Goal: Contribute content: Contribute content

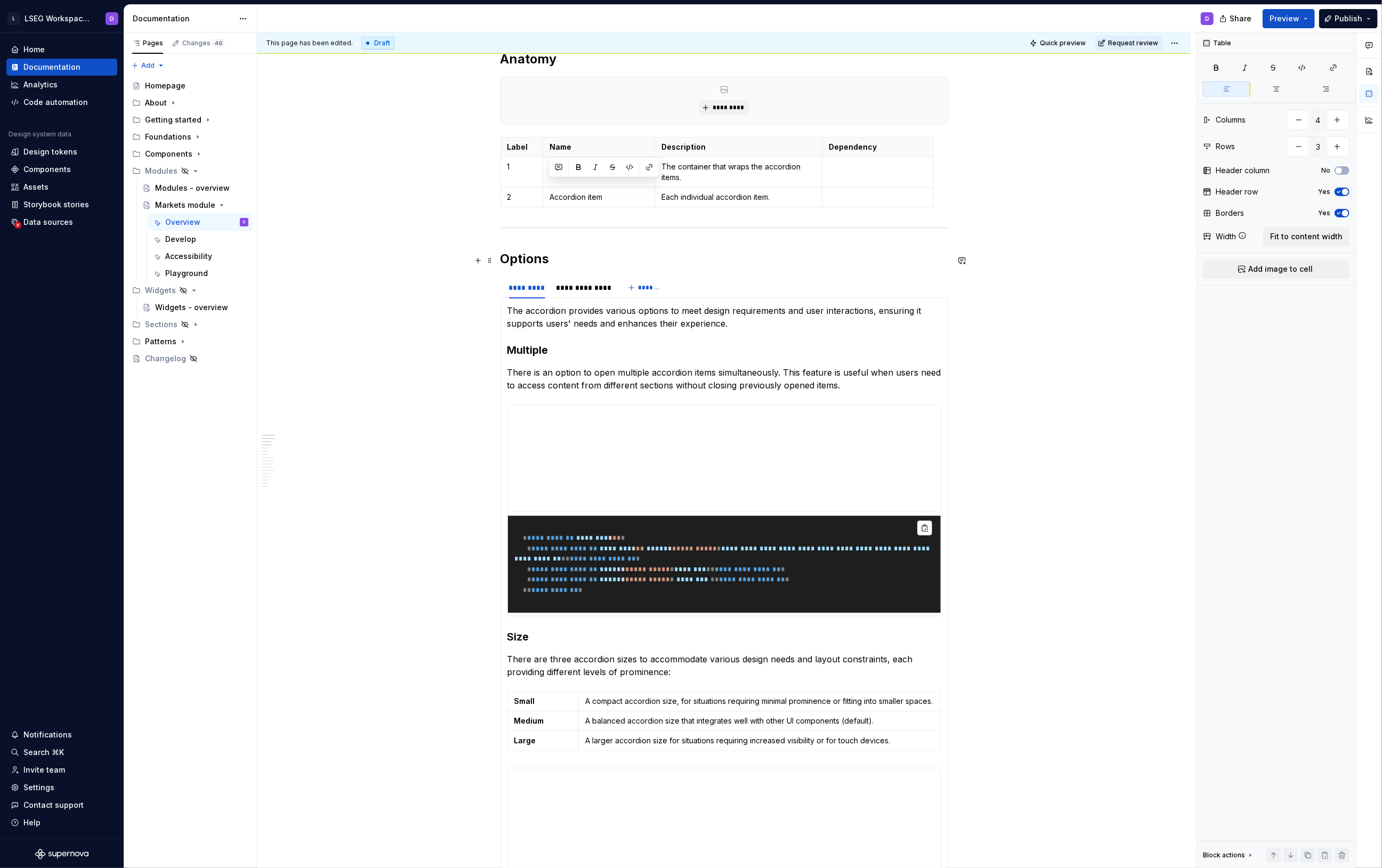
scroll to position [299, 0]
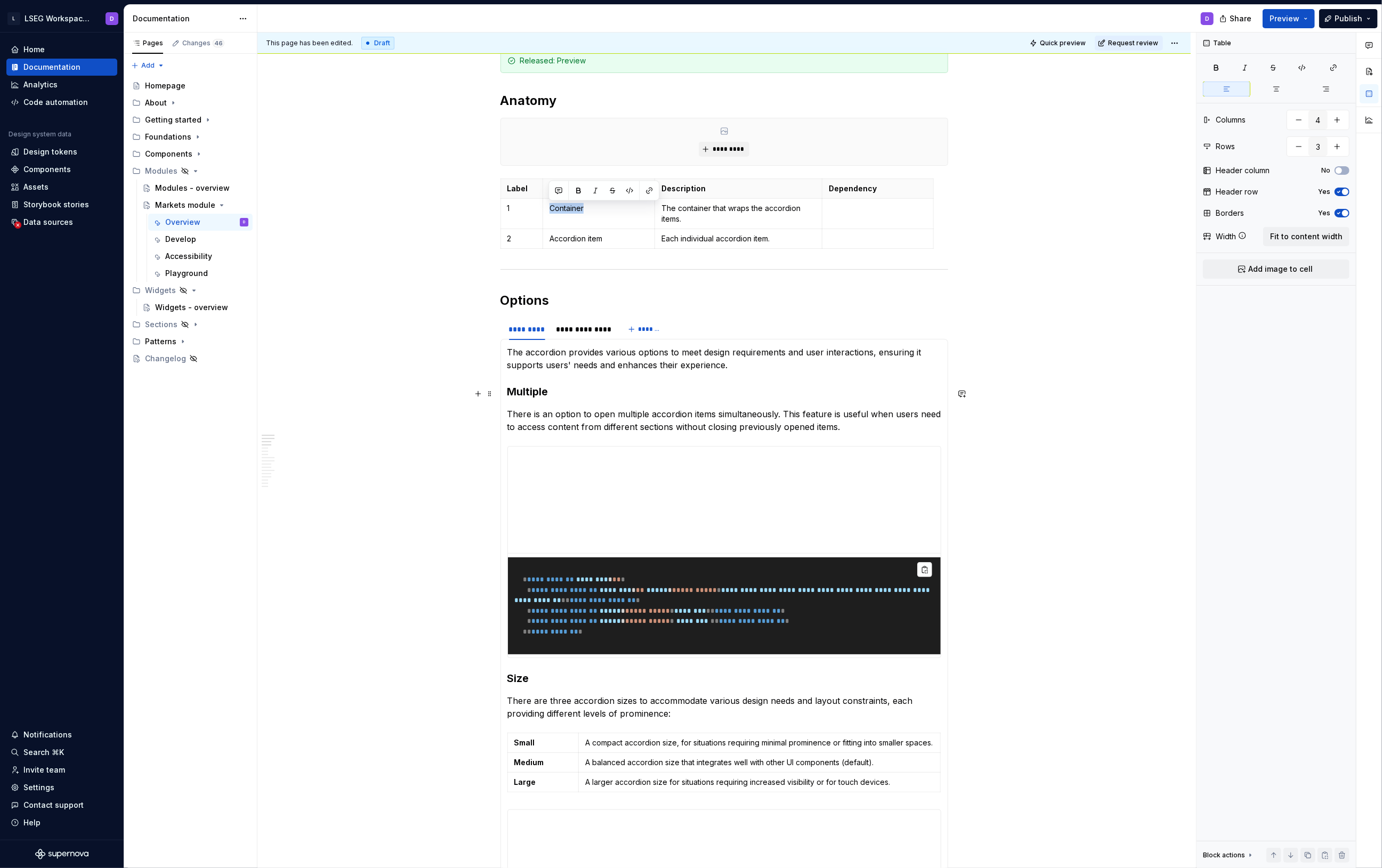
type textarea "*"
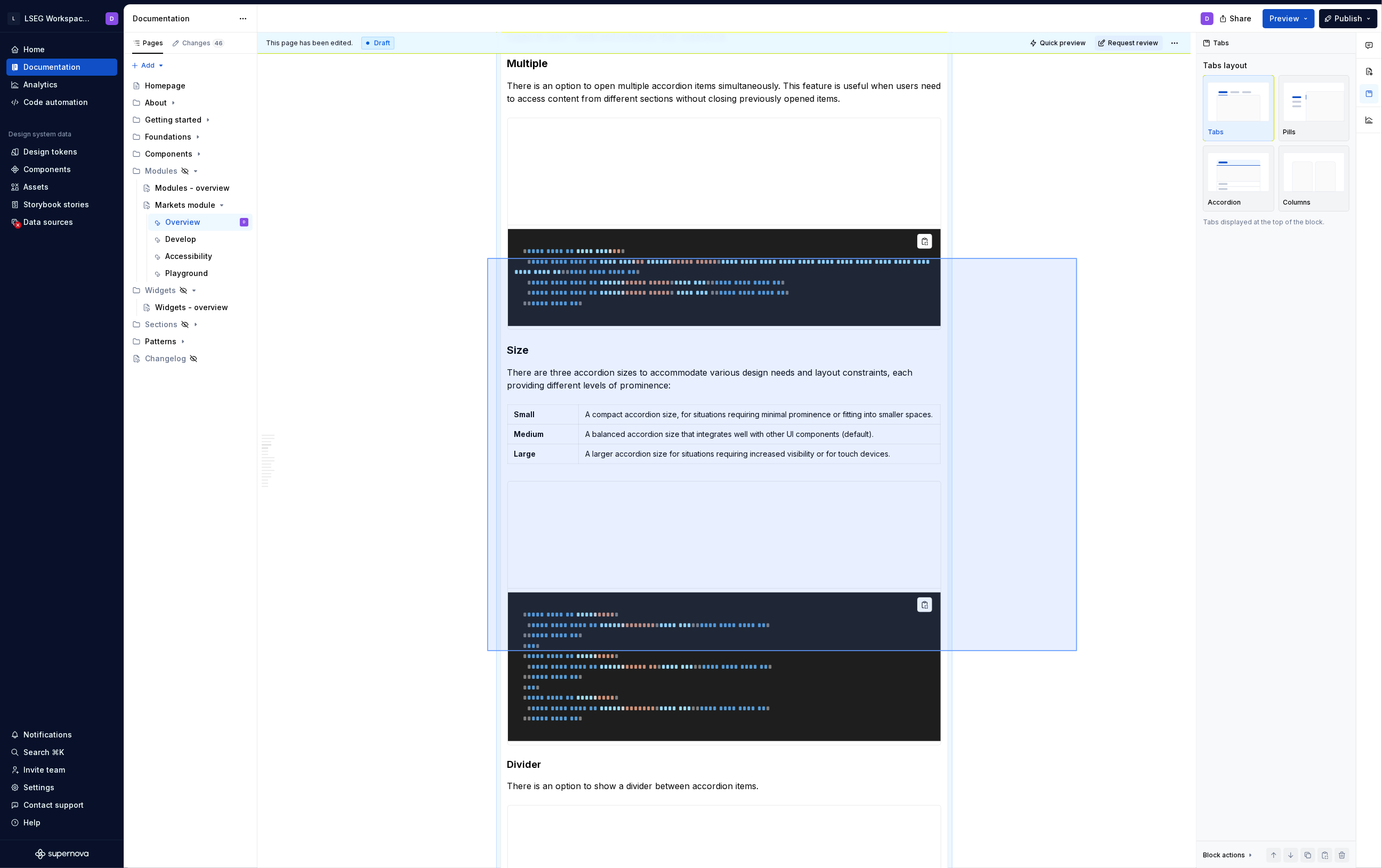
scroll to position [409, 0]
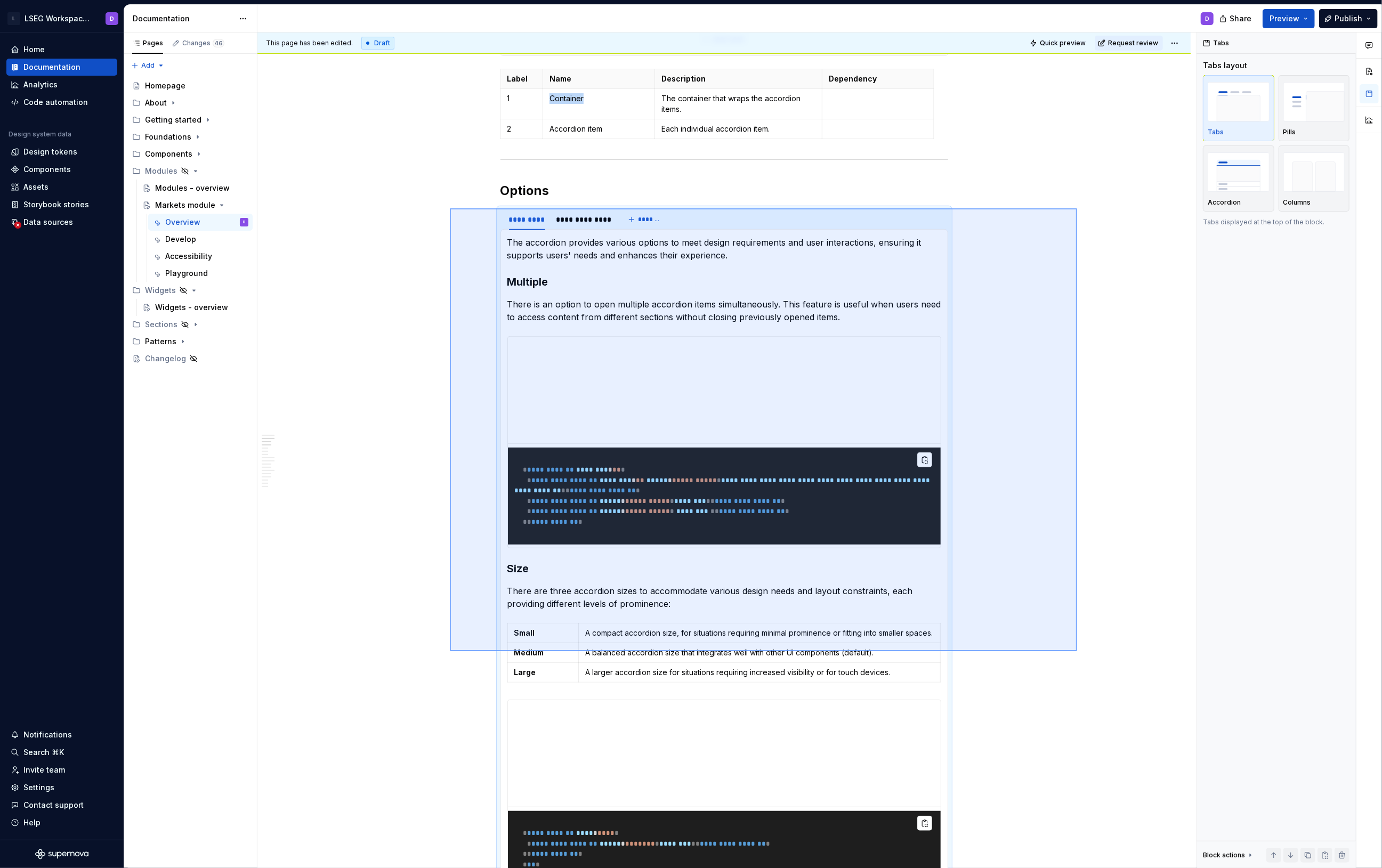
drag, startPoint x: 994, startPoint y: 581, endPoint x: 450, endPoint y: 208, distance: 659.6
click at [450, 208] on div "This page has been edited. Draft Quick preview Request review Hidden page Marke…" at bounding box center [727, 450] width 939 height 837
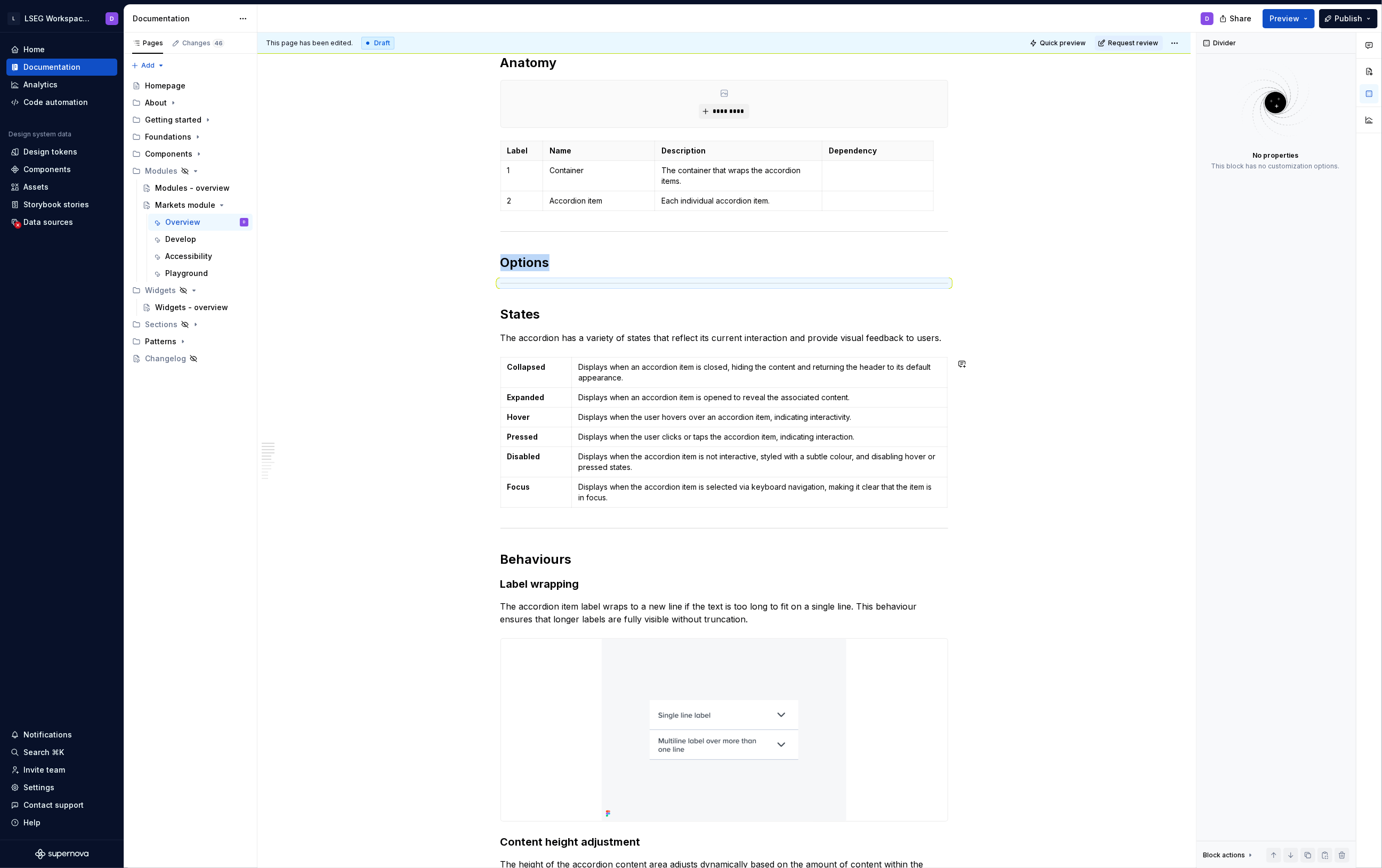
scroll to position [319, 0]
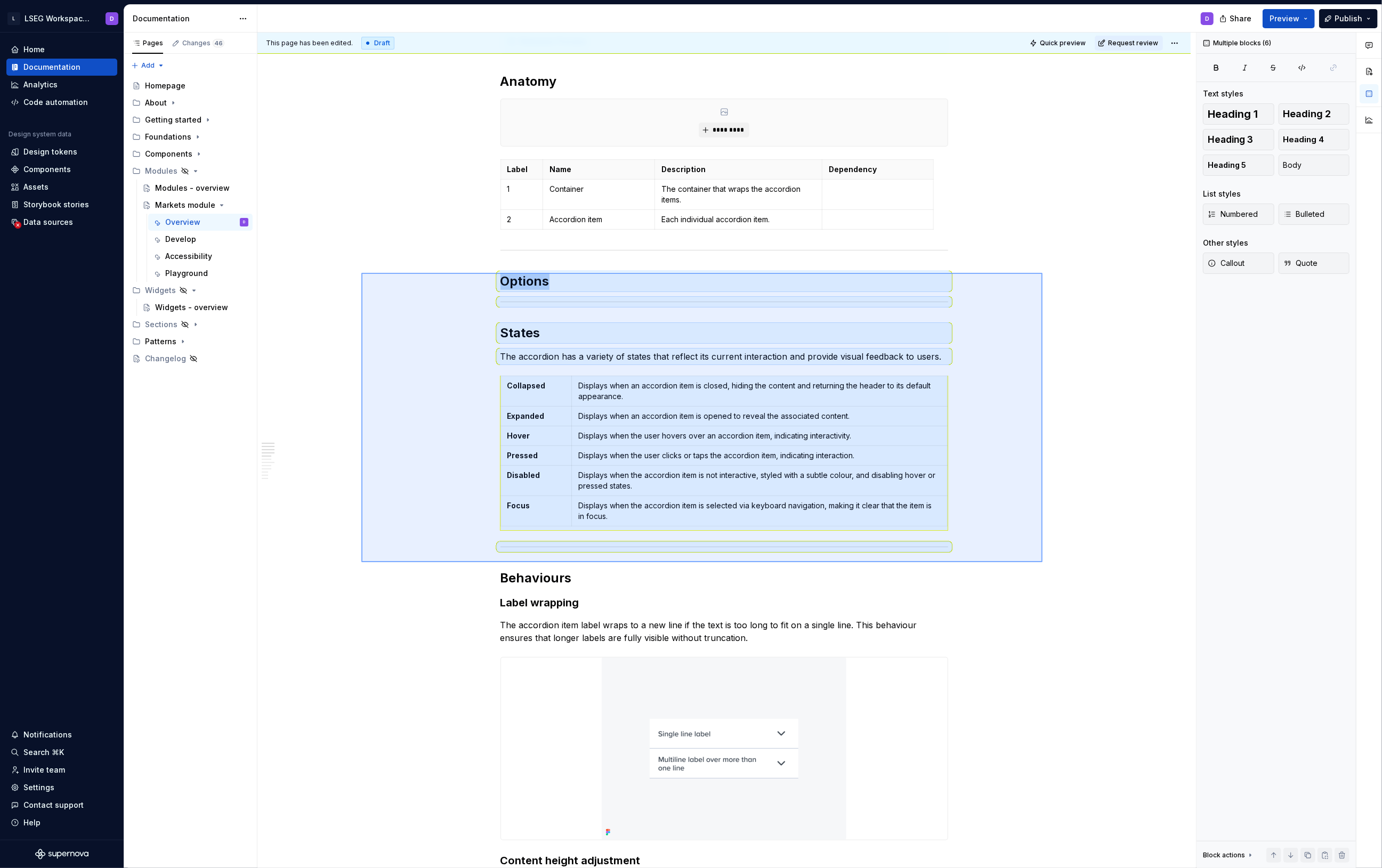
drag, startPoint x: 432, startPoint y: 286, endPoint x: 1042, endPoint y: 562, distance: 669.5
click at [1042, 562] on div "This page has been edited. Draft Quick preview Request review Hidden page Marke…" at bounding box center [727, 450] width 939 height 837
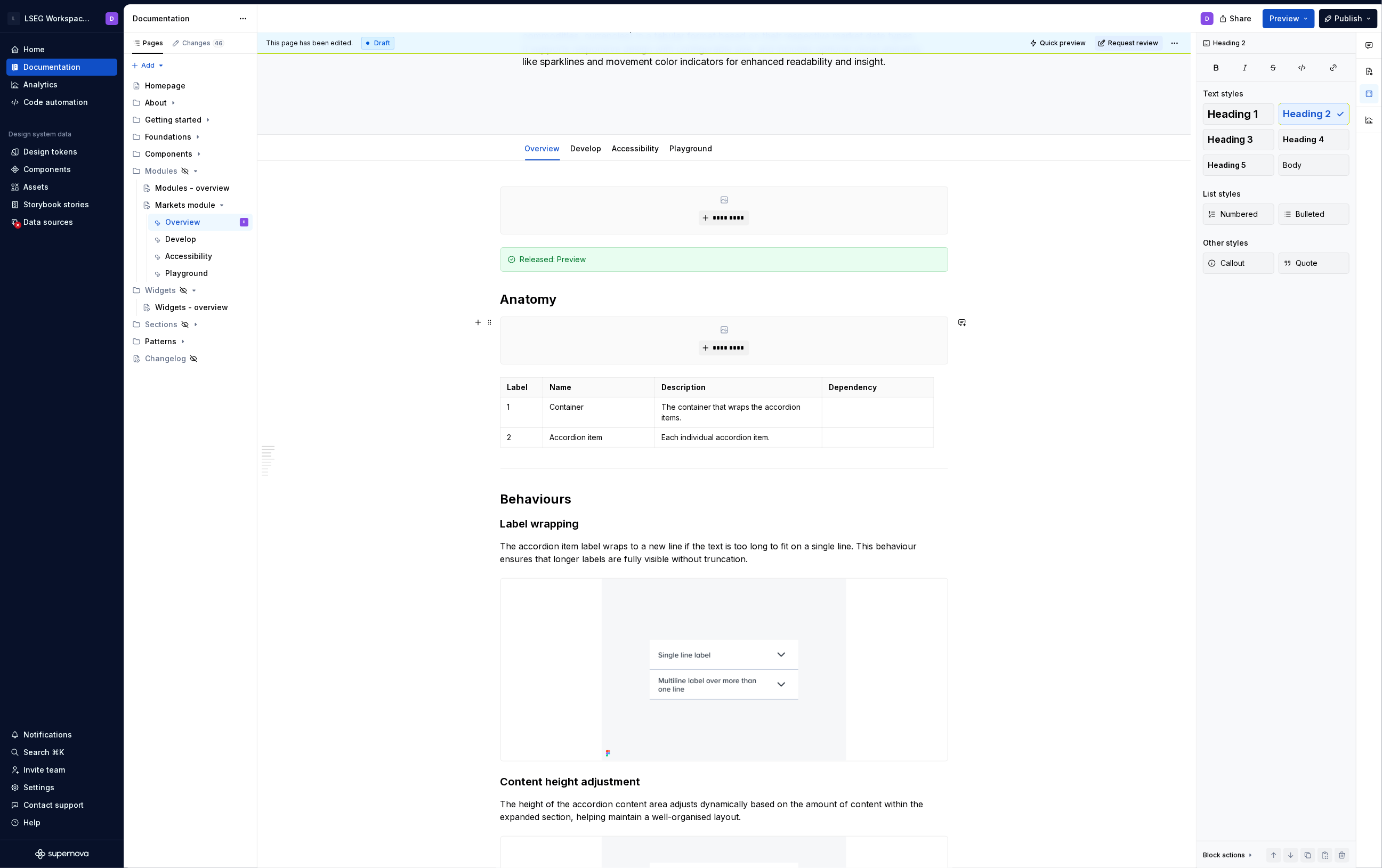
scroll to position [0, 0]
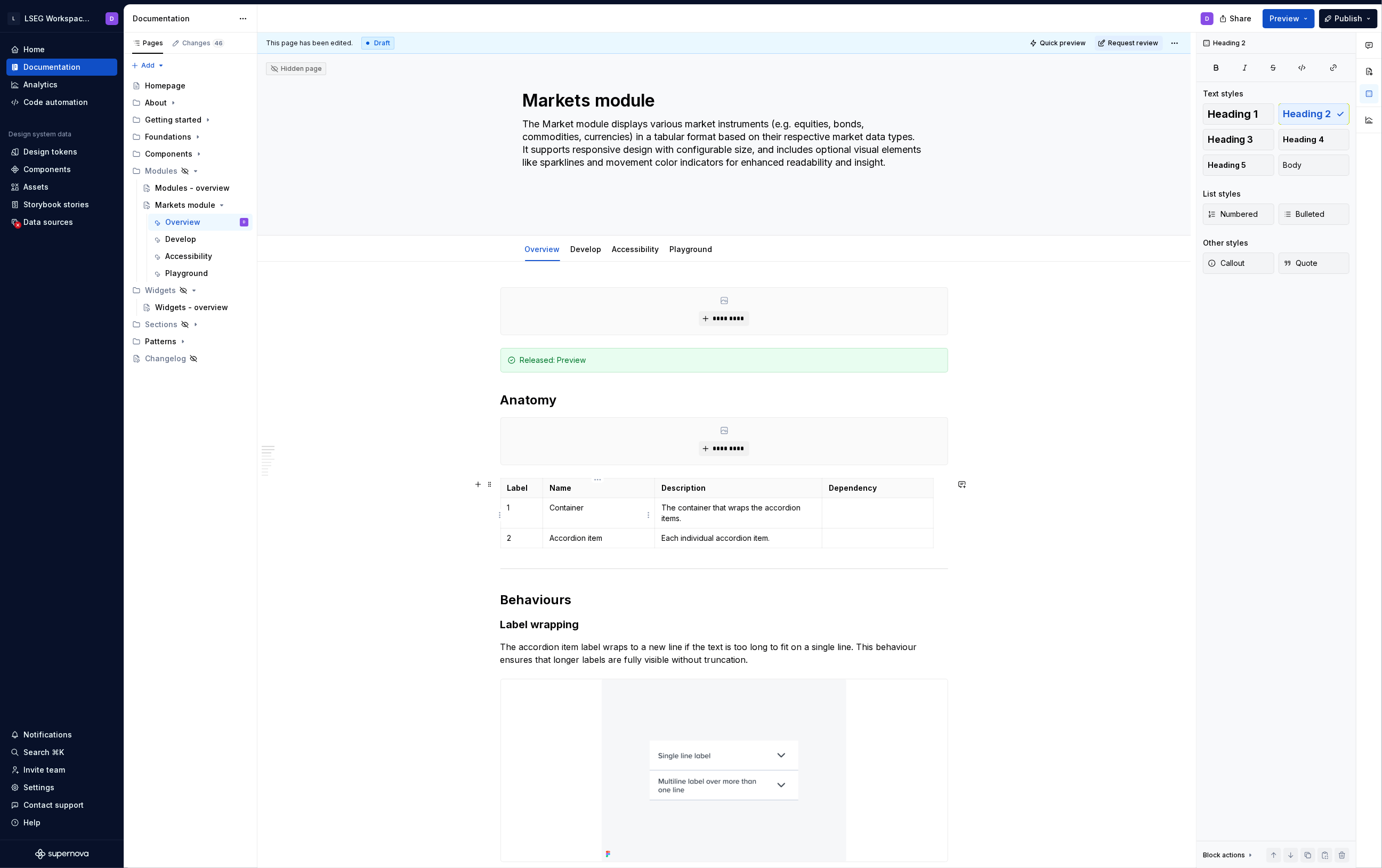
click at [570, 512] on p "Container" at bounding box center [598, 508] width 98 height 10
click at [499, 541] on html "L LSEG Workspace Design System D Home Documentation Analytics Code automation D…" at bounding box center [691, 434] width 1382 height 868
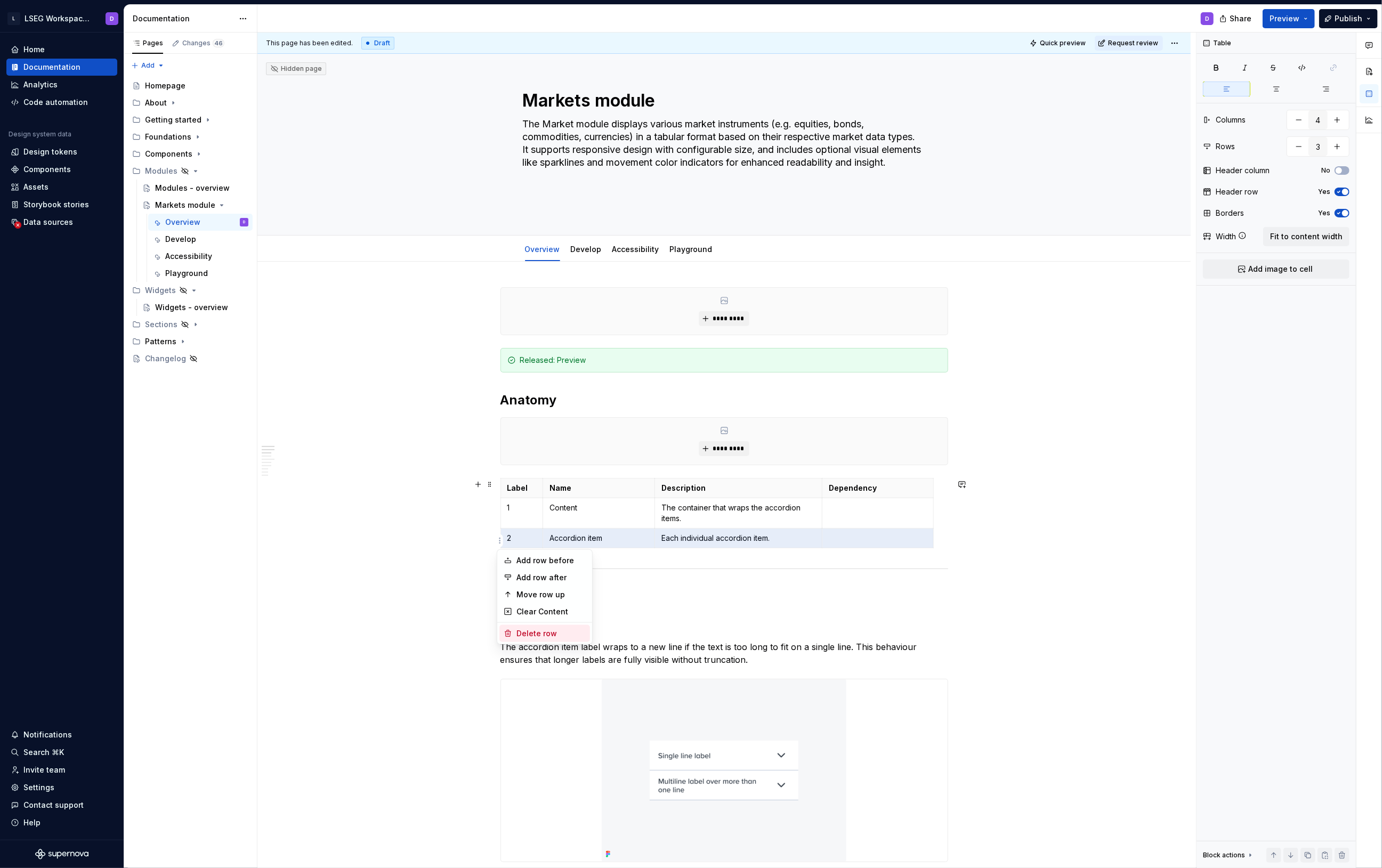
click at [537, 636] on div "Delete row" at bounding box center [551, 634] width 70 height 10
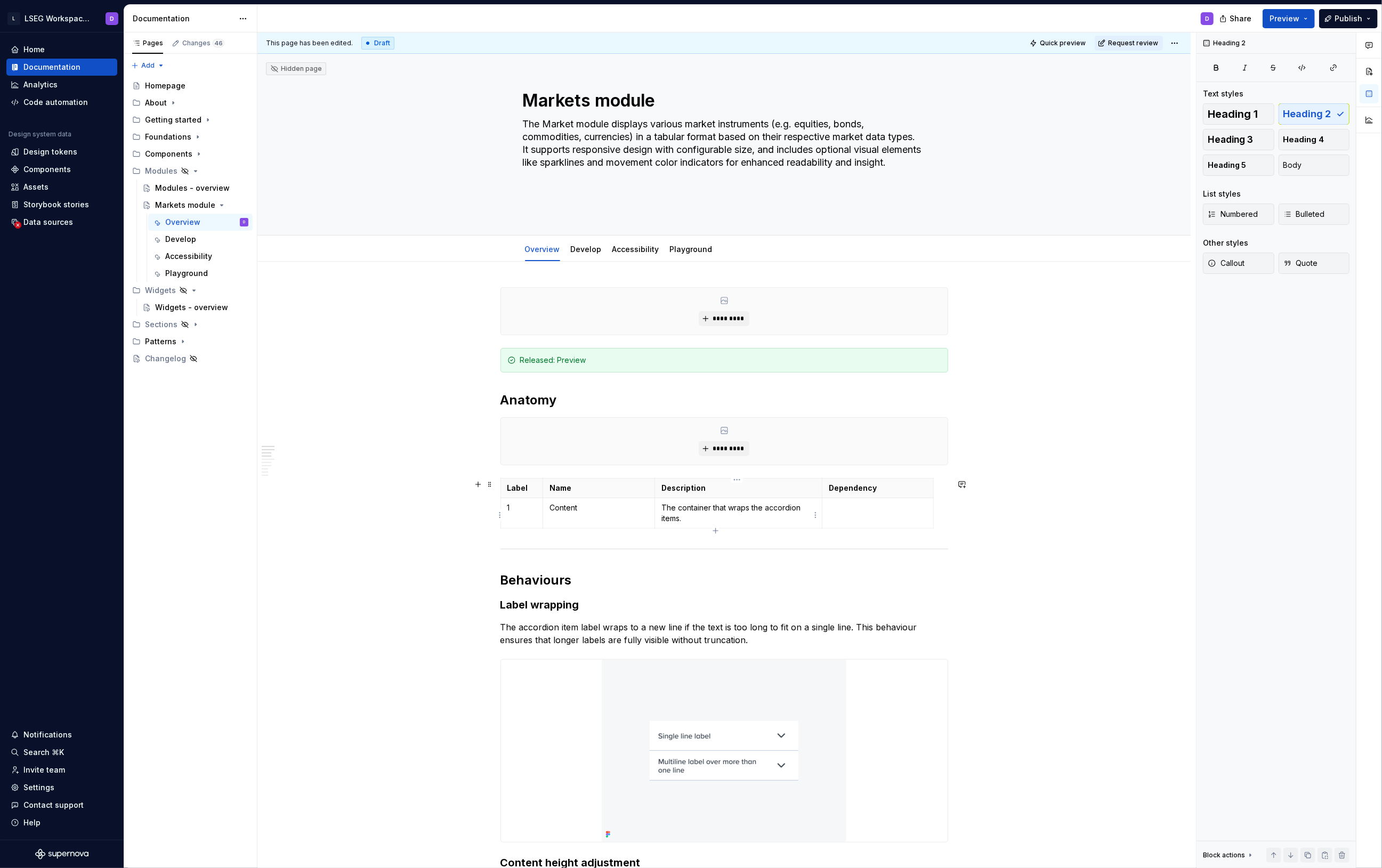
click at [717, 514] on p "The container that wraps the accordion items." at bounding box center [738, 513] width 154 height 21
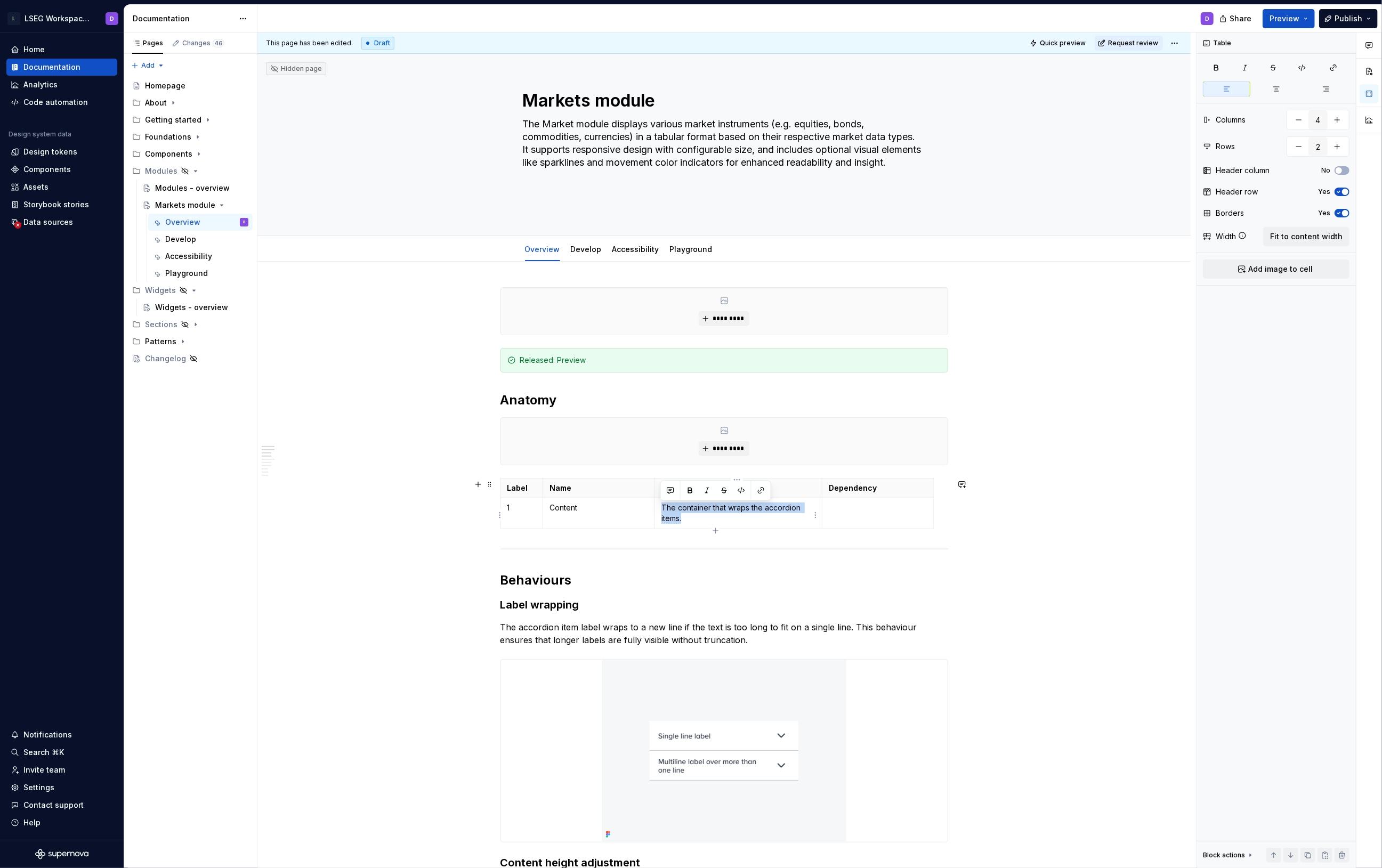
drag, startPoint x: 686, startPoint y: 518, endPoint x: 657, endPoint y: 507, distance: 31.0
click at [657, 507] on td "The container that wraps the accordion items." at bounding box center [738, 513] width 167 height 30
click at [859, 507] on p at bounding box center [878, 508] width 98 height 10
drag, startPoint x: 854, startPoint y: 507, endPoint x: 826, endPoint y: 509, distance: 28.1
click at [829, 509] on p "Data Grid" at bounding box center [878, 508] width 98 height 10
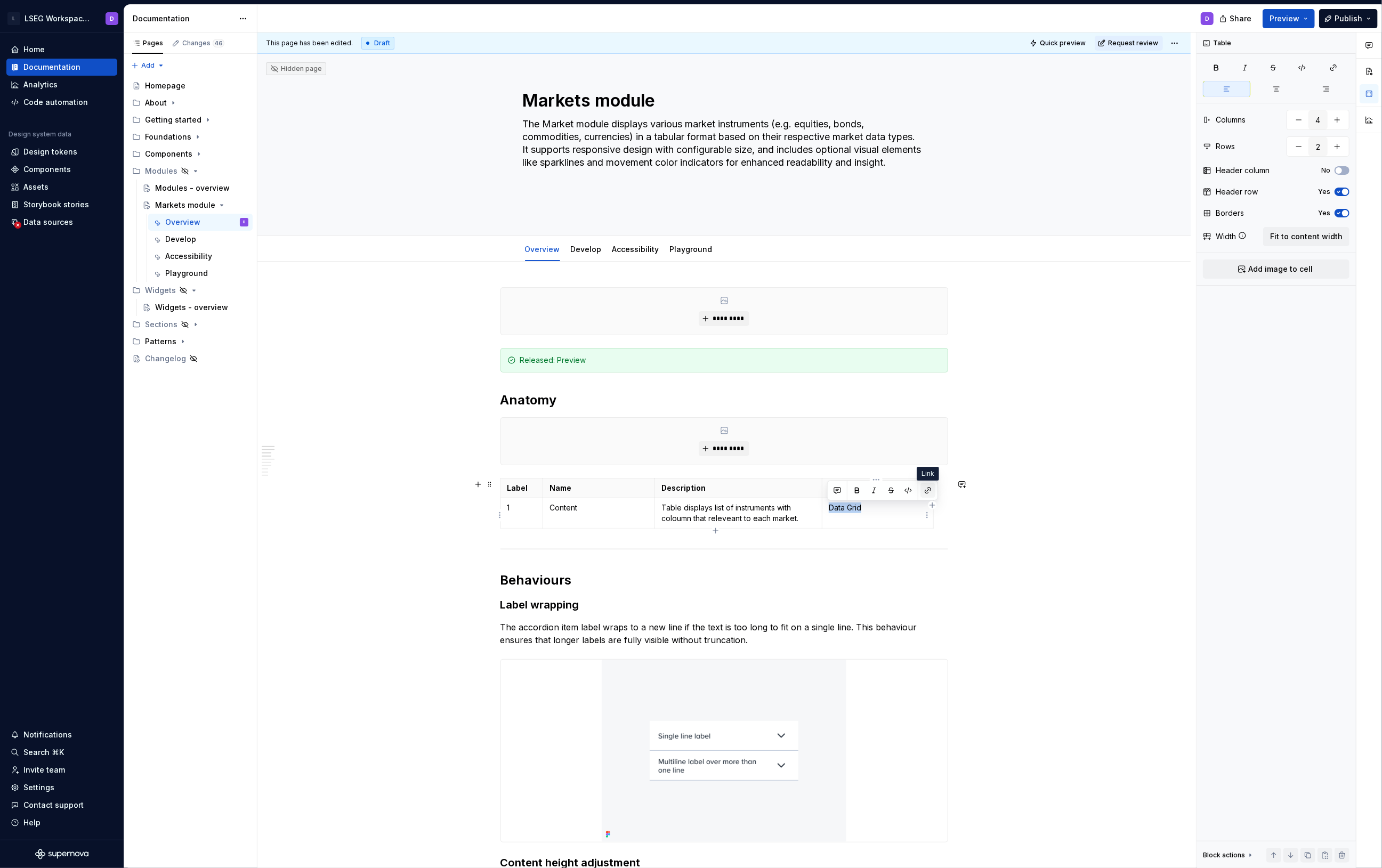
click at [930, 491] on button "button" at bounding box center [927, 490] width 15 height 15
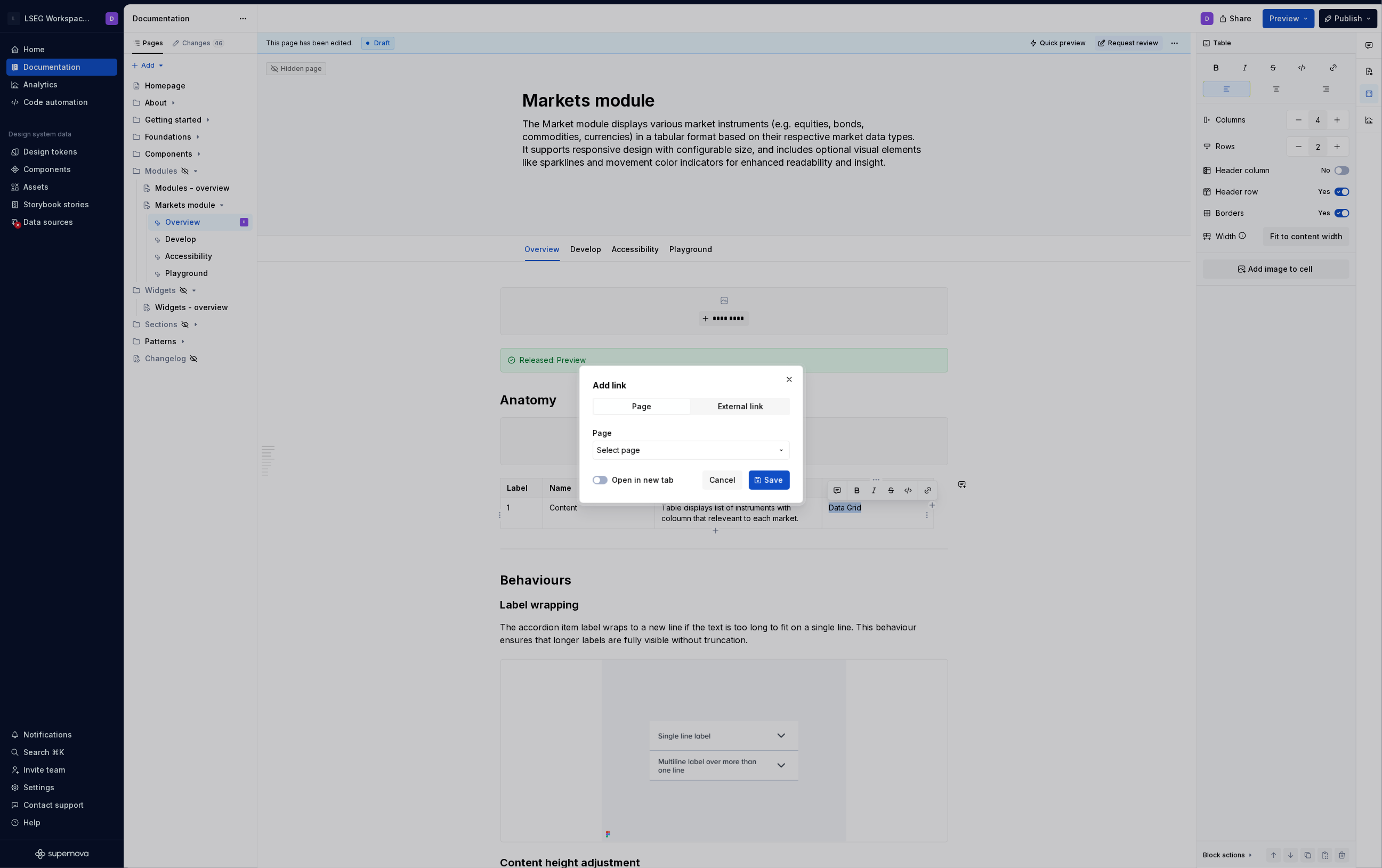
click at [657, 448] on span "Select page" at bounding box center [685, 450] width 176 height 10
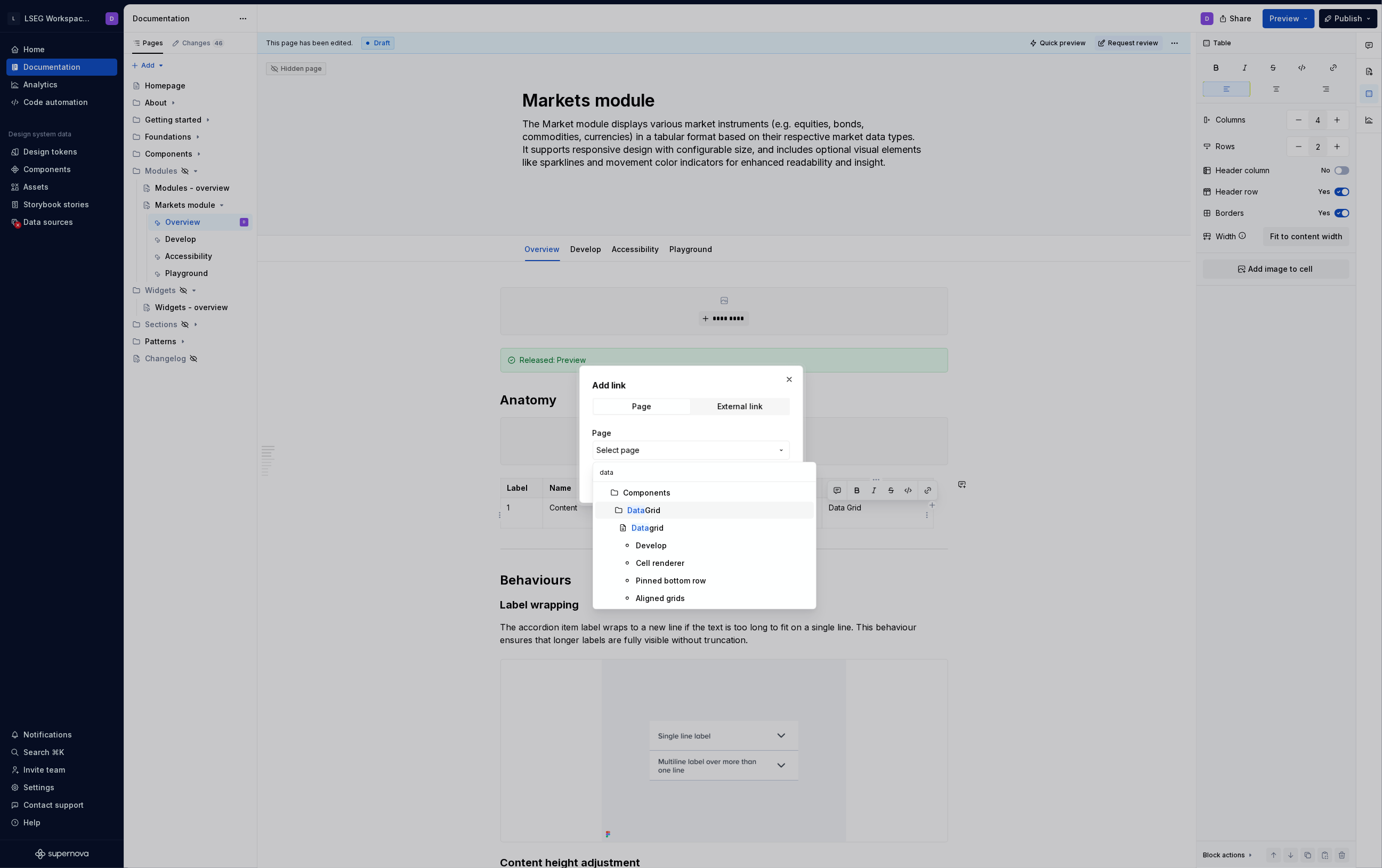
type input "data"
click at [663, 512] on div "Data Grid" at bounding box center [718, 510] width 182 height 10
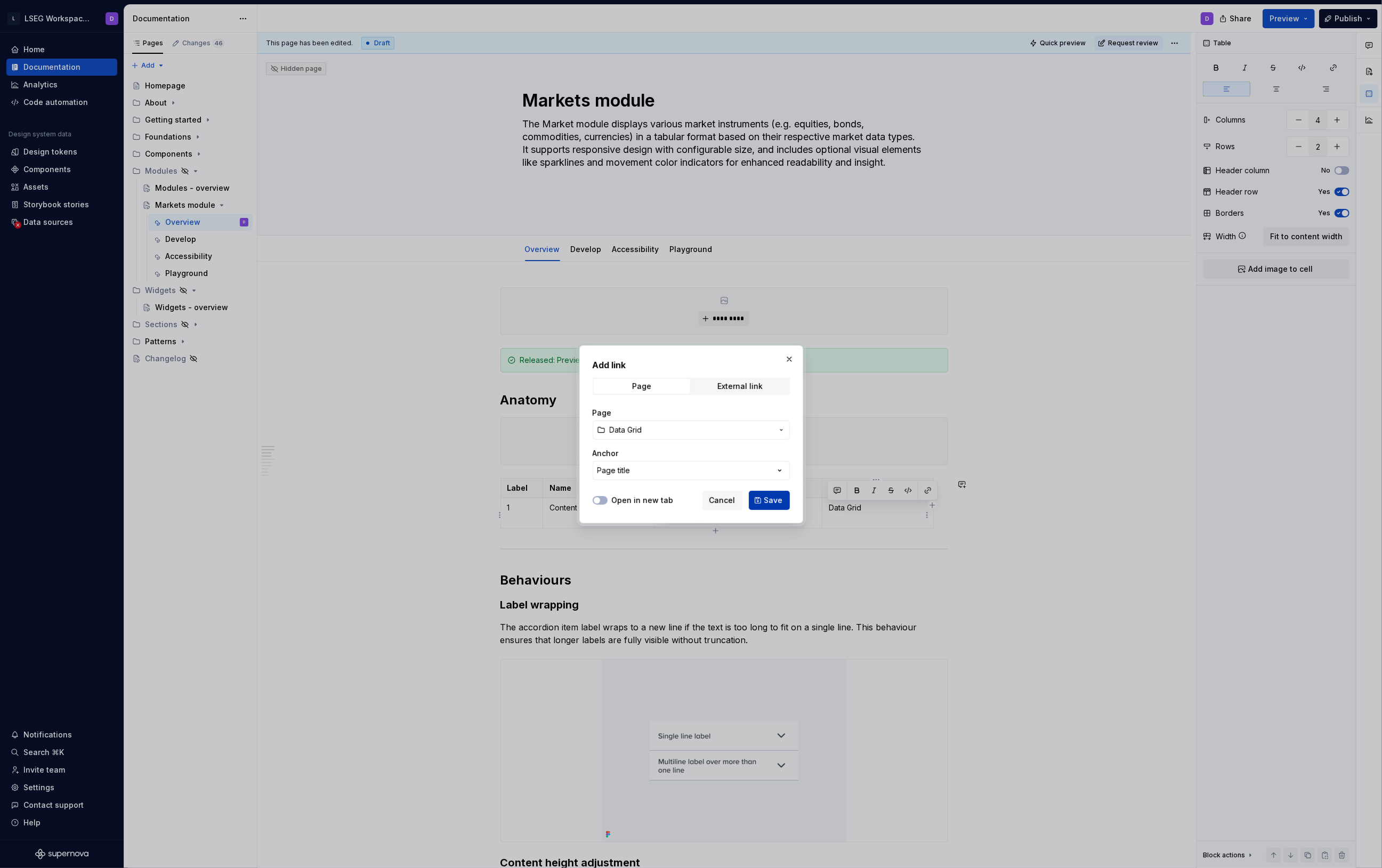
click at [767, 497] on span "Save" at bounding box center [773, 501] width 18 height 10
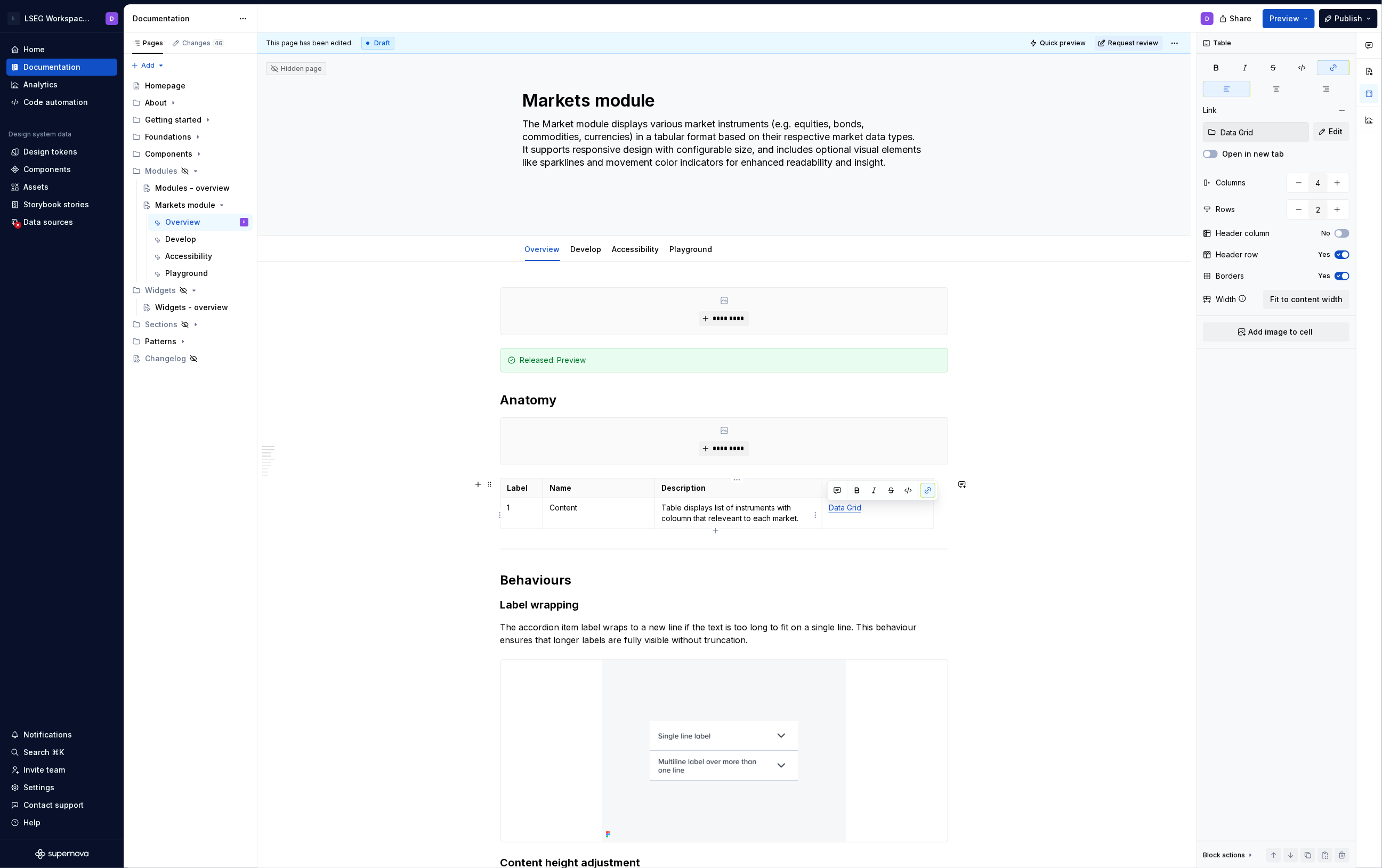
click at [716, 523] on p "Table displays list of instruments with coloumn that releveant to each market." at bounding box center [738, 513] width 154 height 21
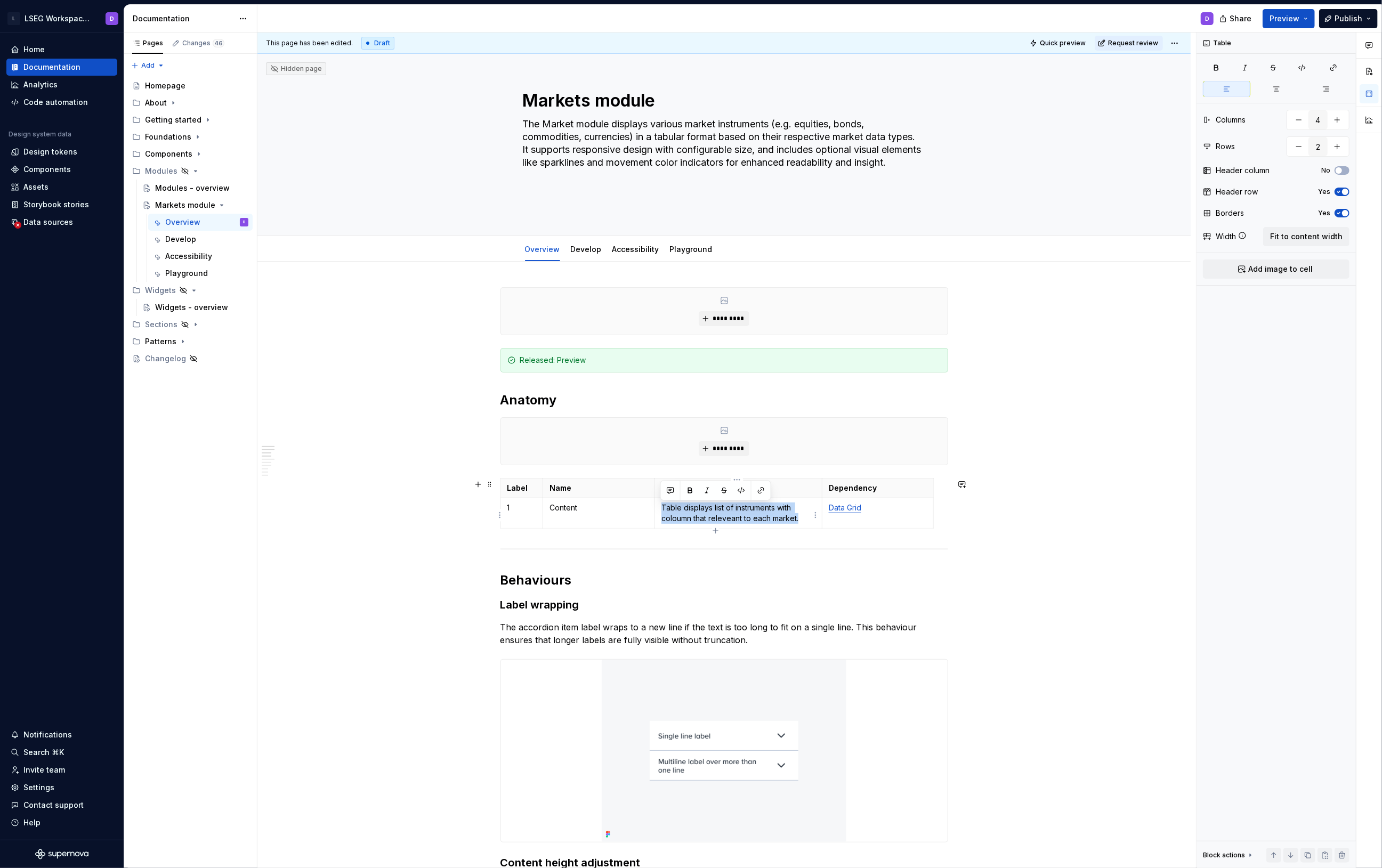
drag, startPoint x: 799, startPoint y: 520, endPoint x: 659, endPoint y: 508, distance: 140.5
click at [659, 508] on td "Table displays list of instruments with coloumn that releveant to each market." at bounding box center [738, 513] width 167 height 30
copy p "Table displays list of instruments with coloumn that releveant to each market."
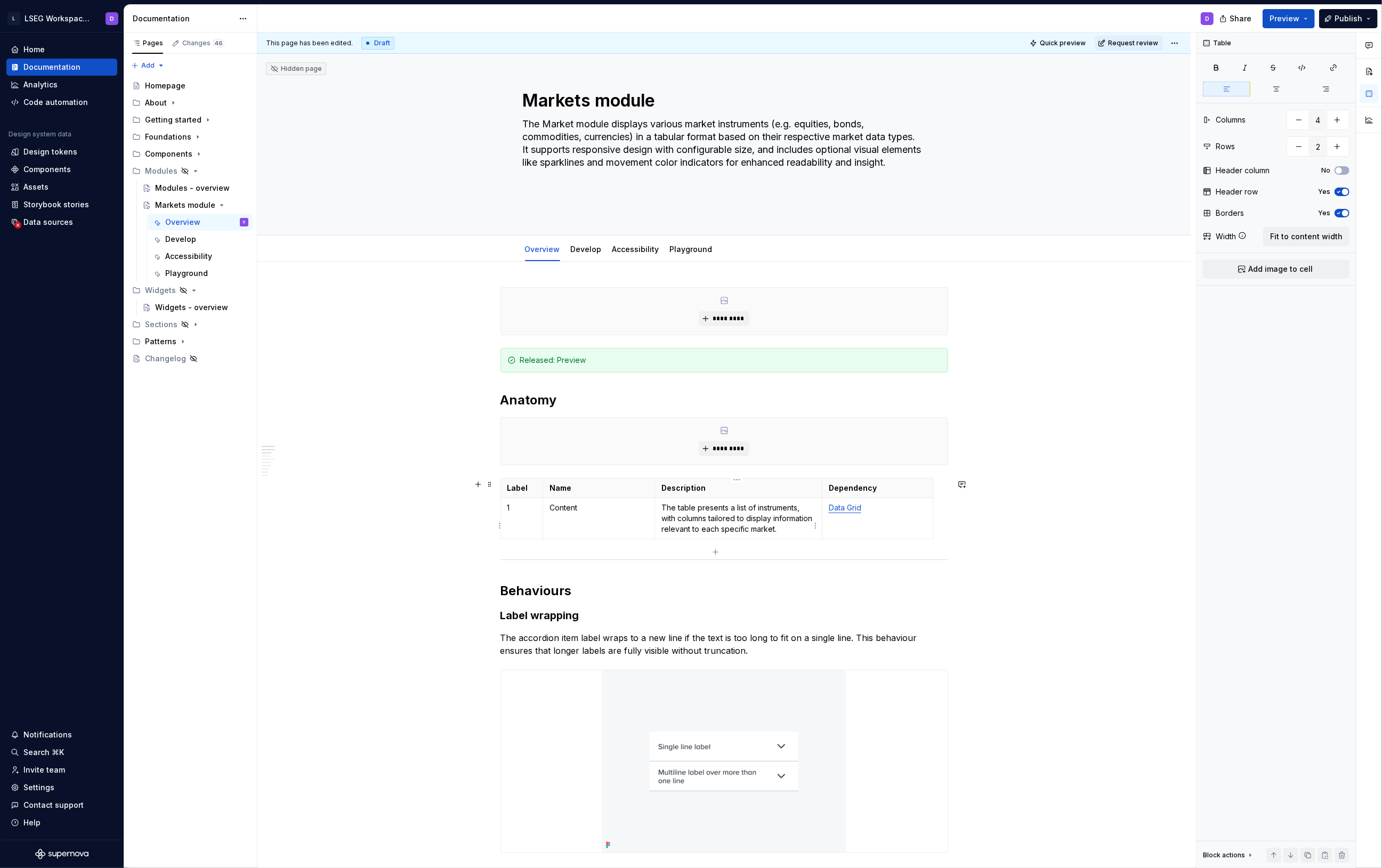
drag, startPoint x: 716, startPoint y: 551, endPoint x: 708, endPoint y: 549, distance: 8.2
click at [716, 551] on icon "button" at bounding box center [716, 552] width 5 height 5
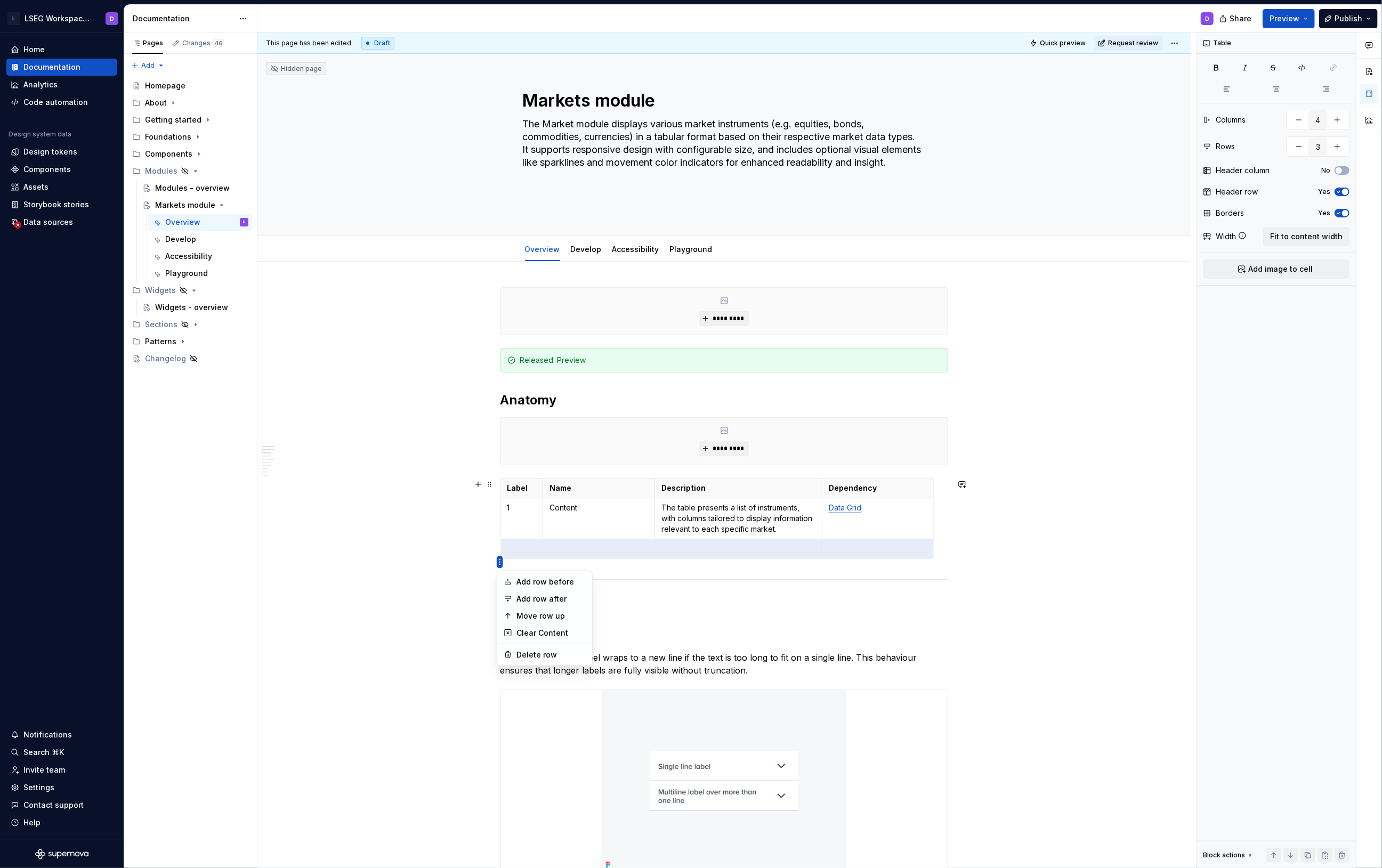
click at [502, 505] on html "L LSEG Workspace Design System D Home Documentation Analytics Code automation D…" at bounding box center [691, 434] width 1382 height 868
click at [549, 616] on div "Move row up" at bounding box center [551, 616] width 70 height 10
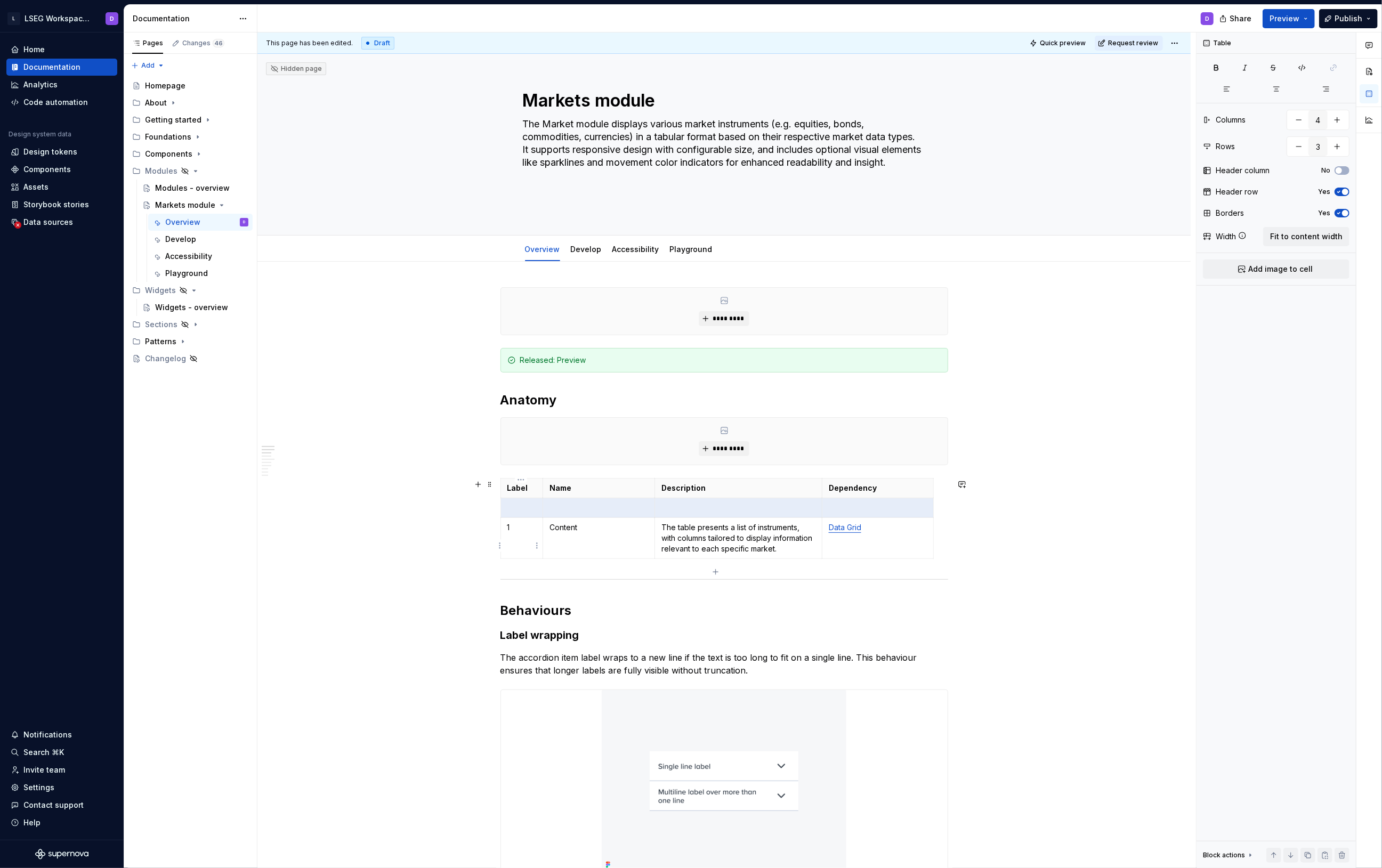
click at [521, 537] on td "1" at bounding box center [522, 538] width 43 height 41
click at [526, 508] on p at bounding box center [522, 508] width 30 height 10
click at [600, 515] on td at bounding box center [599, 508] width 112 height 20
click at [717, 571] on icon "button" at bounding box center [716, 572] width 9 height 9
type input "4"
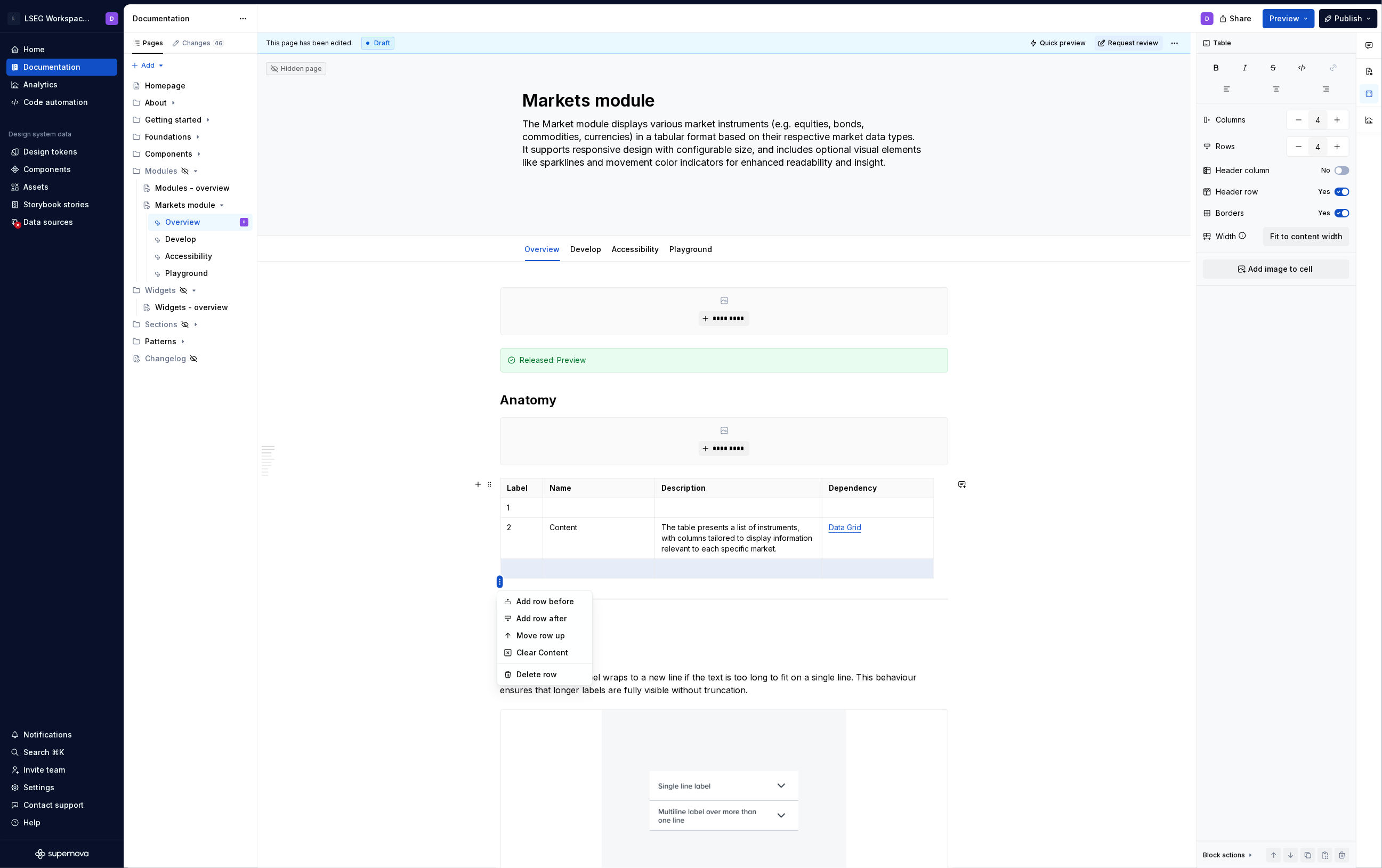
click at [502, 522] on html "L LSEG Workspace Design System D Home Documentation Analytics Code automation D…" at bounding box center [691, 434] width 1382 height 868
click at [536, 637] on div "Move row up" at bounding box center [551, 636] width 70 height 10
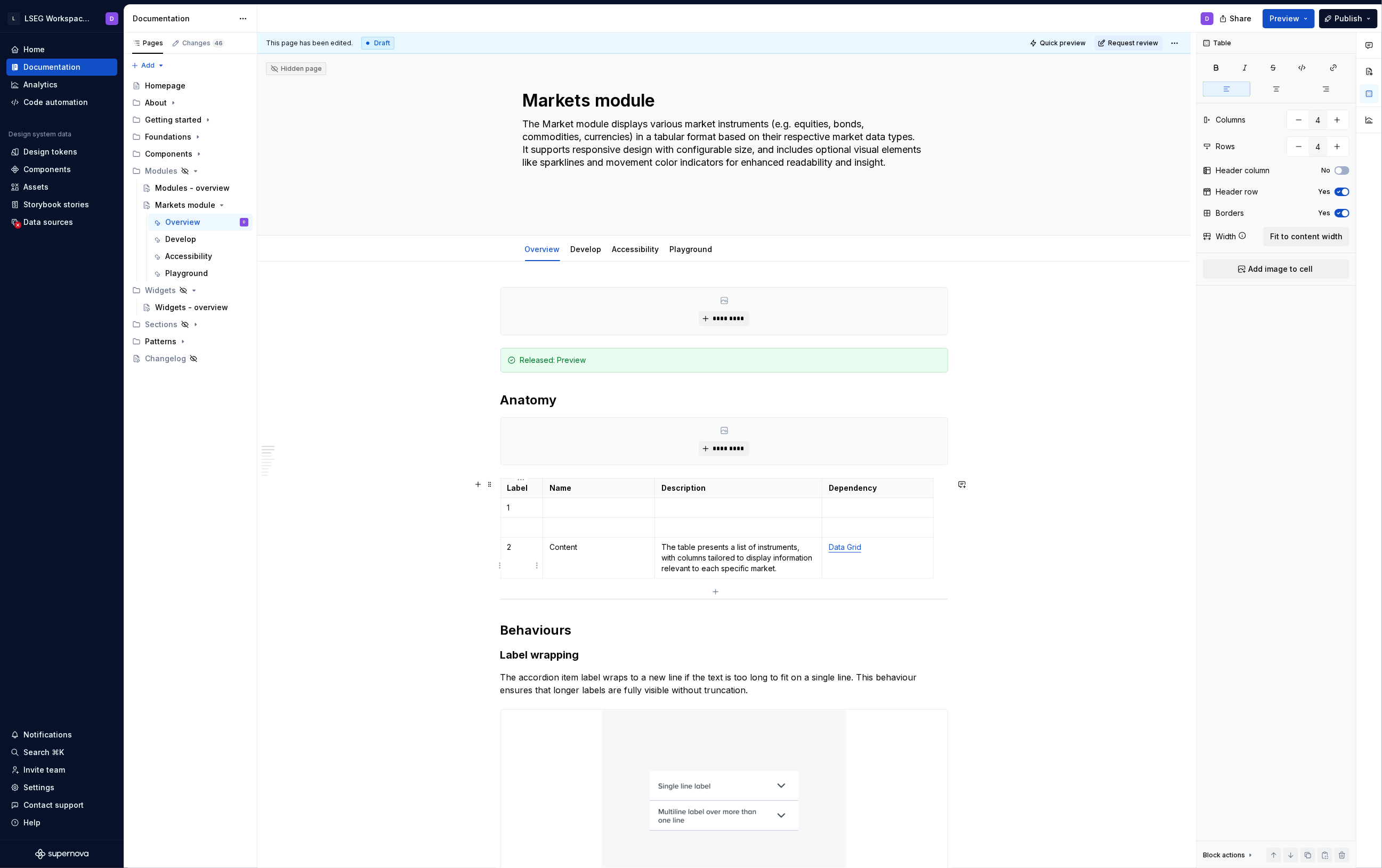
click at [523, 559] on td "2" at bounding box center [522, 558] width 43 height 41
click at [527, 531] on p at bounding box center [522, 528] width 30 height 10
click at [579, 530] on p at bounding box center [598, 528] width 98 height 10
click at [570, 514] on p at bounding box center [598, 508] width 98 height 10
click at [716, 514] on p at bounding box center [738, 508] width 154 height 10
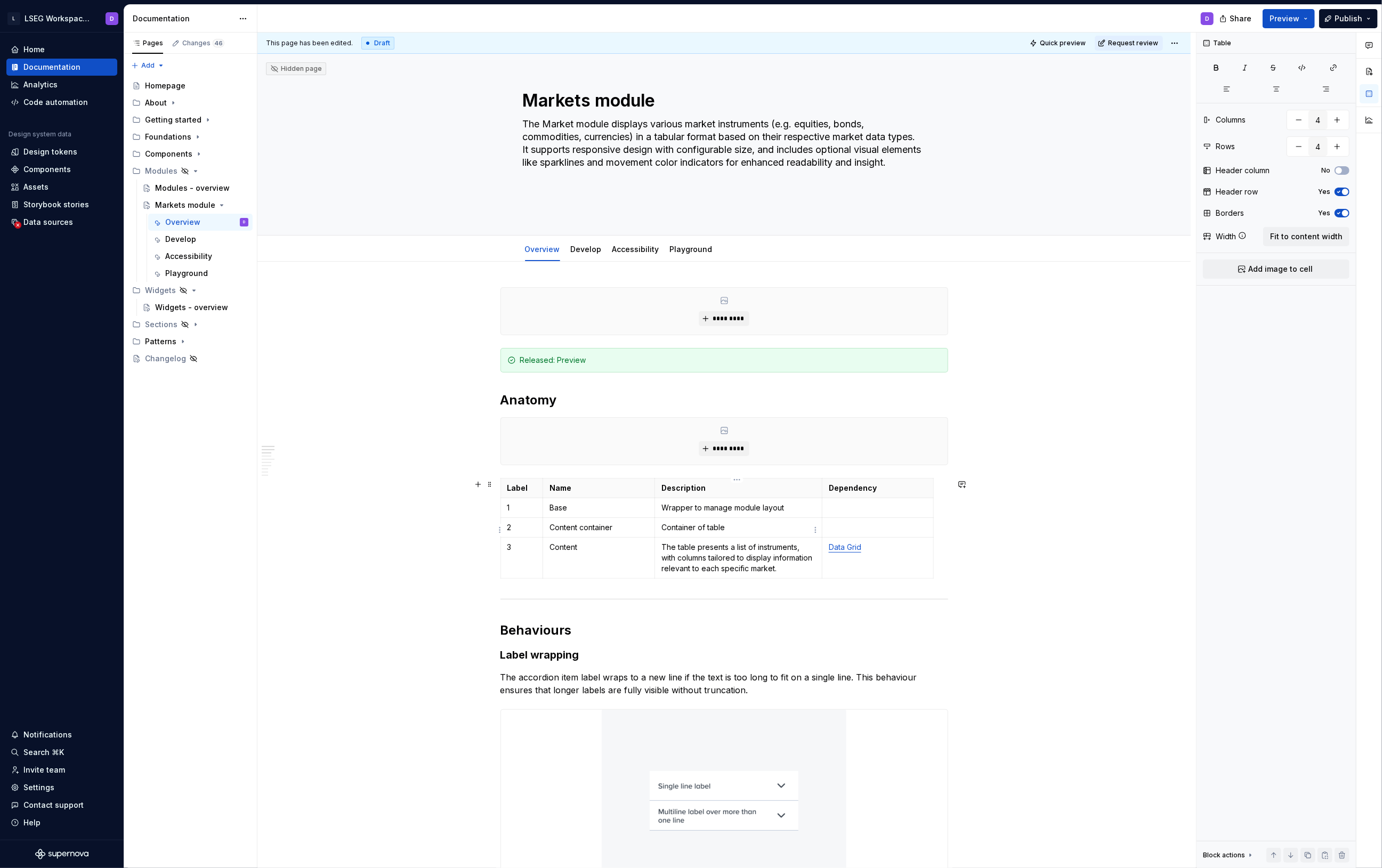
click at [716, 528] on p "Container of table" at bounding box center [738, 528] width 154 height 10
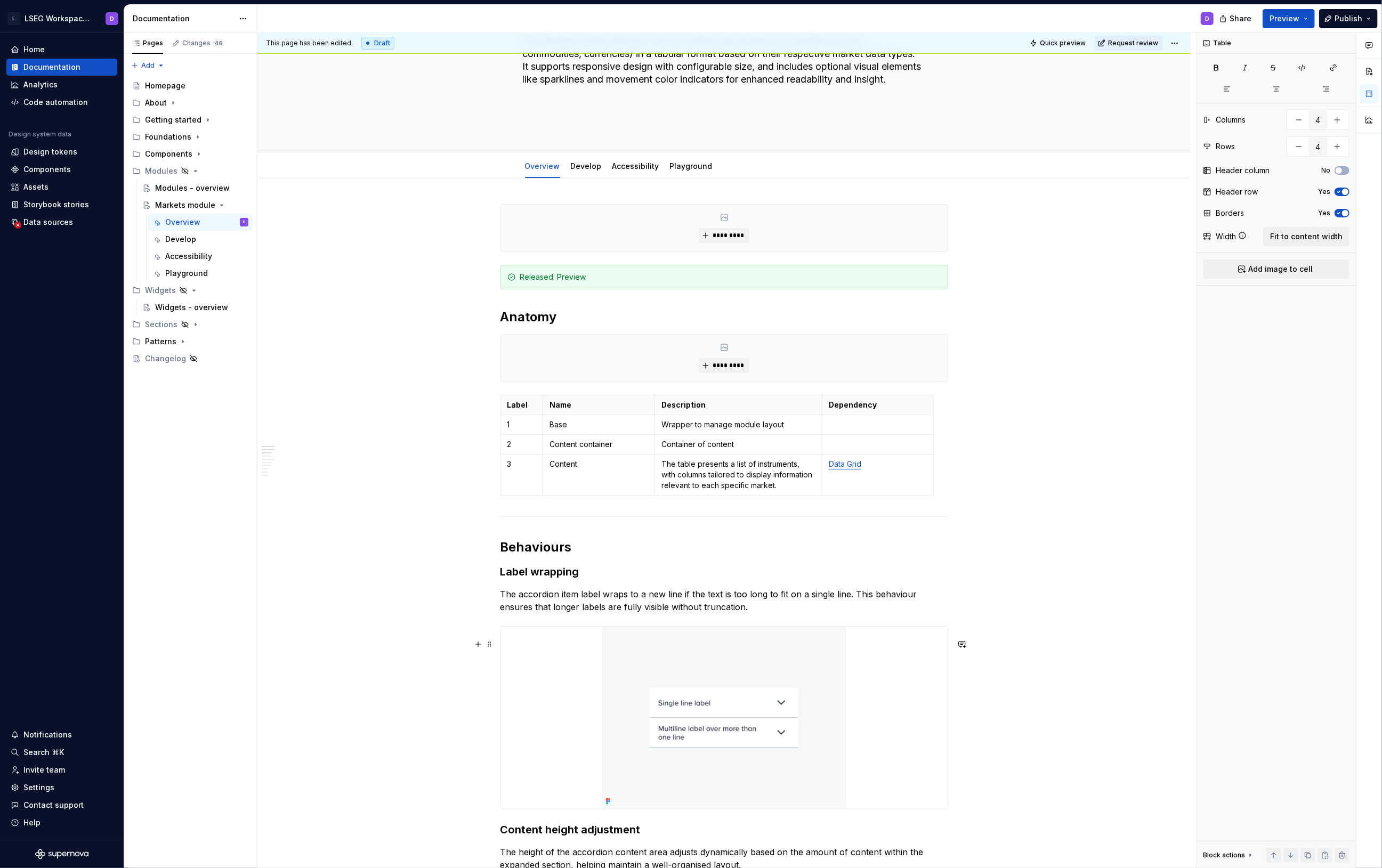
scroll to position [130, 0]
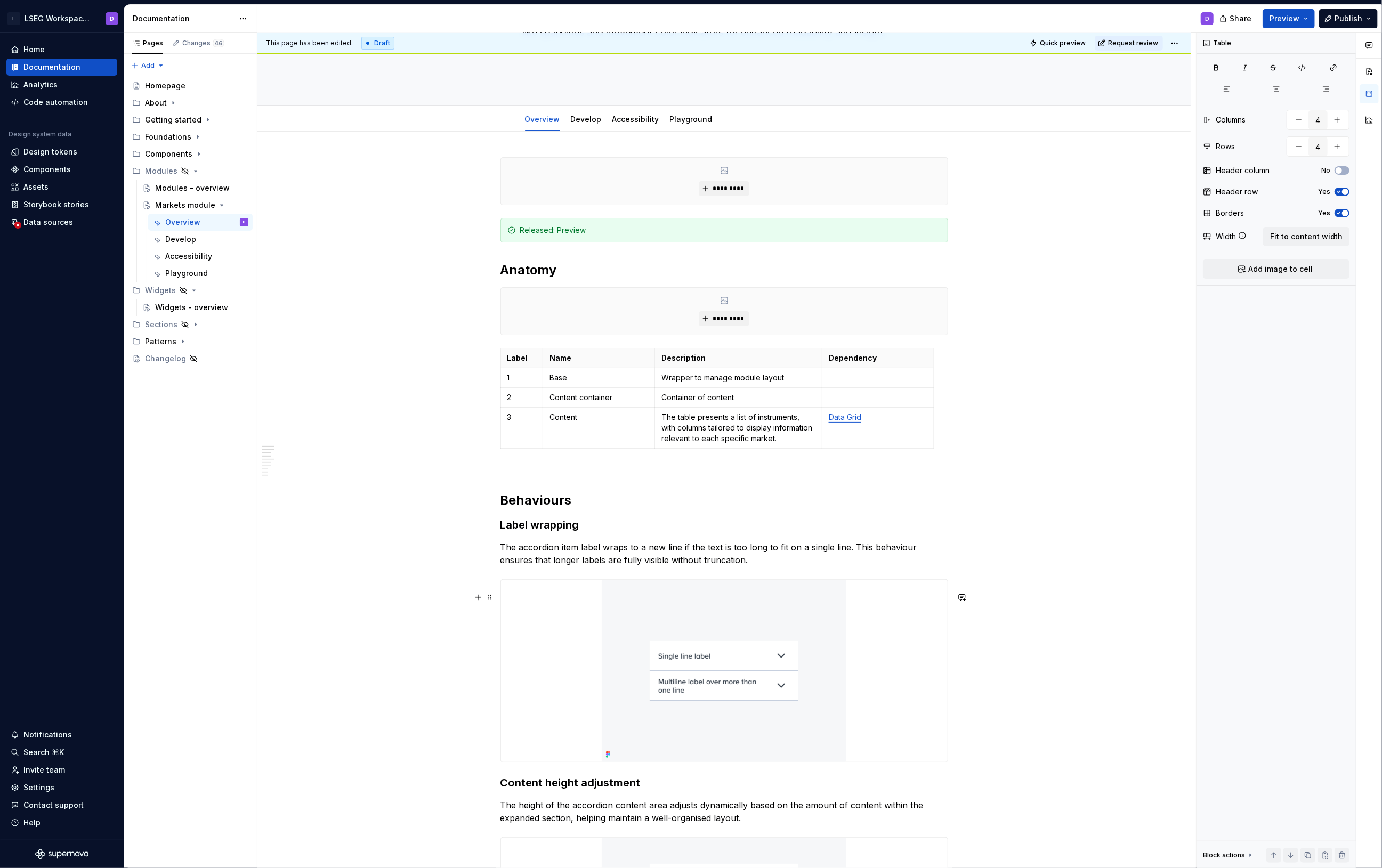
click at [612, 657] on img at bounding box center [724, 670] width 245 height 182
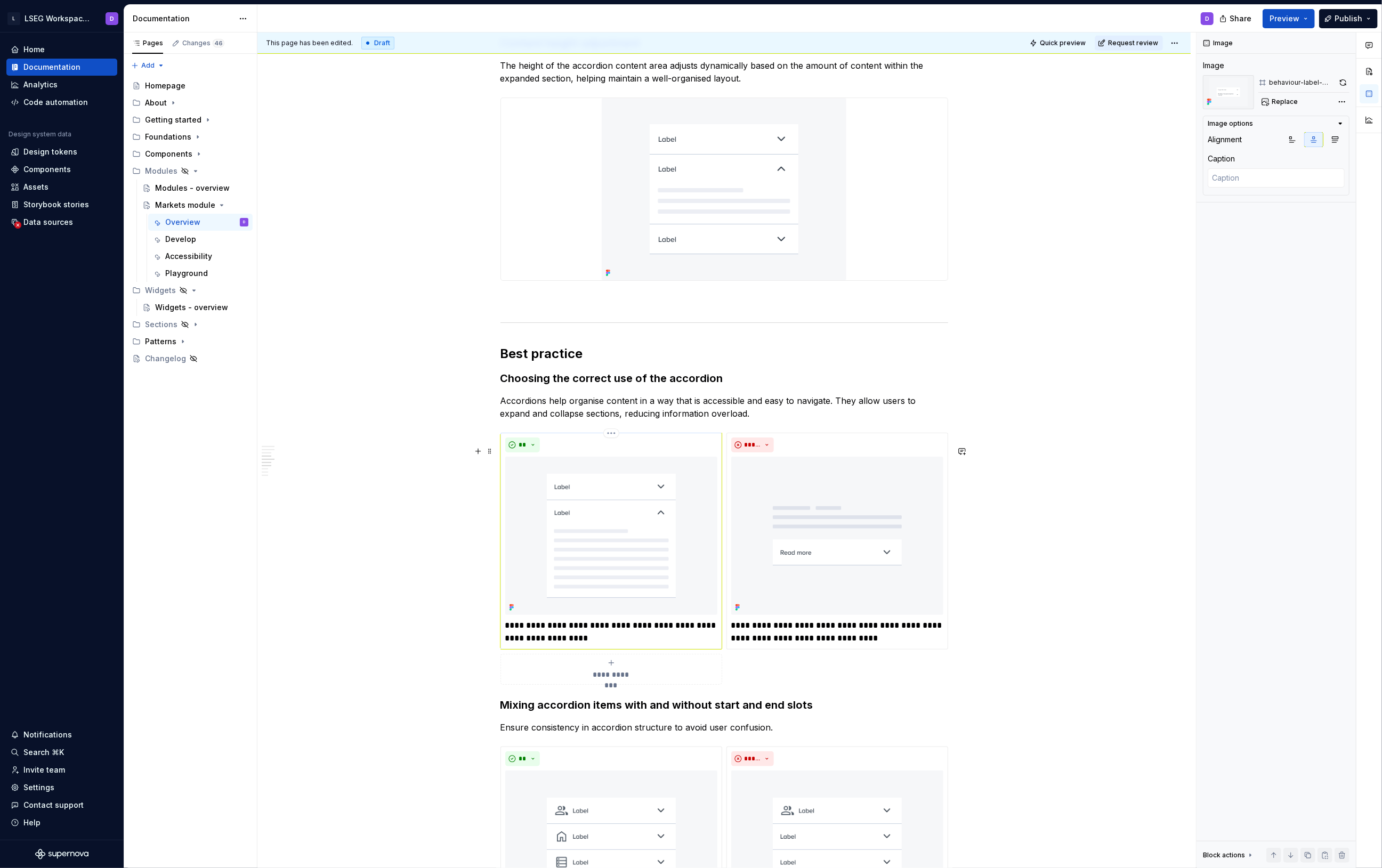
scroll to position [878, 0]
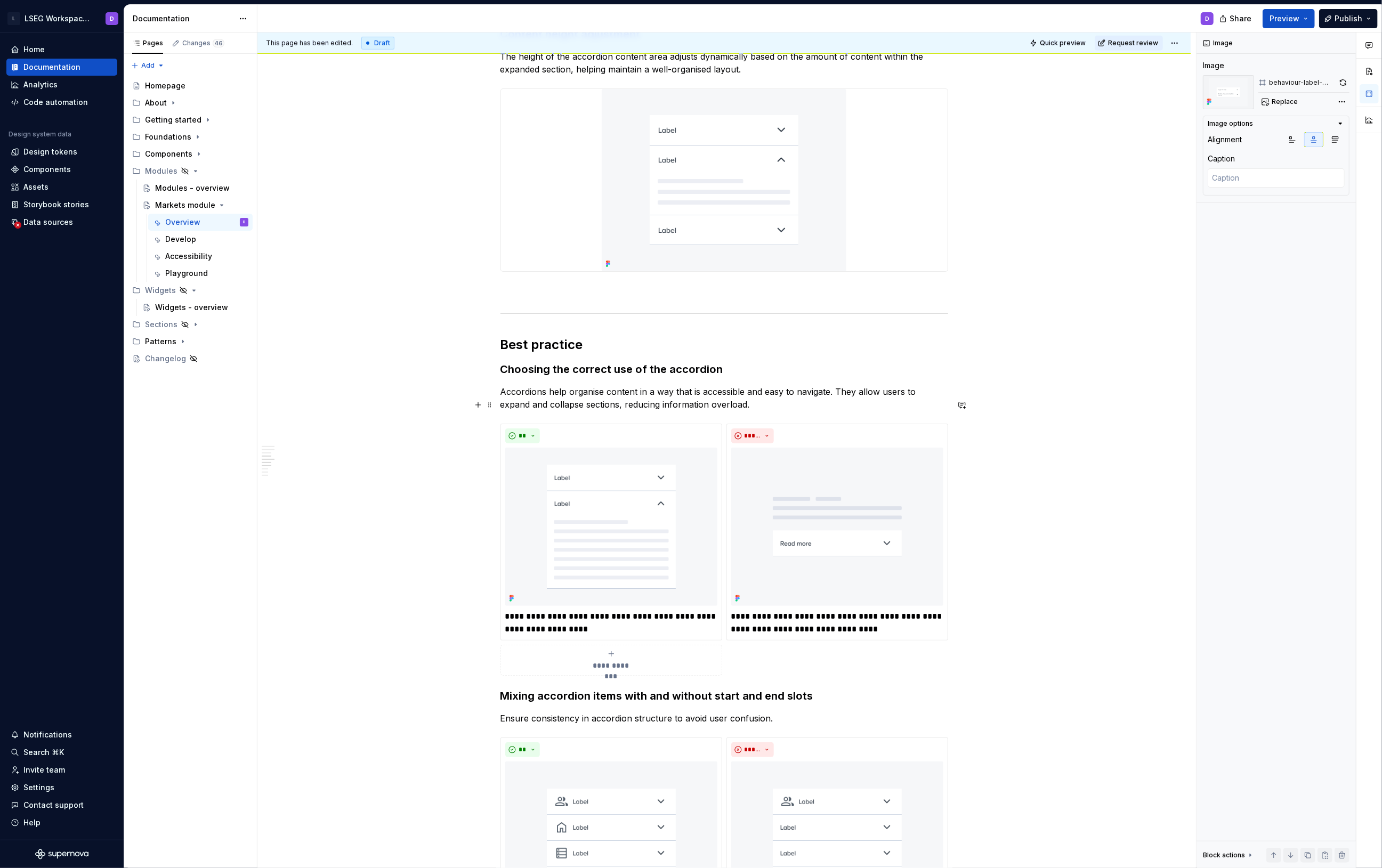
click at [428, 419] on div "**********" at bounding box center [725, 790] width 934 height 2814
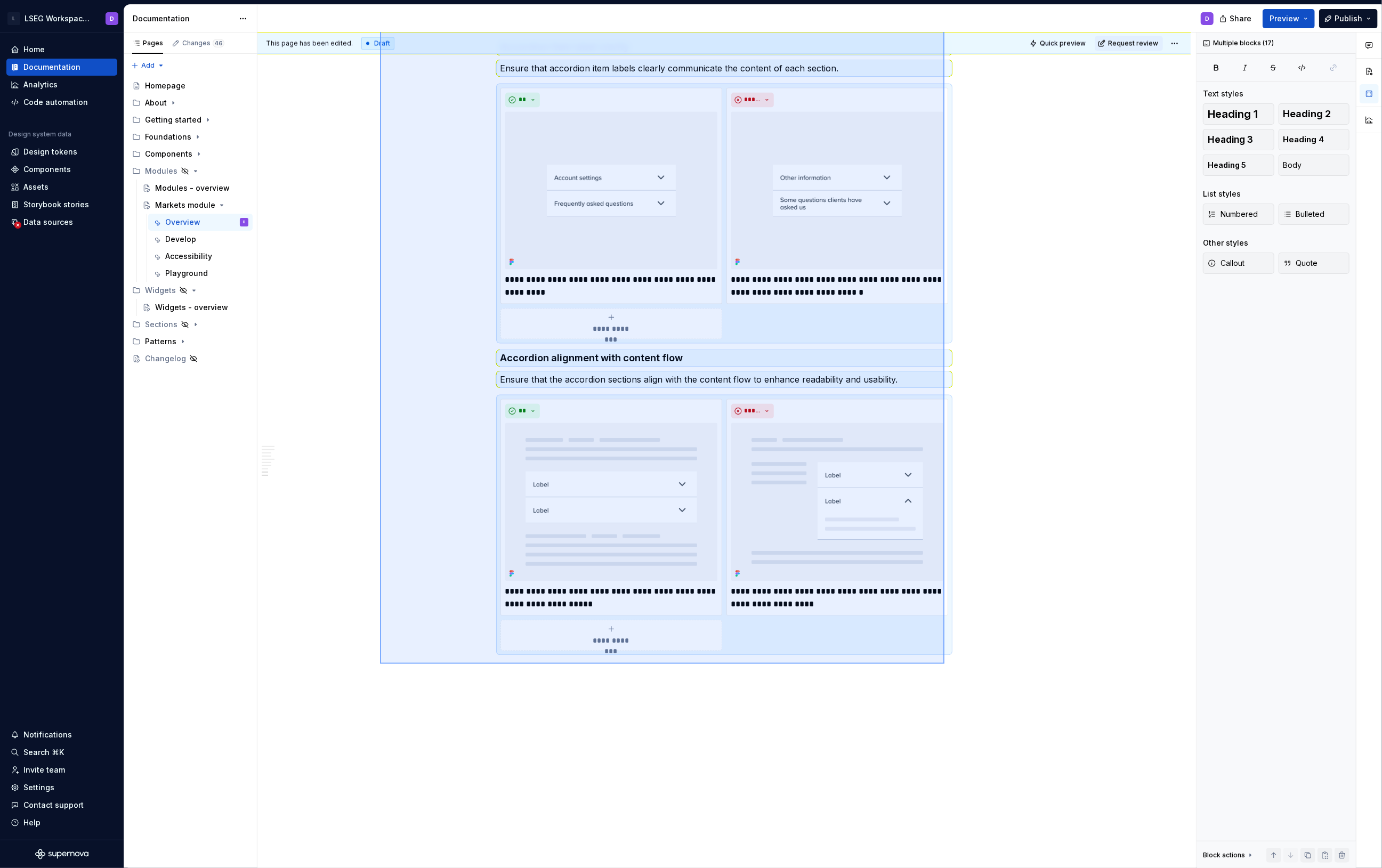
scroll to position [2223, 0]
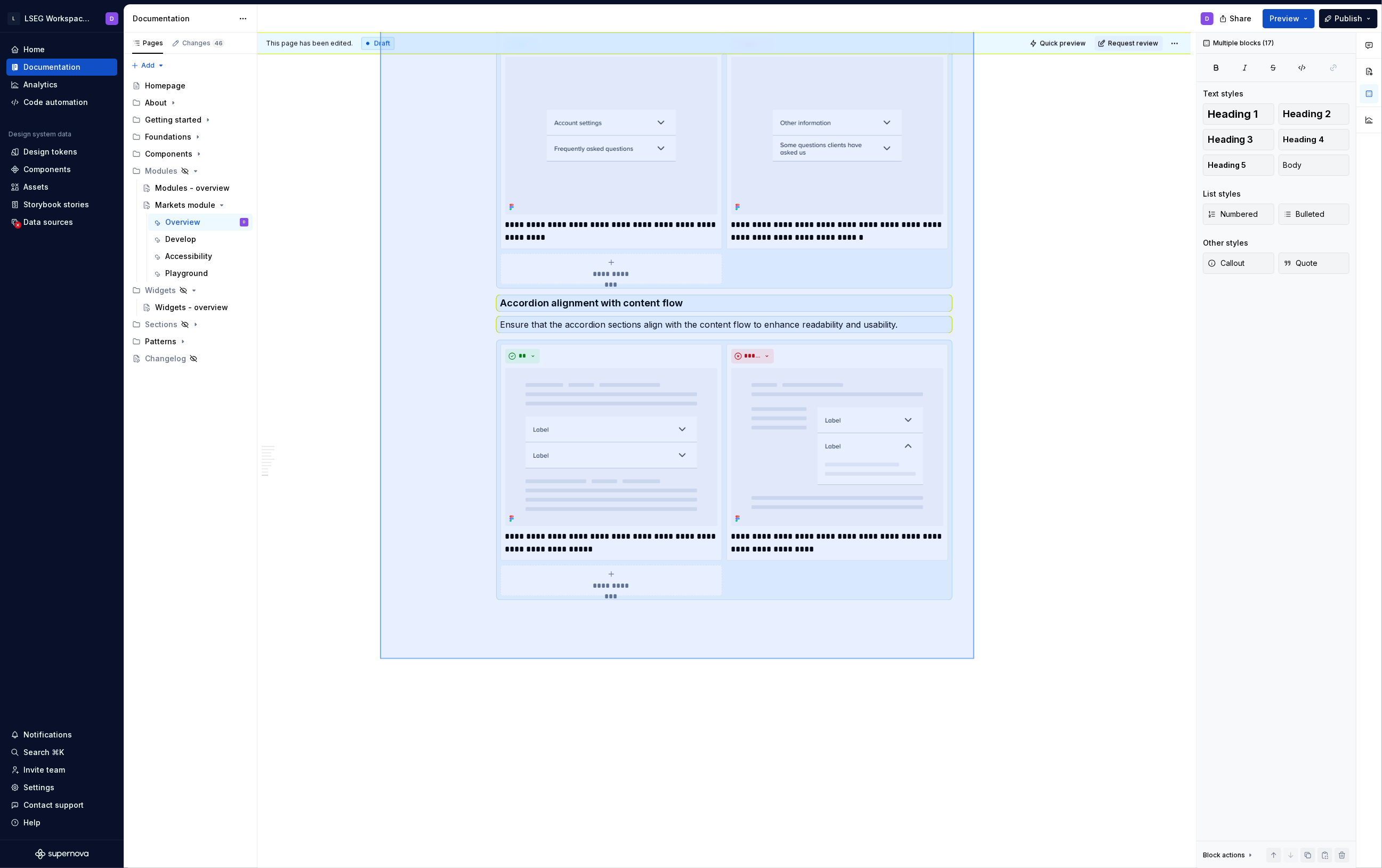
drag, startPoint x: 380, startPoint y: 324, endPoint x: 982, endPoint y: 659, distance: 688.9
click at [982, 659] on div "This page has been edited. Draft Quick preview Request review Hidden page Marke…" at bounding box center [727, 450] width 939 height 837
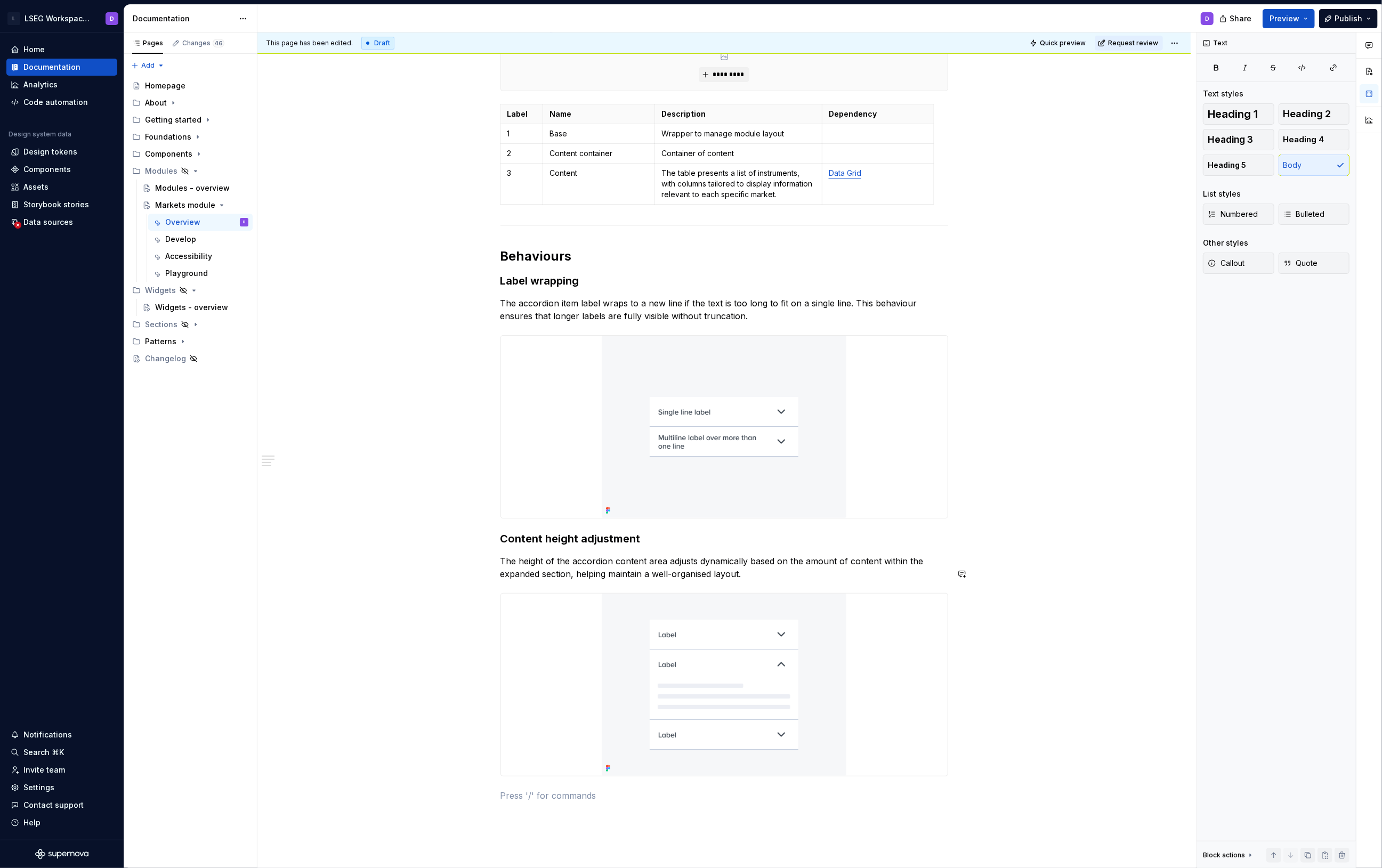
scroll to position [384, 0]
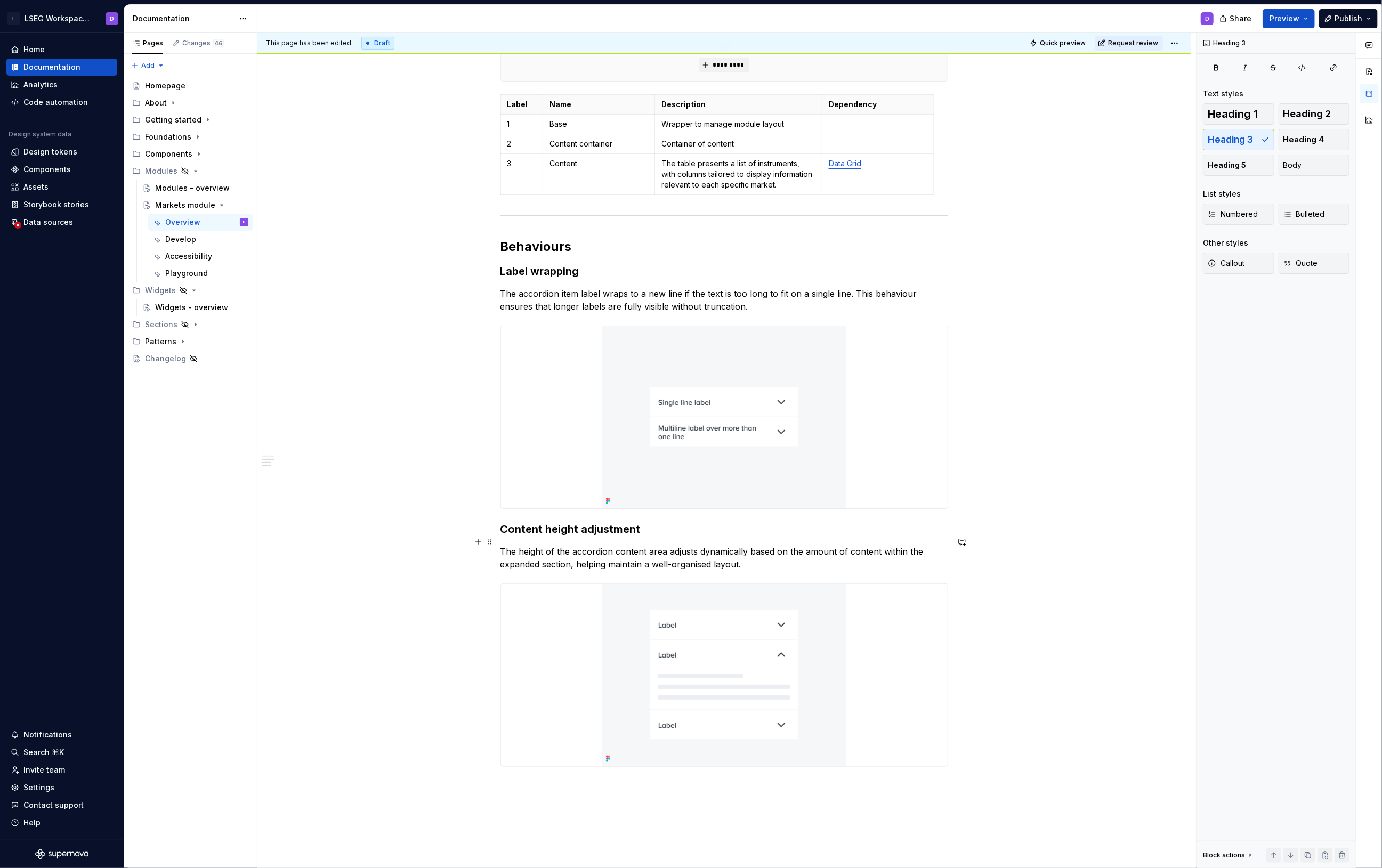
click at [618, 536] on h3 "Content height adjustment" at bounding box center [725, 528] width 448 height 15
drag, startPoint x: 644, startPoint y: 542, endPoint x: 501, endPoint y: 548, distance: 143.1
click at [501, 536] on h3 "Content height adjustment" at bounding box center [725, 528] width 448 height 15
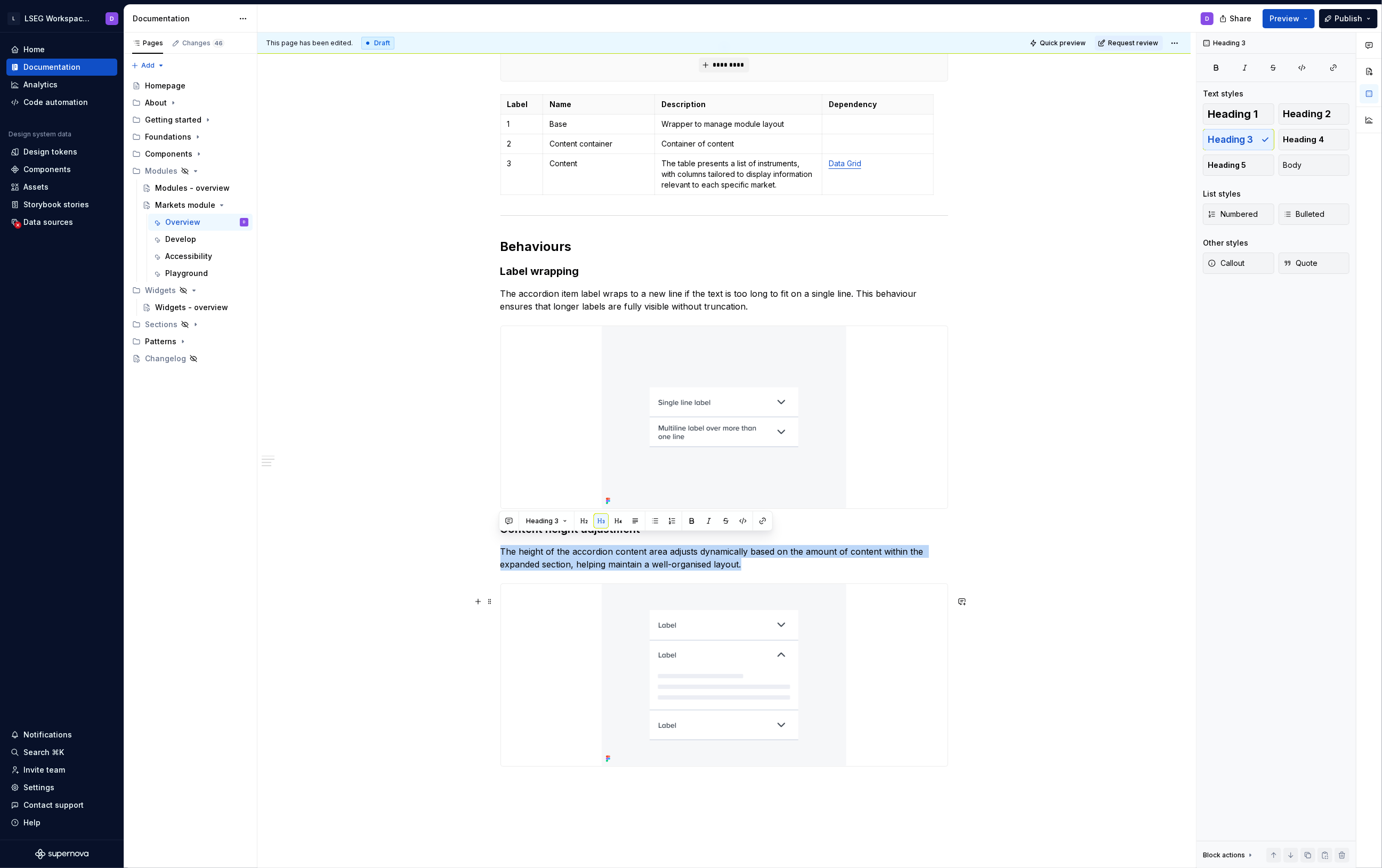
click at [743, 654] on img at bounding box center [724, 675] width 245 height 182
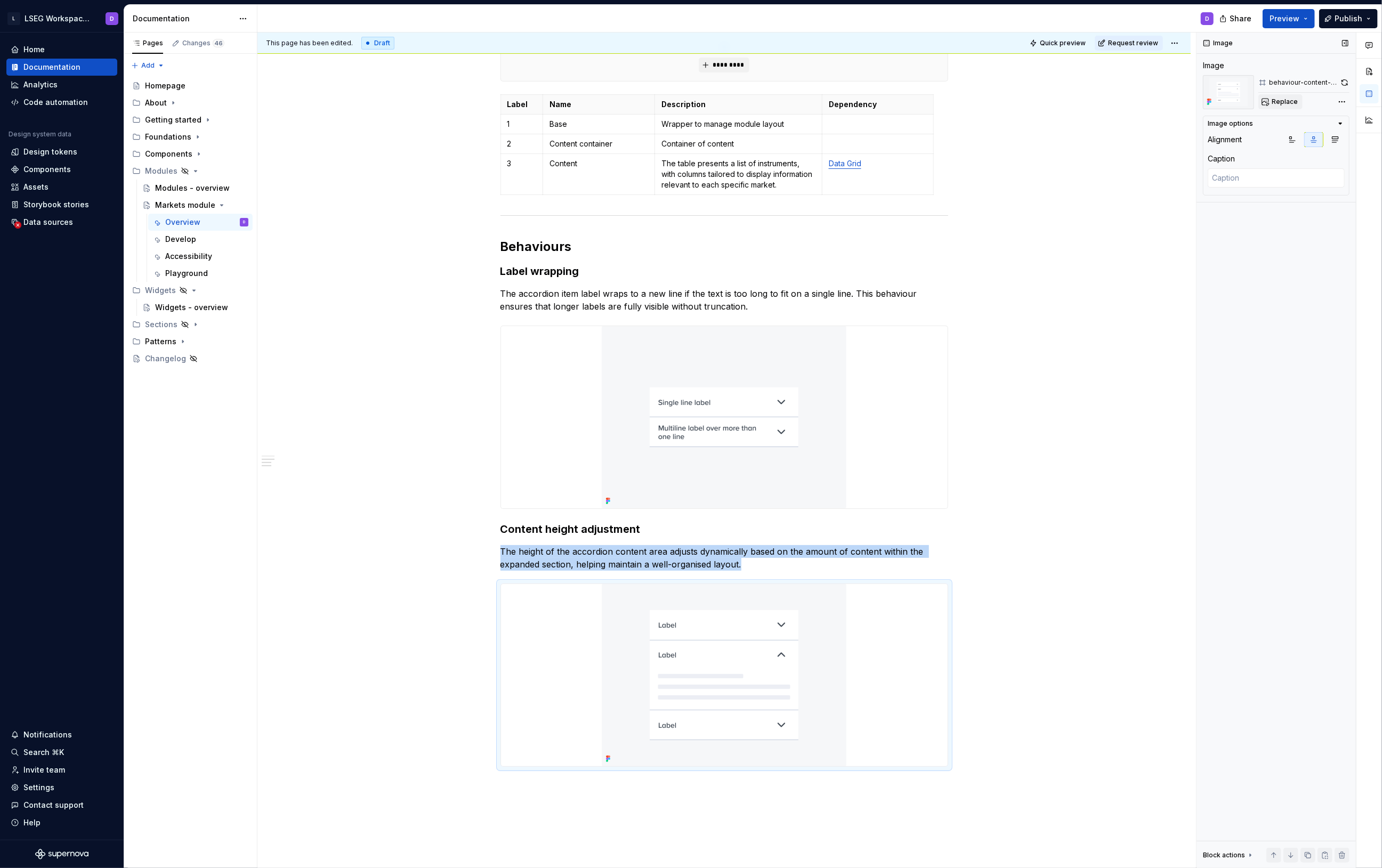
click at [1284, 104] on span "Replace" at bounding box center [1285, 102] width 26 height 9
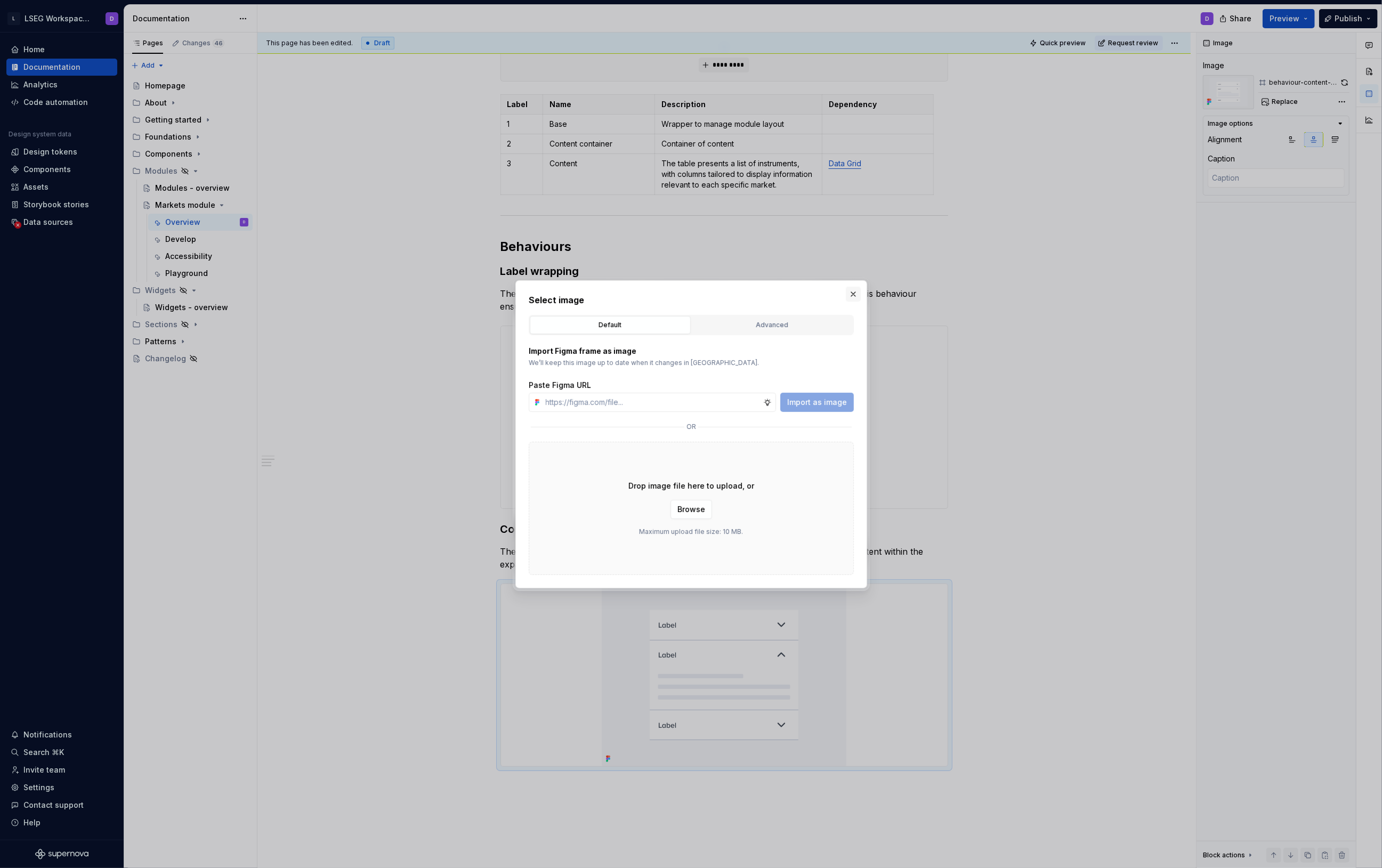
click at [852, 289] on button "button" at bounding box center [853, 293] width 15 height 15
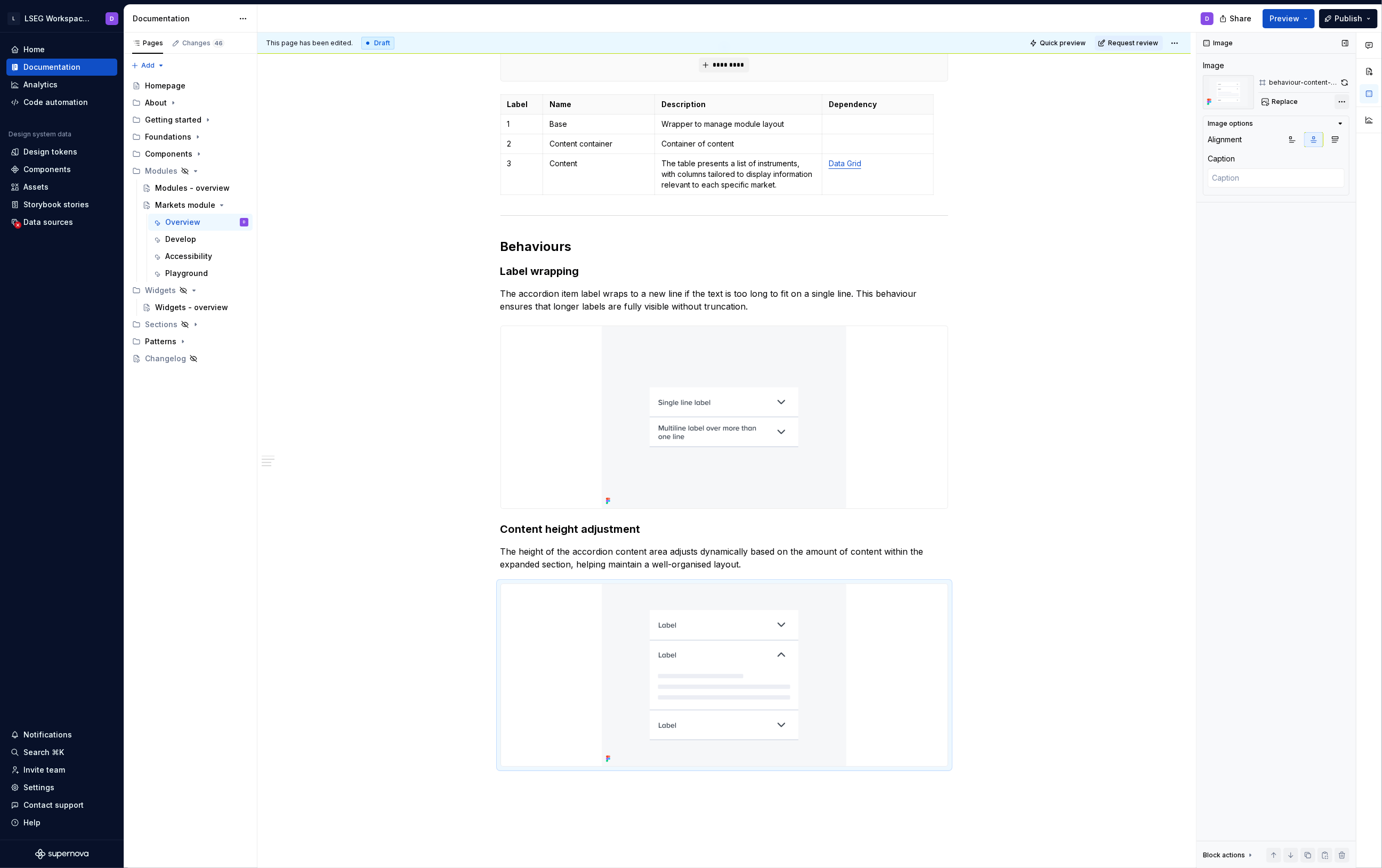
click at [1346, 100] on div "Comments Open comments No comments yet Select ‘Comment’ from the block context …" at bounding box center [1289, 450] width 185 height 837
click at [1274, 223] on div "Remove image" at bounding box center [1281, 225] width 123 height 10
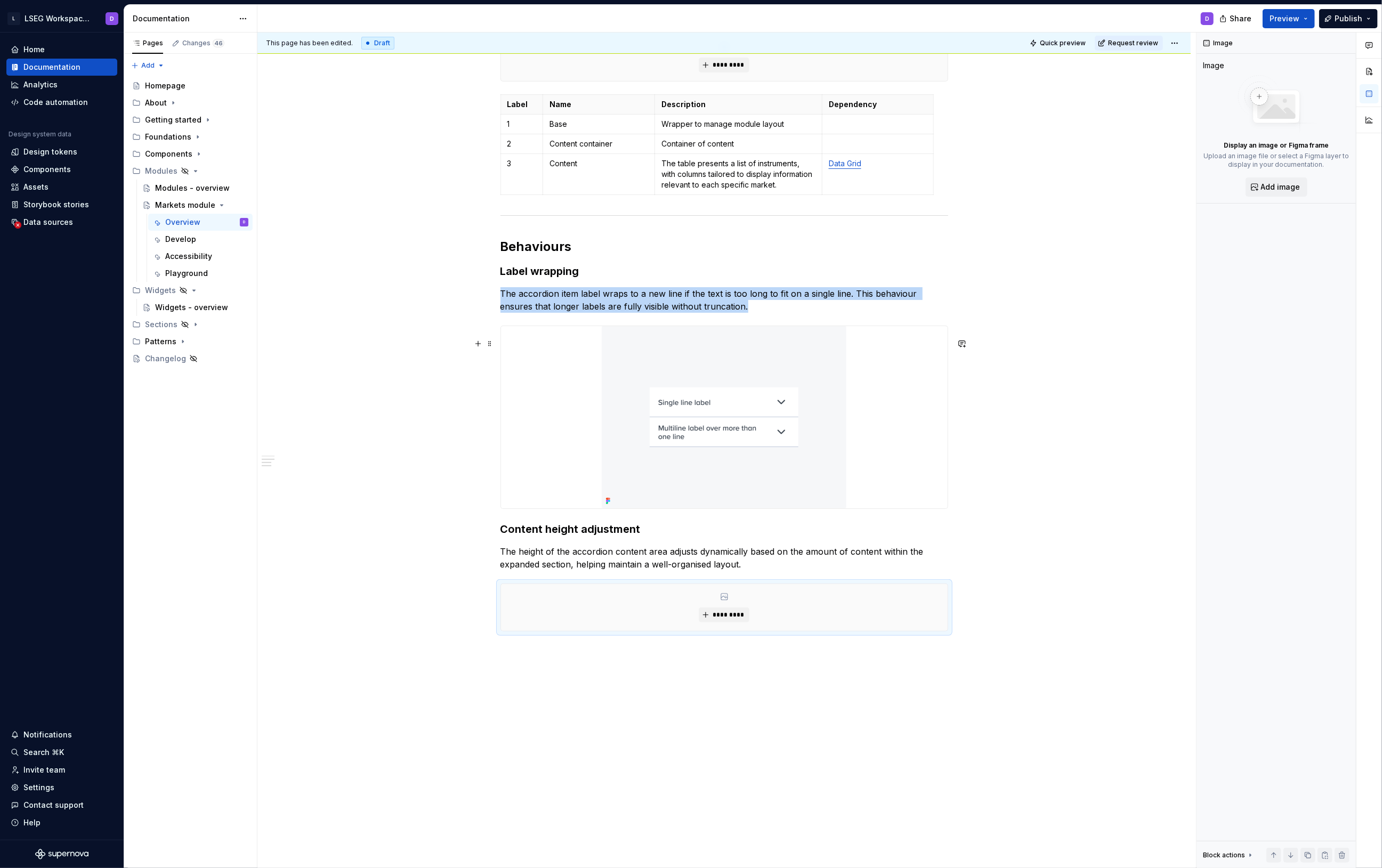
click at [866, 399] on div at bounding box center [724, 417] width 447 height 182
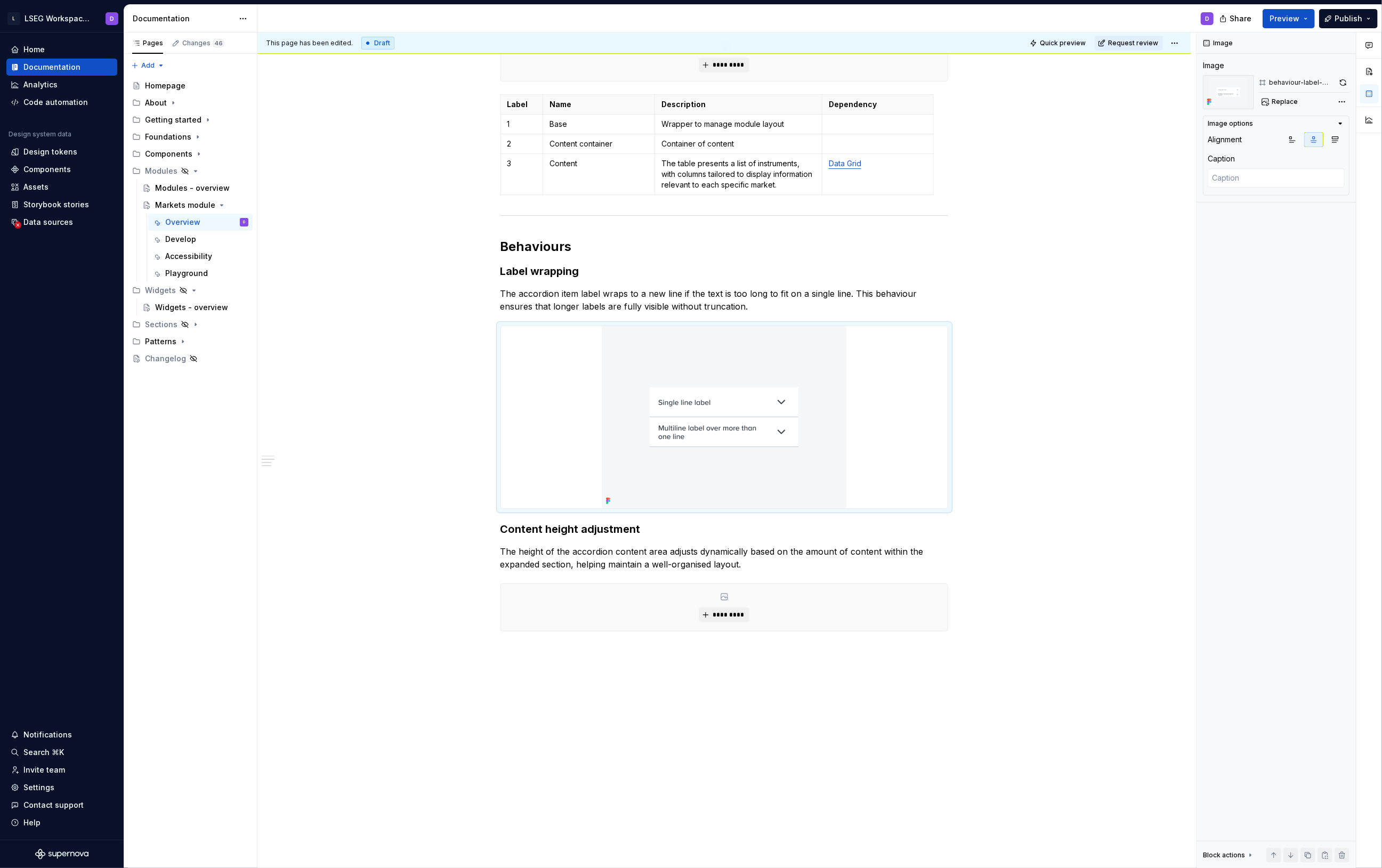
click at [1345, 98] on div "Comments Open comments No comments yet Select ‘Comment’ from the block context …" at bounding box center [1289, 450] width 185 height 837
click at [1267, 227] on div "Remove image" at bounding box center [1281, 225] width 123 height 10
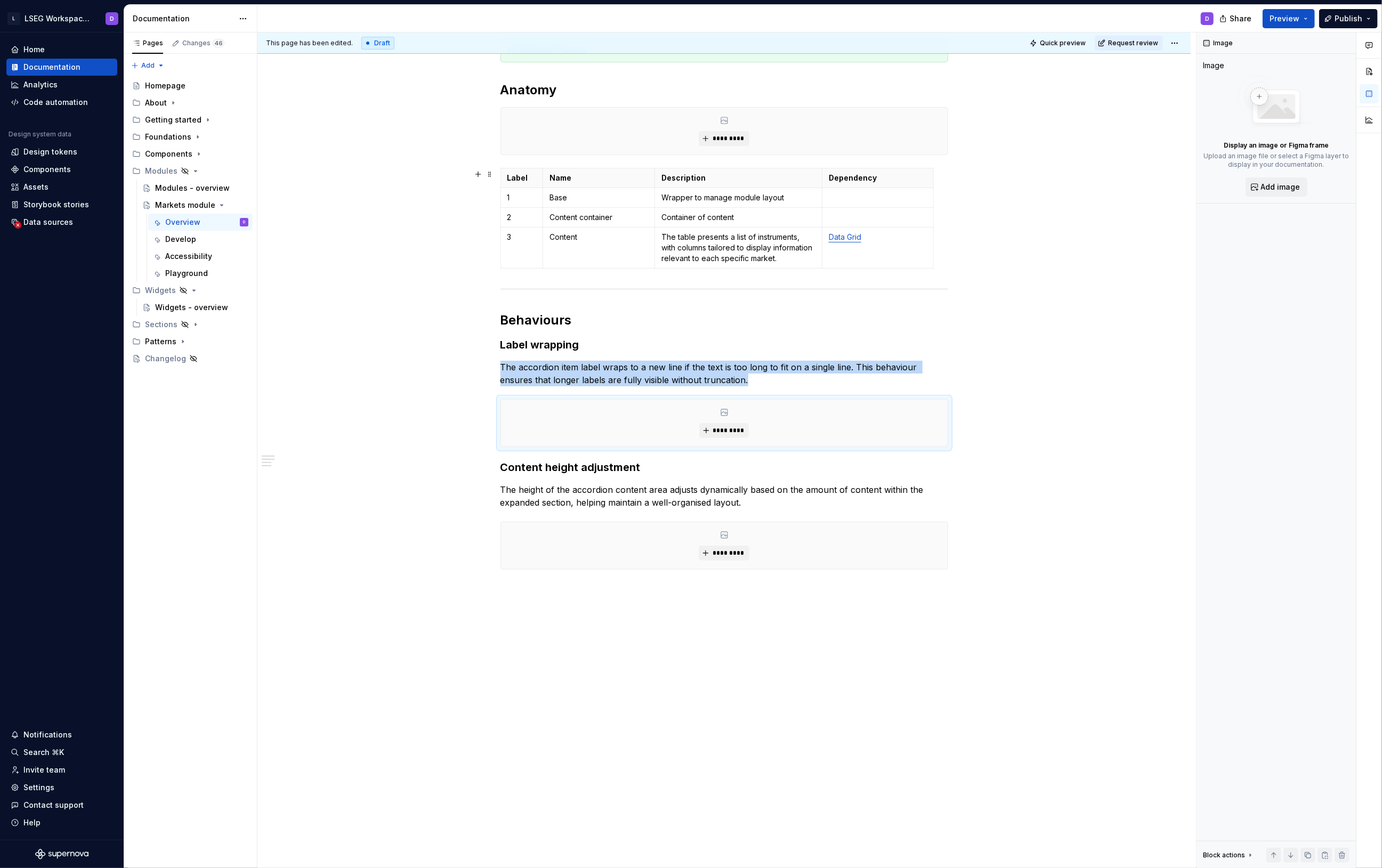
scroll to position [323, 0]
click at [583, 363] on p "The accordion item label wraps to a new line if the text is too long to fit on …" at bounding box center [725, 373] width 448 height 25
drag, startPoint x: 578, startPoint y: 348, endPoint x: 492, endPoint y: 348, distance: 86.0
click at [501, 349] on div "********* Released: Preview Anatomy ********* Label Name Description Dependency…" at bounding box center [725, 293] width 448 height 631
drag, startPoint x: 500, startPoint y: 346, endPoint x: 567, endPoint y: 345, distance: 67.0
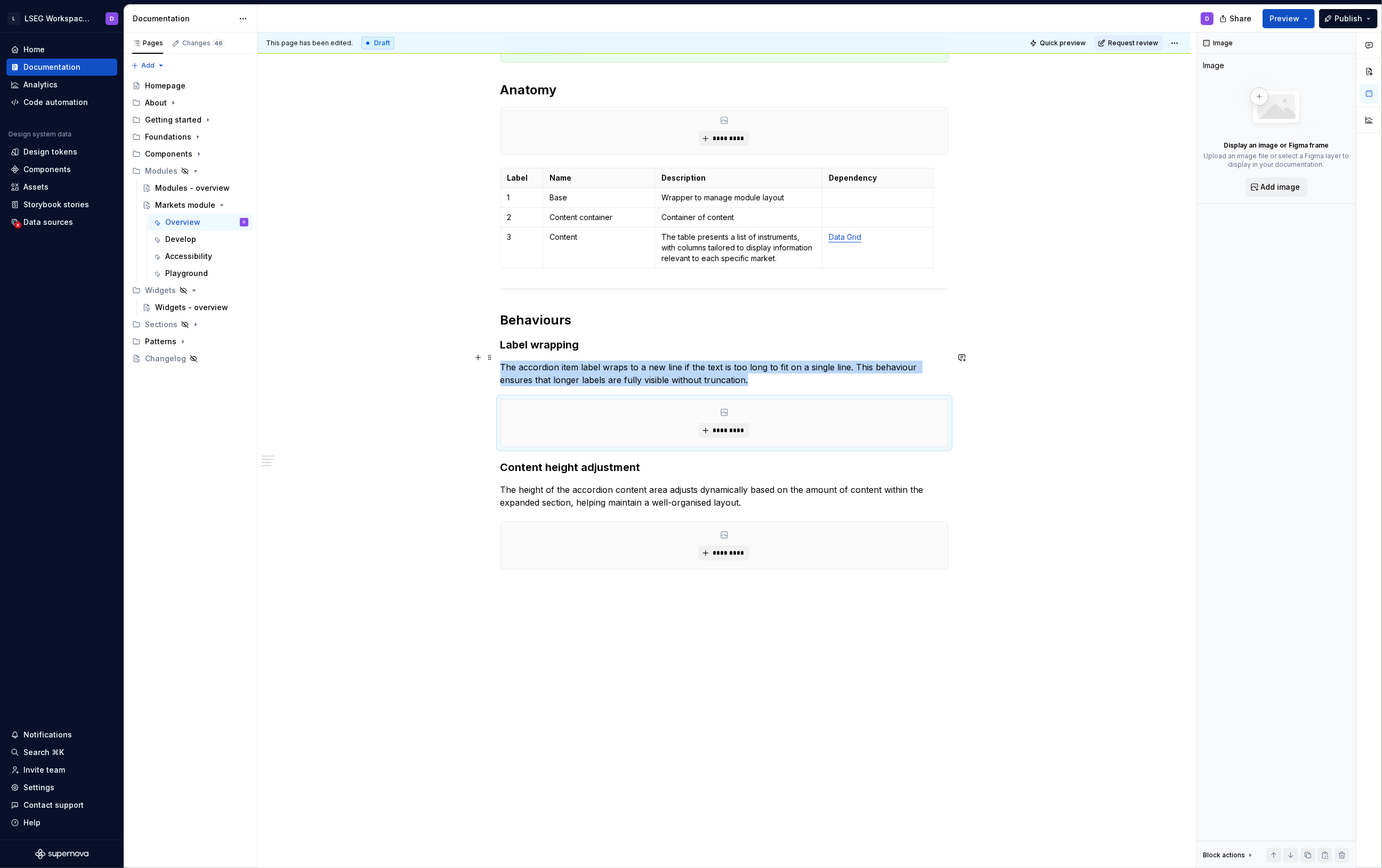
click at [567, 345] on h3 "Label wrapping" at bounding box center [725, 345] width 448 height 15
click at [579, 345] on h3 "Label wrapping" at bounding box center [725, 345] width 448 height 15
click at [530, 346] on h3 "Label wrapping" at bounding box center [725, 345] width 448 height 15
click at [580, 377] on p "The accordion item label wraps to a new line if the text is too long to fit on …" at bounding box center [725, 373] width 448 height 25
click at [590, 349] on h3 "Label wrapping" at bounding box center [725, 345] width 448 height 15
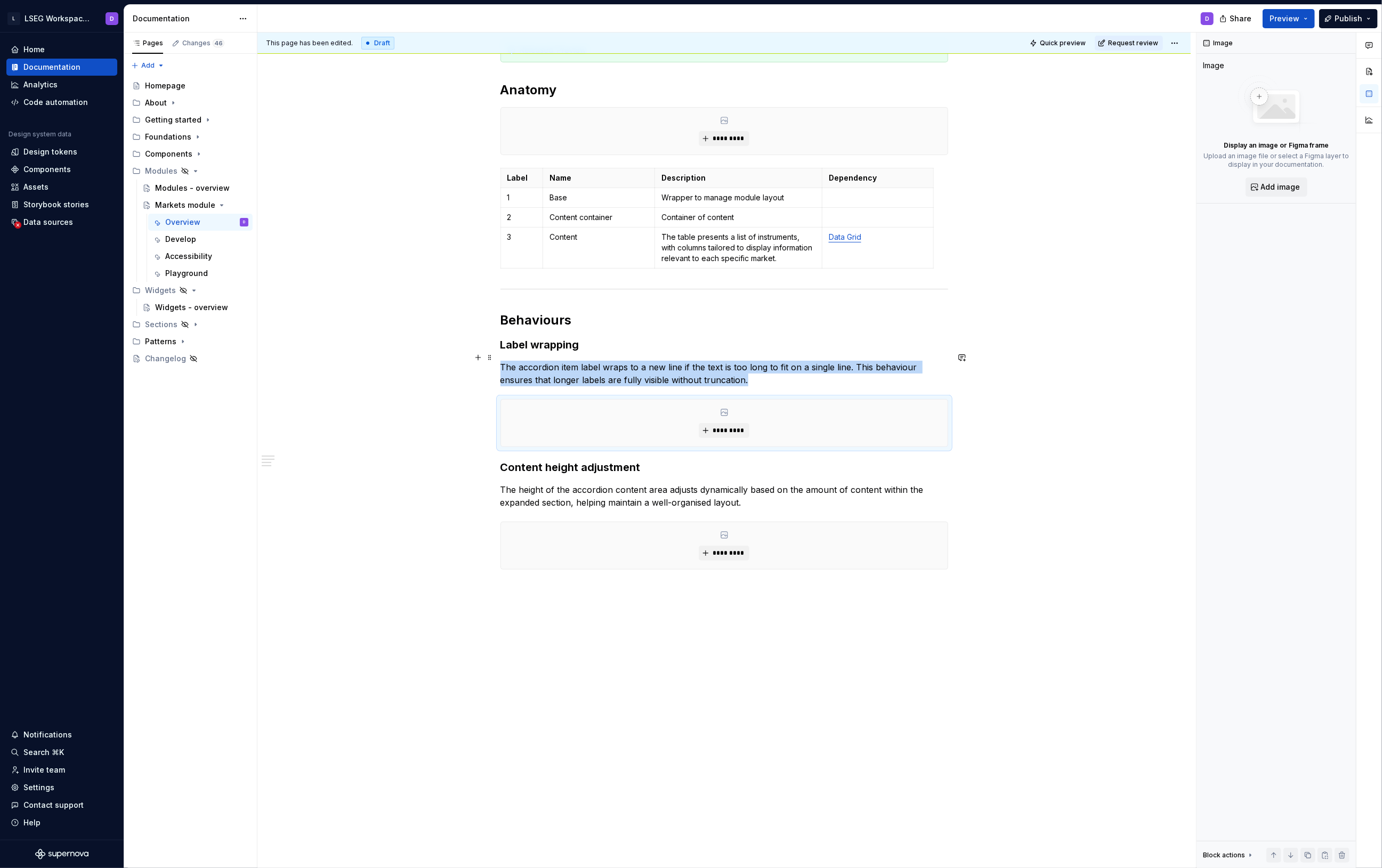
click at [576, 347] on h3 "Label wrapping" at bounding box center [725, 345] width 448 height 15
click at [569, 345] on h3 "Label wrapping" at bounding box center [725, 345] width 448 height 15
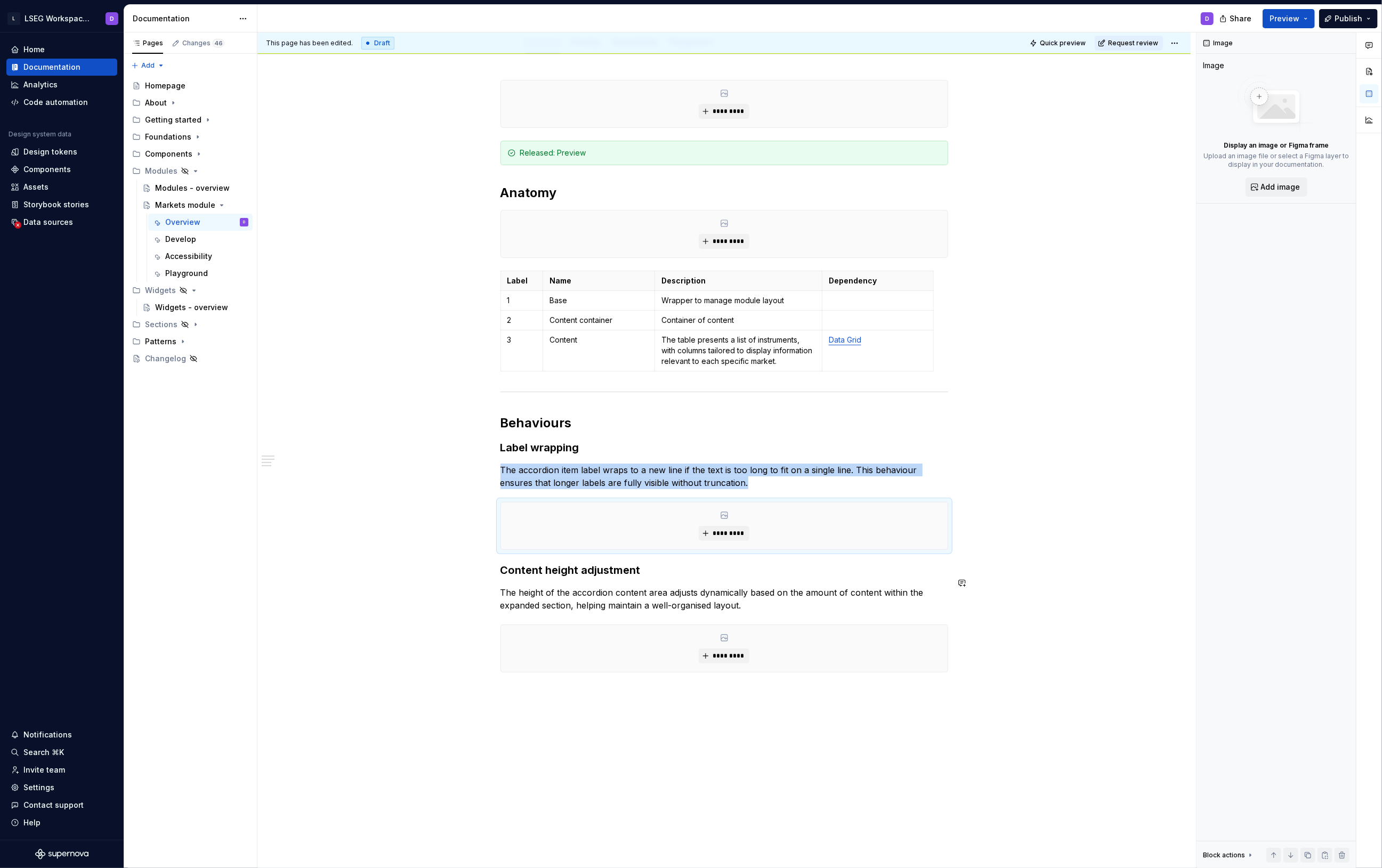
click at [601, 594] on div "********* Released: Preview Anatomy ********* Label Name Description Dependency…" at bounding box center [725, 389] width 448 height 618
drag, startPoint x: 638, startPoint y: 605, endPoint x: 579, endPoint y: 579, distance: 64.5
click at [579, 579] on div "********* Released: Preview Anatomy ********* Label Name Description Dependency…" at bounding box center [725, 389] width 448 height 618
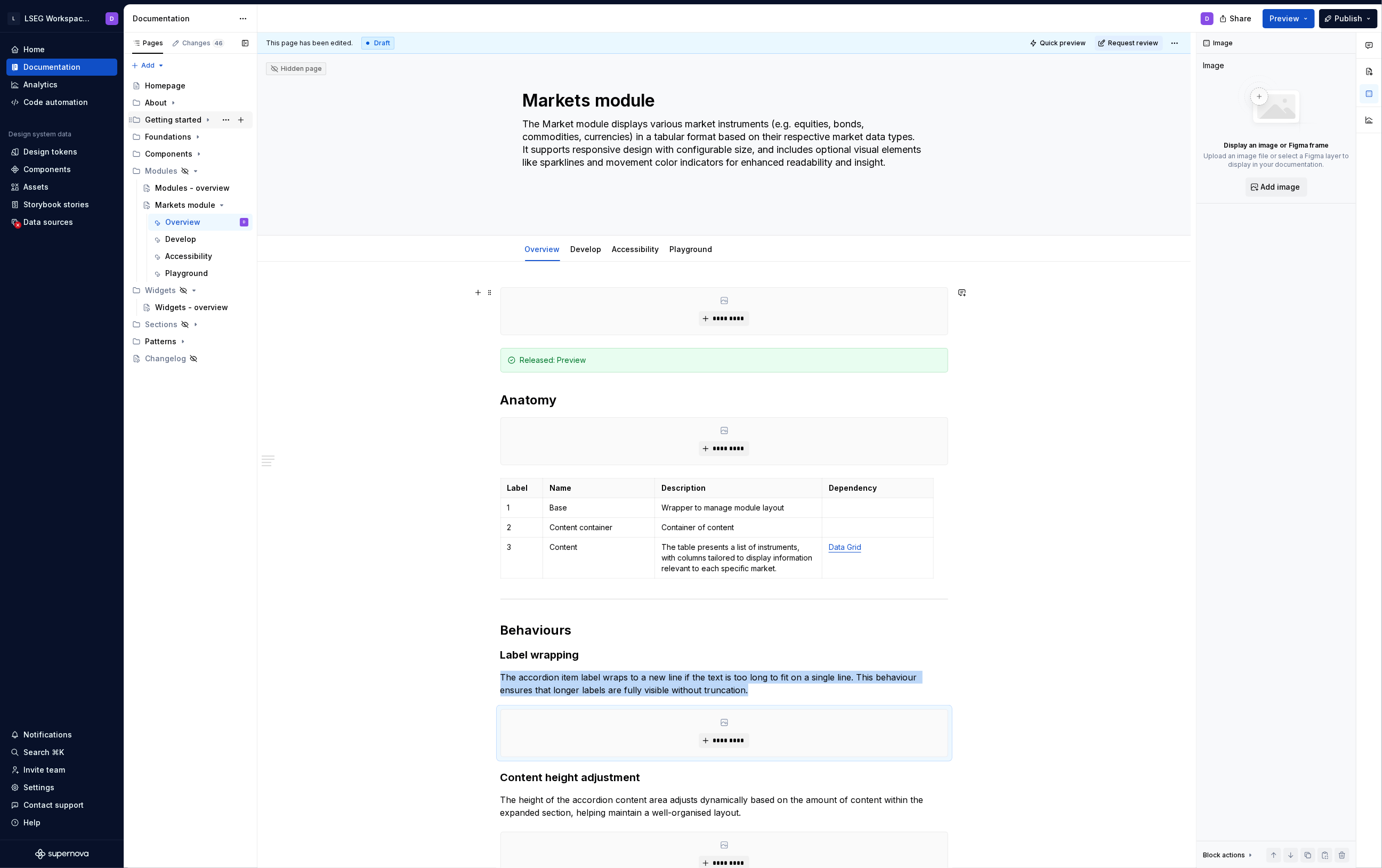
type textarea "*"
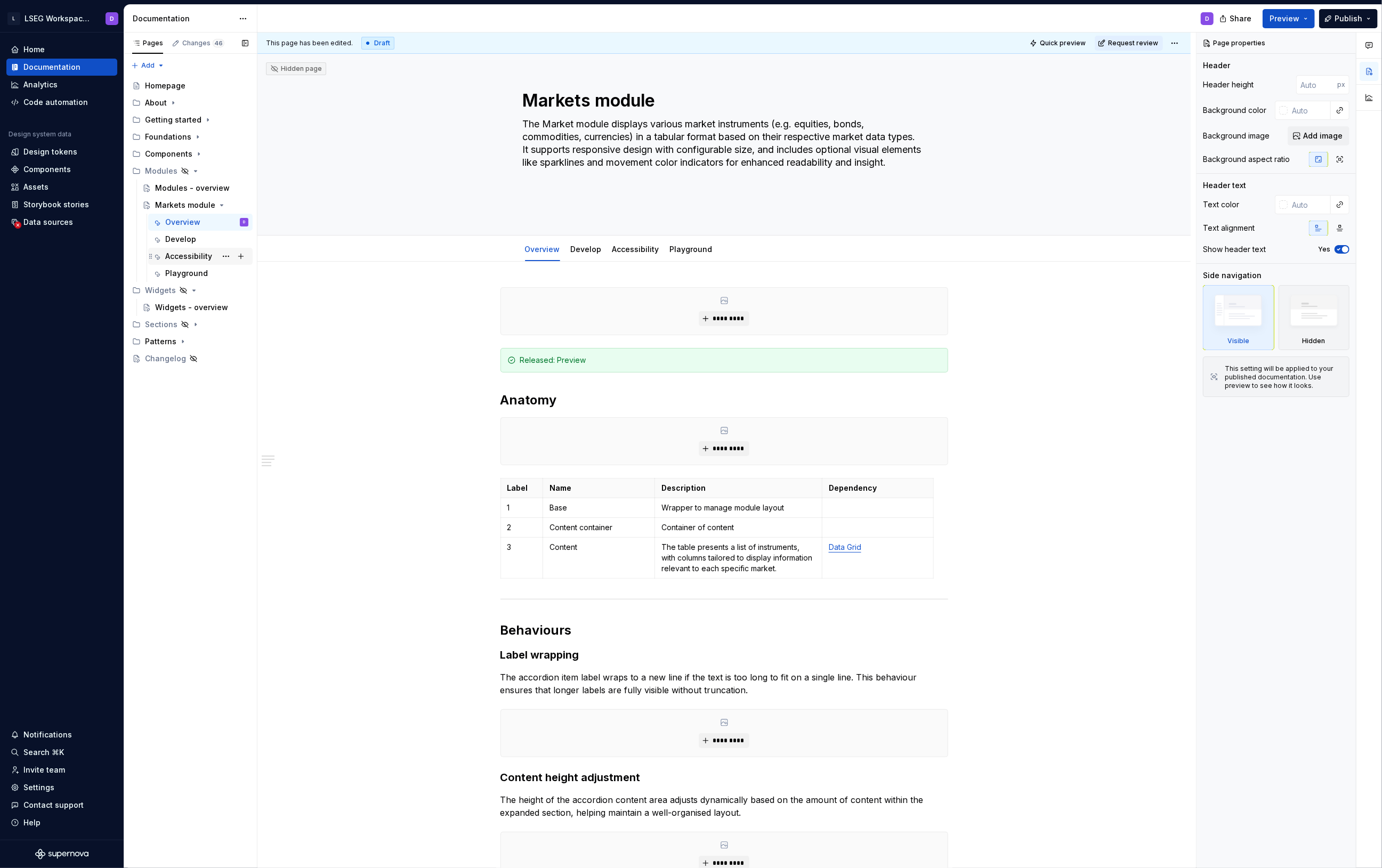
click at [187, 258] on div "Accessibility" at bounding box center [189, 256] width 47 height 10
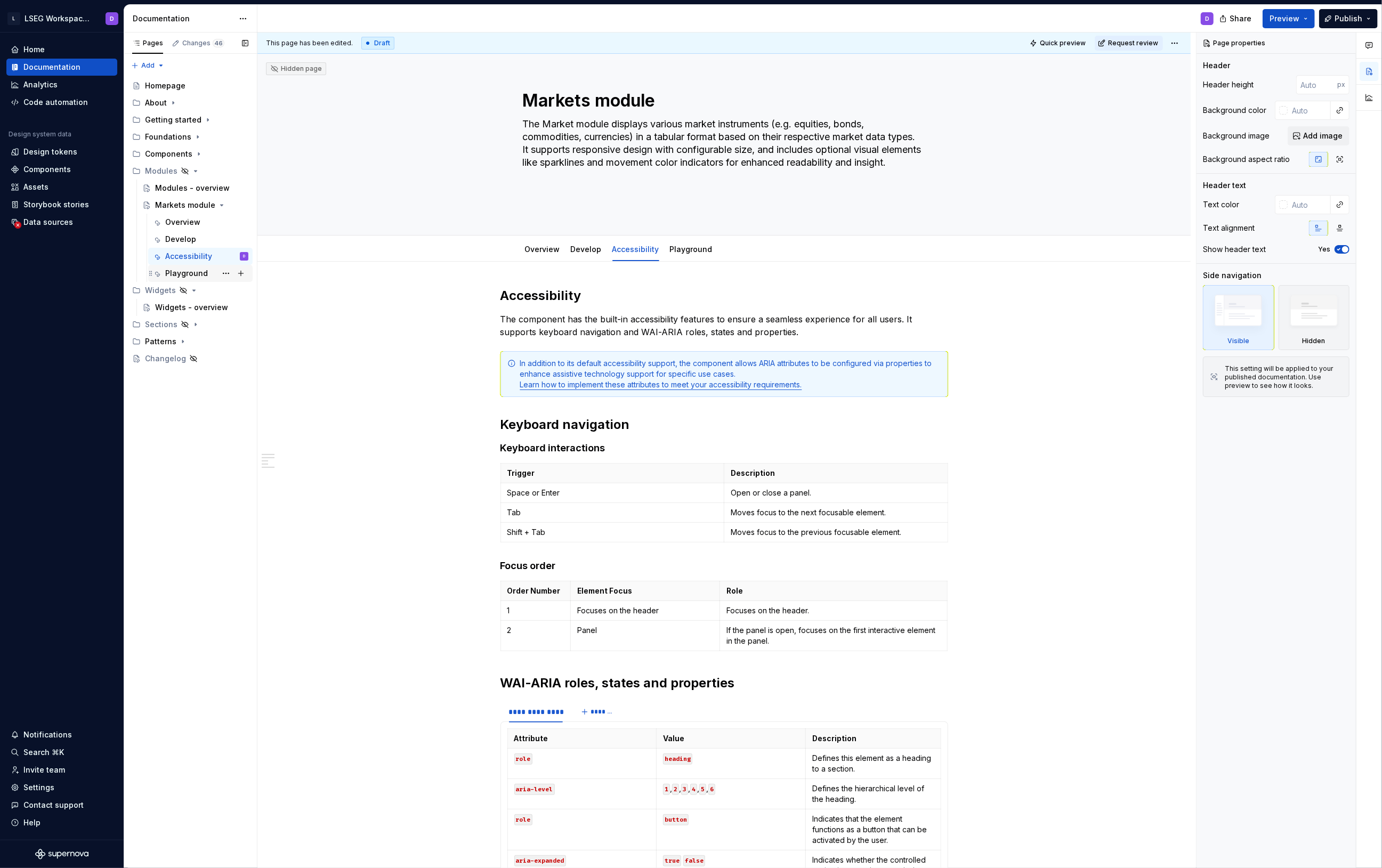
click at [192, 273] on div "Playground" at bounding box center [186, 273] width 43 height 10
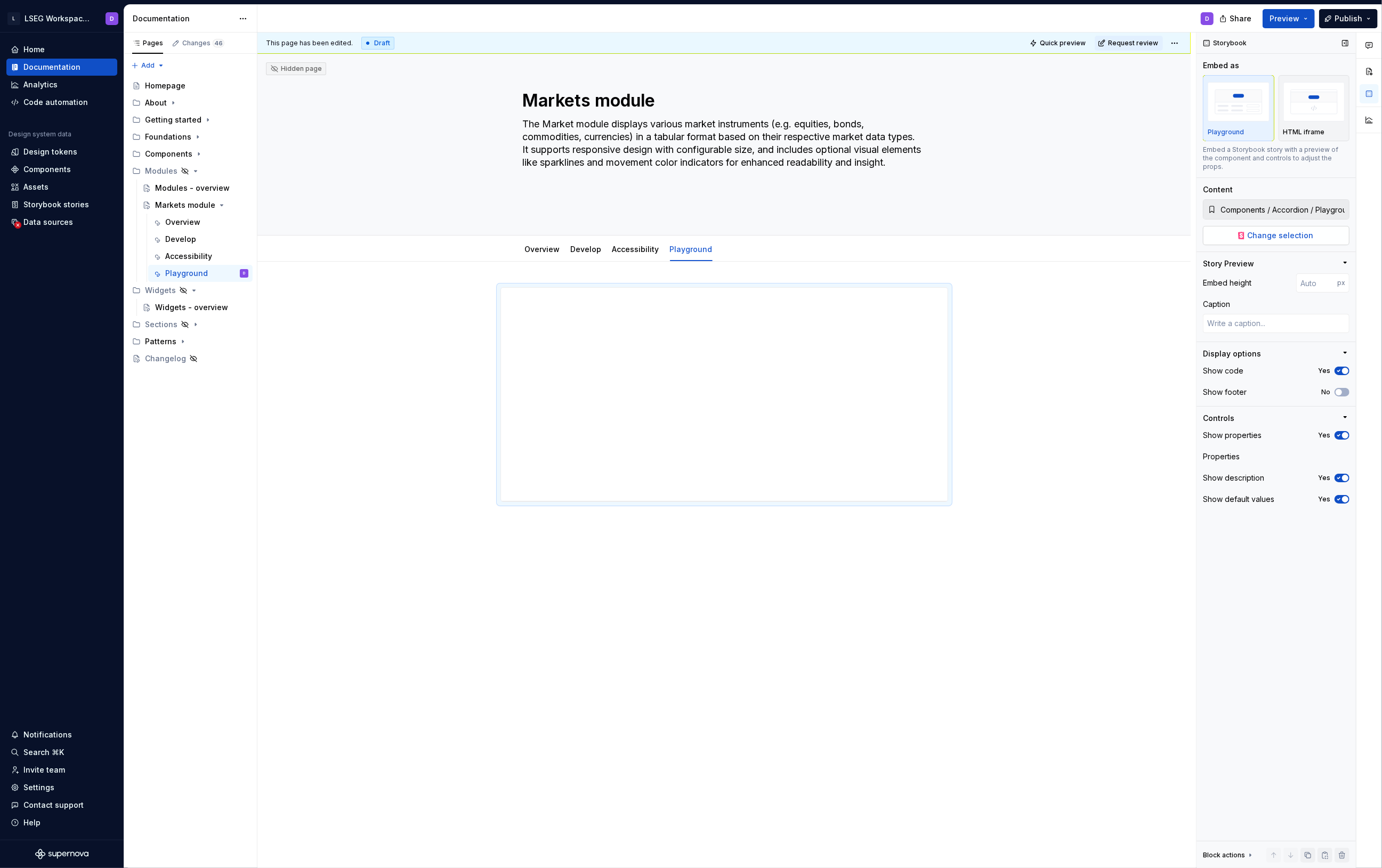
click at [1276, 230] on span "Change selection" at bounding box center [1281, 235] width 66 height 10
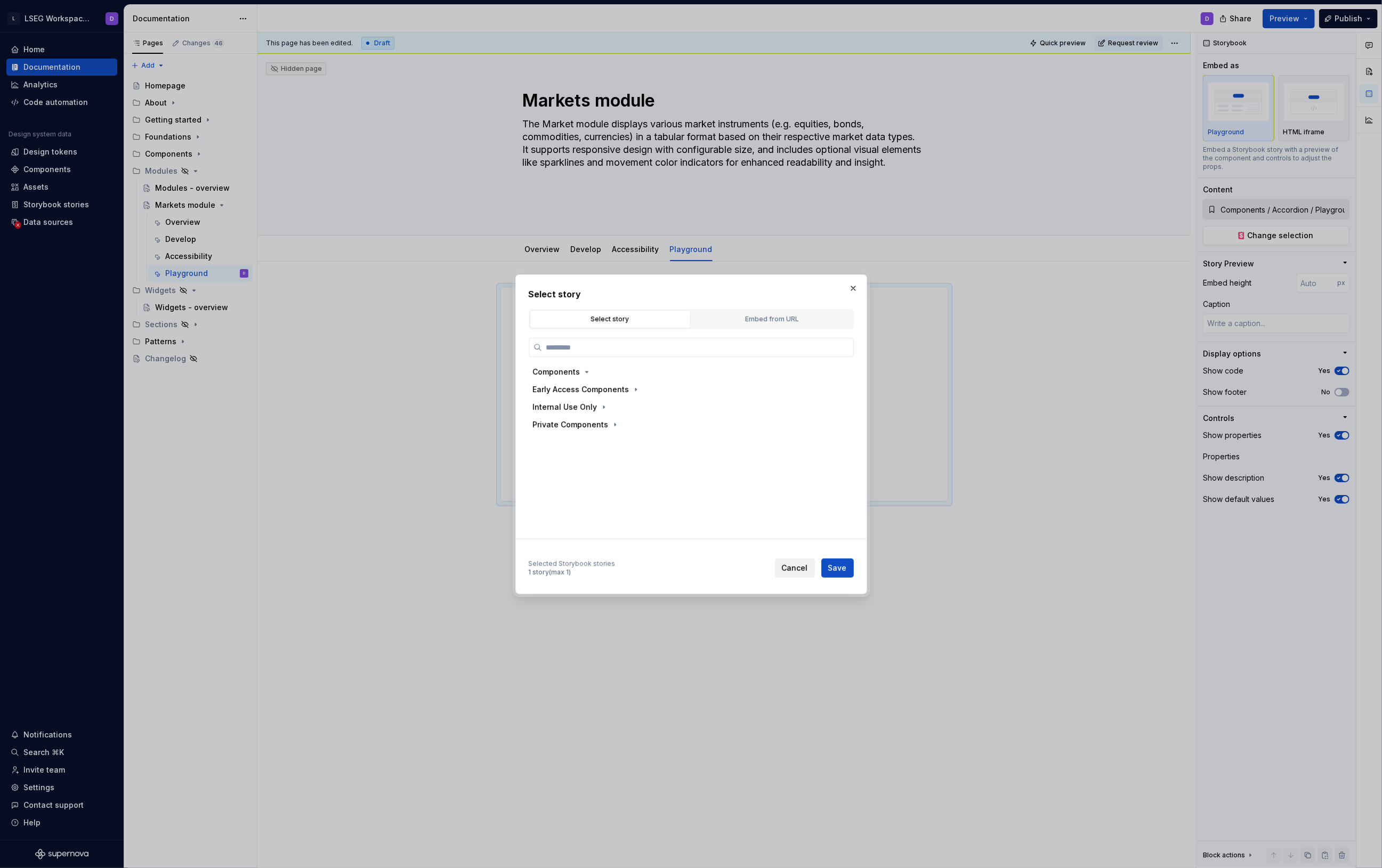
click at [794, 569] on span "Cancel" at bounding box center [795, 568] width 26 height 10
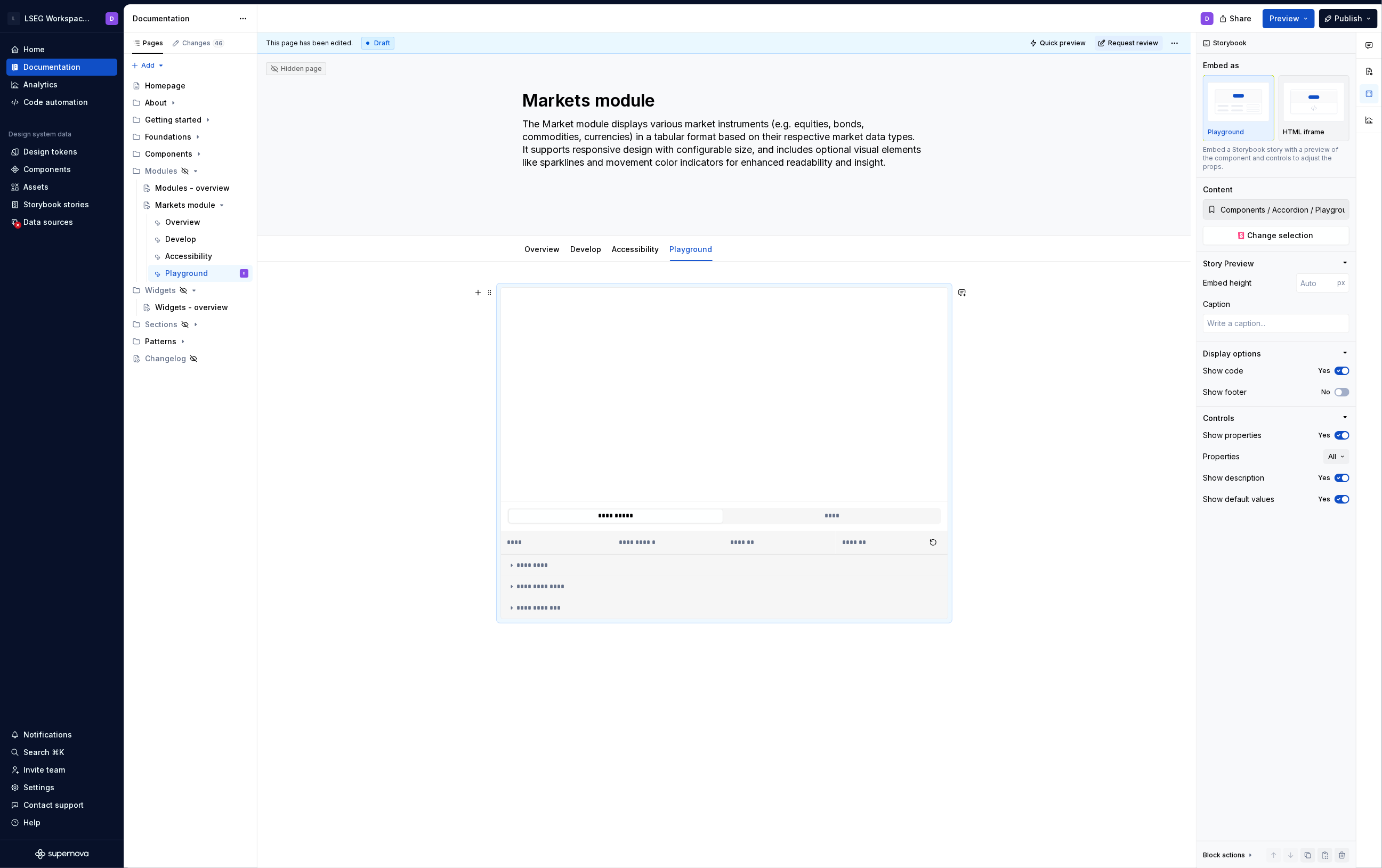
click at [1035, 422] on div "**********" at bounding box center [725, 577] width 934 height 630
click at [1029, 367] on div "**********" at bounding box center [725, 577] width 934 height 630
click at [856, 287] on div "**********" at bounding box center [725, 453] width 448 height 332
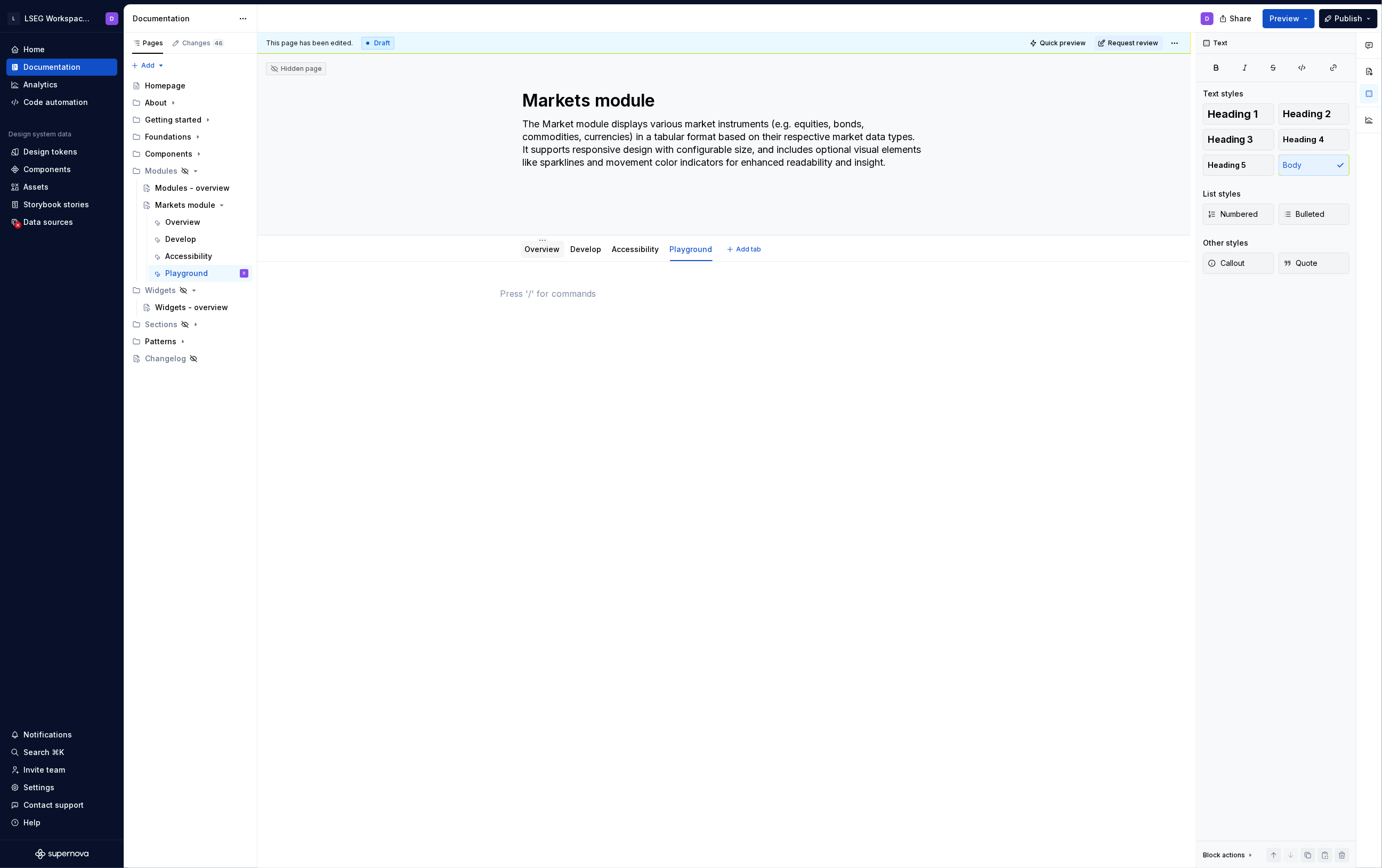
click at [540, 248] on link "Overview" at bounding box center [543, 249] width 35 height 9
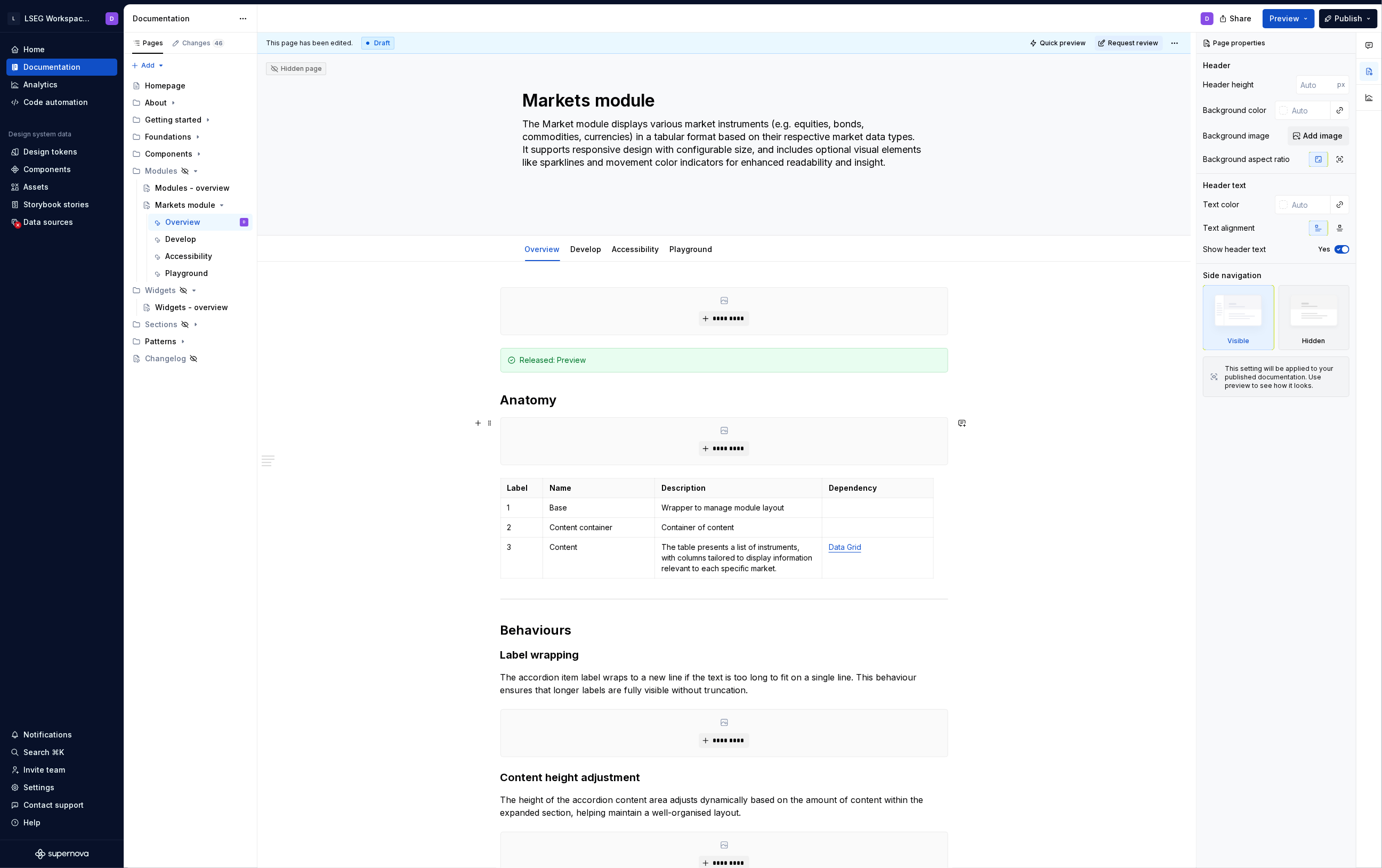
scroll to position [226, 0]
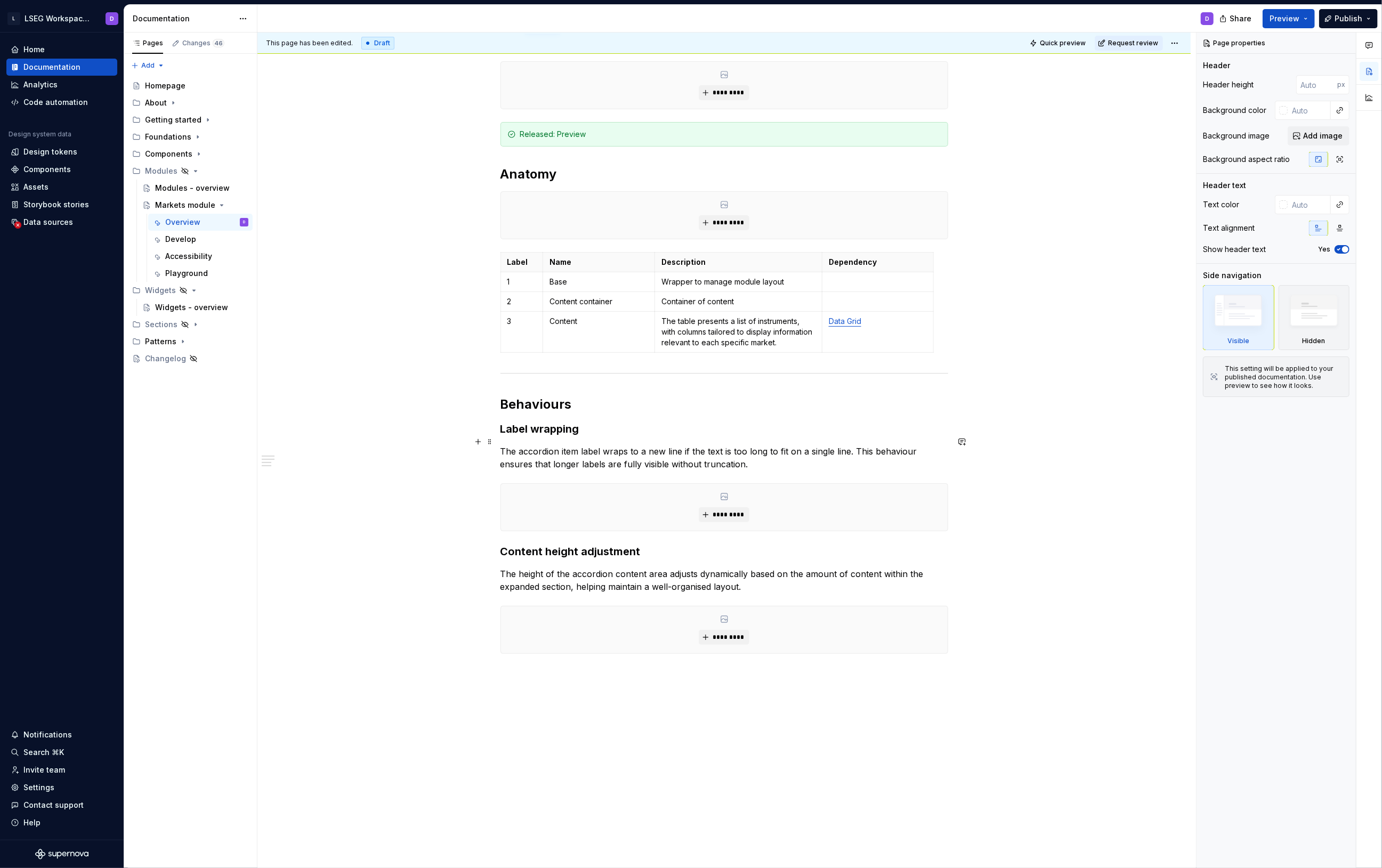
click at [555, 436] on h3 "Label wrapping" at bounding box center [725, 428] width 448 height 15
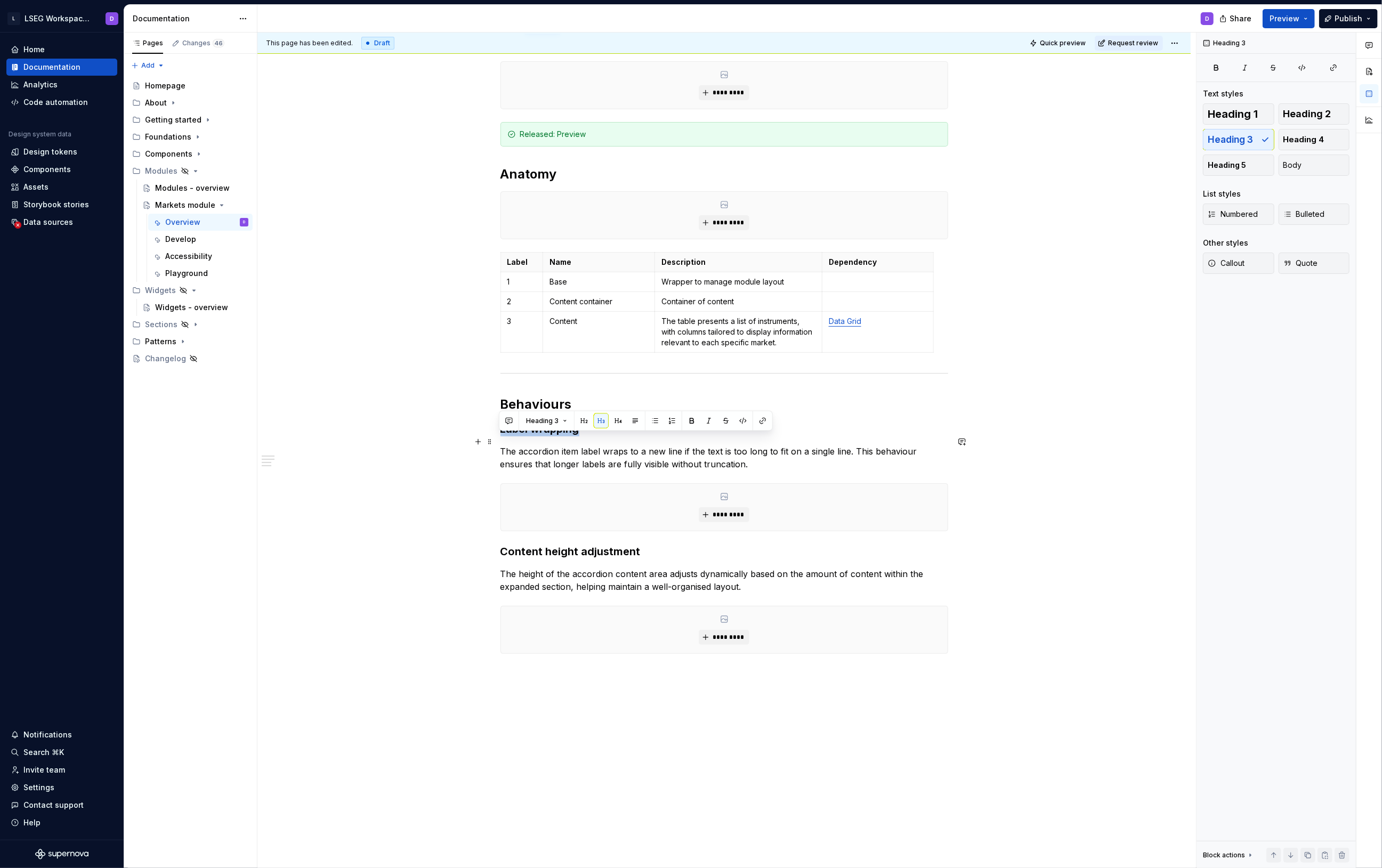
drag, startPoint x: 585, startPoint y: 441, endPoint x: 494, endPoint y: 441, distance: 91.0
click at [494, 441] on div "********* Released: Preview Anatomy ********* Label Name Description Dependency…" at bounding box center [725, 495] width 934 height 918
type textarea "*"
click at [617, 559] on h3 "Content height adjustment" at bounding box center [725, 551] width 448 height 15
drag, startPoint x: 641, startPoint y: 568, endPoint x: 500, endPoint y: 561, distance: 141.2
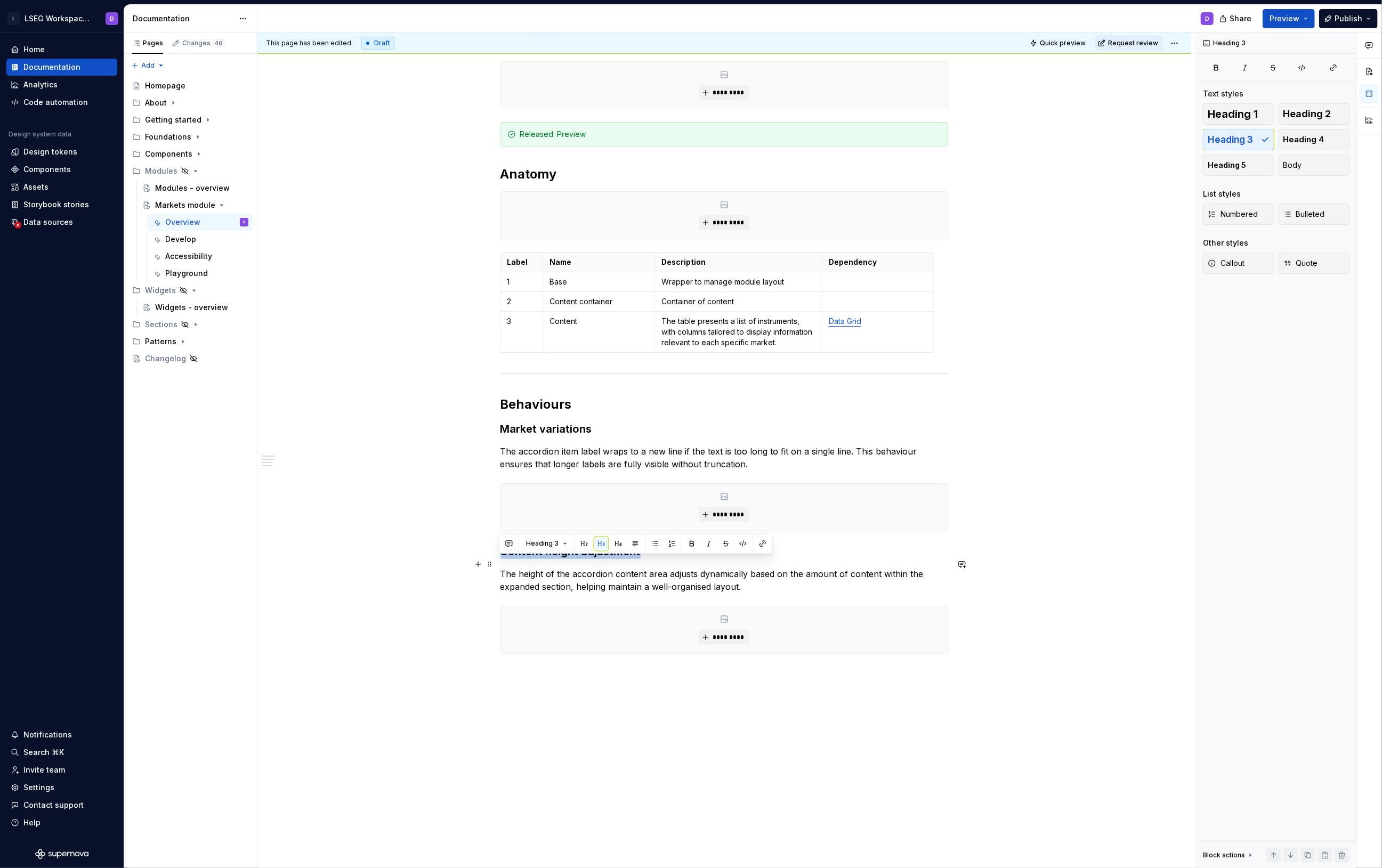
click at [501, 559] on h3 "Content height adjustment" at bounding box center [725, 551] width 448 height 15
click at [498, 559] on div "********* Released: Preview Anatomy ********* Label Name Description Dependency…" at bounding box center [725, 495] width 934 height 918
drag, startPoint x: 502, startPoint y: 564, endPoint x: 573, endPoint y: 570, distance: 71.3
click at [573, 559] on h3 "Error handling" at bounding box center [725, 551] width 448 height 15
click at [542, 469] on p "The accordion item label wraps to a new line if the text is too long to fit on …" at bounding box center [725, 457] width 448 height 25
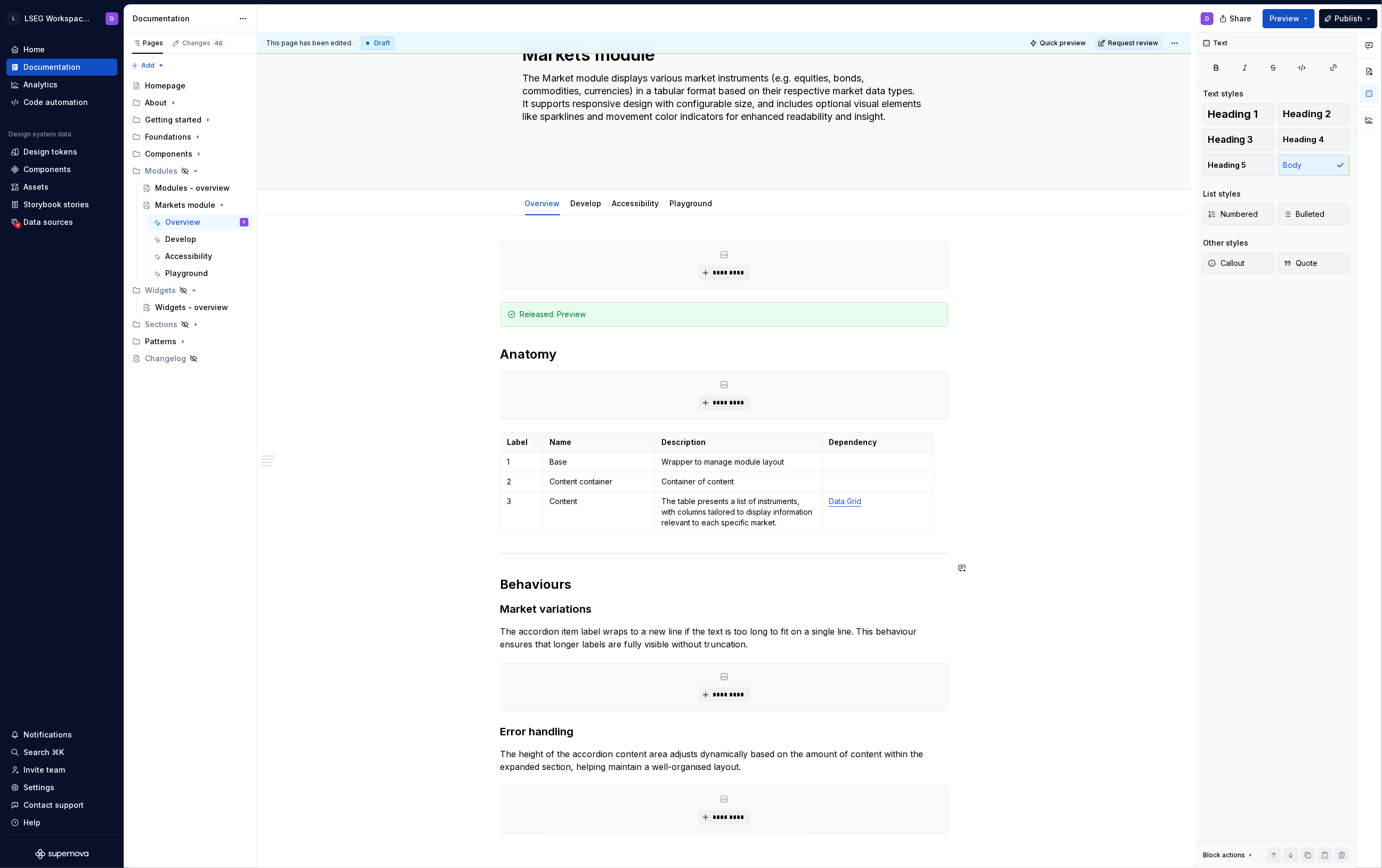
scroll to position [28, 0]
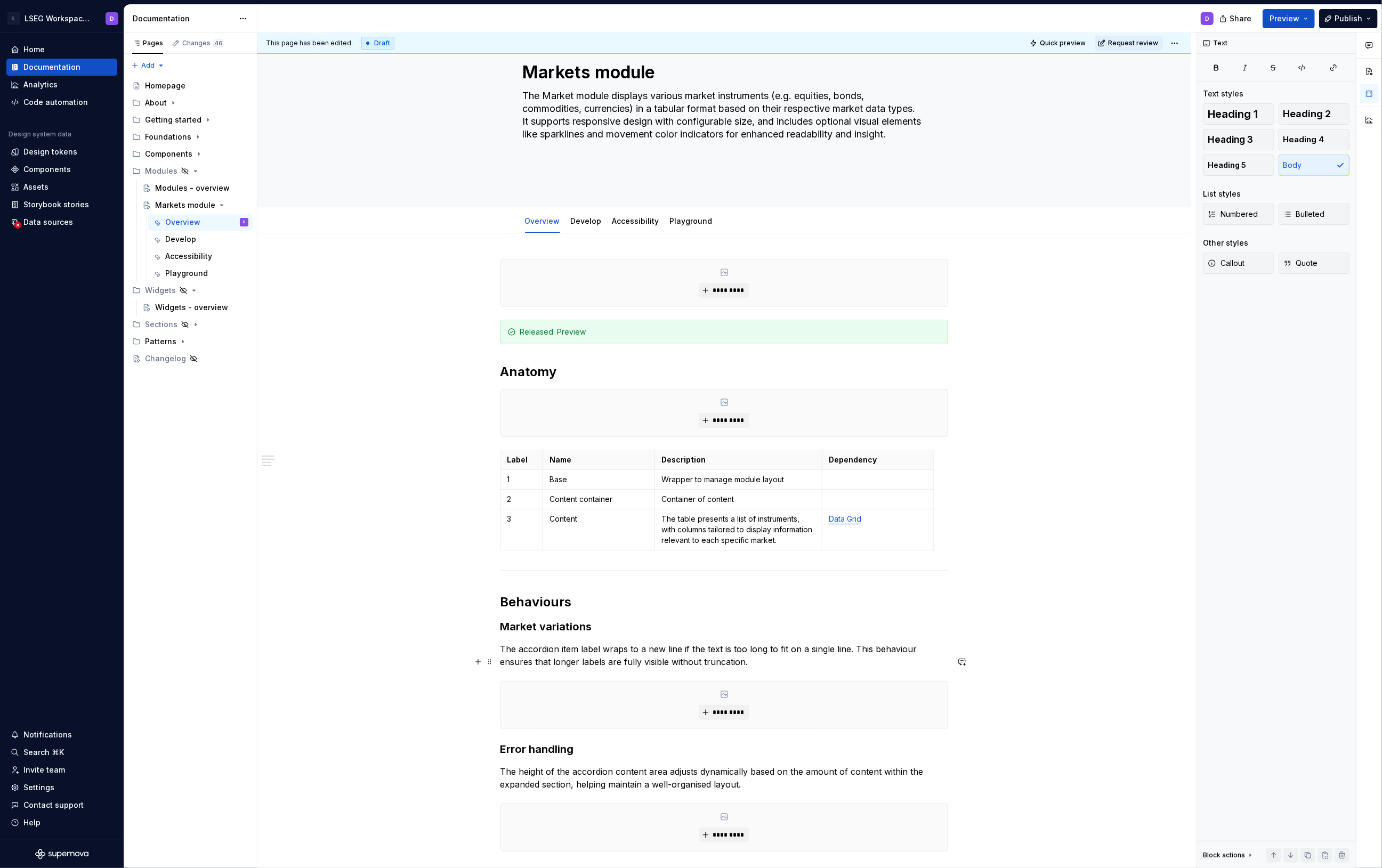
click at [638, 667] on p "The accordion item label wraps to a new line if the text is too long to fit on …" at bounding box center [725, 655] width 448 height 25
drag, startPoint x: 755, startPoint y: 676, endPoint x: 546, endPoint y: 663, distance: 209.4
click at [495, 660] on div "********* Released: Preview Anatomy ********* Label Name Description Dependency…" at bounding box center [725, 692] width 934 height 918
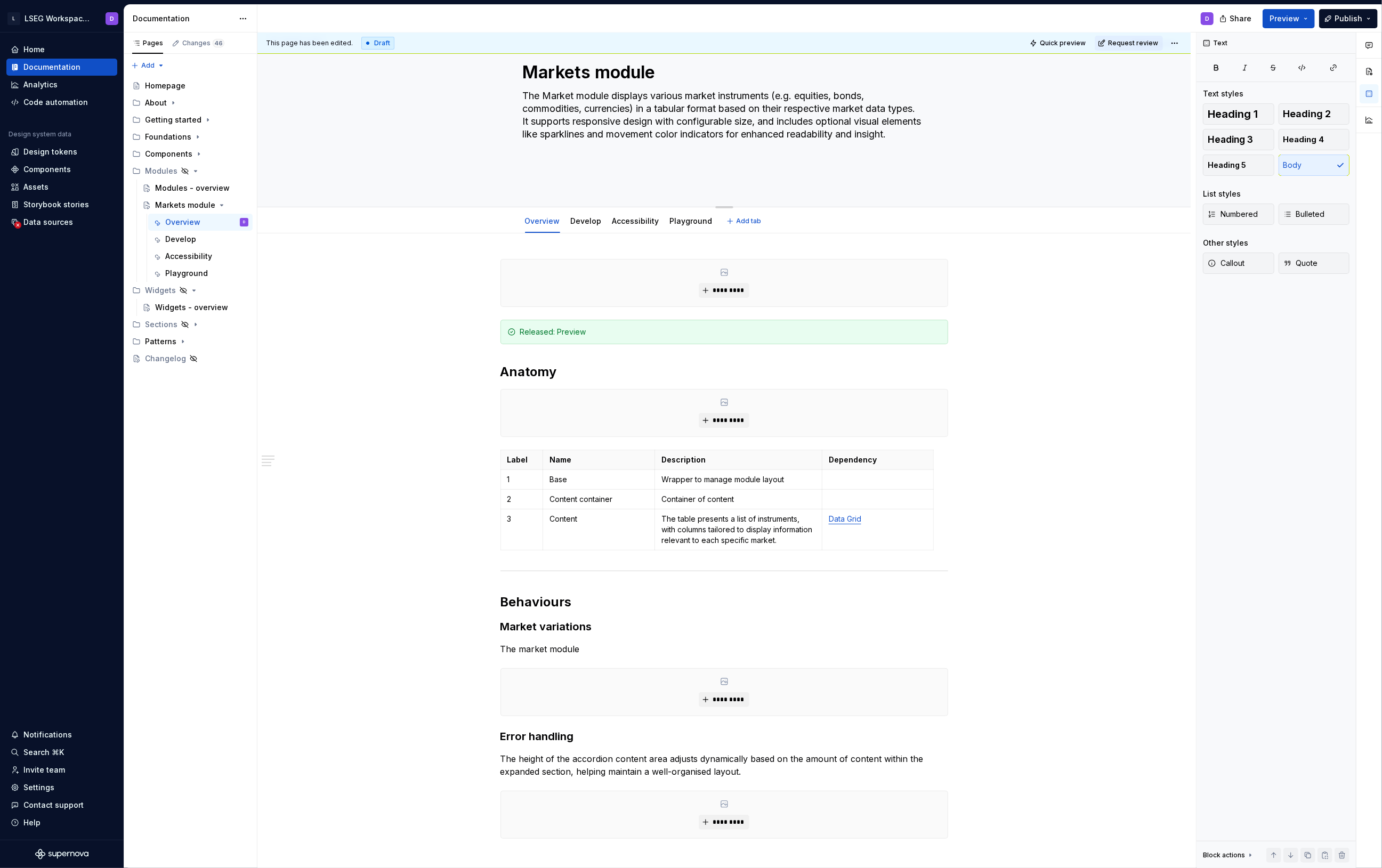
click at [552, 108] on textarea "The Market module displays various market instruments (e.g. equities, bonds, co…" at bounding box center [722, 134] width 403 height 94
click at [550, 106] on textarea "The Market module displays various market instruments (e.g. equities, bonds, co…" at bounding box center [722, 134] width 403 height 94
type textarea "*"
type textarea "The arket module displays various market instruments (e.g. equities, bonds, com…"
type textarea "*"
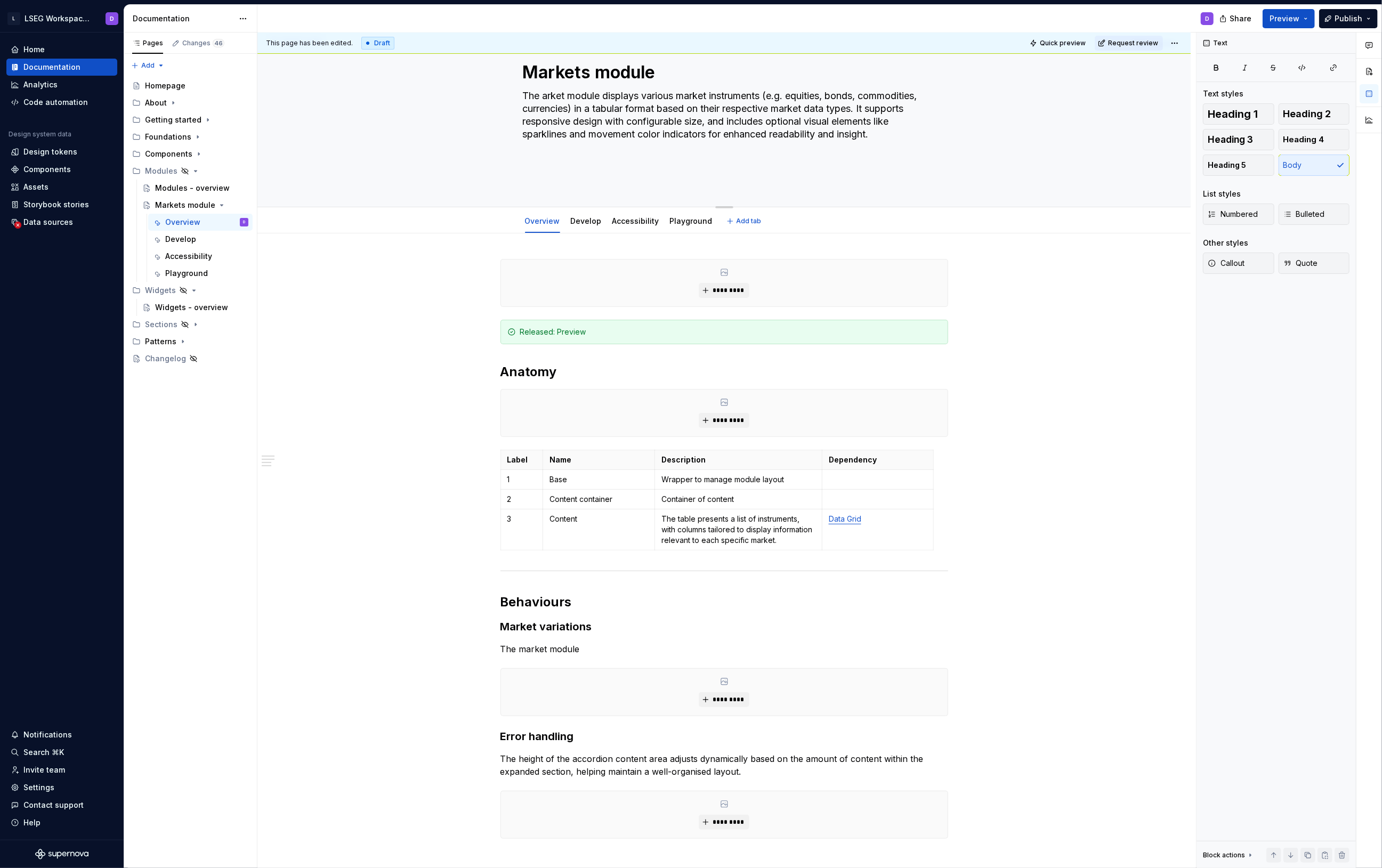
type textarea "The market module displays various market instruments (e.g. equities, bonds, co…"
type textarea "*"
type textarea "The market module displays various market instruments (e.g. equities, bonds, co…"
click at [596, 656] on p "The market module" at bounding box center [725, 649] width 448 height 13
click at [666, 656] on p "The market module supports to display intruments" at bounding box center [725, 649] width 448 height 13
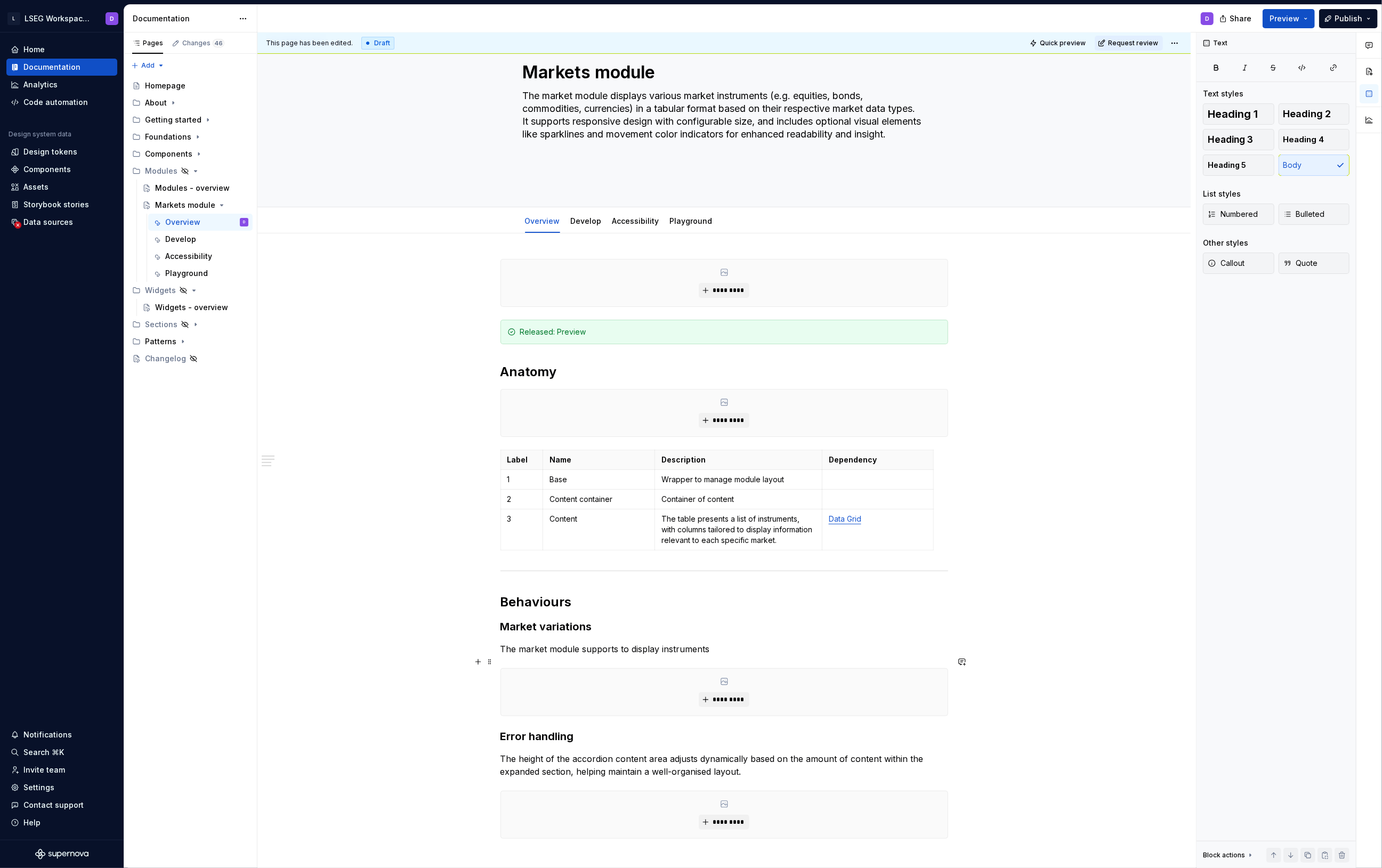
click at [726, 656] on p "The market module supports to display instruments" at bounding box center [725, 649] width 448 height 13
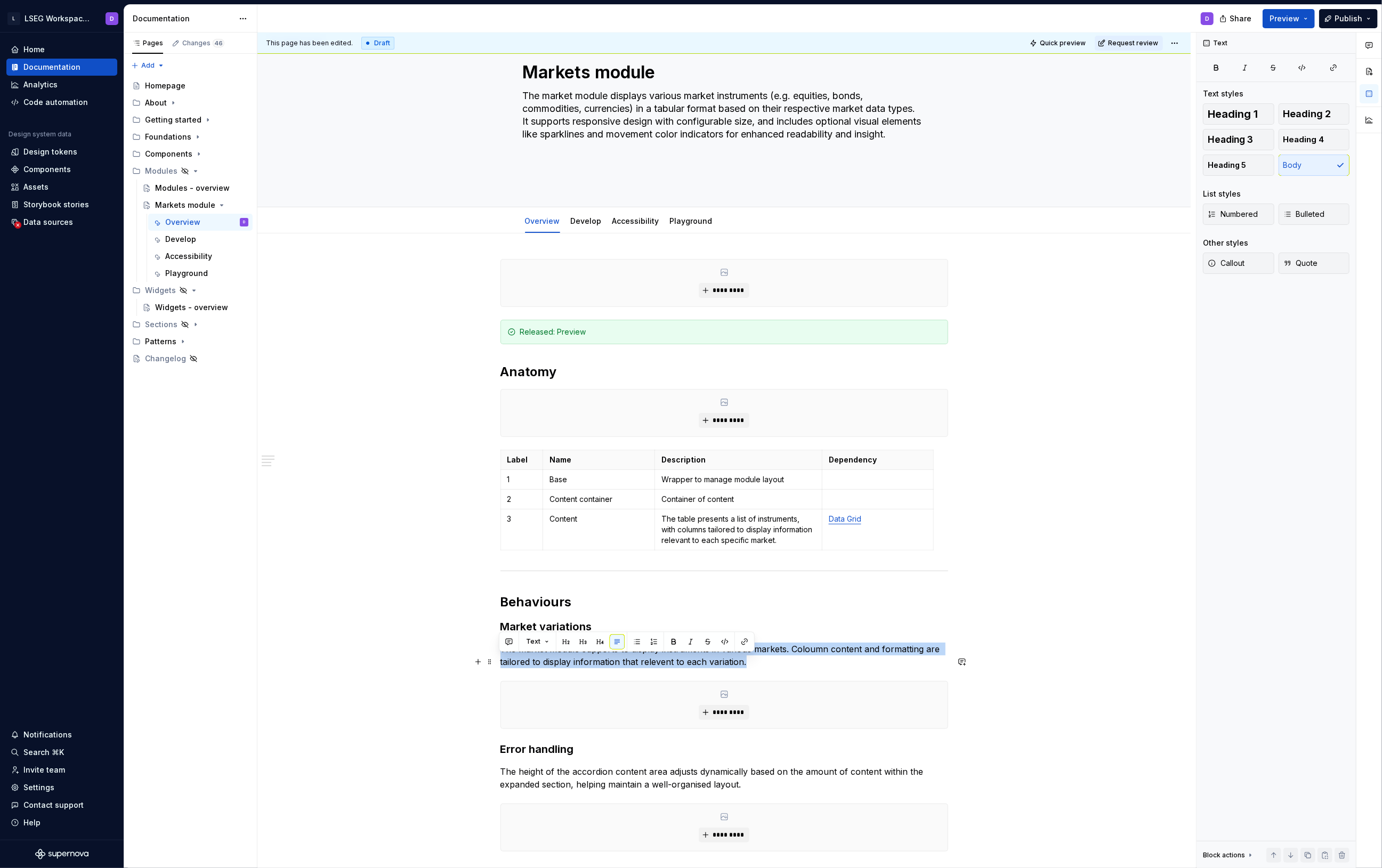
drag, startPoint x: 754, startPoint y: 676, endPoint x: 498, endPoint y: 659, distance: 256.6
click at [498, 659] on div "********* Released: Preview Anatomy ********* Label Name Description Dependency…" at bounding box center [725, 692] width 934 height 918
copy p "The market module supports to display instruments in various markets. Coloumn c…"
click at [768, 669] on p "The market module supports to display instruments in various markets. Coloumn c…" at bounding box center [725, 655] width 448 height 25
drag, startPoint x: 700, startPoint y: 676, endPoint x: 498, endPoint y: 663, distance: 202.4
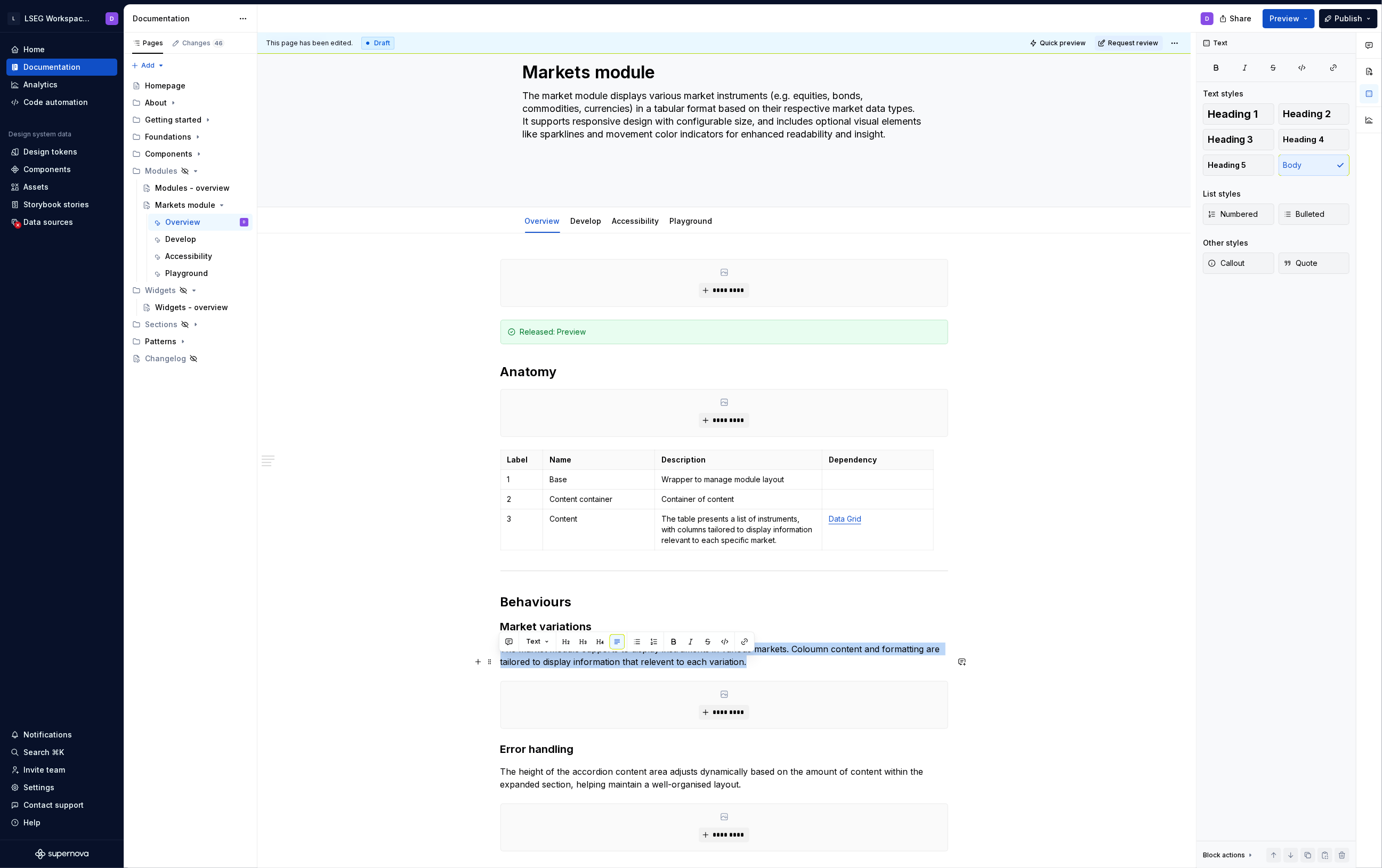
click at [501, 663] on p "The market module supports to display instruments in various markets. Coloumn c…" at bounding box center [725, 655] width 448 height 25
click at [588, 791] on p "The height of the accordion content area adjusts dynamically based on the amoun…" at bounding box center [725, 777] width 448 height 25
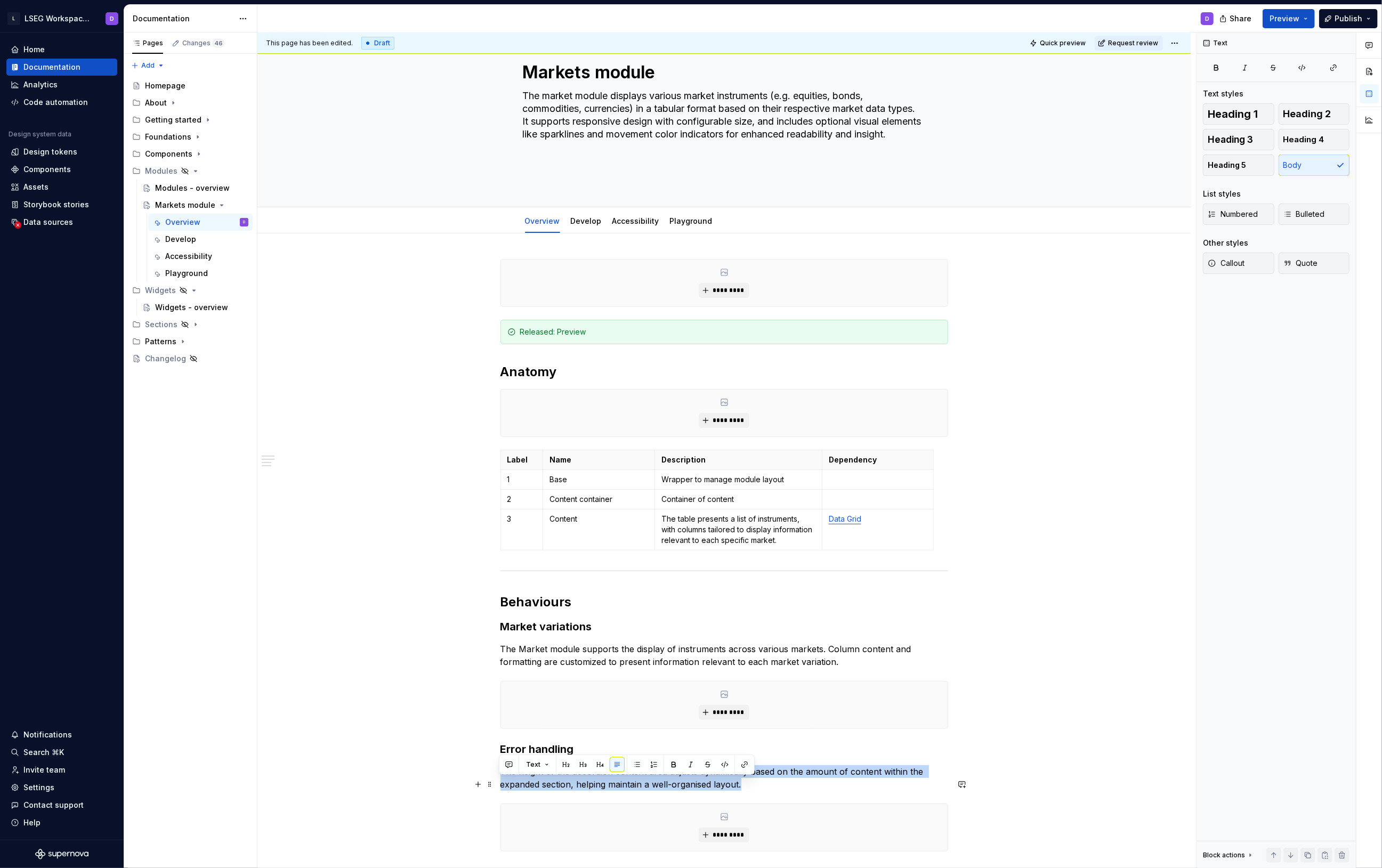
drag, startPoint x: 699, startPoint y: 795, endPoint x: 495, endPoint y: 783, distance: 204.4
click at [495, 783] on div "********* Released: Preview Anatomy ********* Label Name Description Dependency…" at bounding box center [725, 692] width 934 height 918
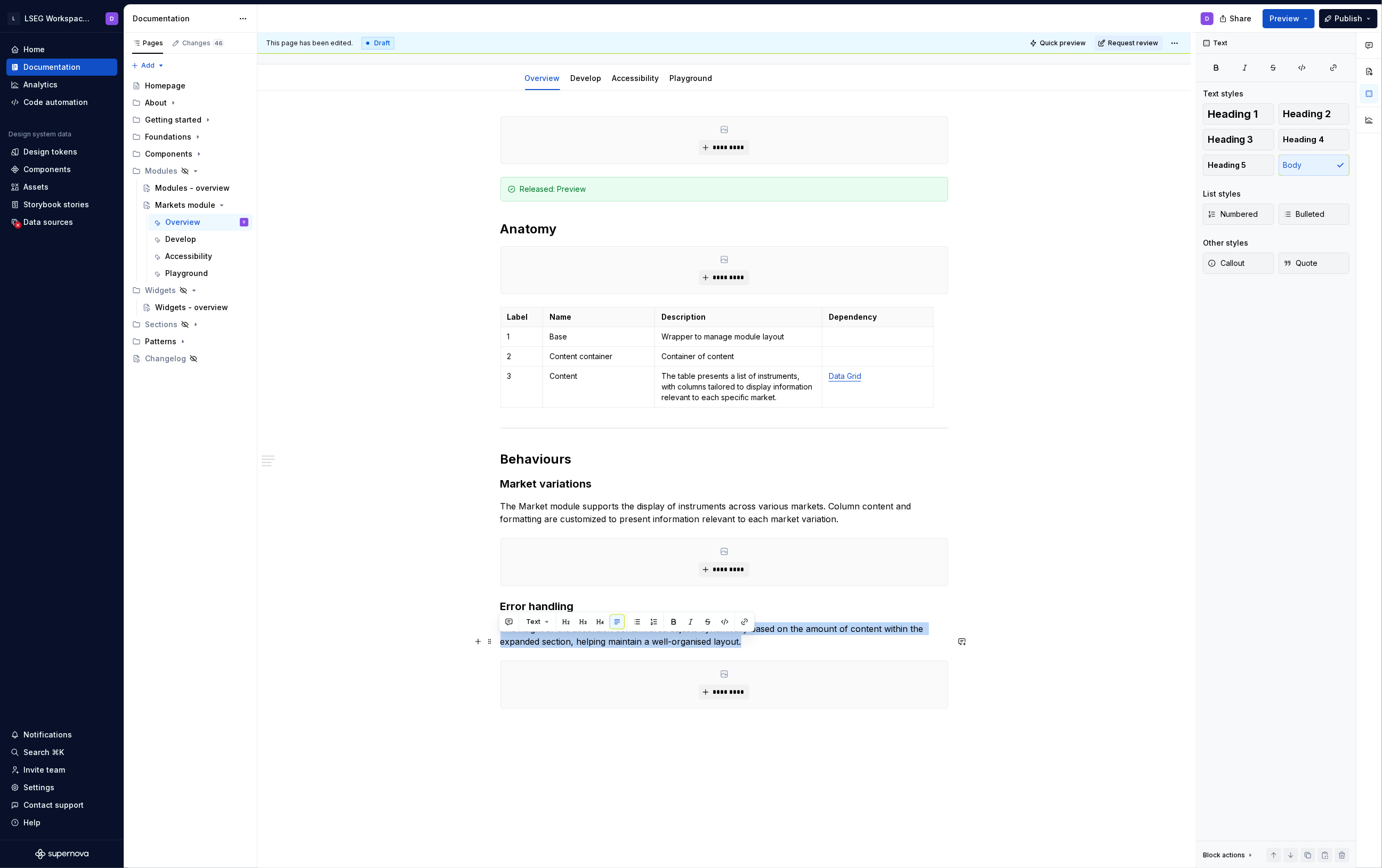
scroll to position [317, 0]
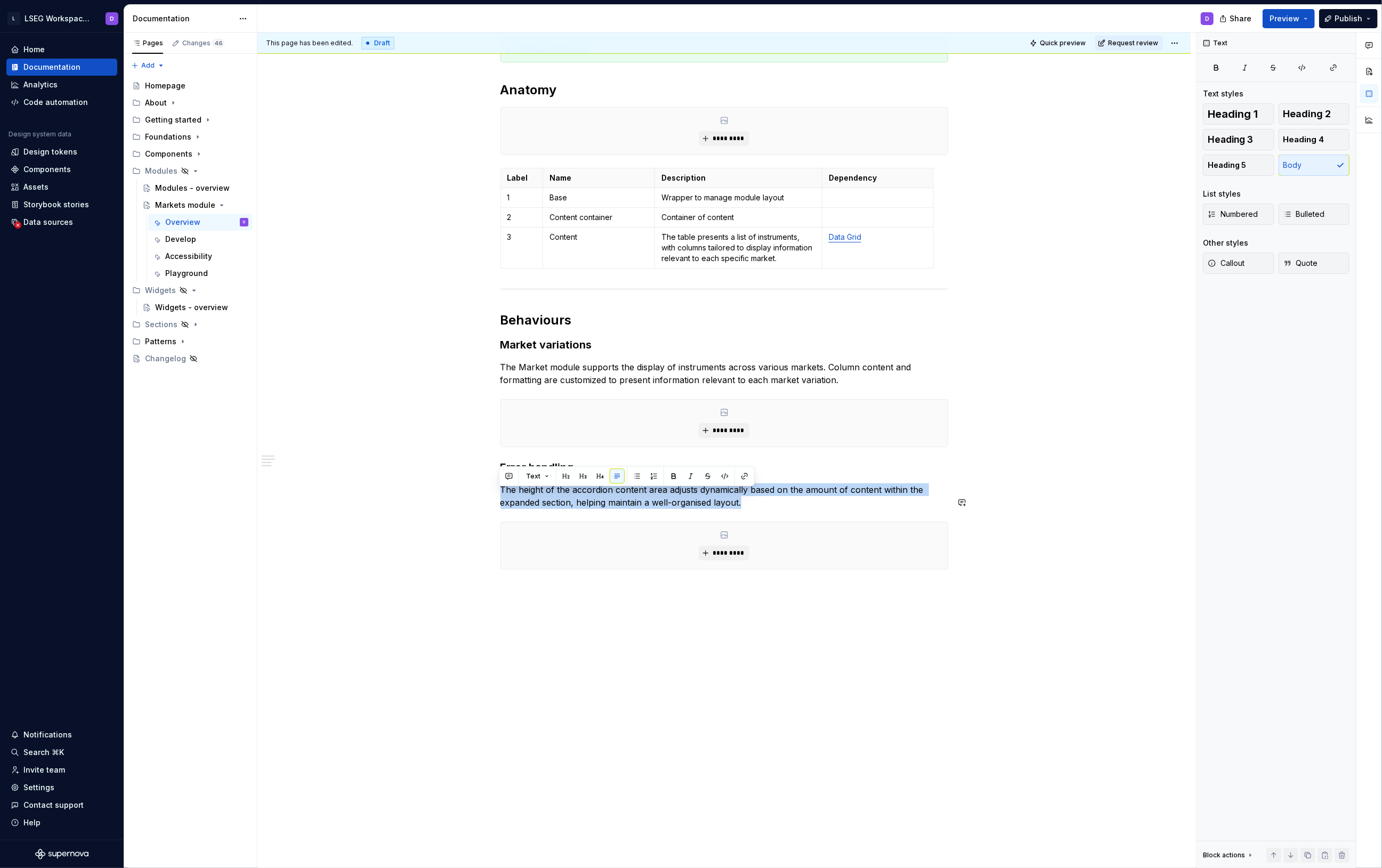
click at [424, 645] on div "********* Released: Preview Anatomy ********* Label Name Description Dependency…" at bounding box center [725, 410] width 934 height 918
drag, startPoint x: 500, startPoint y: 474, endPoint x: 864, endPoint y: 590, distance: 382.0
click at [864, 590] on div "********* Released: Preview Anatomy ********* Label Name Description Dependency…" at bounding box center [725, 286] width 448 height 618
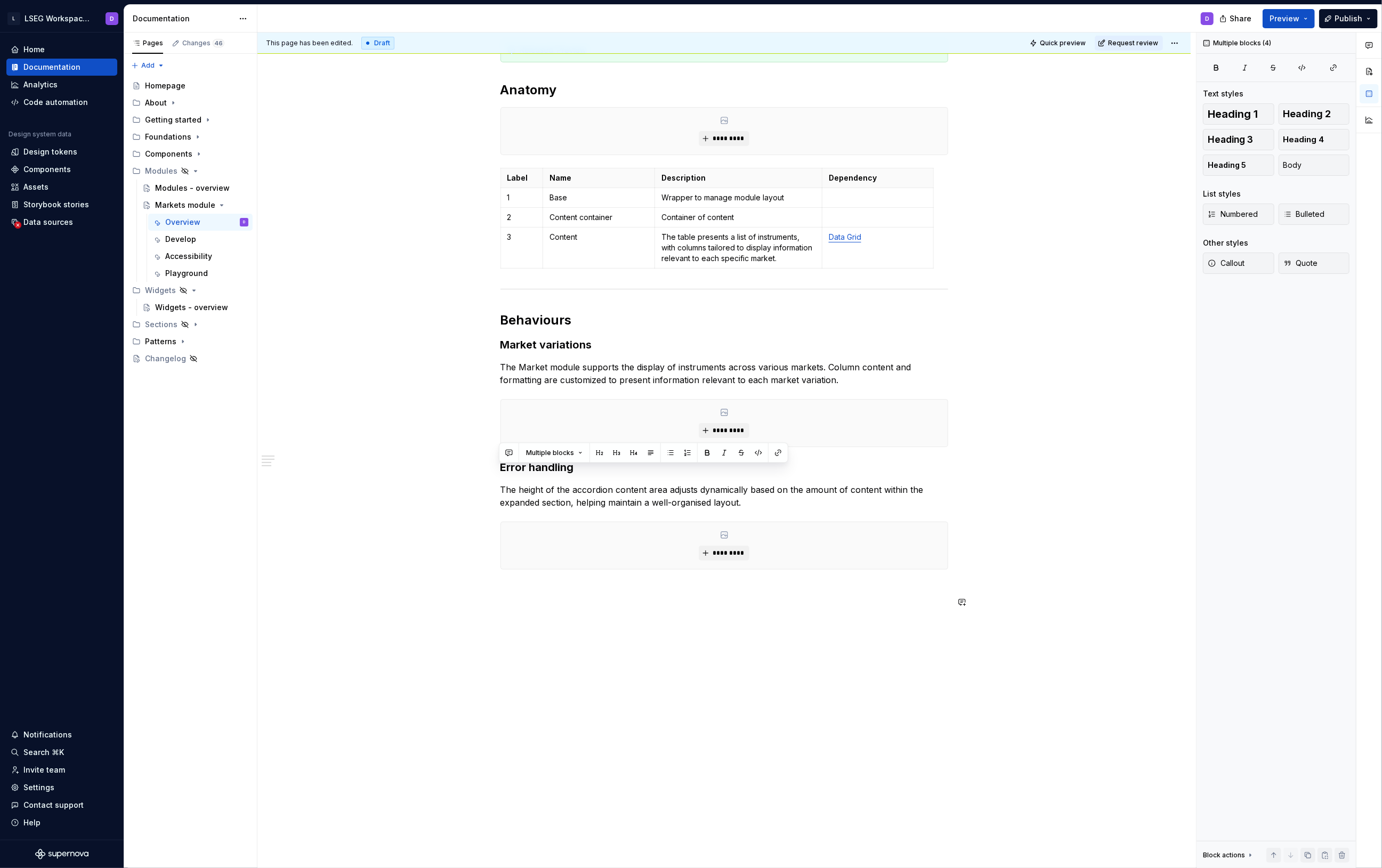
scroll to position [203, 0]
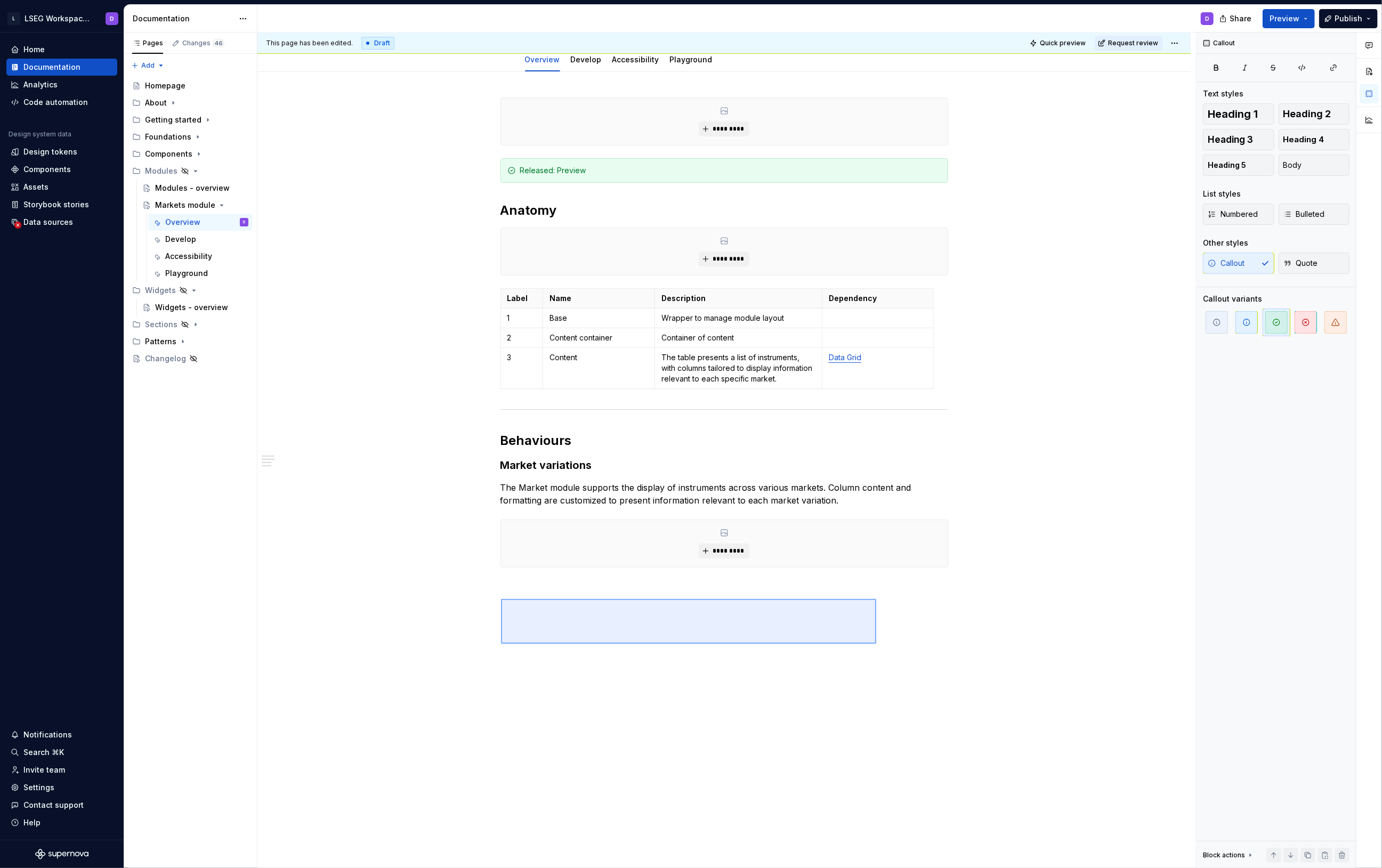
drag, startPoint x: 806, startPoint y: 644, endPoint x: 462, endPoint y: 612, distance: 345.5
click at [471, 602] on div "This page has been edited. Draft Quick preview Request review Hidden page Marke…" at bounding box center [727, 450] width 939 height 837
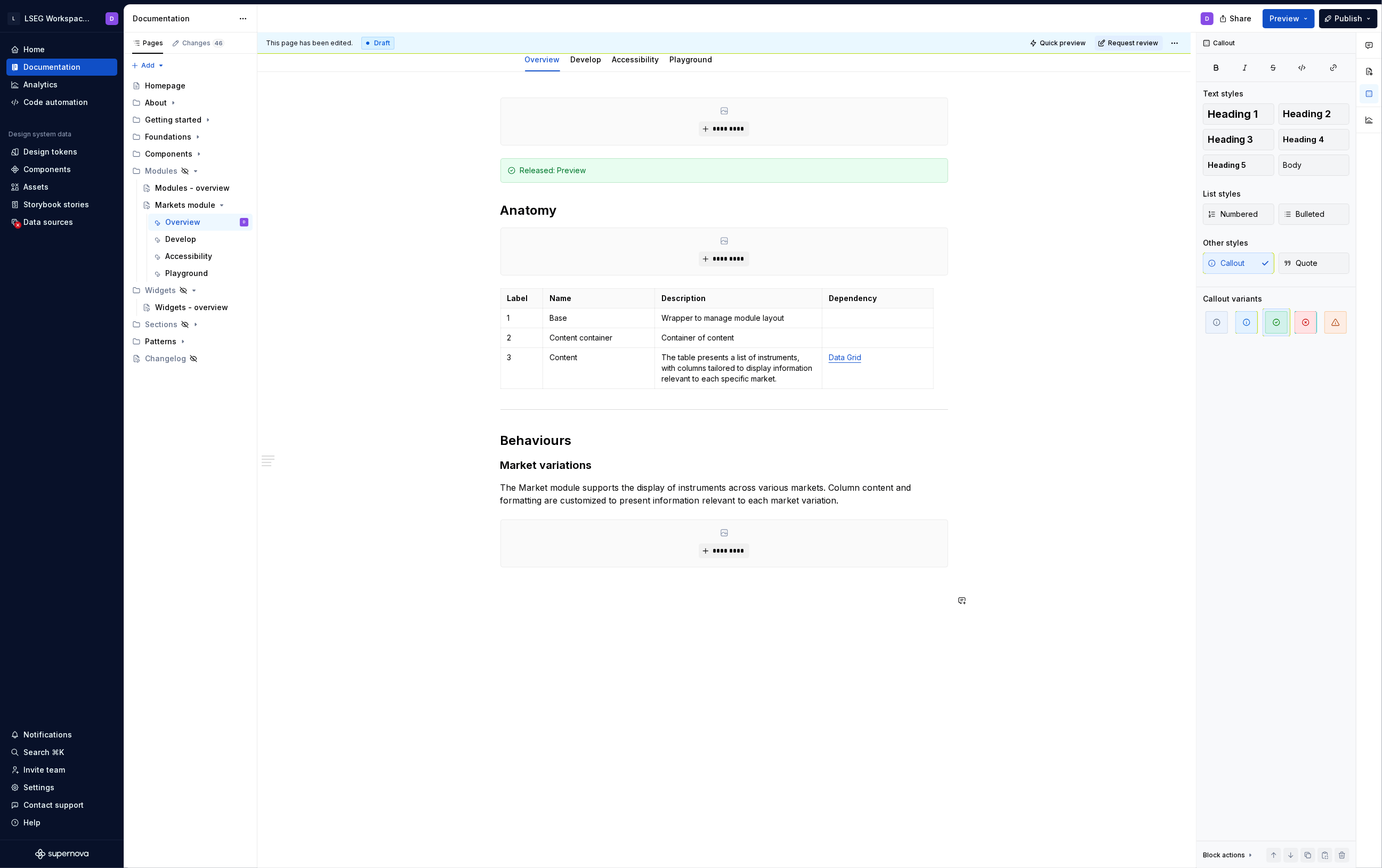
click at [422, 654] on div "This page has been edited. Draft Quick preview Request review Hidden page Marke…" at bounding box center [727, 450] width 939 height 837
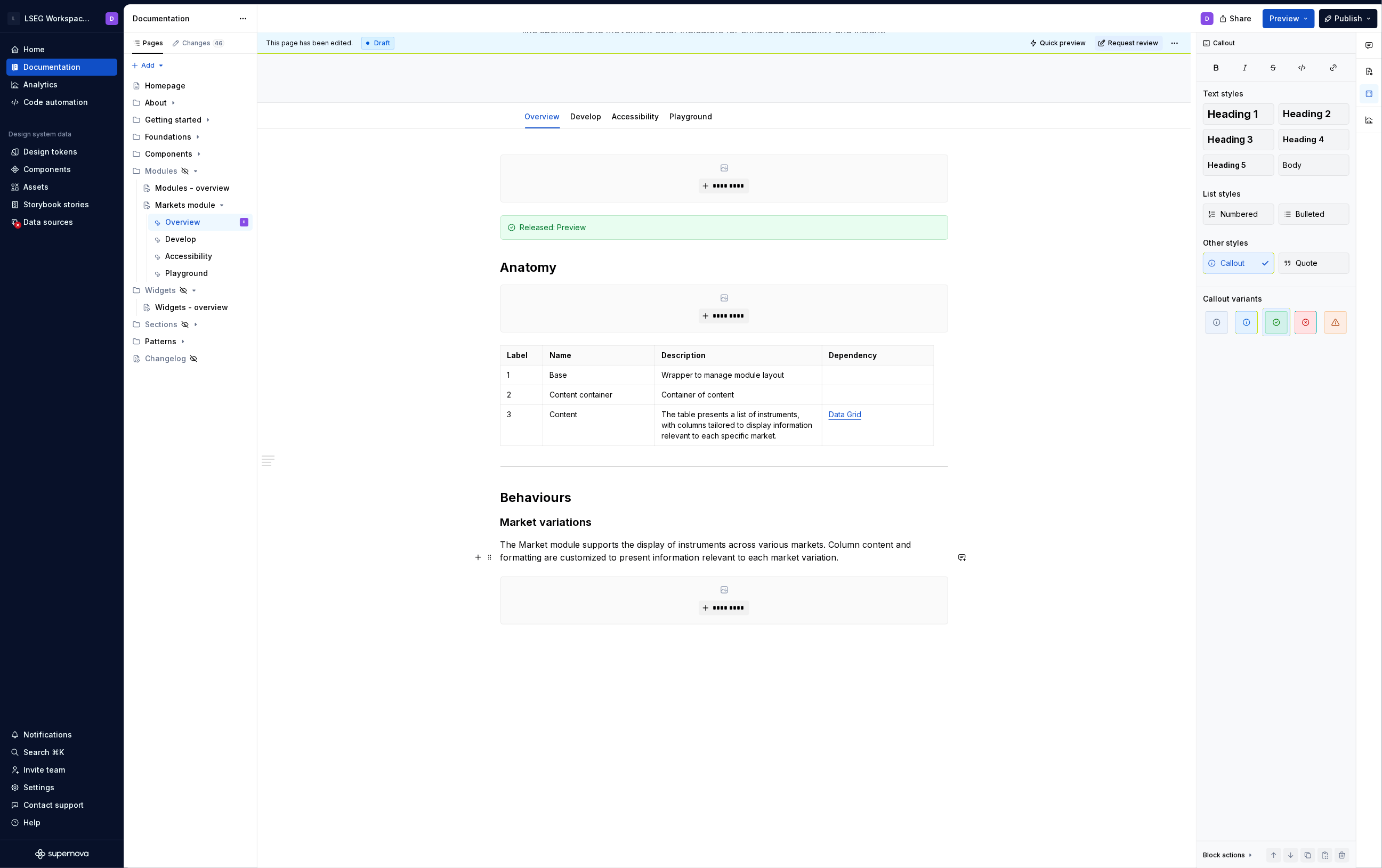
scroll to position [0, 0]
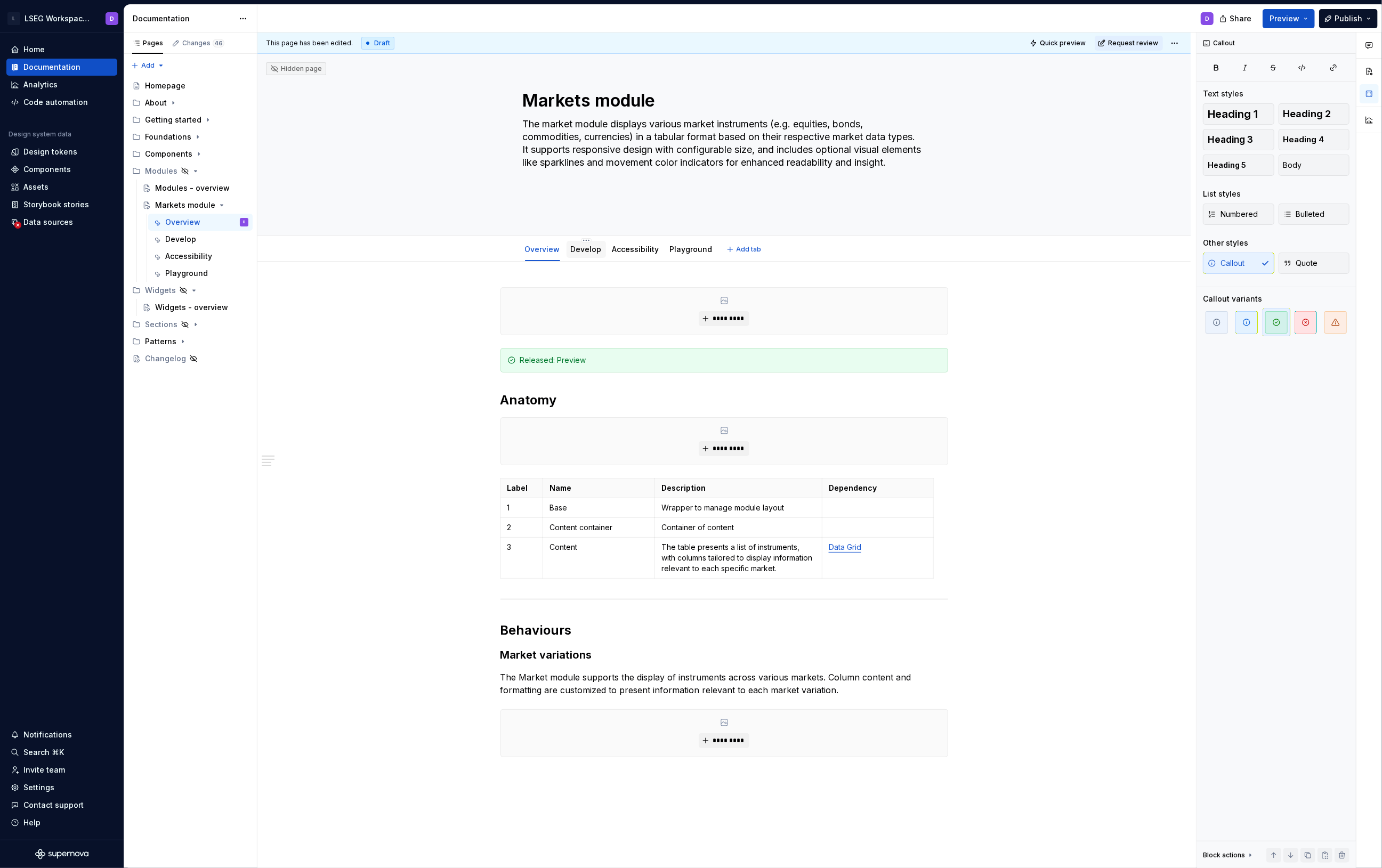
click at [583, 249] on link "Develop" at bounding box center [587, 249] width 31 height 9
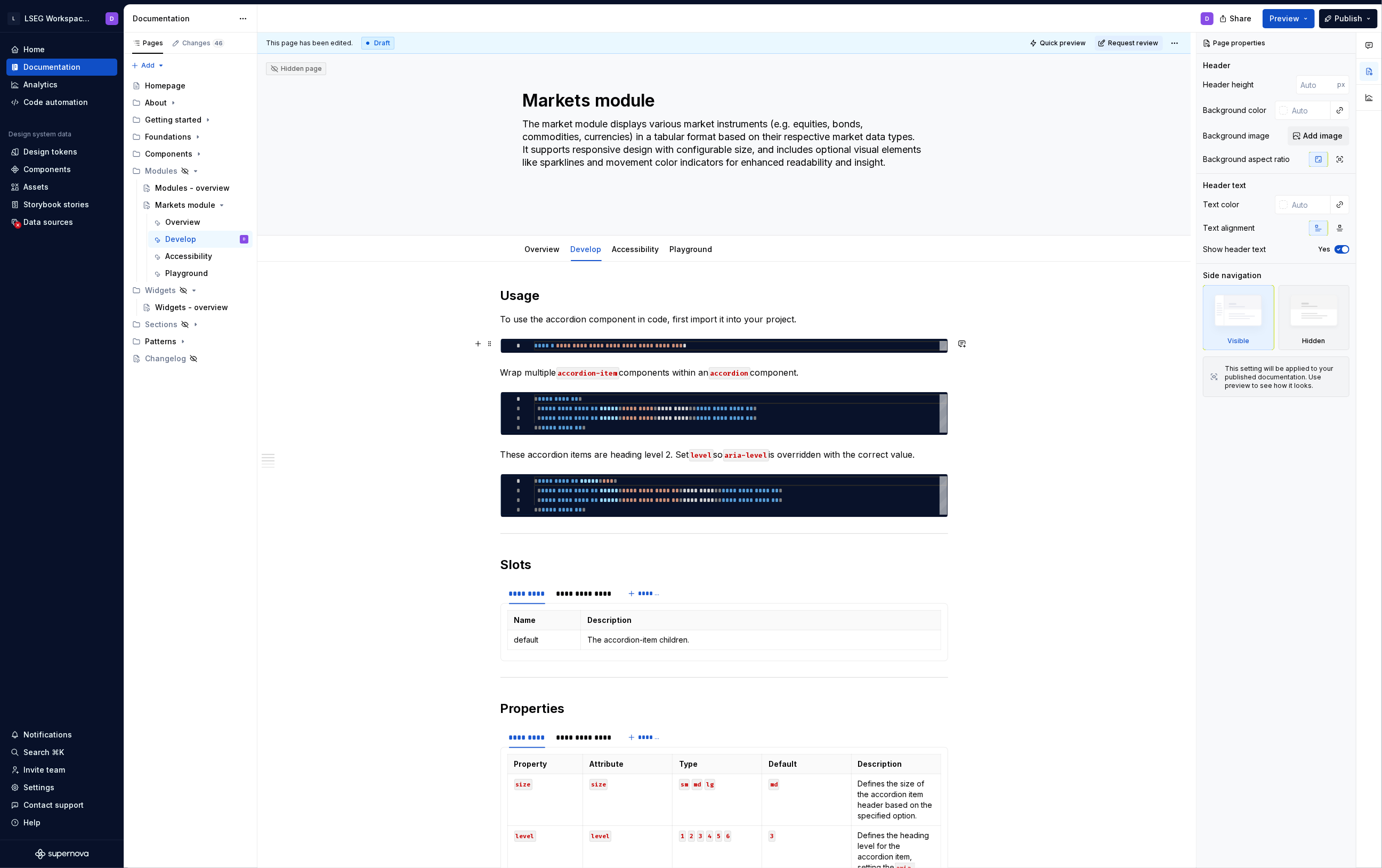
type textarea "*"
click at [653, 345] on div "**********" at bounding box center [740, 346] width 413 height 10
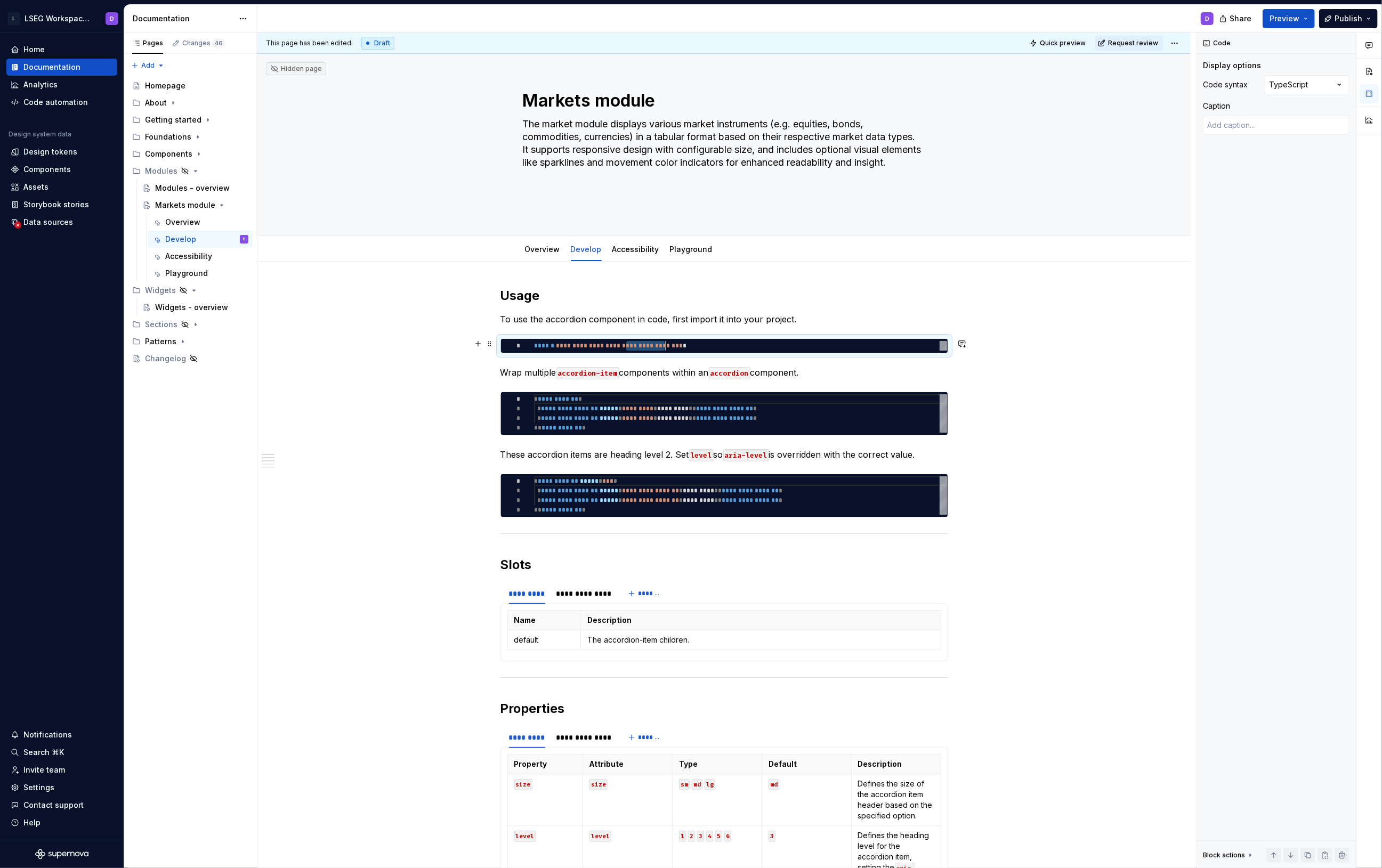
scroll to position [0, 131]
type textarea "**********"
type textarea "*"
type textarea "**********"
type textarea "*"
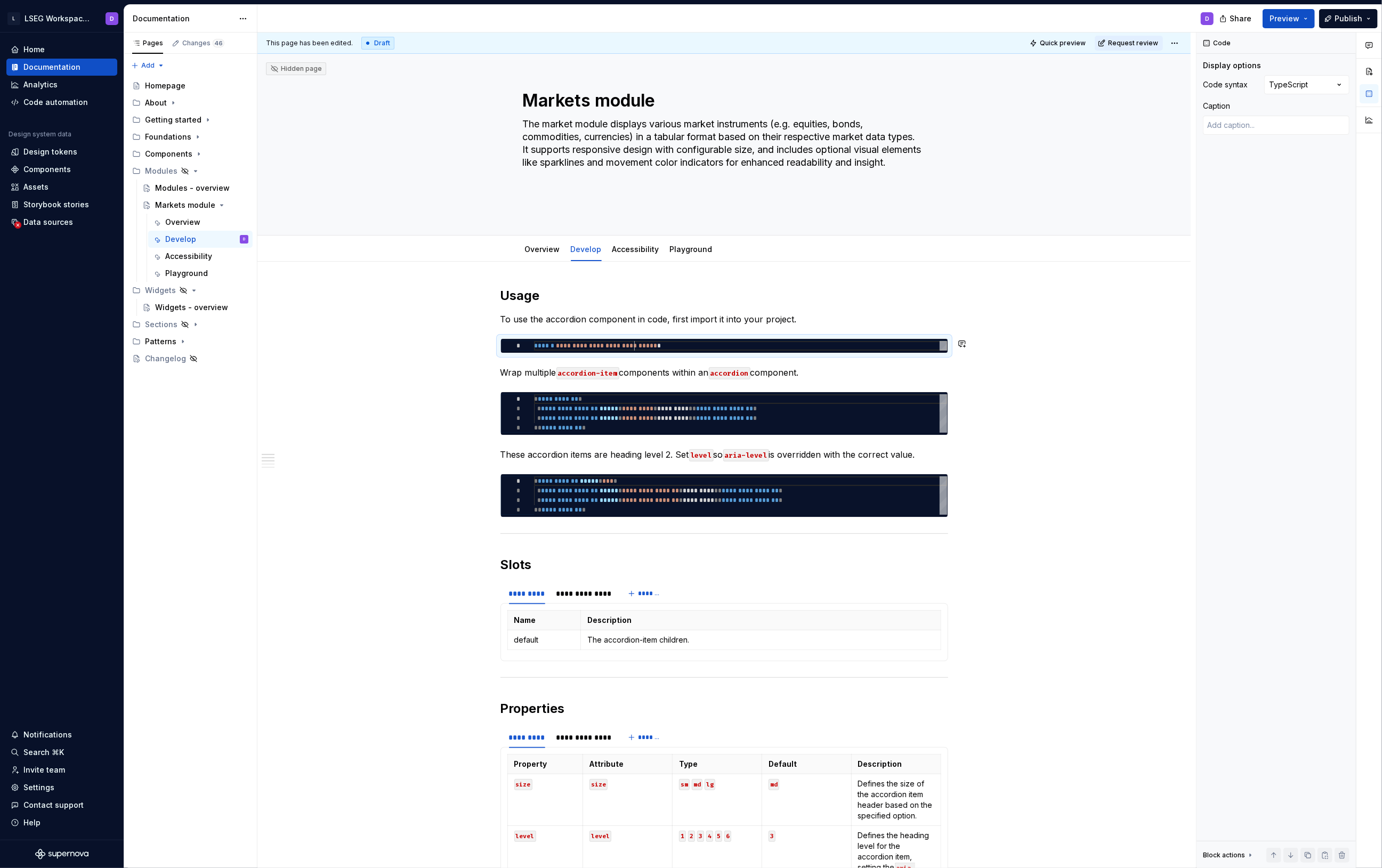
type textarea "**********"
type textarea "*"
type textarea "**********"
type textarea "*"
type textarea "**********"
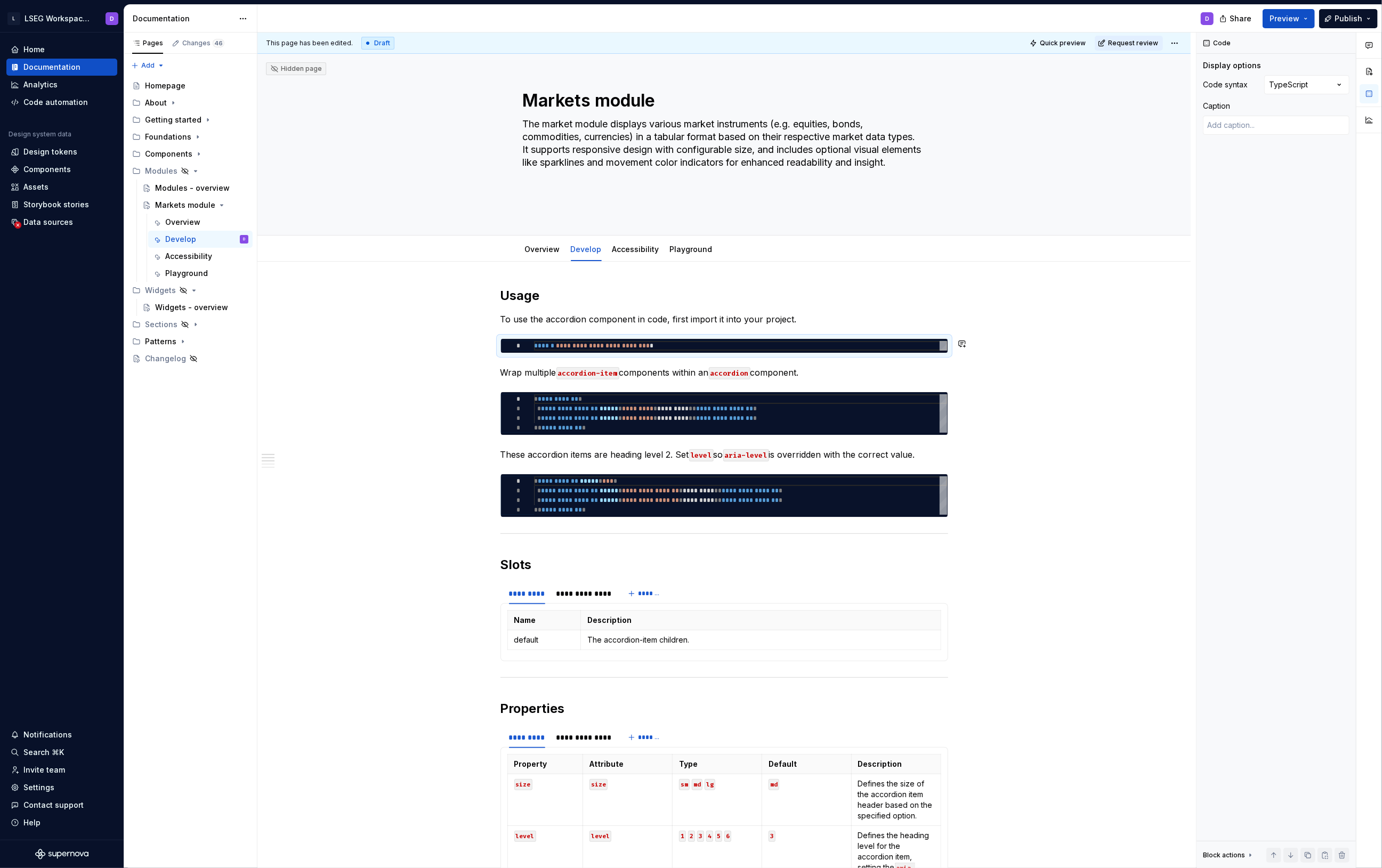
type textarea "*"
type textarea "**********"
type textarea "*"
type textarea "**********"
type textarea "*"
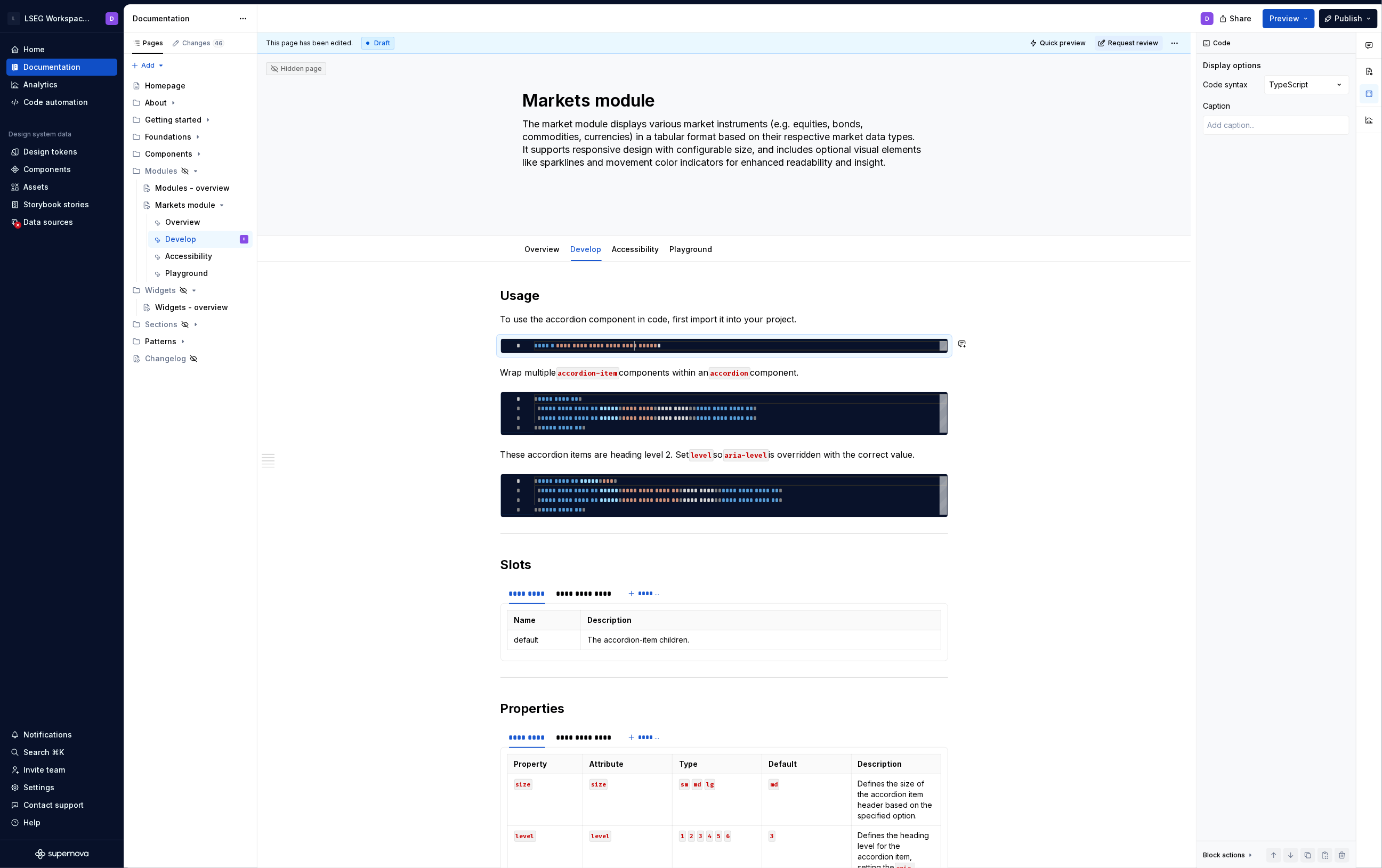
type textarea "**********"
type textarea "*"
type textarea "**********"
type textarea "*"
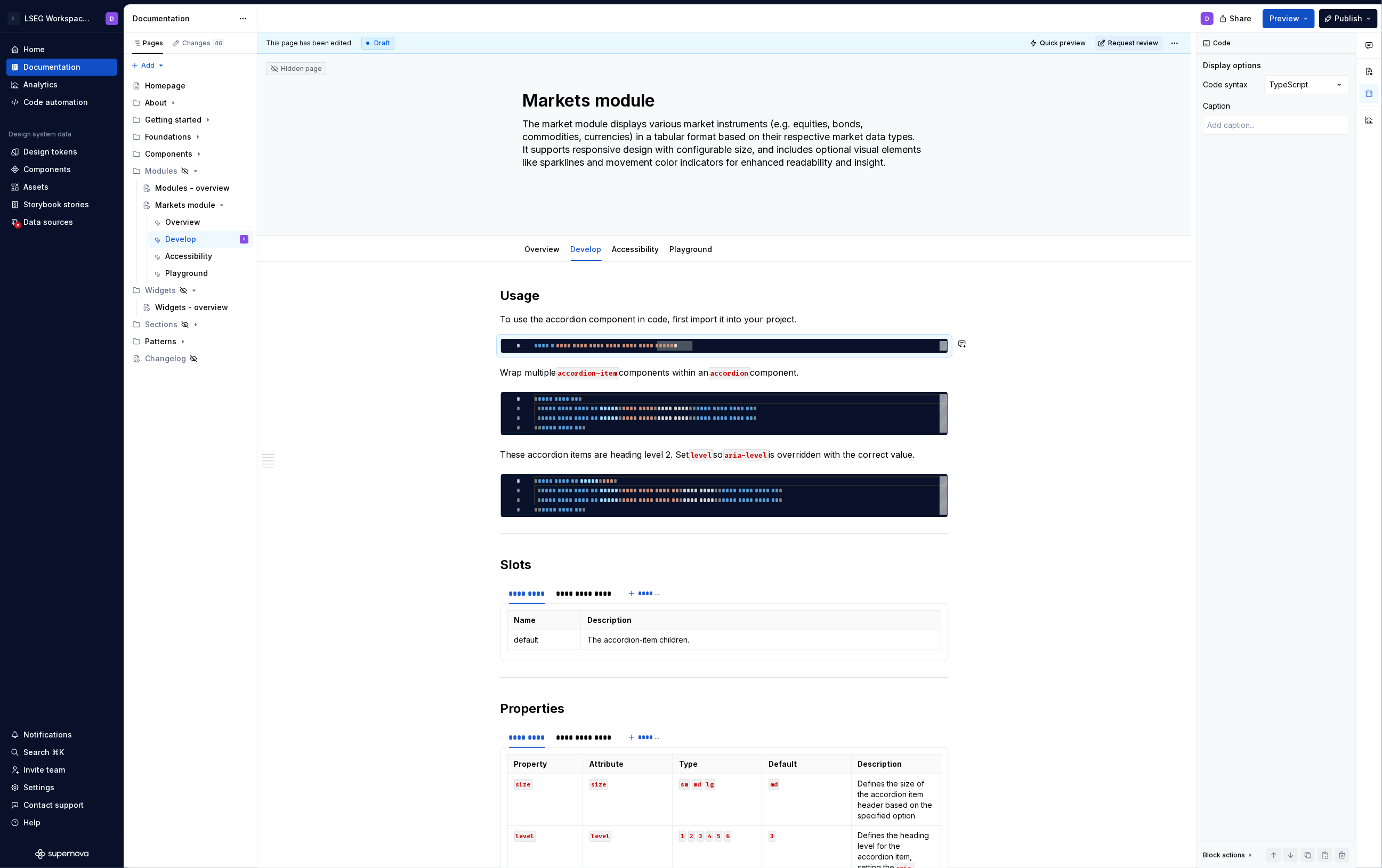
type textarea "**********"
type textarea "*"
type textarea "**********"
type textarea "*"
type textarea "**********"
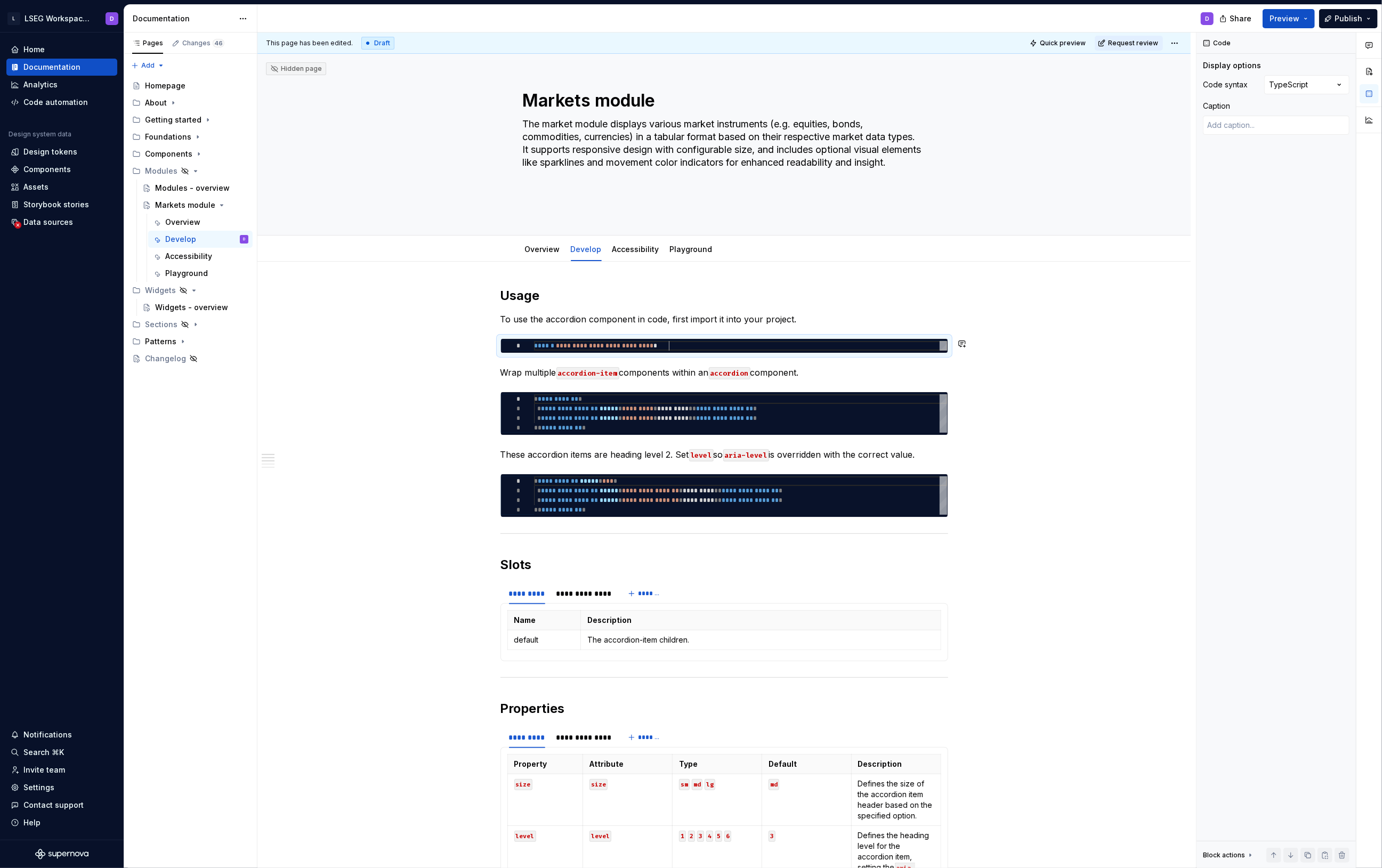
type textarea "*"
type textarea "**********"
type textarea "*"
type textarea "**********"
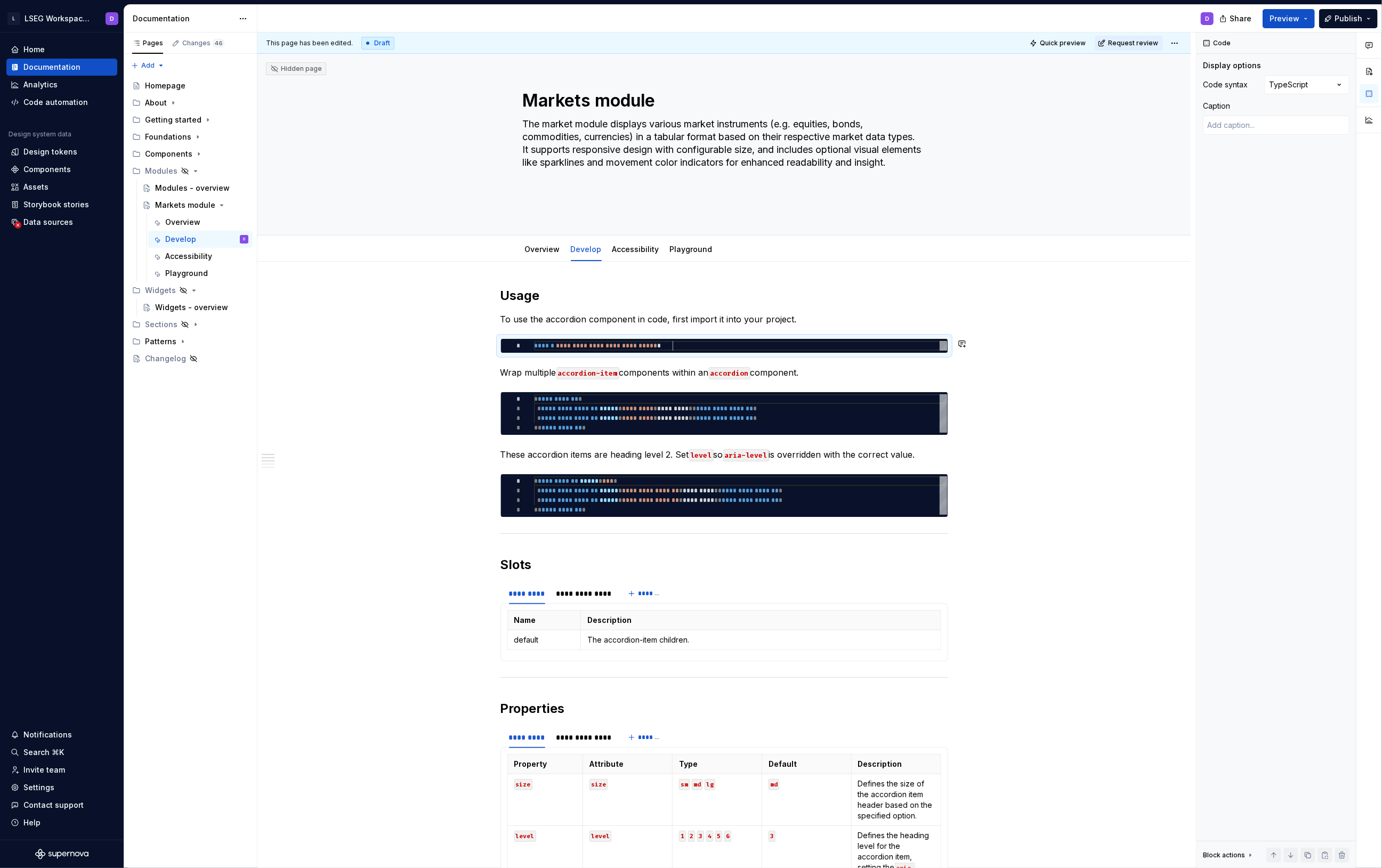
type textarea "*"
type textarea "**********"
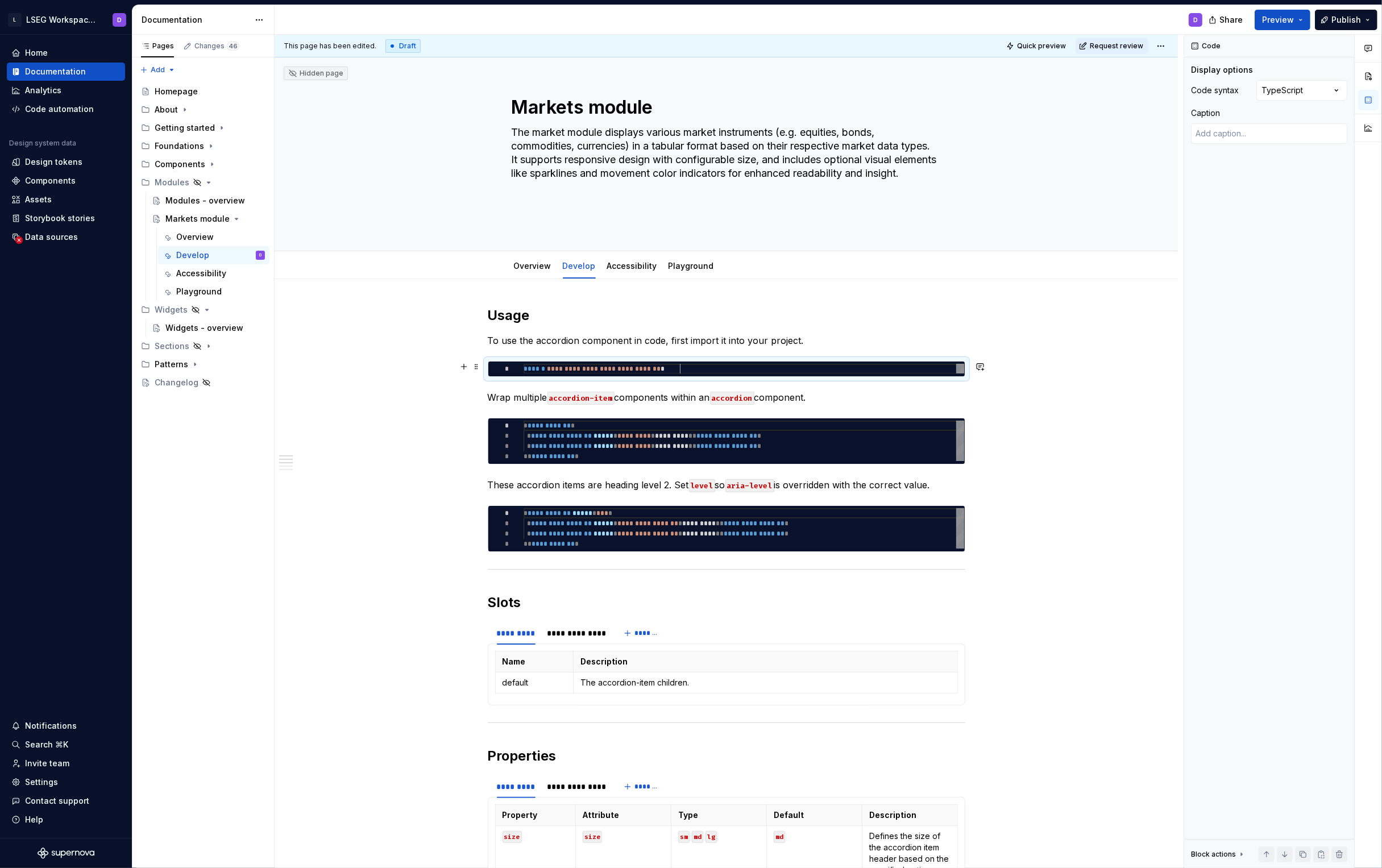
type textarea "*"
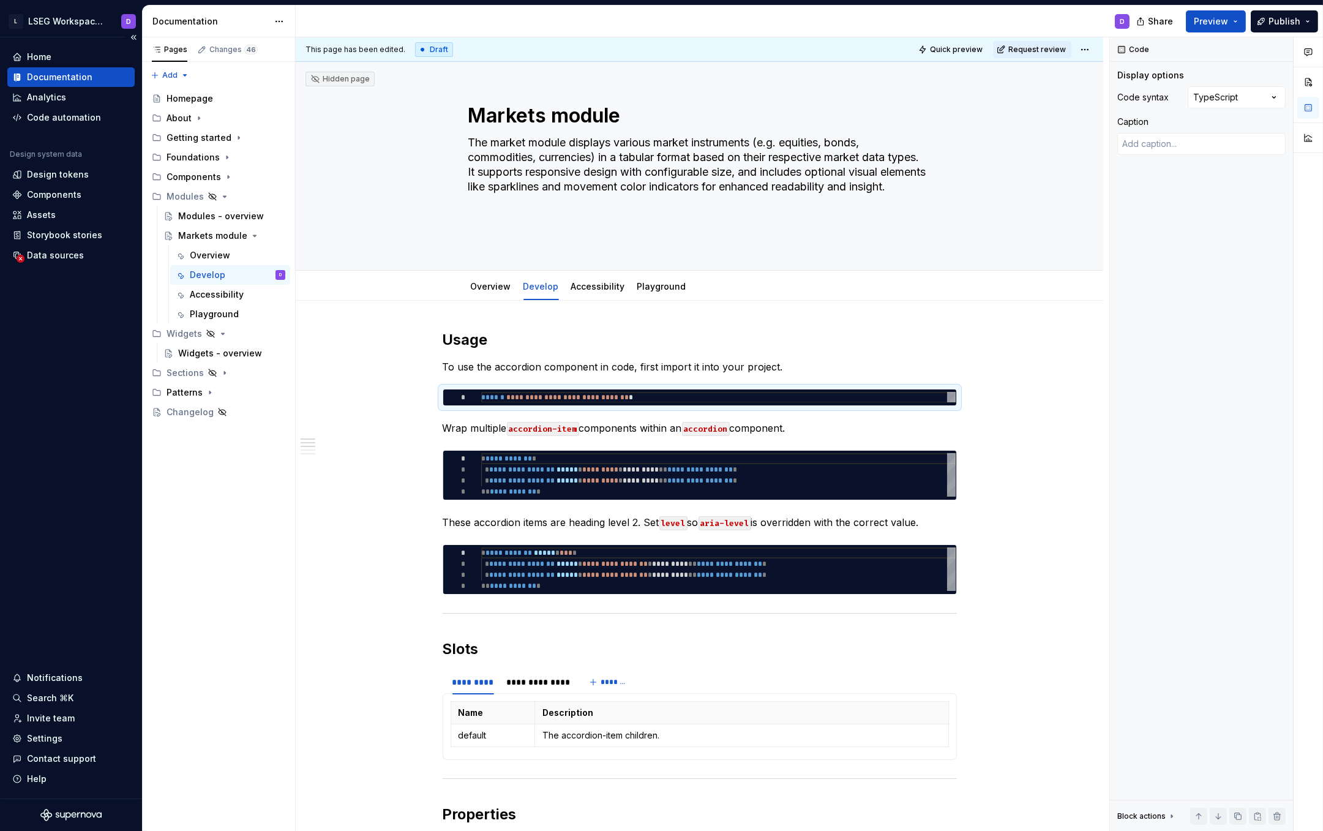
type textarea "**********"
type textarea "*"
click at [646, 399] on div "**********" at bounding box center [718, 397] width 474 height 11
type textarea "**********"
type textarea "*"
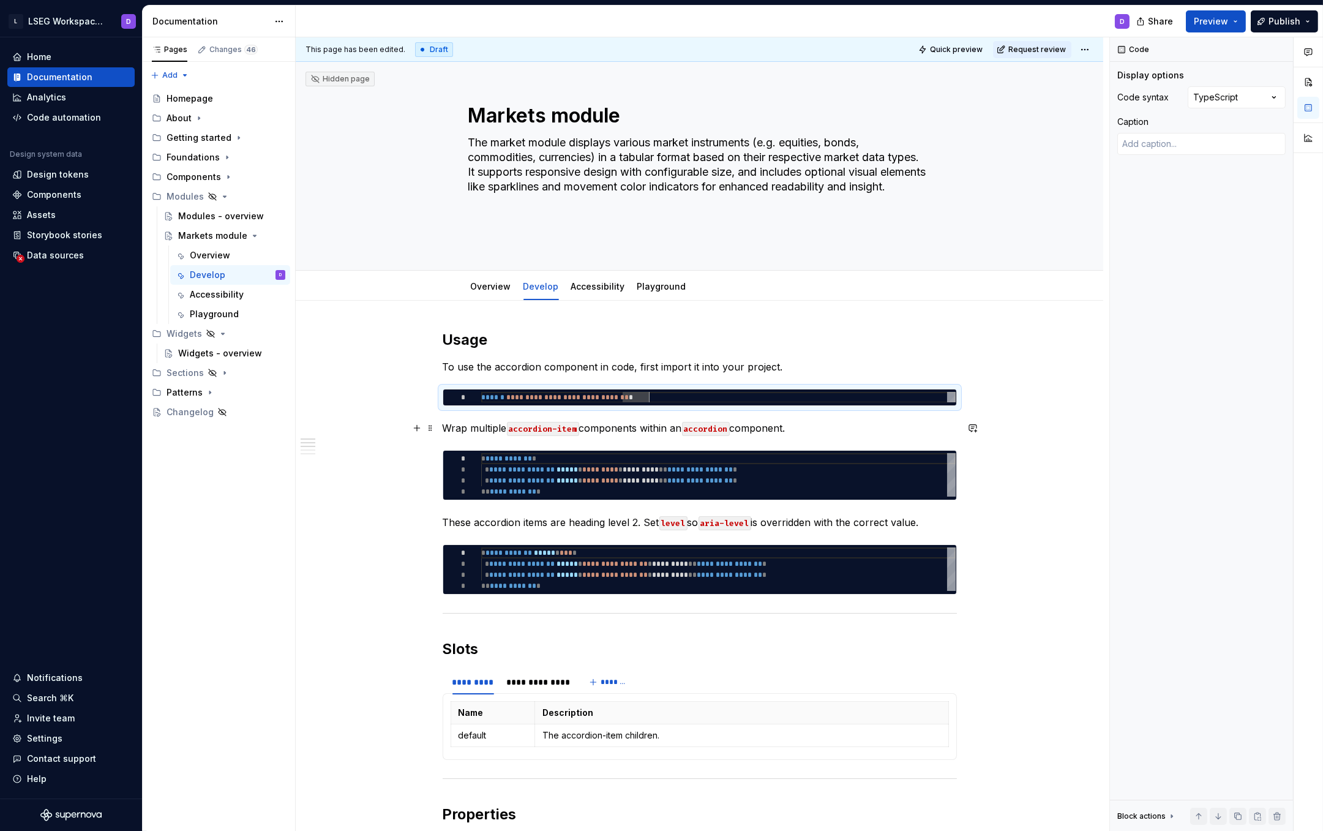
scroll to position [0, 173]
type textarea "**********"
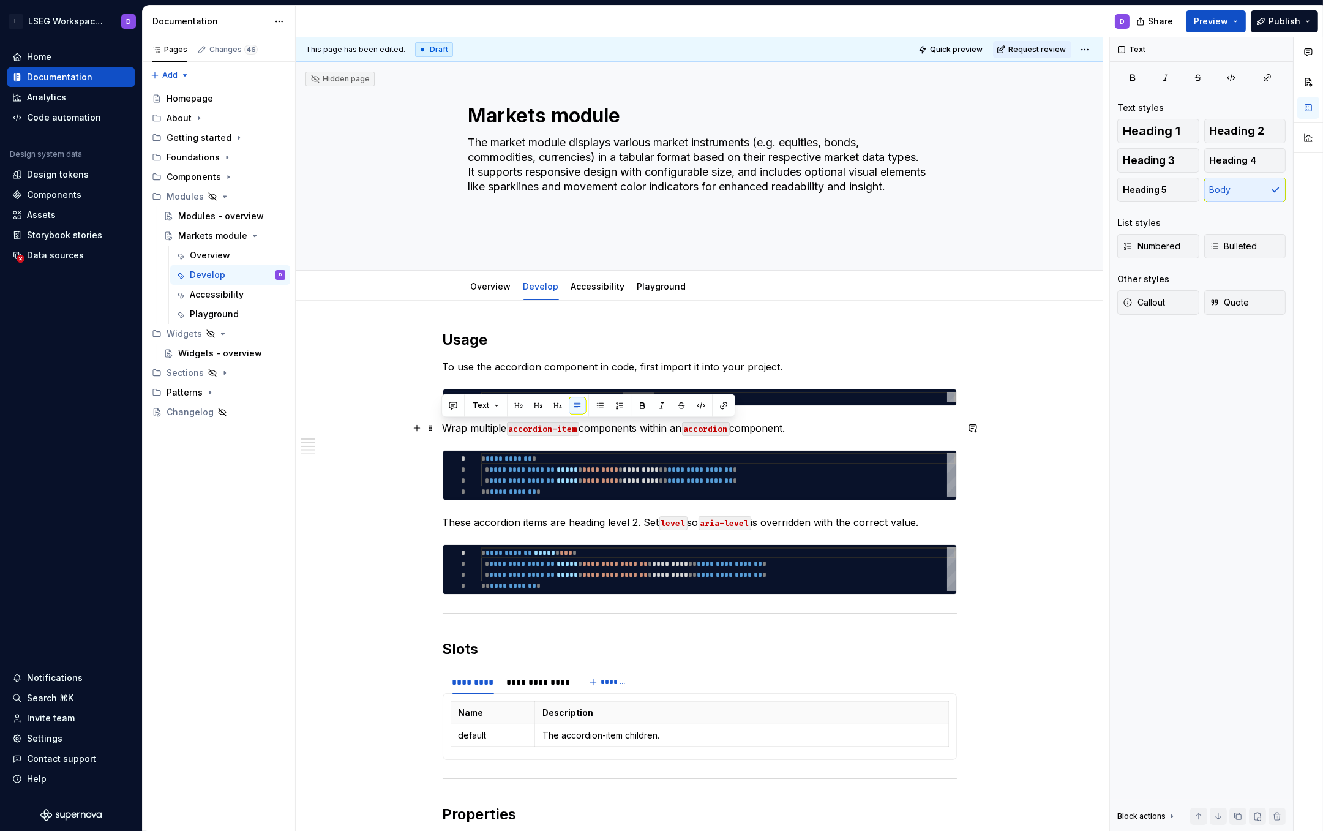
drag, startPoint x: 804, startPoint y: 427, endPoint x: 440, endPoint y: 424, distance: 363.6
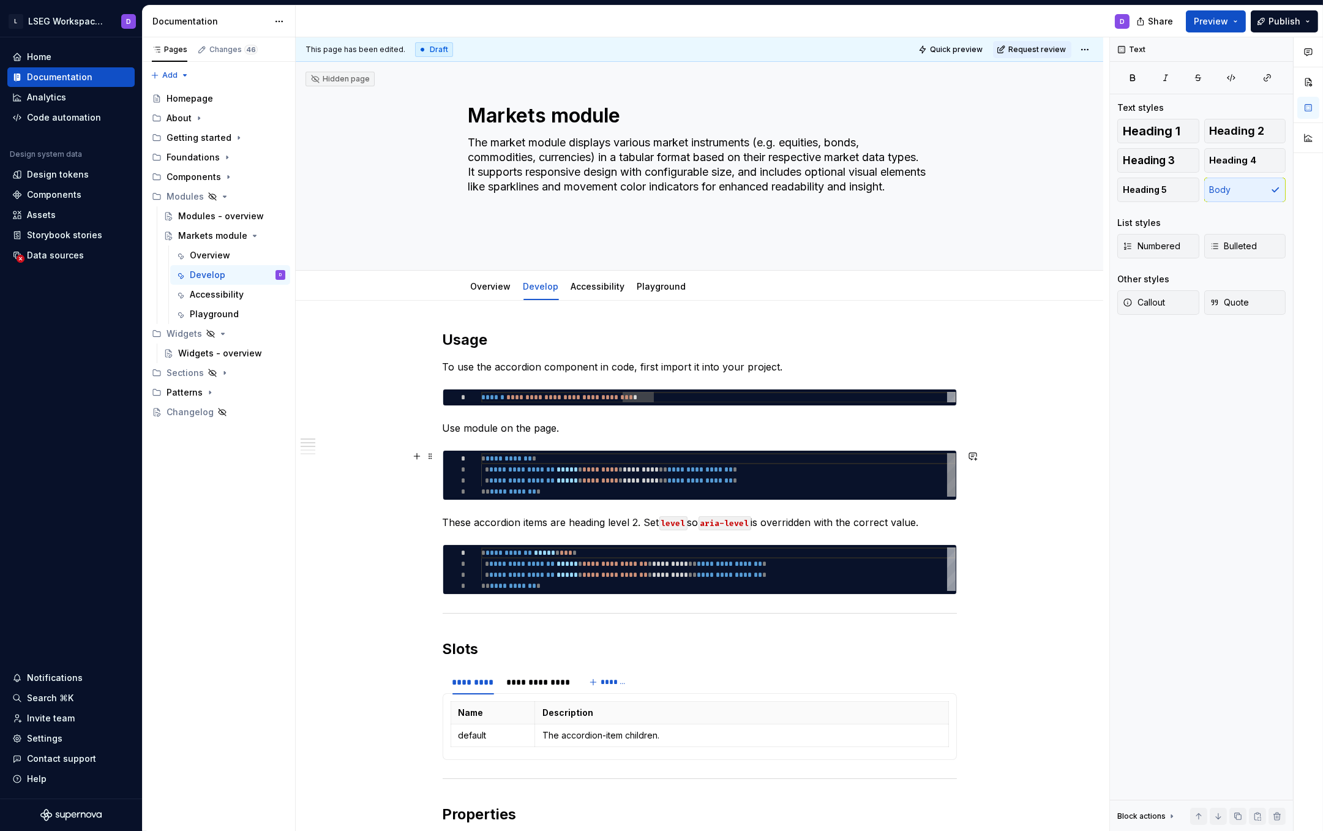
click at [555, 492] on div "**********" at bounding box center [718, 475] width 474 height 44
type textarea "*"
type textarea "**********"
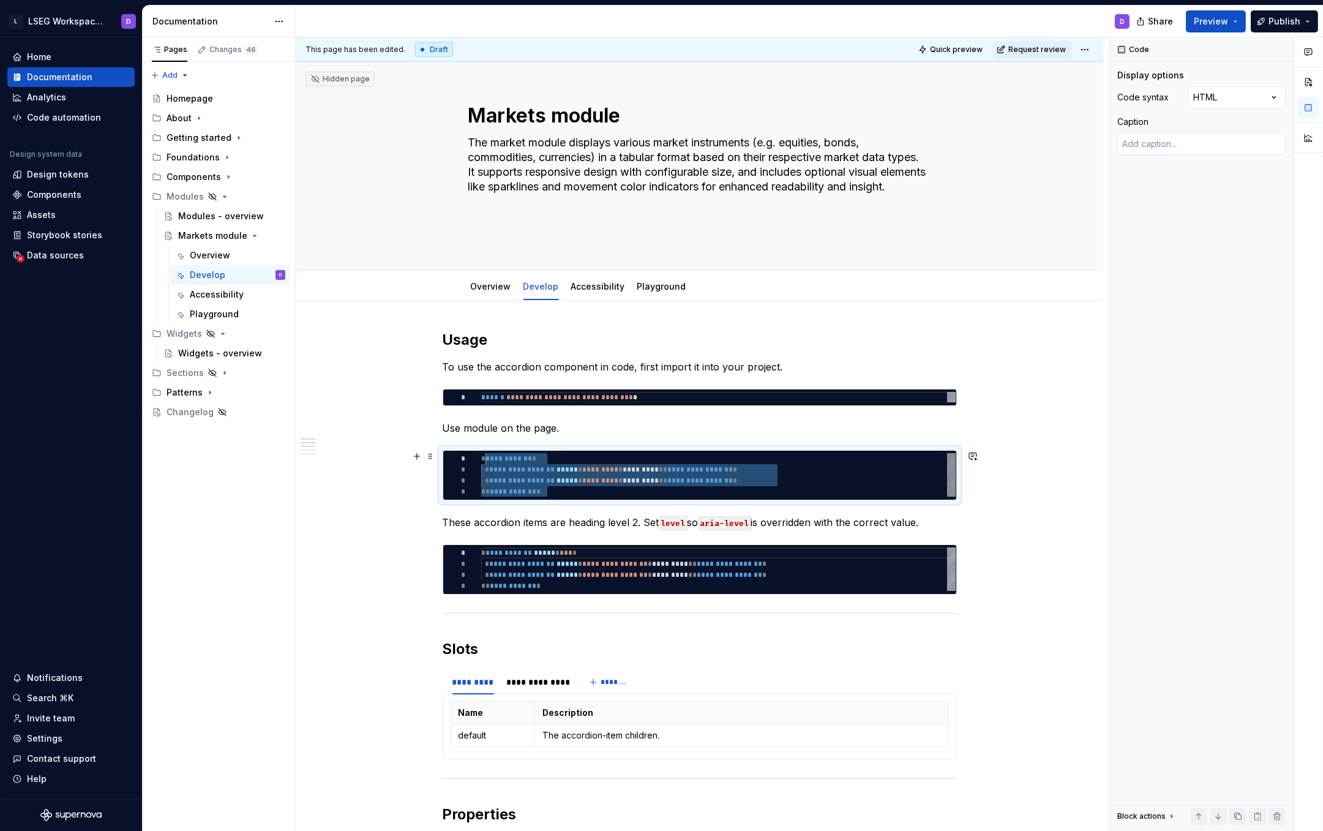
scroll to position [0, 0]
drag, startPoint x: 523, startPoint y: 484, endPoint x: 482, endPoint y: 459, distance: 48.9
click at [482, 459] on div "**********" at bounding box center [718, 475] width 474 height 44
type textarea "*"
type textarea "**********"
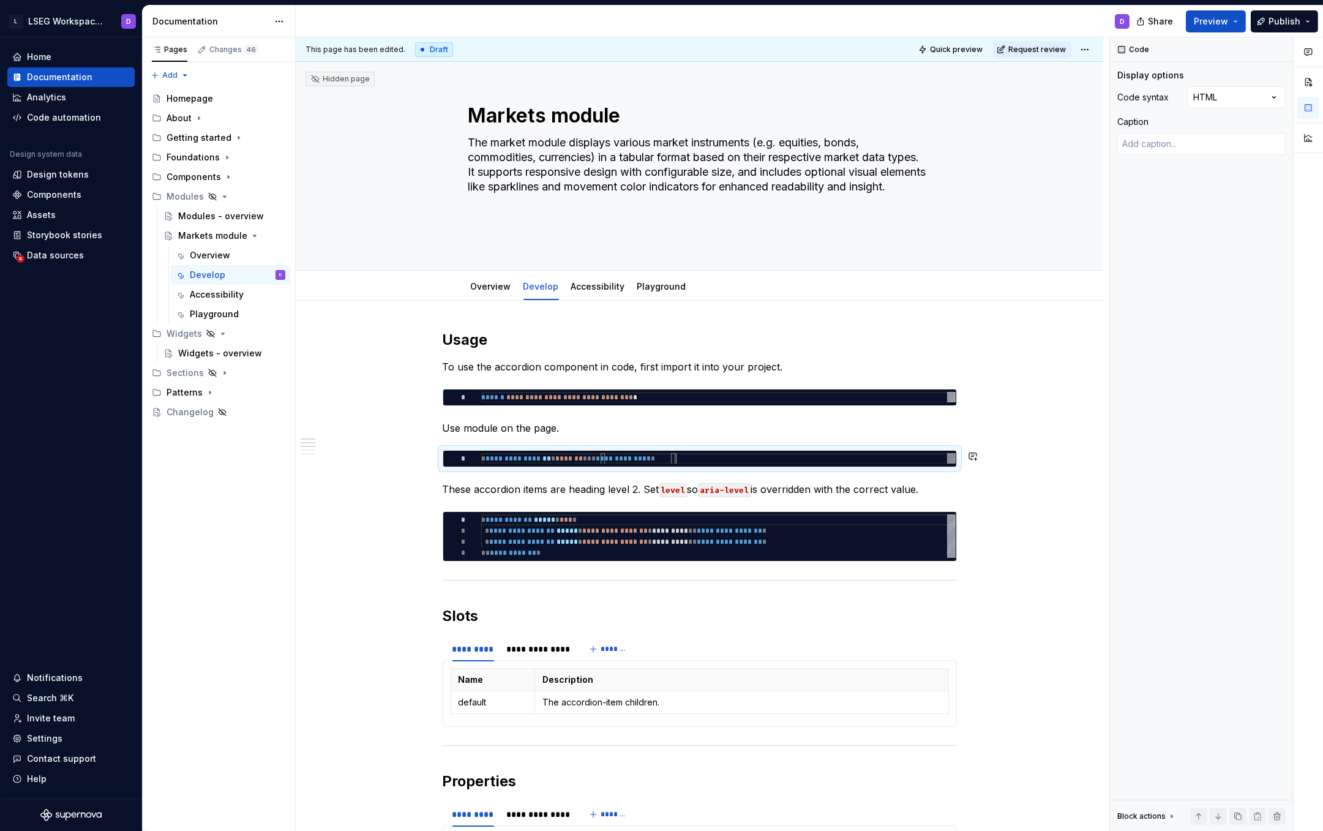
scroll to position [0, 193]
click at [455, 430] on p "Use module on the page." at bounding box center [700, 428] width 514 height 15
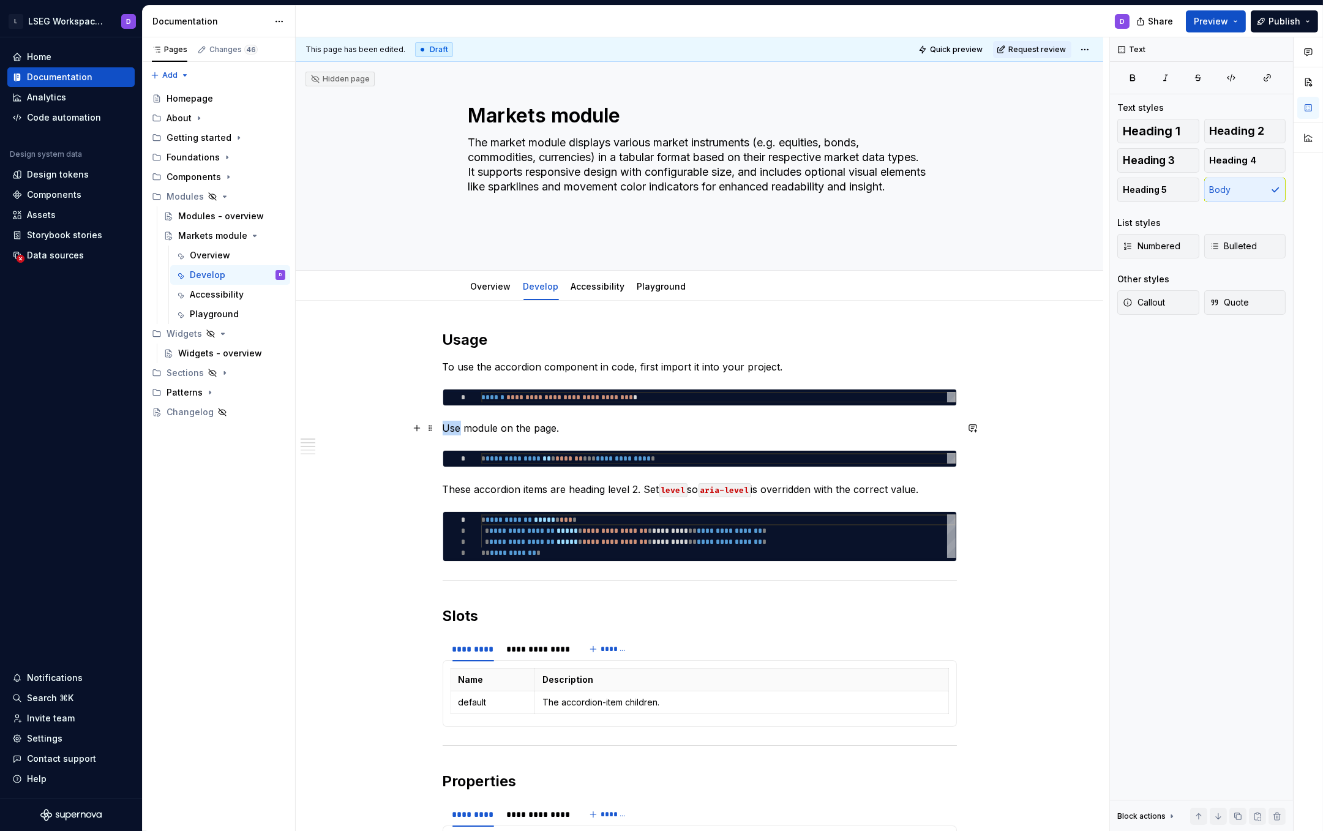
click at [455, 430] on p "Use module on the page." at bounding box center [700, 428] width 514 height 15
click at [519, 429] on p "Use module on the page." at bounding box center [700, 428] width 514 height 15
type textarea "*"
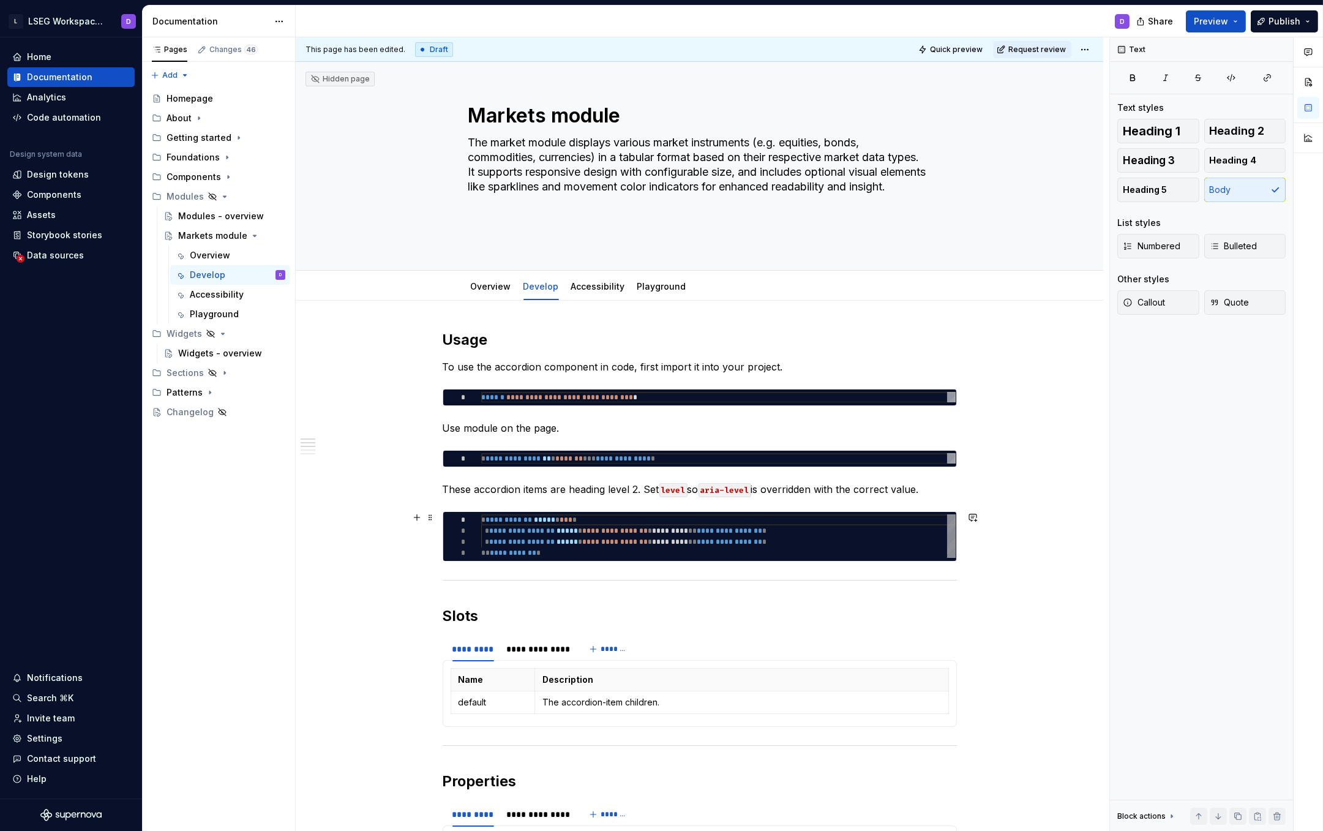
type textarea "**********"
click at [555, 549] on div "**********" at bounding box center [718, 536] width 474 height 44
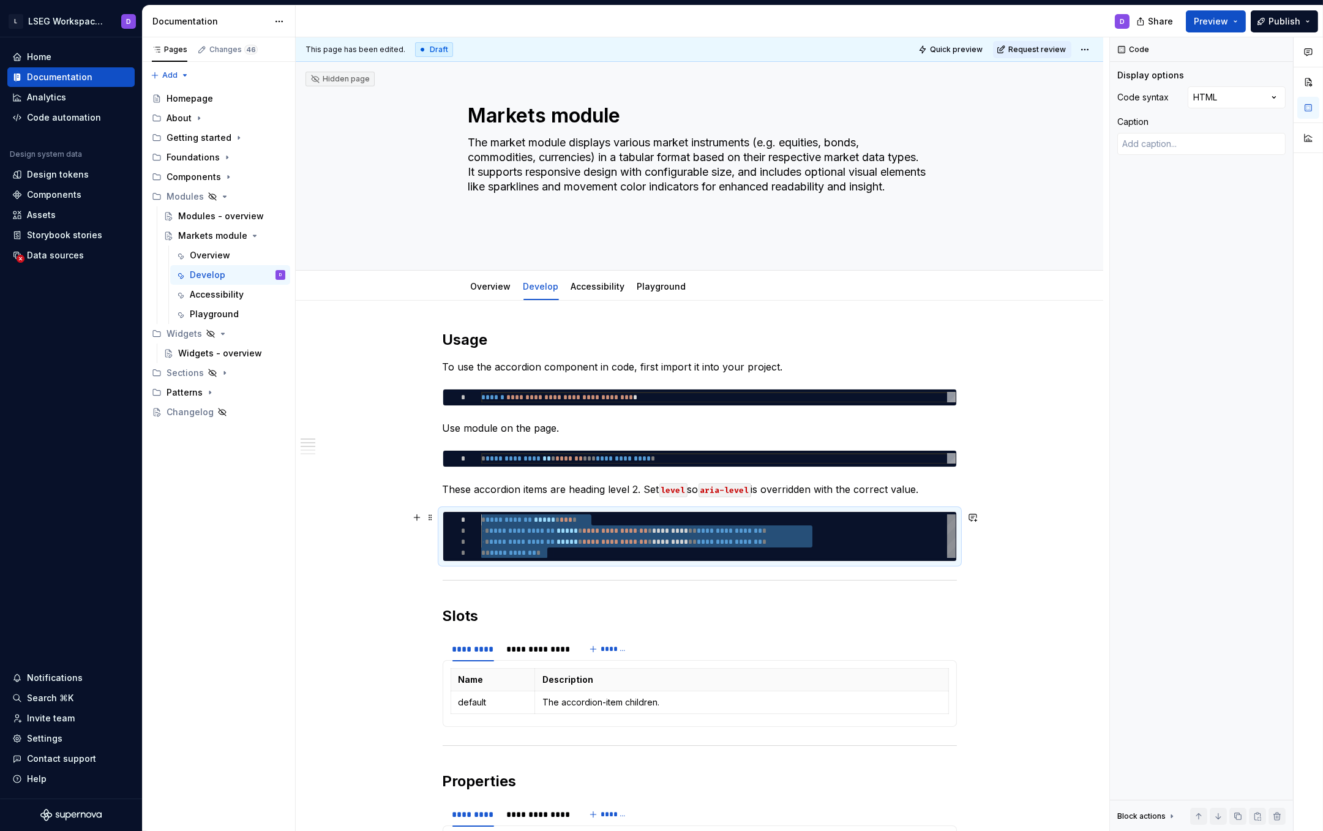
scroll to position [0, 0]
drag, startPoint x: 530, startPoint y: 545, endPoint x: 471, endPoint y: 520, distance: 63.3
click at [481, 520] on div "**********" at bounding box center [718, 536] width 474 height 44
type textarea "*"
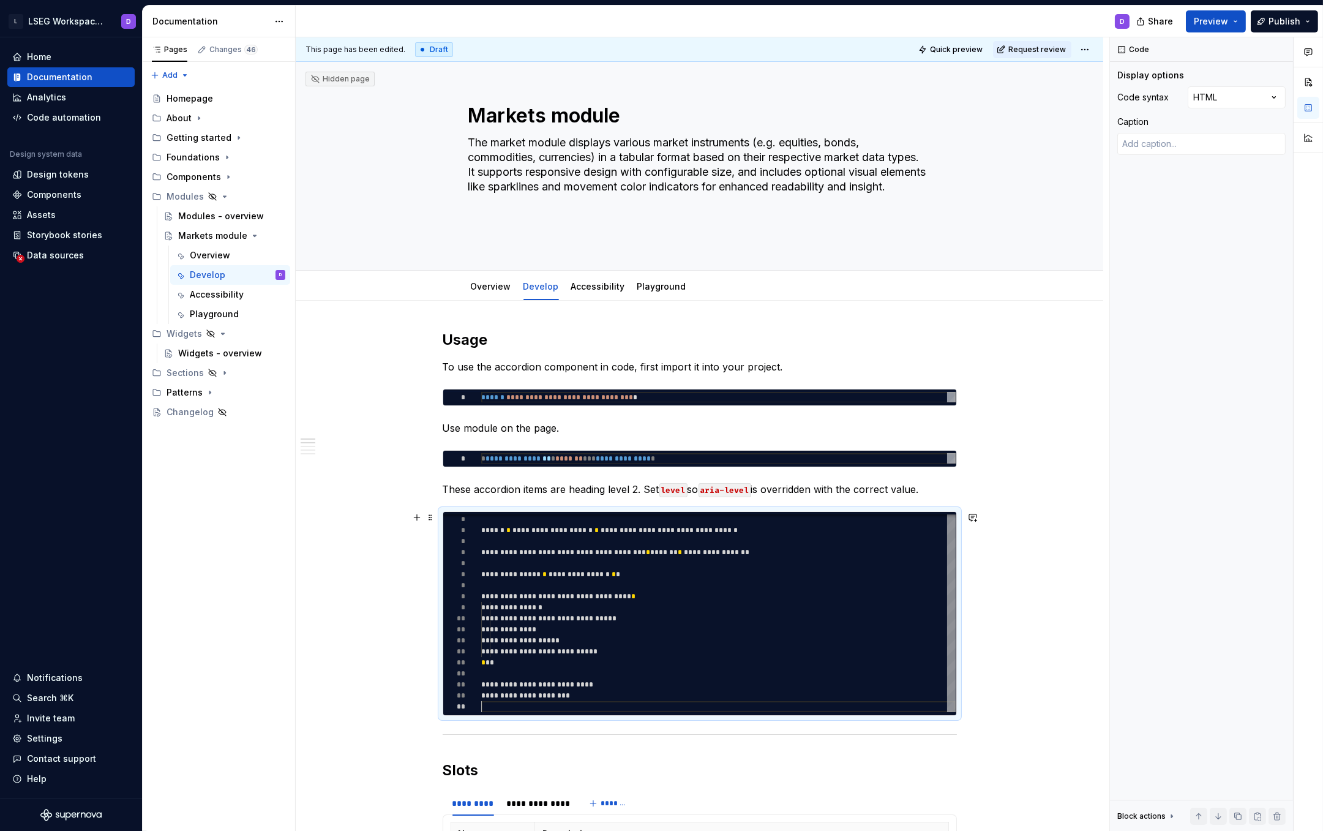
scroll to position [77, 0]
type textarea "**********"
click at [845, 555] on div "**********" at bounding box center [718, 613] width 474 height 198
click at [1229, 103] on div "Comments Open comments No comments yet Select ‘Comment’ from the block context …" at bounding box center [1216, 434] width 213 height 794
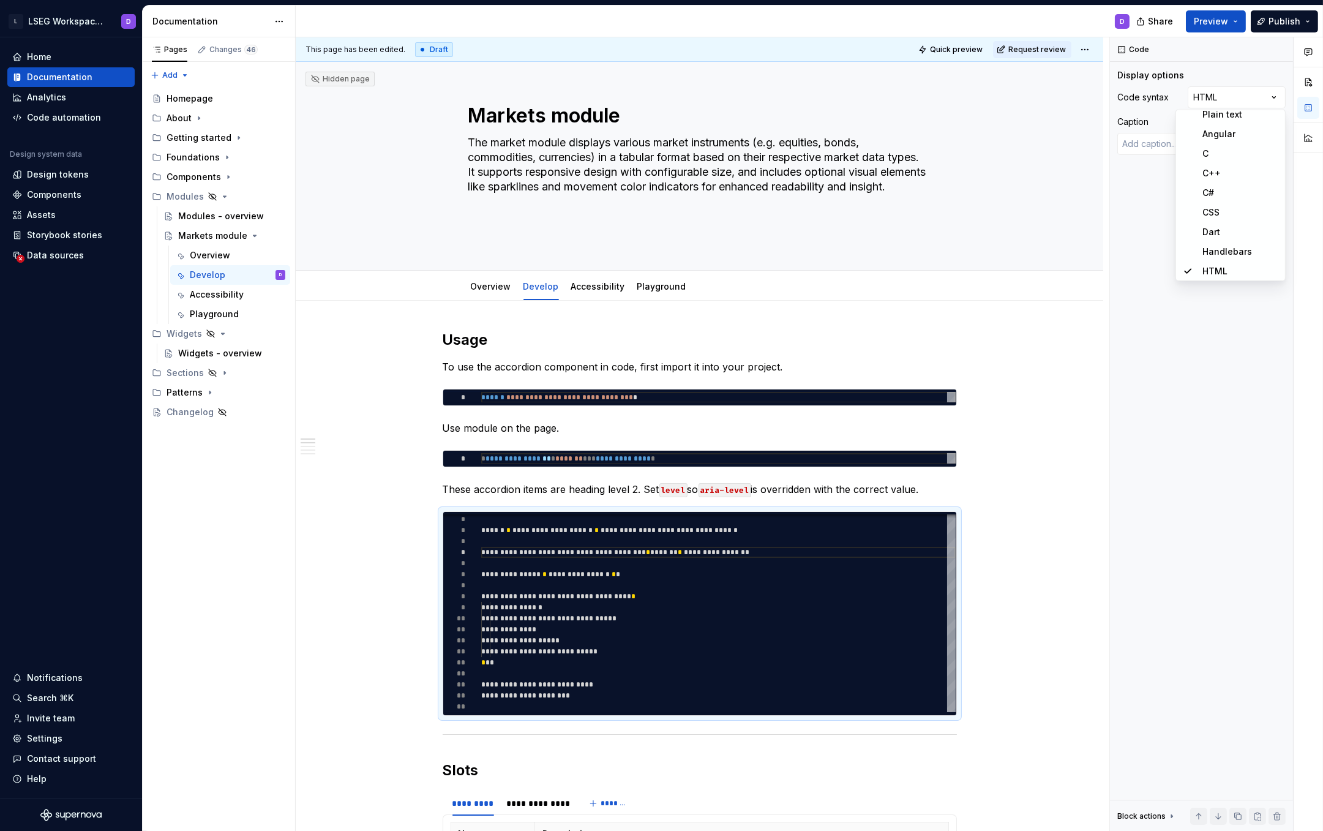
scroll to position [455, 0]
type textarea "*"
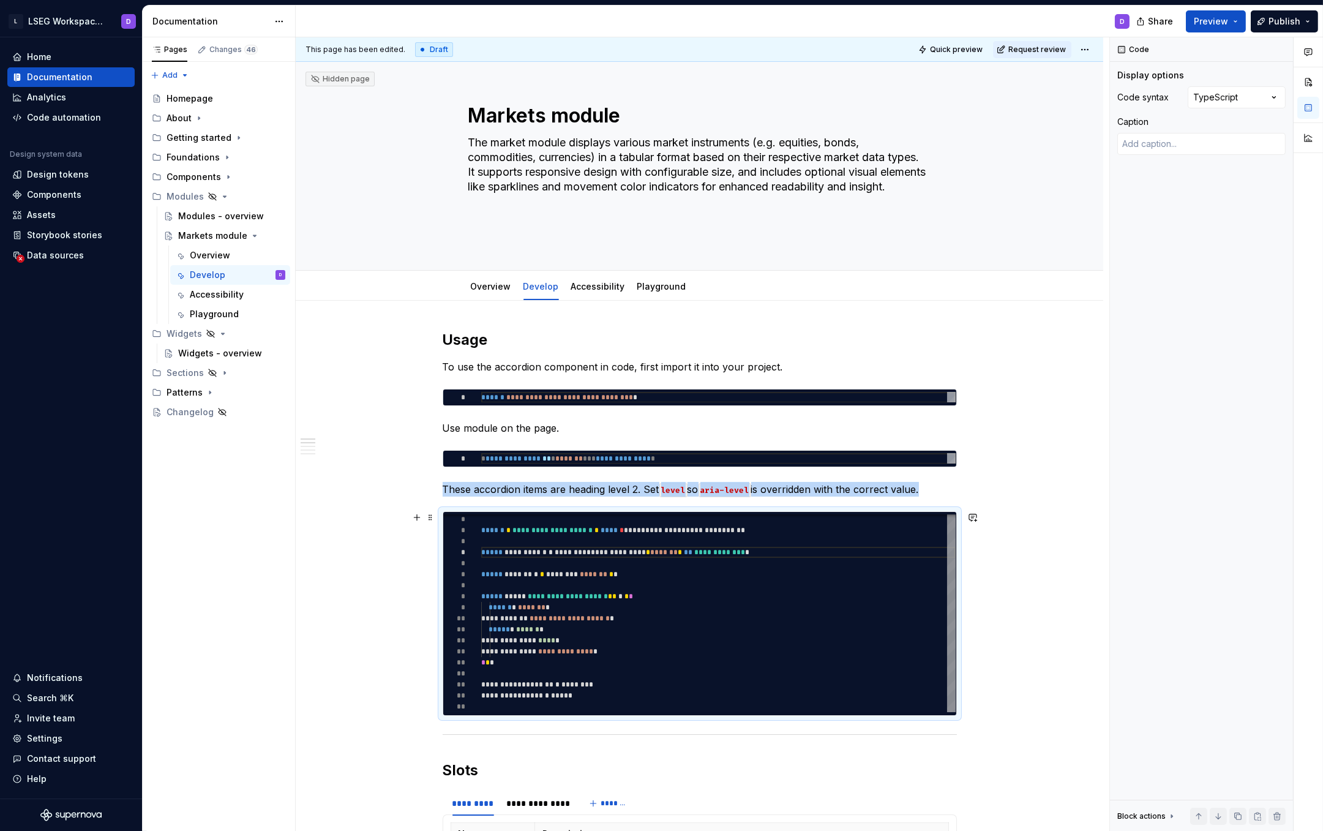
click at [775, 626] on div "**********" at bounding box center [718, 613] width 474 height 198
type textarea "**********"
click at [557, 546] on div "**********" at bounding box center [718, 613] width 474 height 198
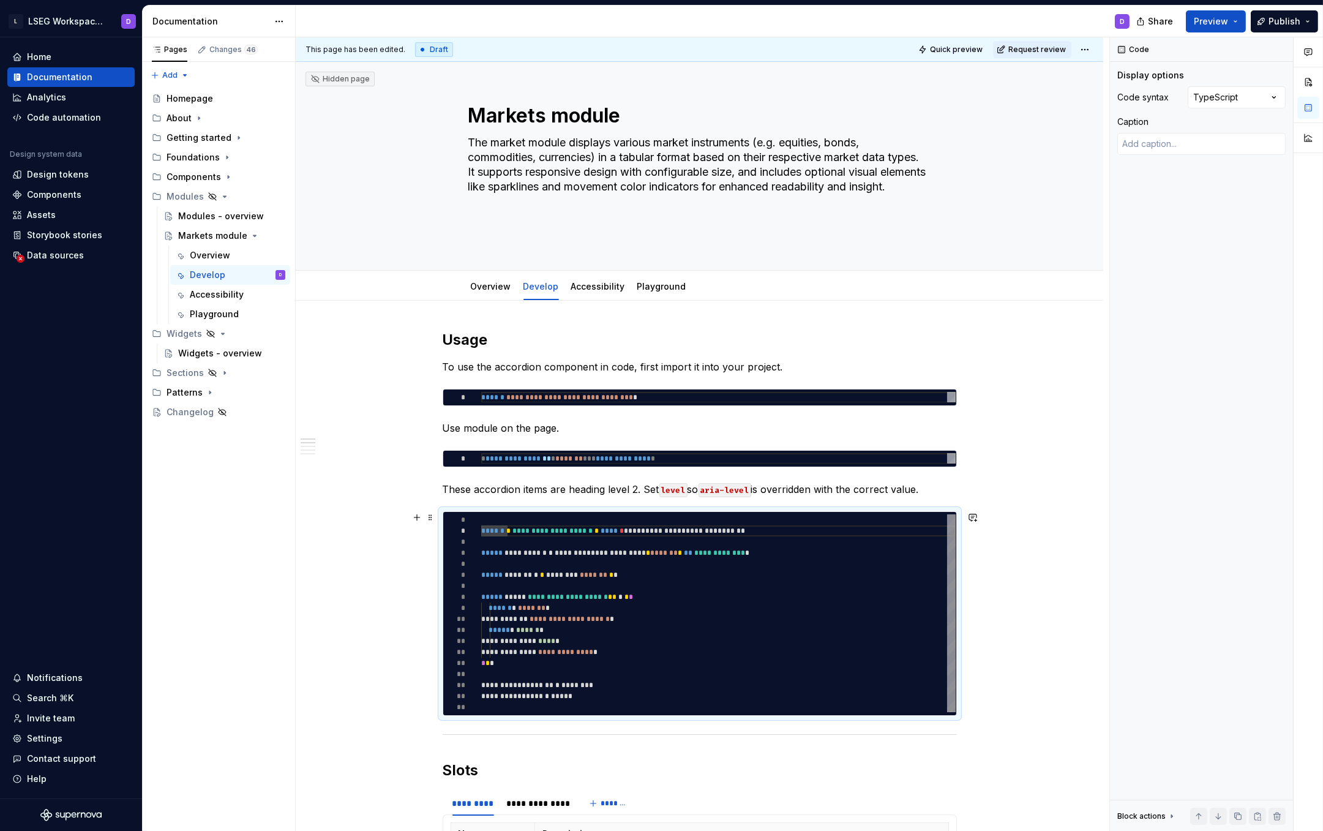
type textarea "*"
type textarea "**********"
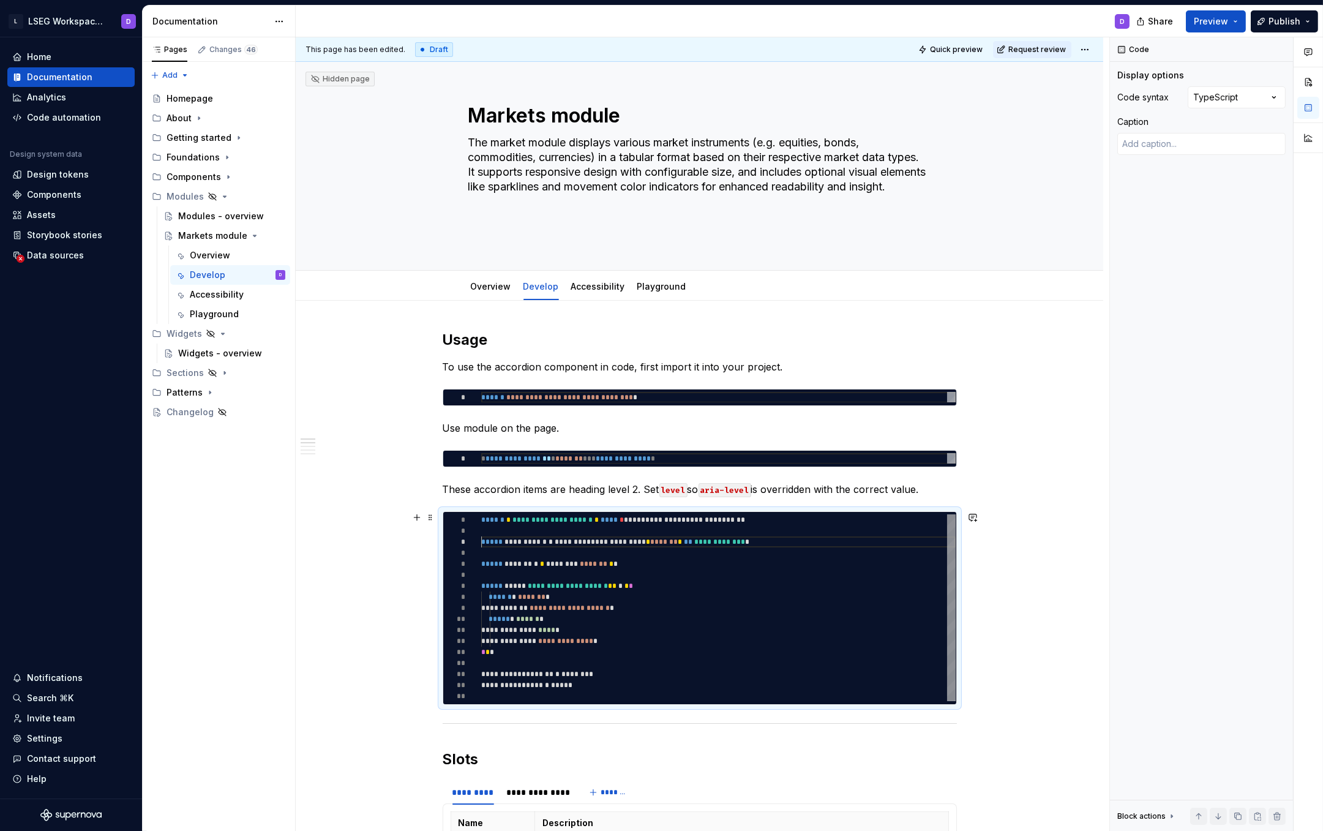
scroll to position [33, 0]
type textarea "*"
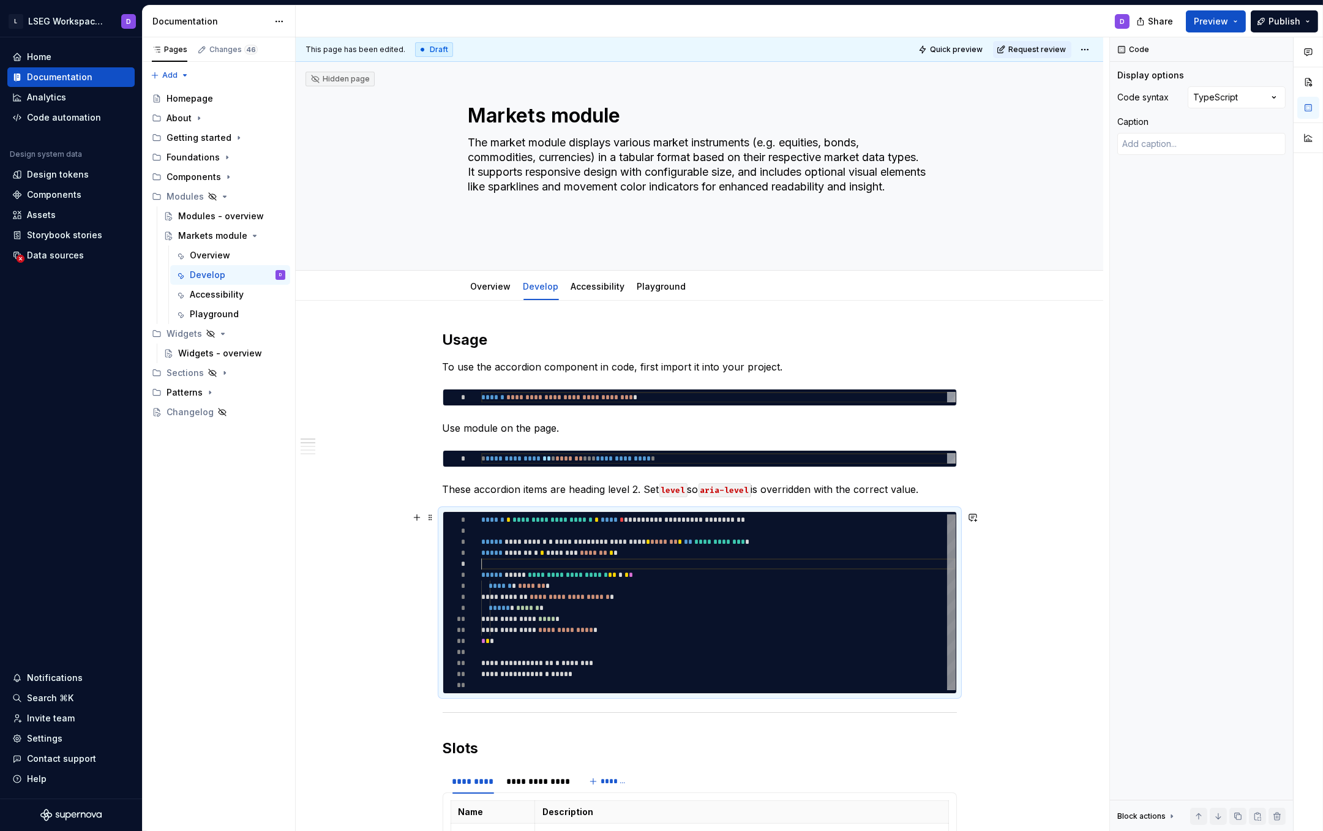
scroll to position [44, 0]
type textarea "**********"
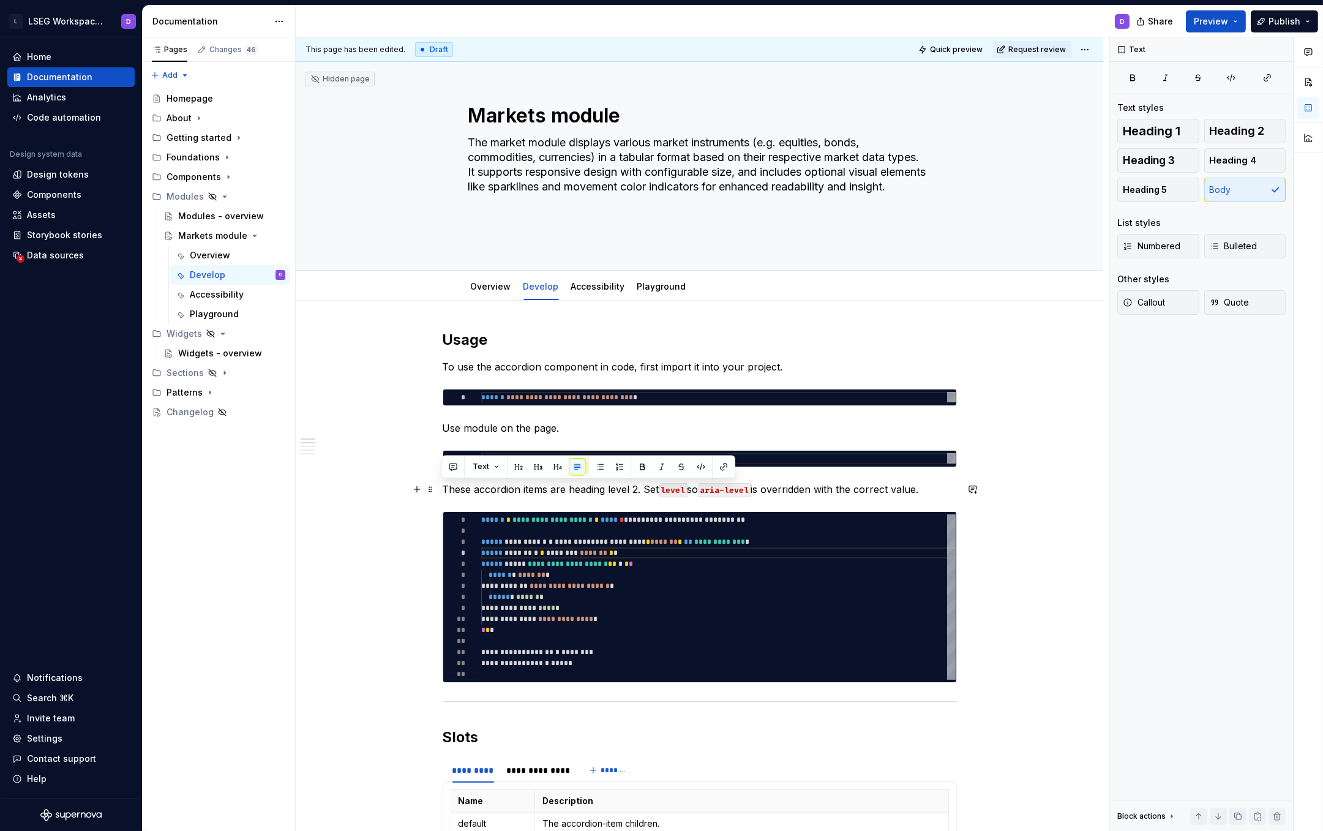
drag, startPoint x: 442, startPoint y: 490, endPoint x: 953, endPoint y: 495, distance: 510.6
click at [953, 495] on p "These accordion items are heading level 2. Set level so aria-level is overridde…" at bounding box center [700, 489] width 514 height 15
drag, startPoint x: 893, startPoint y: 490, endPoint x: 437, endPoint y: 492, distance: 455.5
copy p "Set variant that suitable with data that you will set to the module. Then set o…"
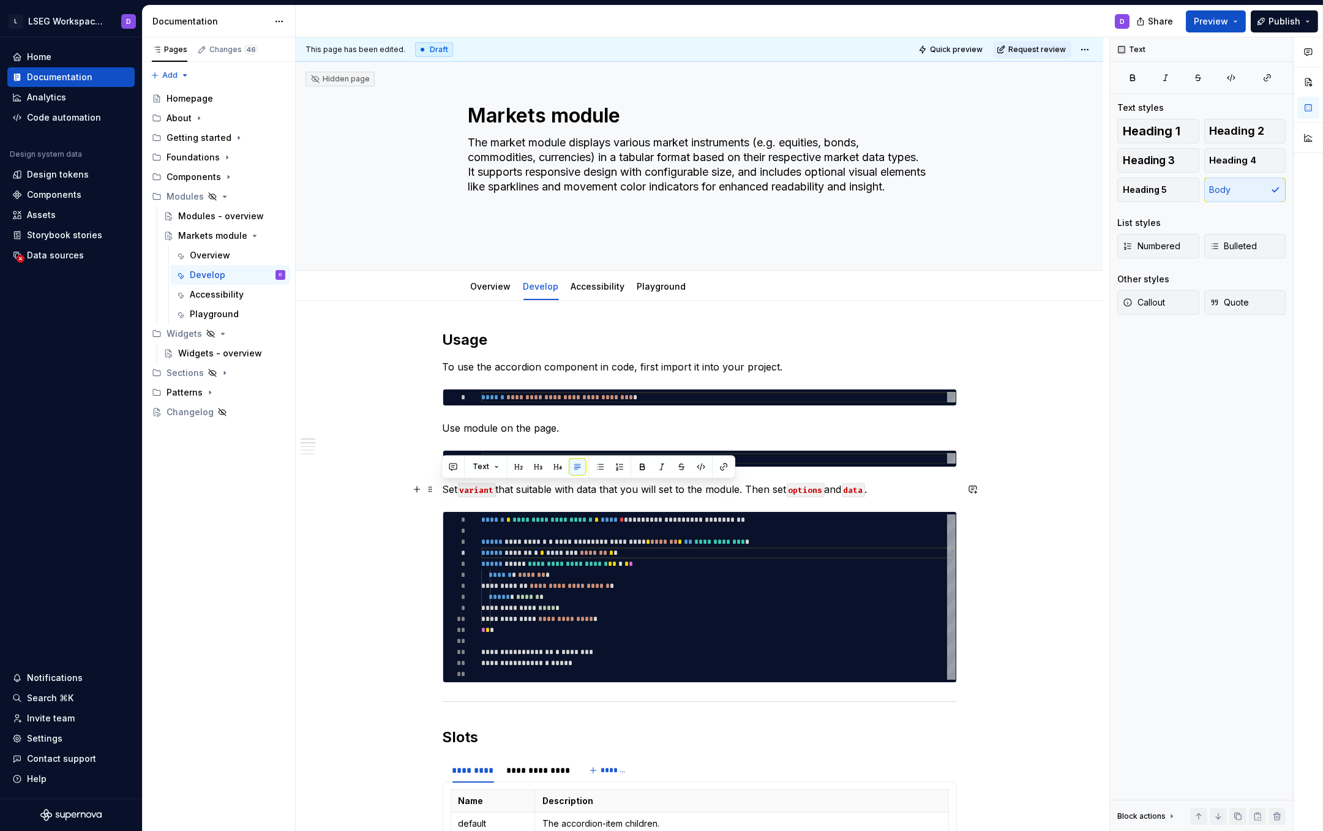
click at [526, 489] on p "Set variant that suitable with data that you will set to the module. Then set o…" at bounding box center [700, 489] width 514 height 15
drag, startPoint x: 498, startPoint y: 489, endPoint x: 443, endPoint y: 490, distance: 55.1
click at [443, 490] on p "Set variant that suitable with data that you will set to the module. Then set o…" at bounding box center [700, 489] width 514 height 15
drag, startPoint x: 535, startPoint y: 490, endPoint x: 757, endPoint y: 484, distance: 222.3
click at [757, 484] on p "Choose variant that suitable with data that you will set to the module. Then se…" at bounding box center [700, 489] width 514 height 15
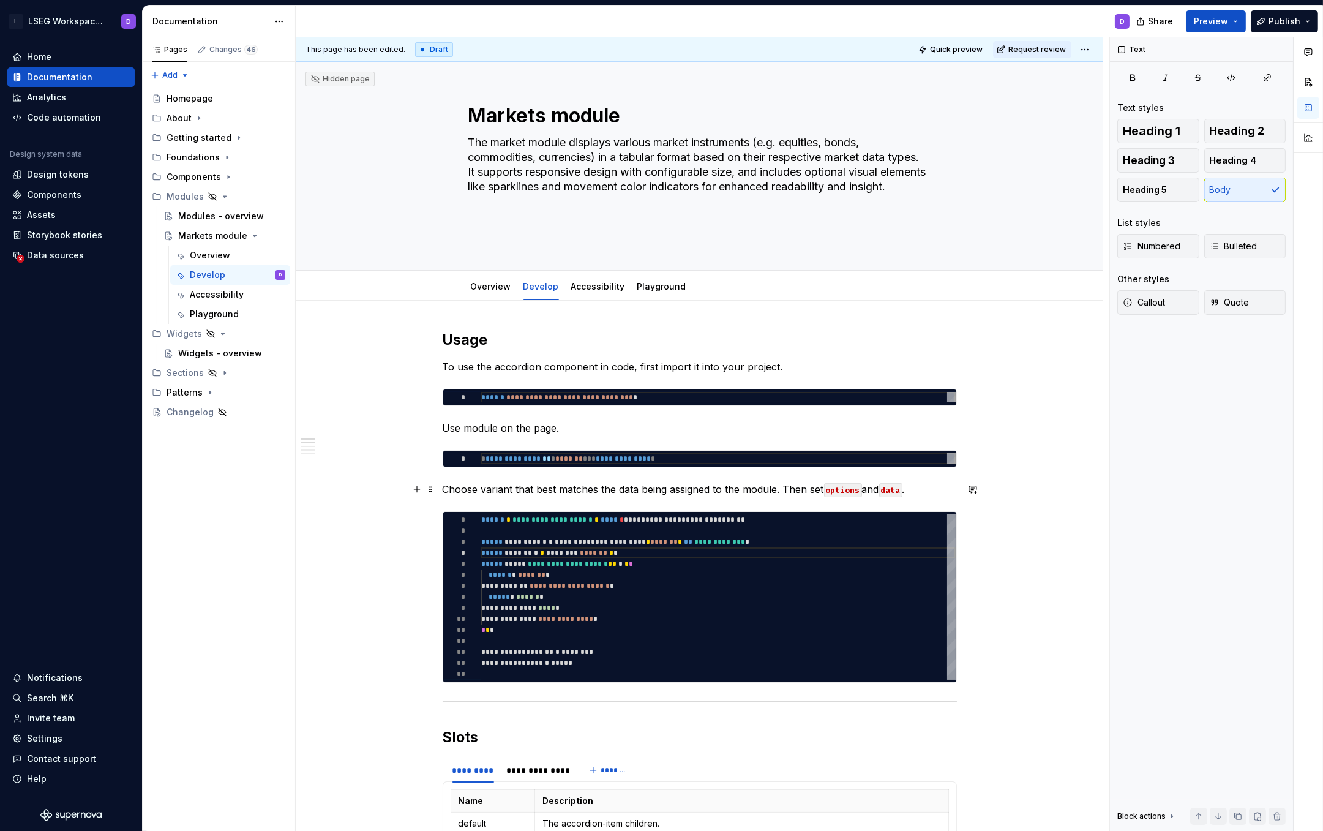
click at [926, 492] on p "Choose variant that best matches the data being assigned to the module. Then se…" at bounding box center [700, 489] width 514 height 15
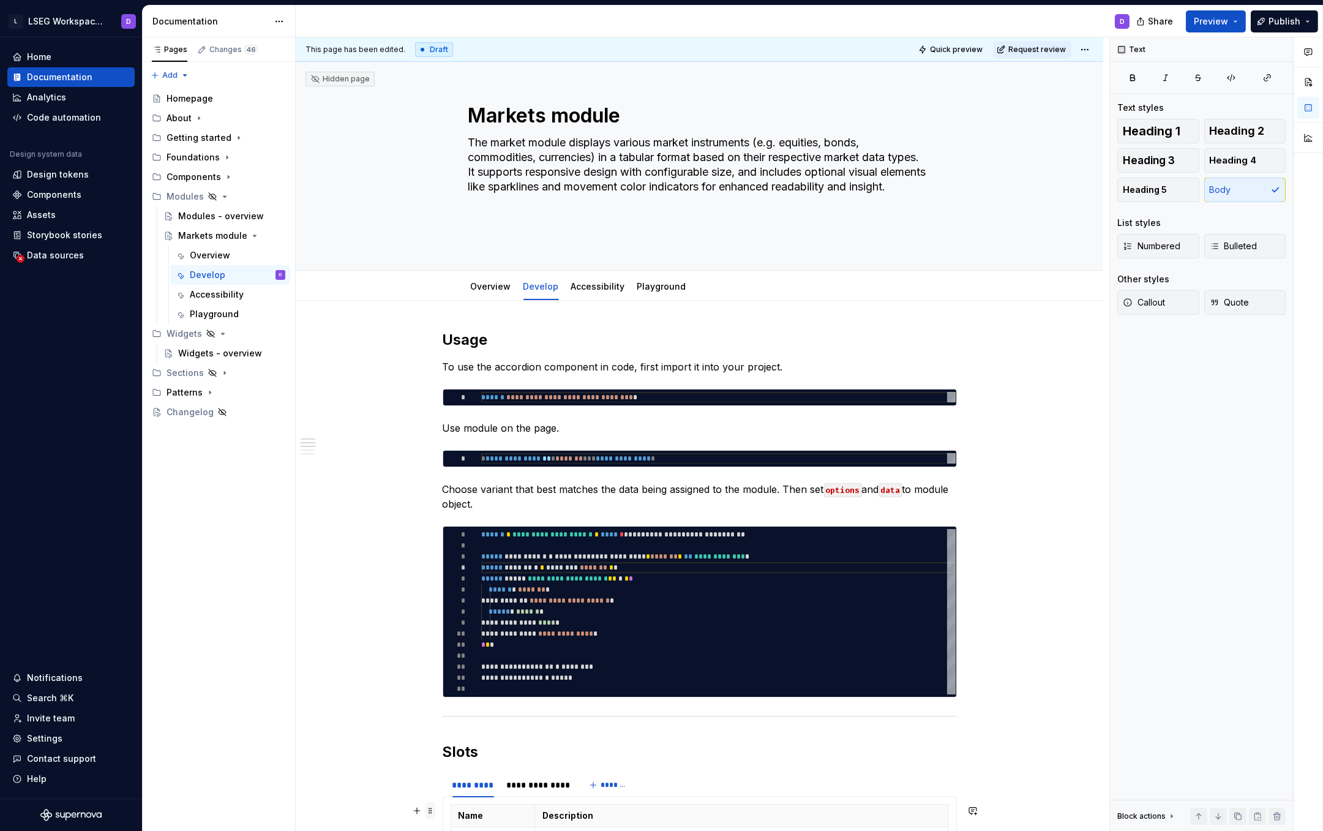
scroll to position [279, 0]
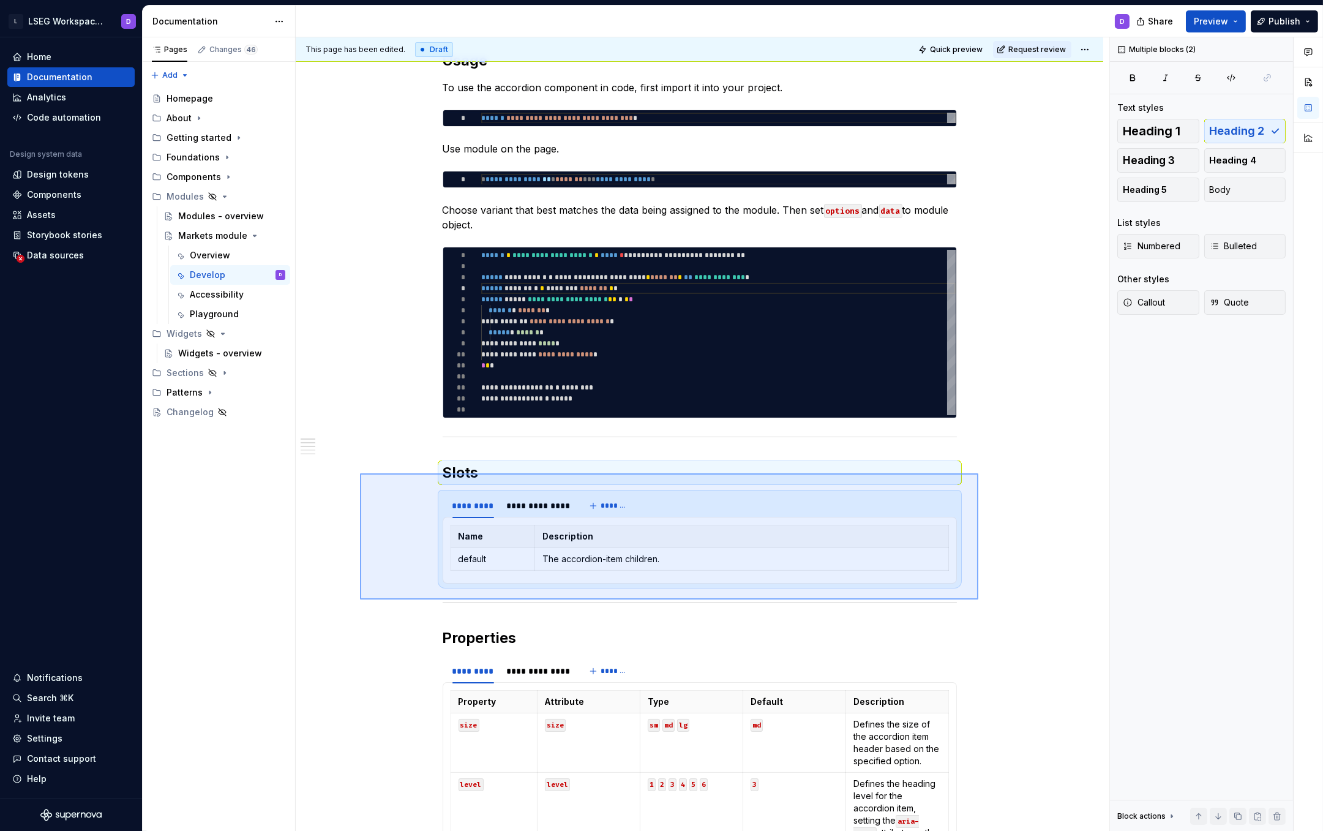
drag, startPoint x: 373, startPoint y: 473, endPoint x: 980, endPoint y: 600, distance: 620.4
click at [980, 600] on div "**********" at bounding box center [703, 434] width 814 height 794
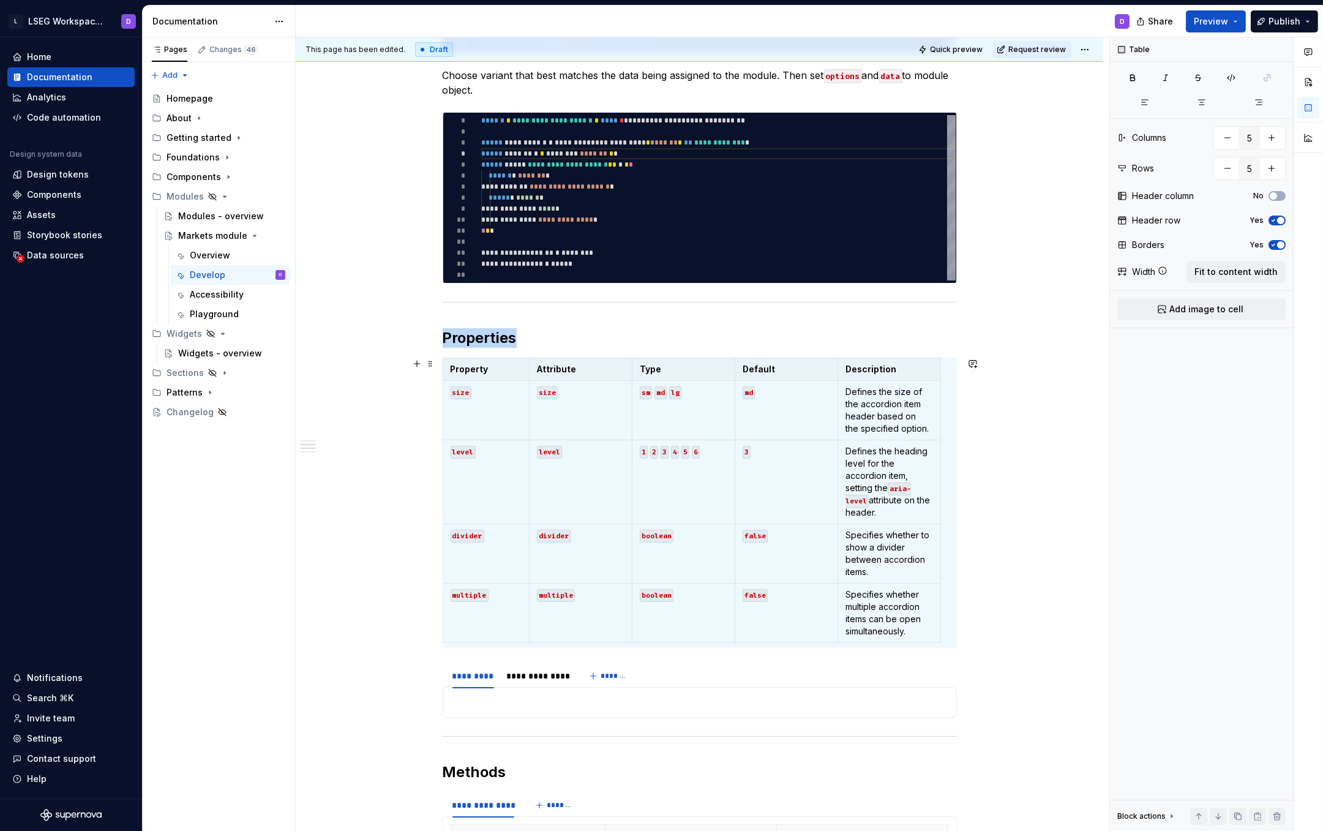
scroll to position [484, 0]
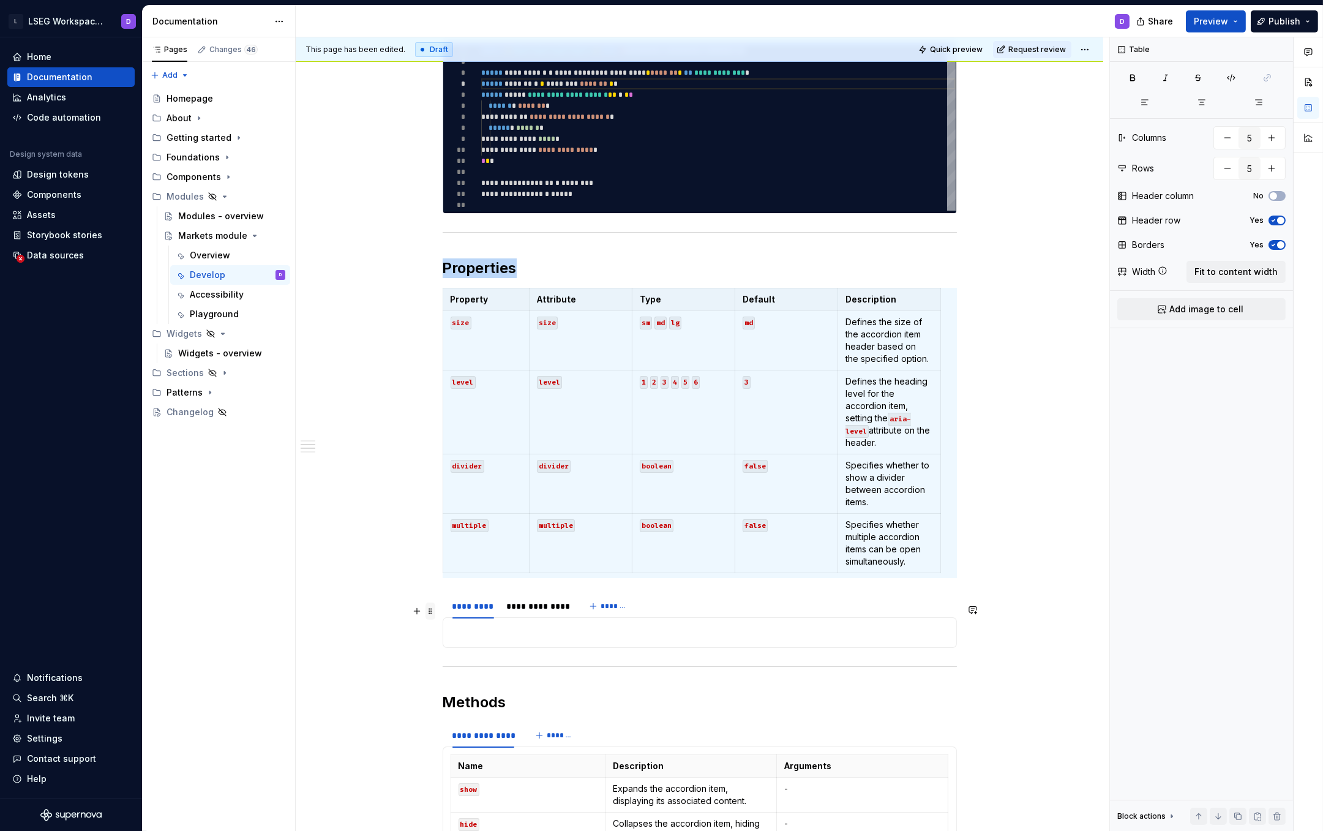
click at [428, 612] on span at bounding box center [430, 610] width 10 height 17
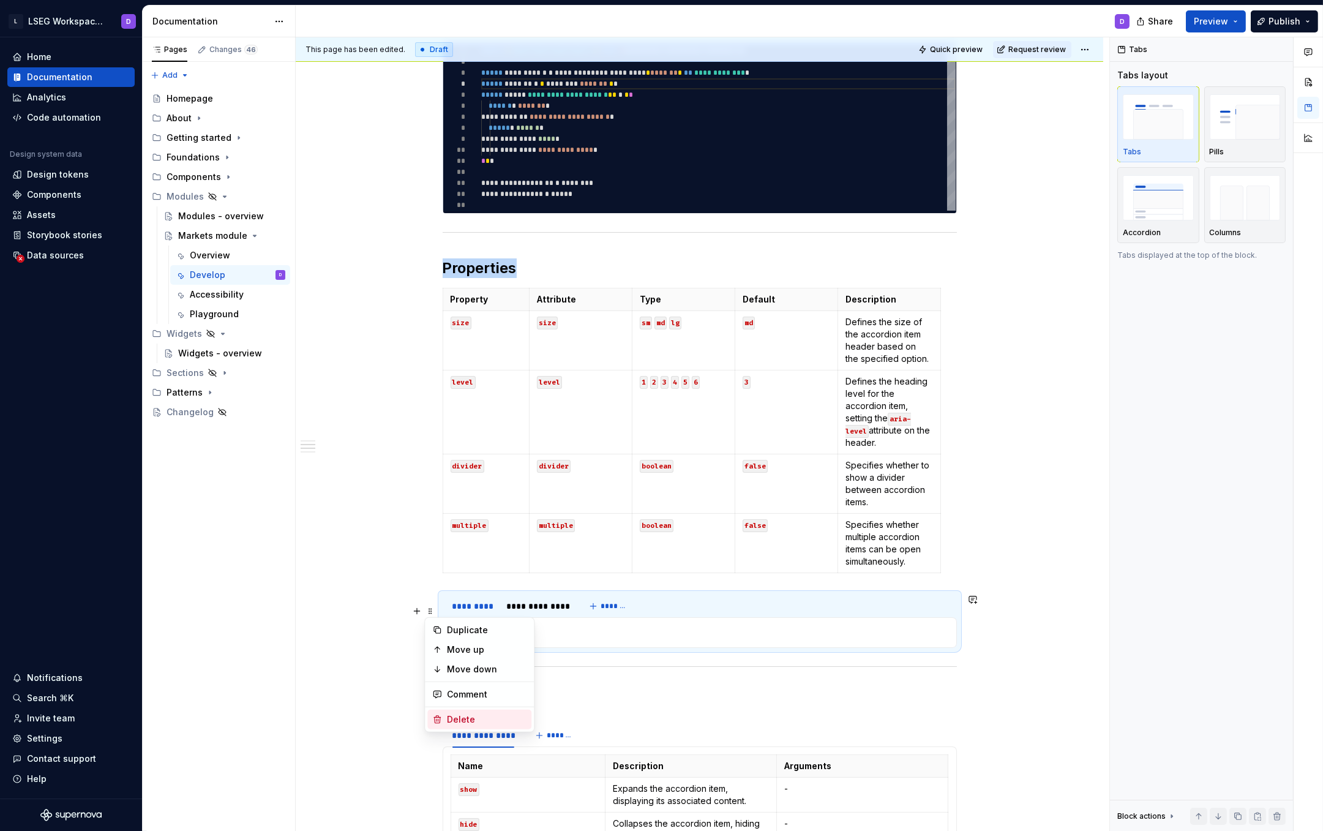
click at [474, 712] on div "Delete" at bounding box center [479, 720] width 104 height 20
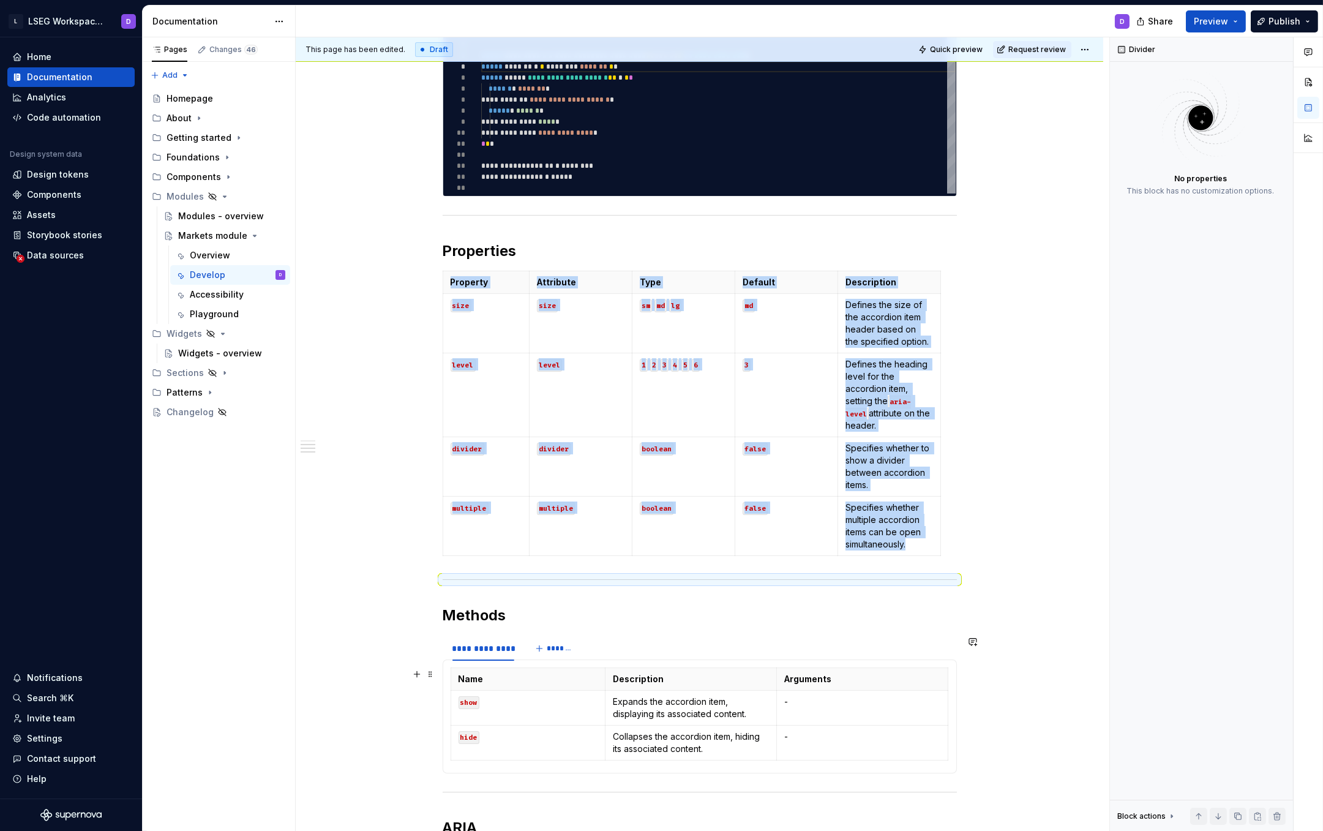
scroll to position [531, 0]
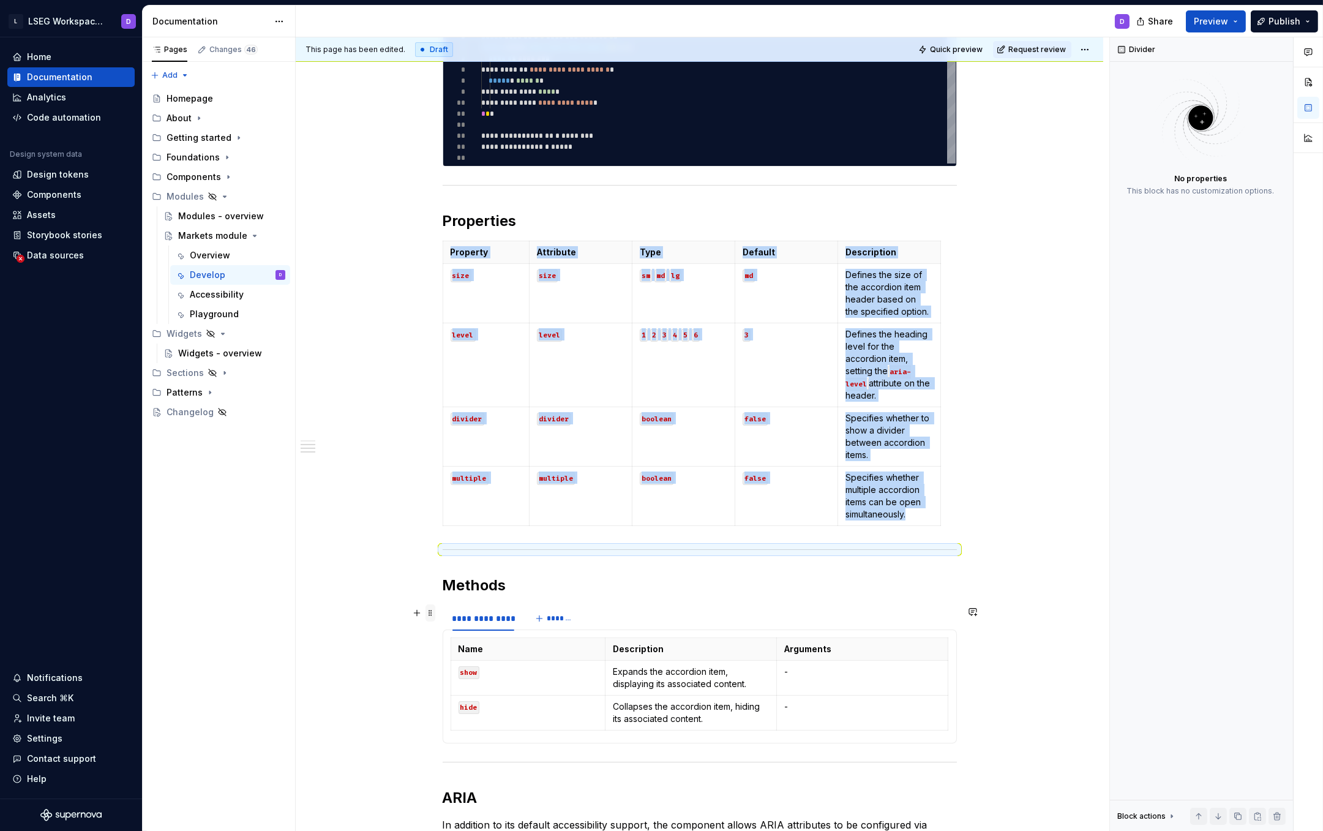
click at [430, 613] on span at bounding box center [430, 612] width 10 height 17
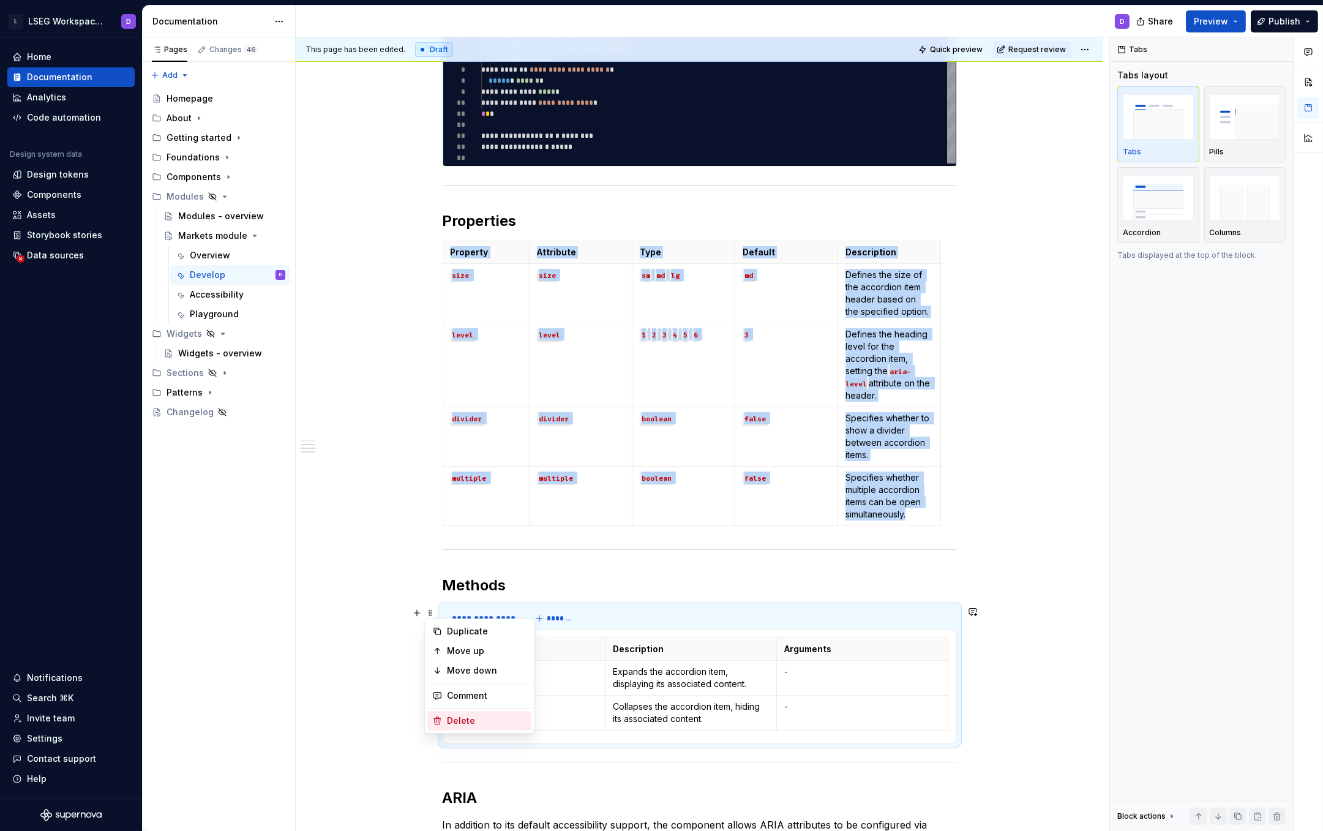
click at [464, 717] on div "Delete" at bounding box center [487, 720] width 80 height 12
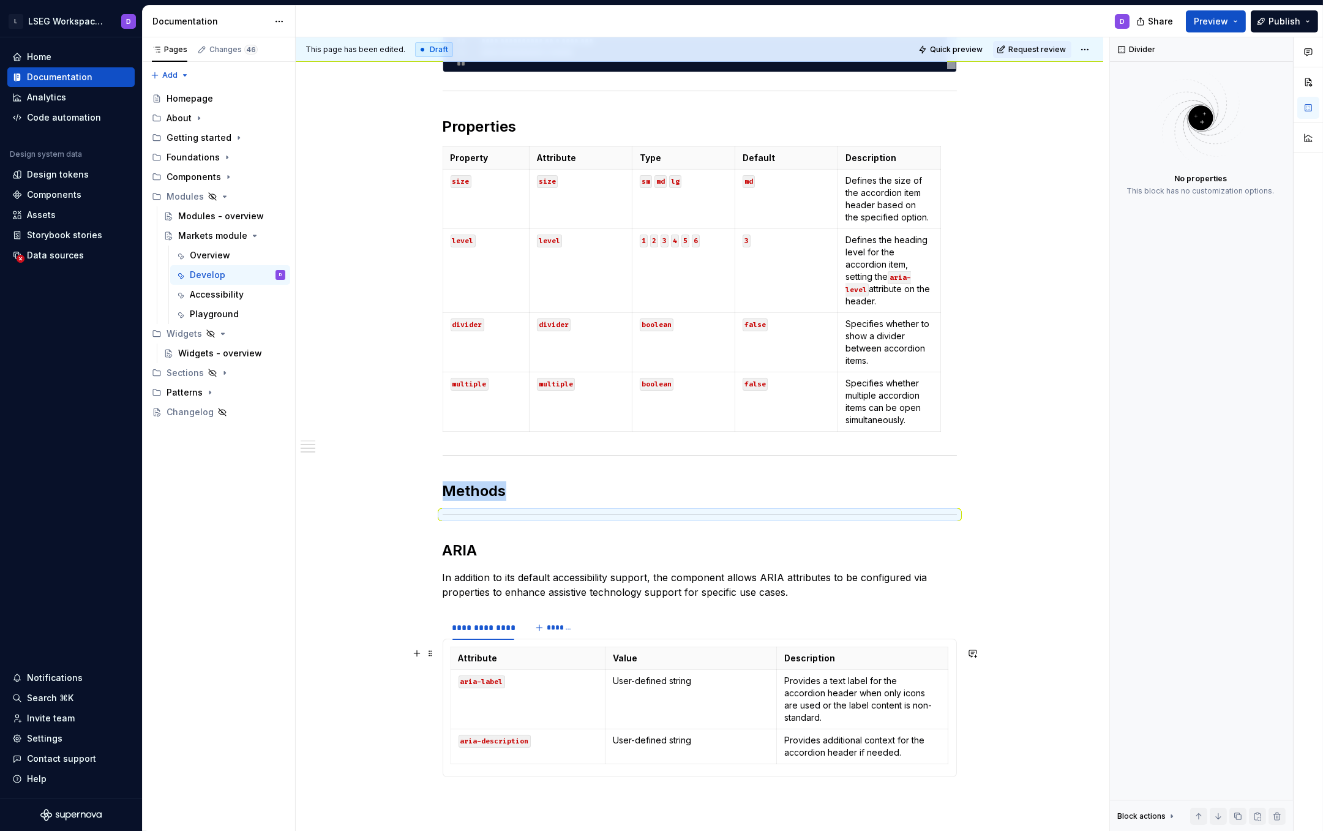
scroll to position [690, 0]
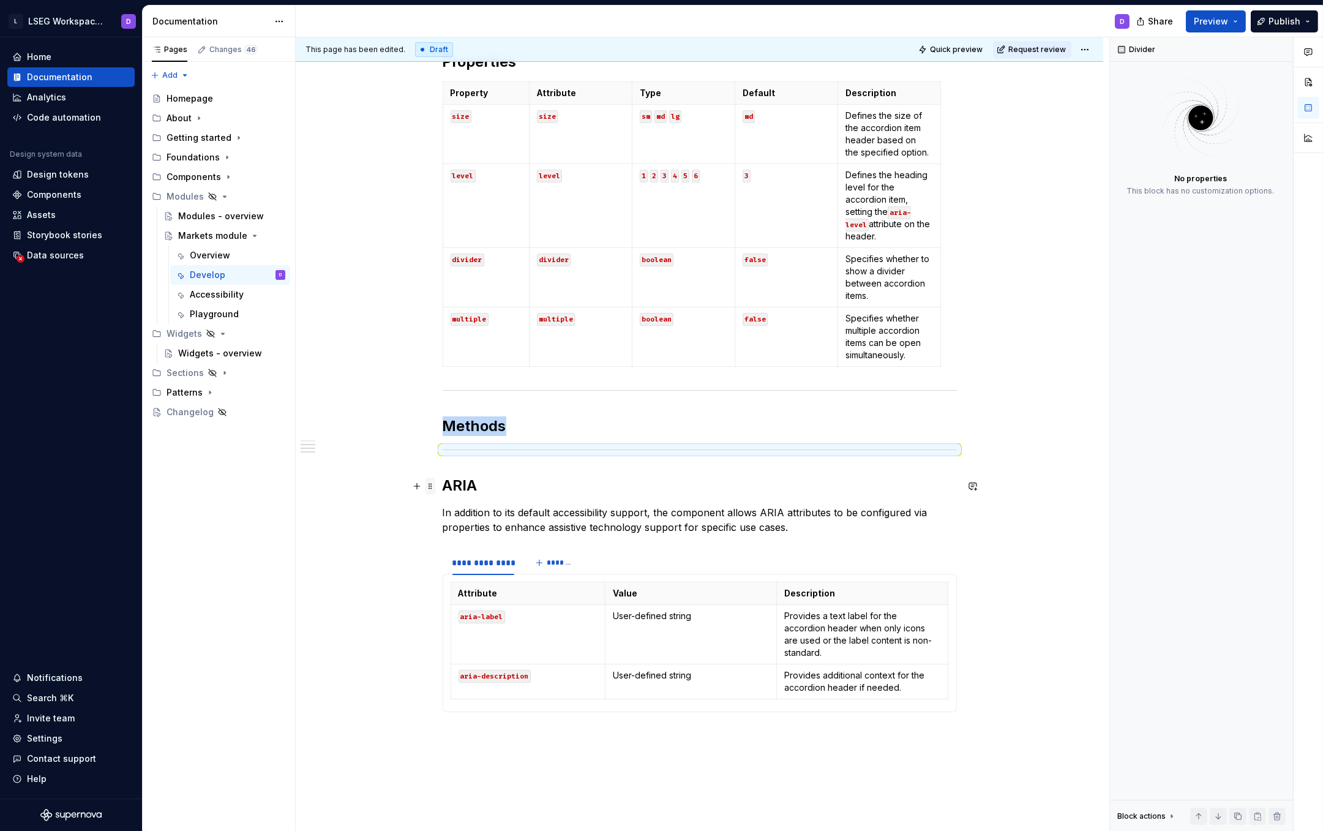
click at [430, 489] on span at bounding box center [430, 486] width 10 height 17
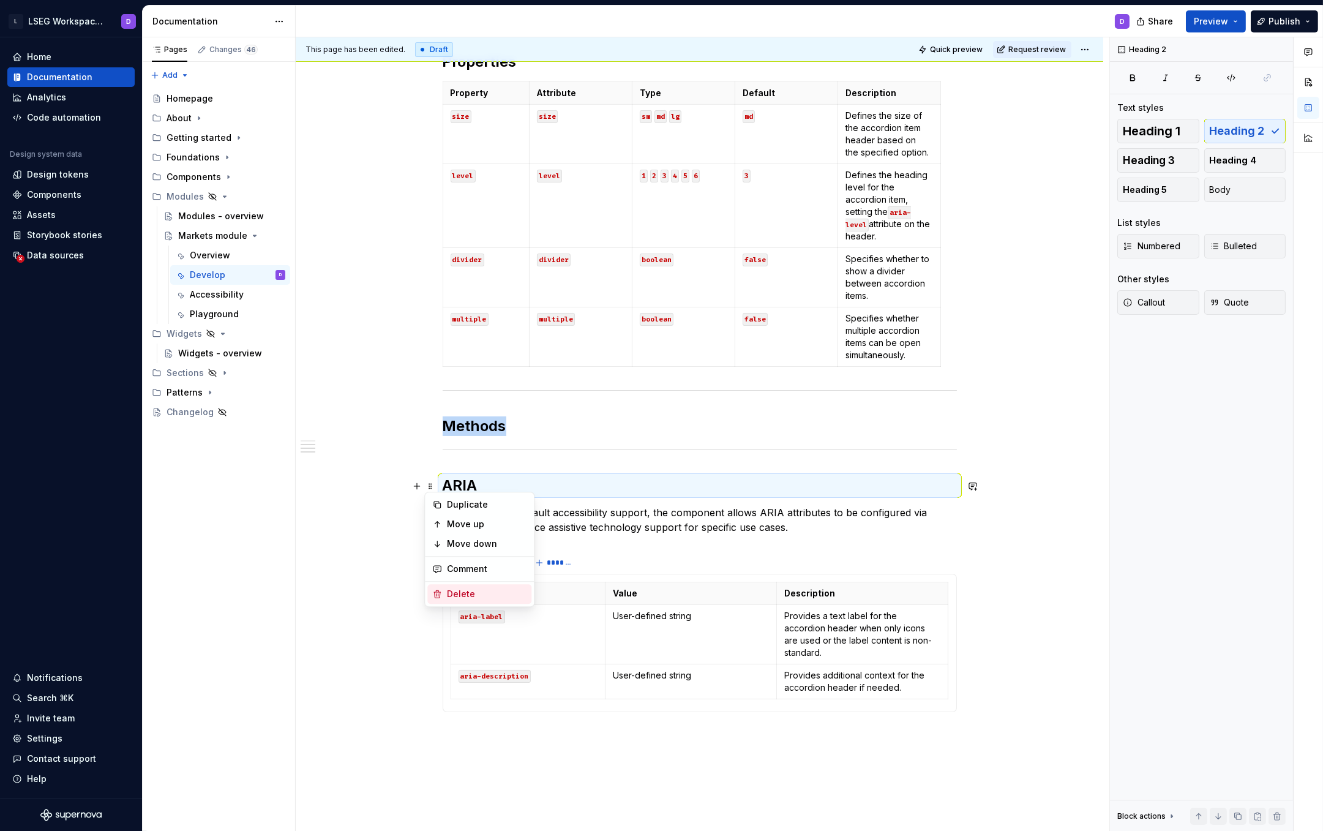
click at [459, 594] on div "Delete" at bounding box center [487, 594] width 80 height 12
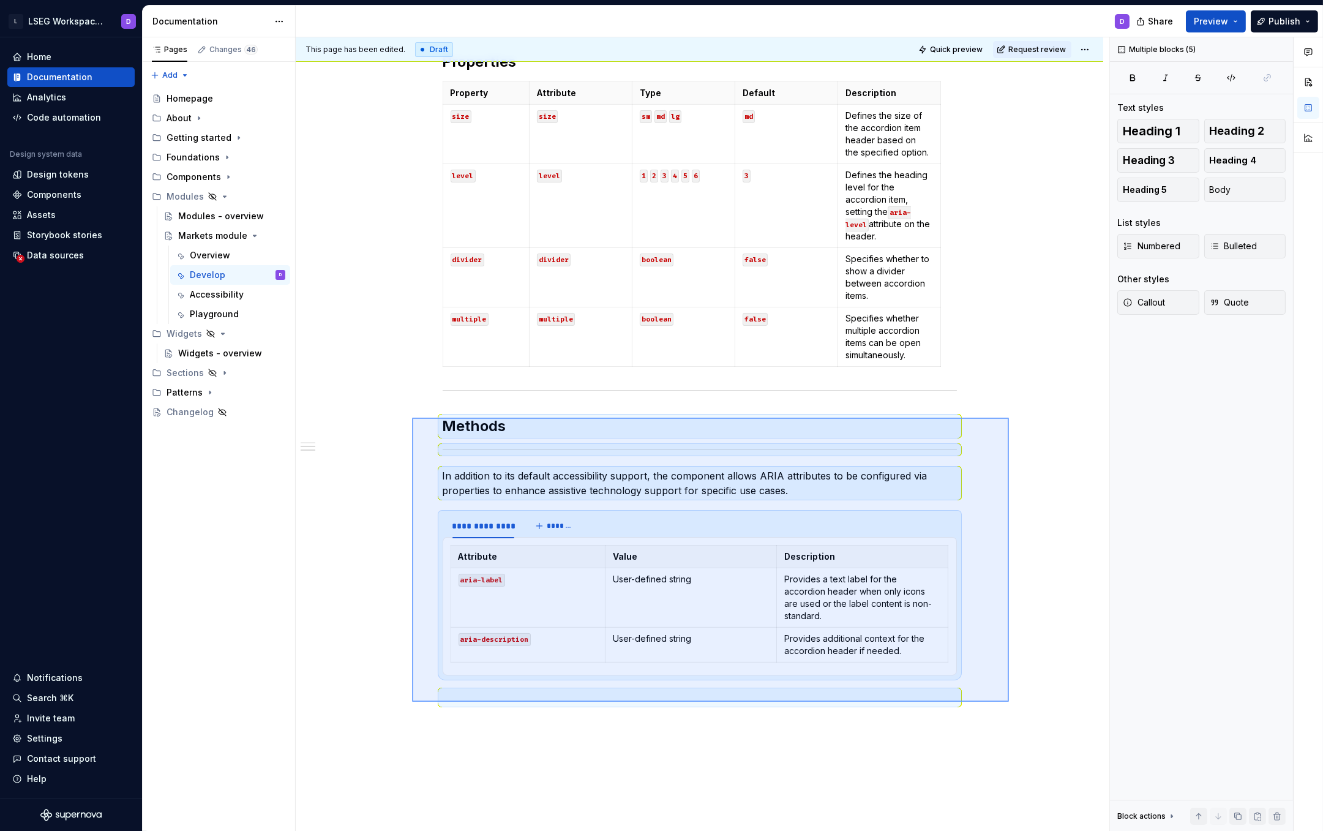
drag, startPoint x: 1009, startPoint y: 702, endPoint x: 412, endPoint y: 418, distance: 661.0
click at [412, 418] on div "**********" at bounding box center [703, 434] width 814 height 794
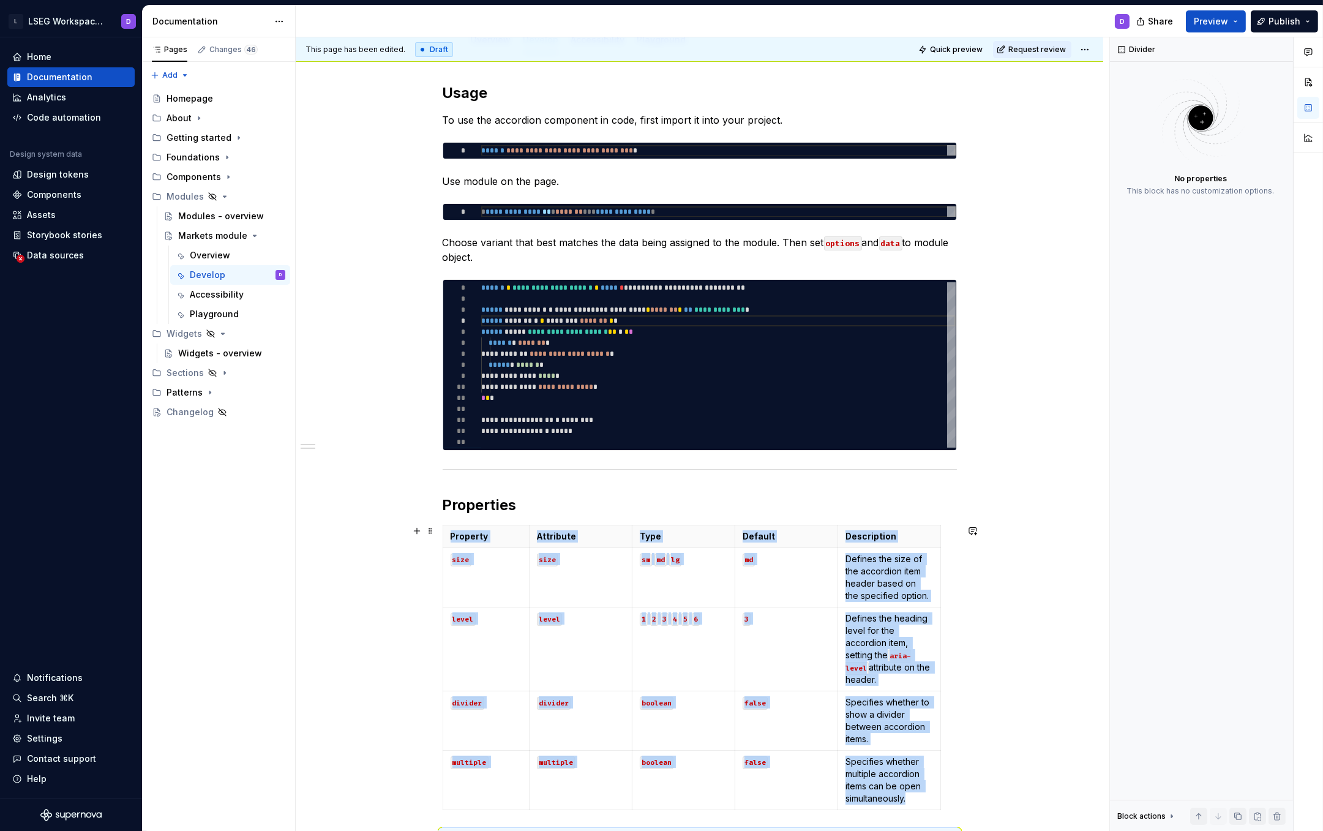
scroll to position [178, 0]
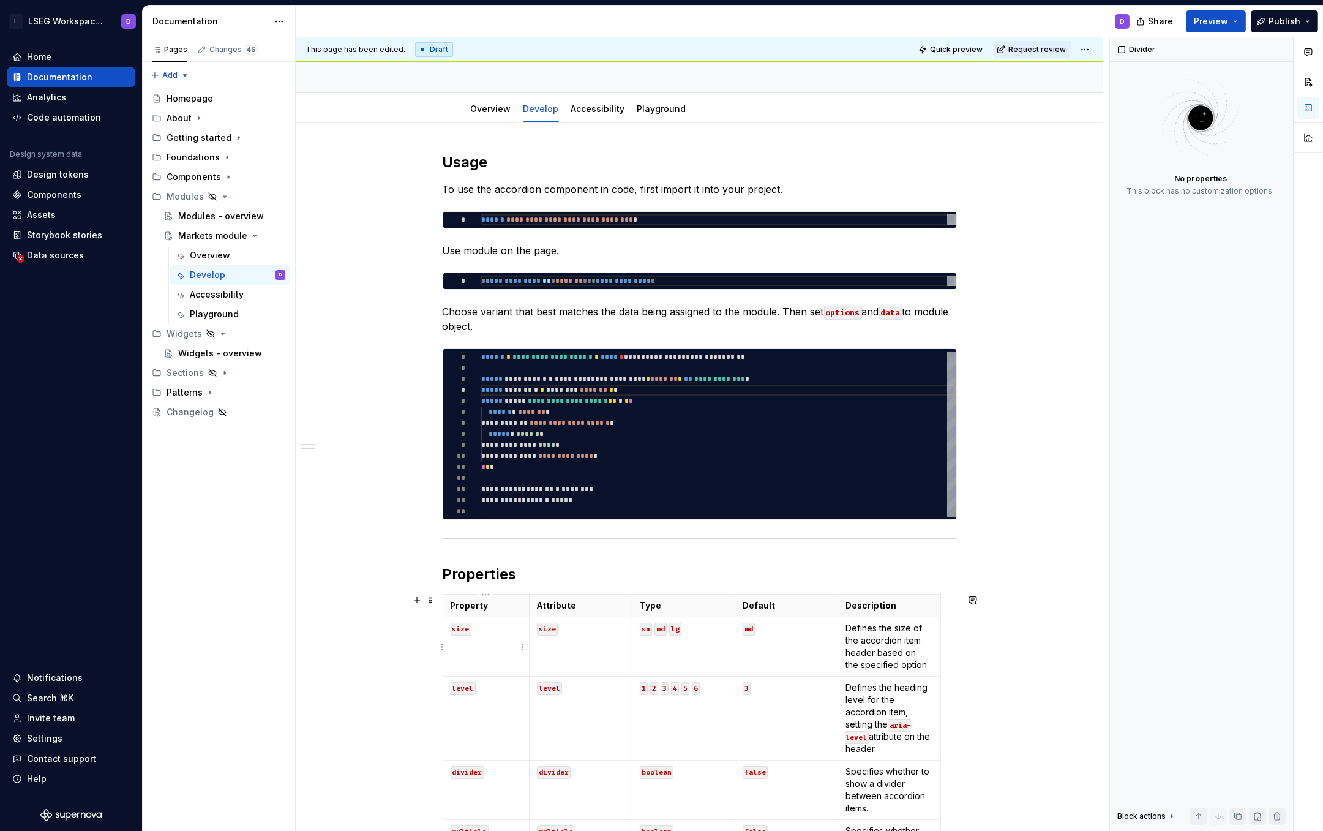
click at [492, 630] on p "size" at bounding box center [487, 628] width 72 height 12
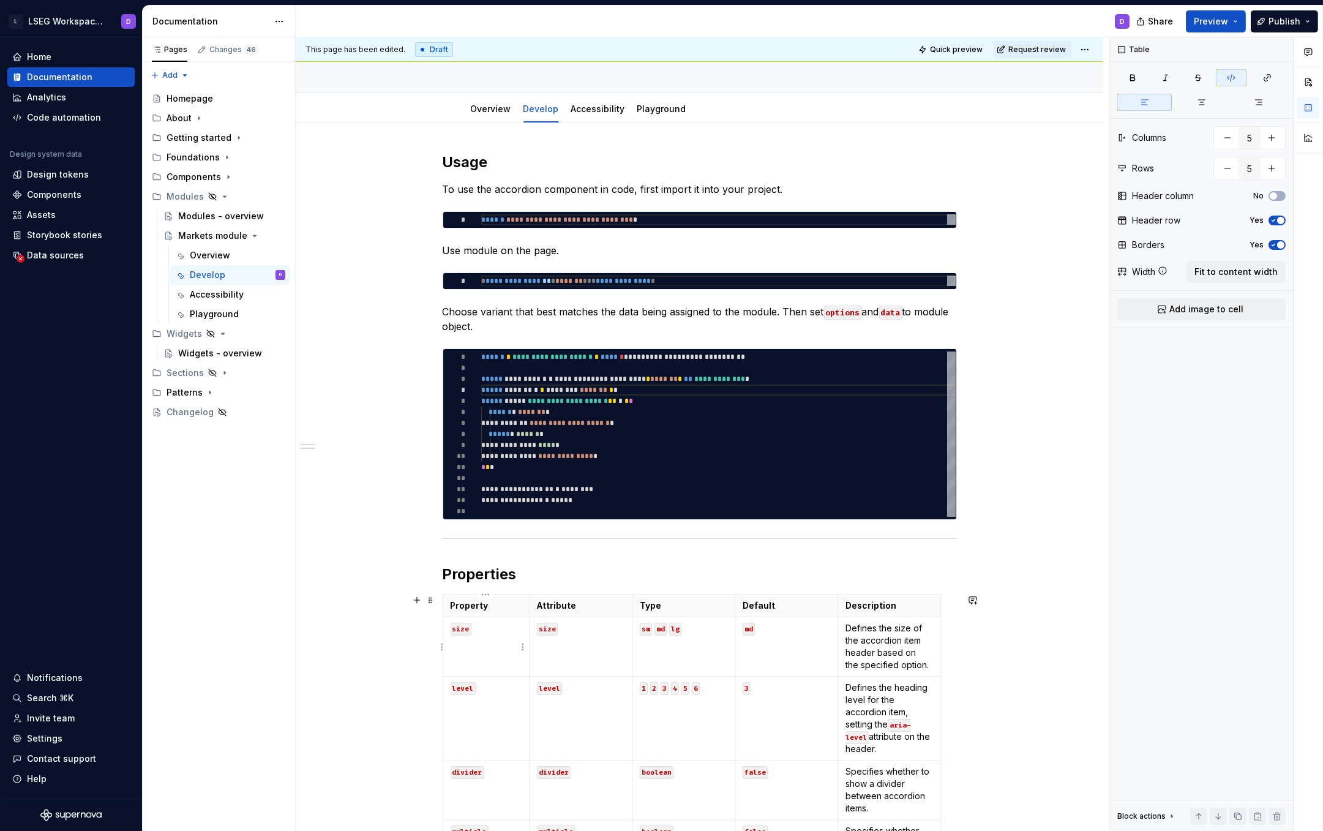
click at [495, 631] on p "size" at bounding box center [487, 628] width 72 height 12
click at [549, 627] on code "size" at bounding box center [547, 629] width 21 height 13
click at [582, 632] on p "size" at bounding box center [581, 628] width 88 height 12
click at [571, 632] on p "-" at bounding box center [581, 628] width 88 height 12
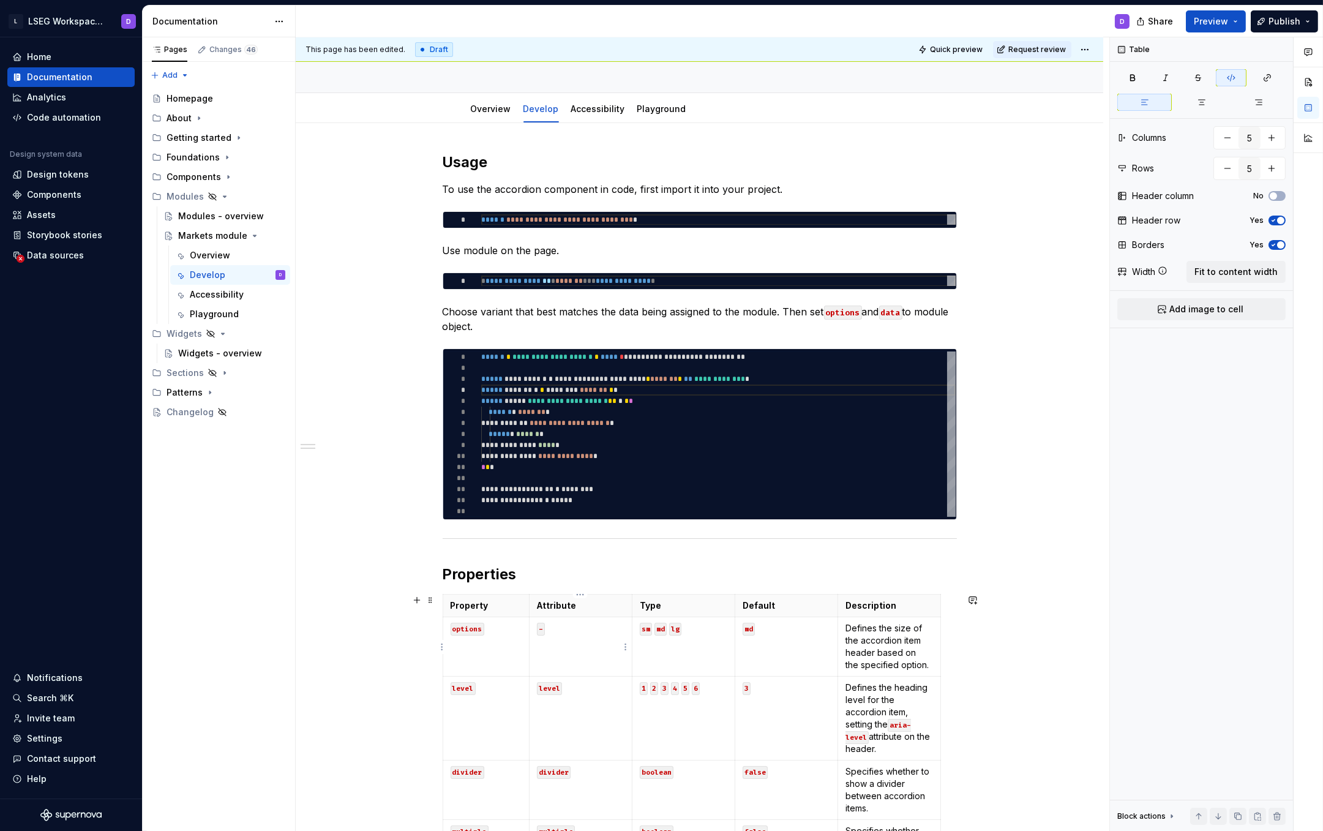
click at [539, 631] on code "-" at bounding box center [541, 629] width 8 height 13
click at [629, 609] on button "button" at bounding box center [631, 607] width 17 height 17
click at [546, 653] on td "-" at bounding box center [581, 646] width 103 height 59
drag, startPoint x: 695, startPoint y: 633, endPoint x: 638, endPoint y: 629, distance: 57.1
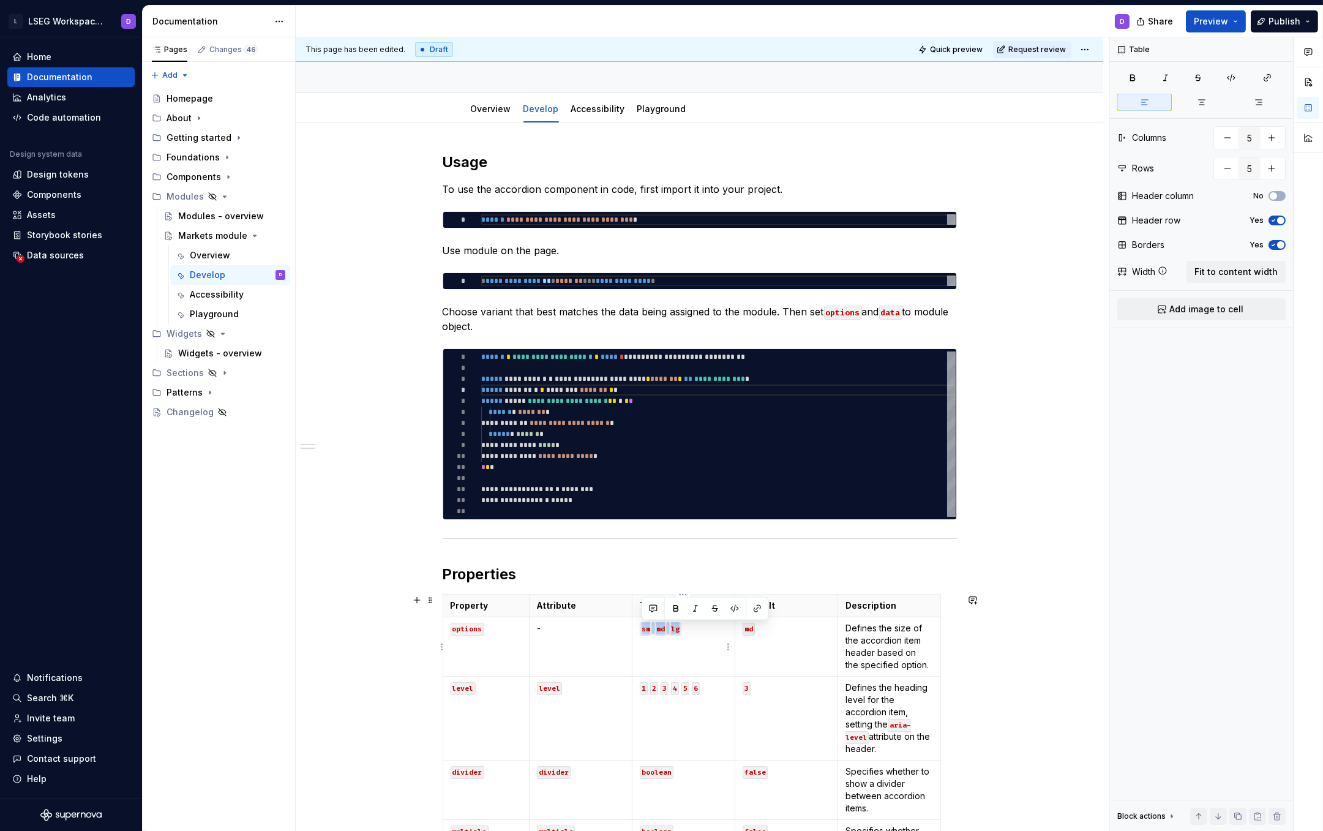
click at [638, 629] on td "sm md lg" at bounding box center [683, 646] width 103 height 59
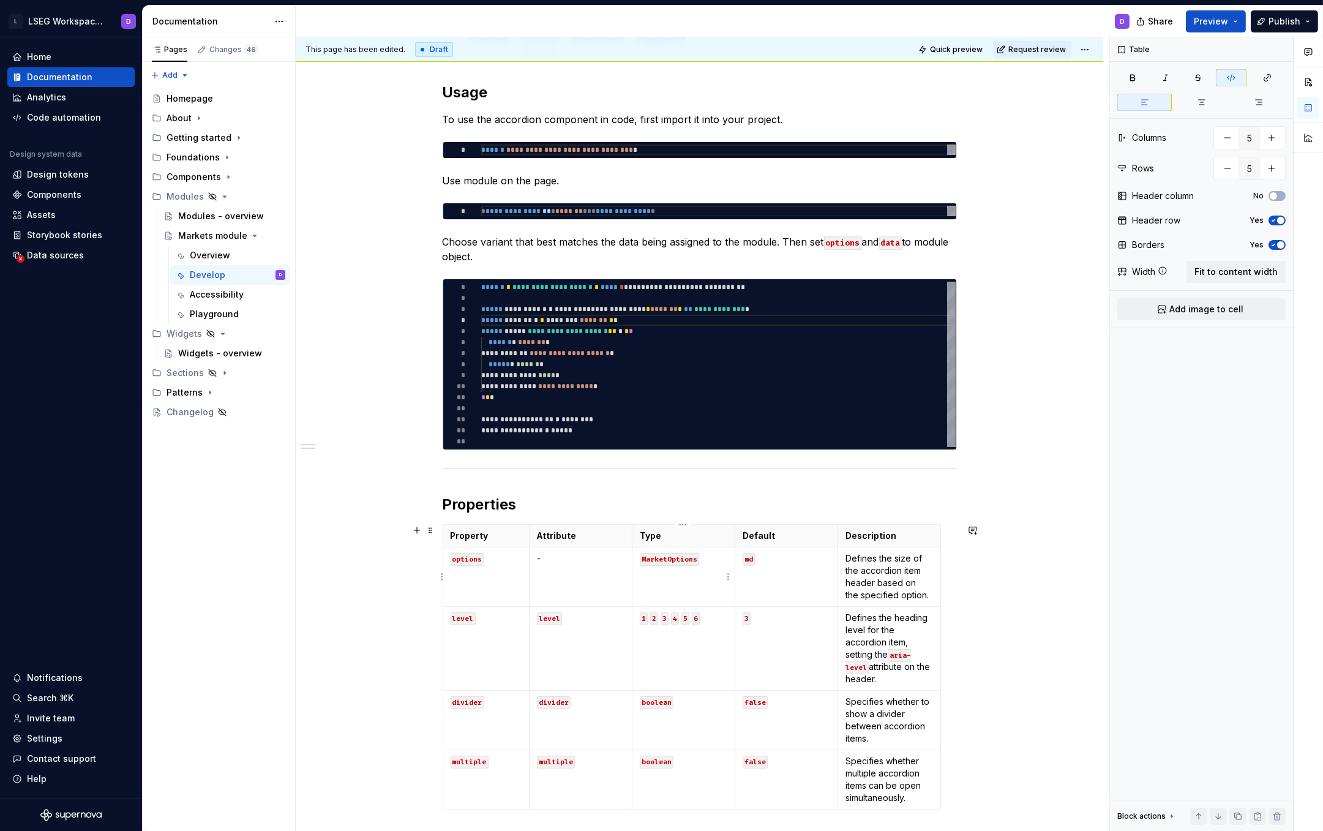
click at [684, 558] on code "MarketOptions" at bounding box center [669, 559] width 59 height 13
click at [735, 537] on button "button" at bounding box center [734, 538] width 17 height 17
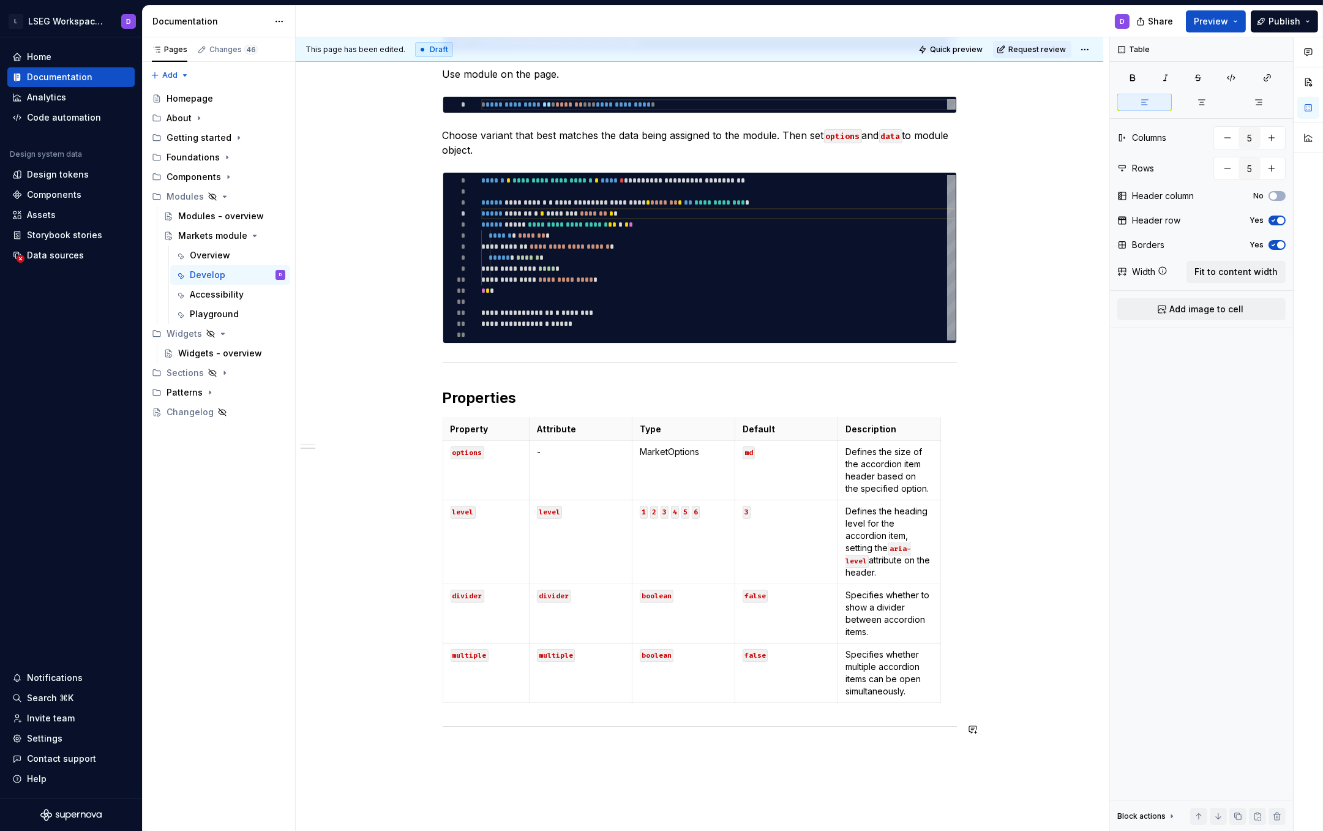
click at [472, 721] on div "**********" at bounding box center [700, 353] width 514 height 754
click at [840, 760] on div "**********" at bounding box center [699, 470] width 807 height 1047
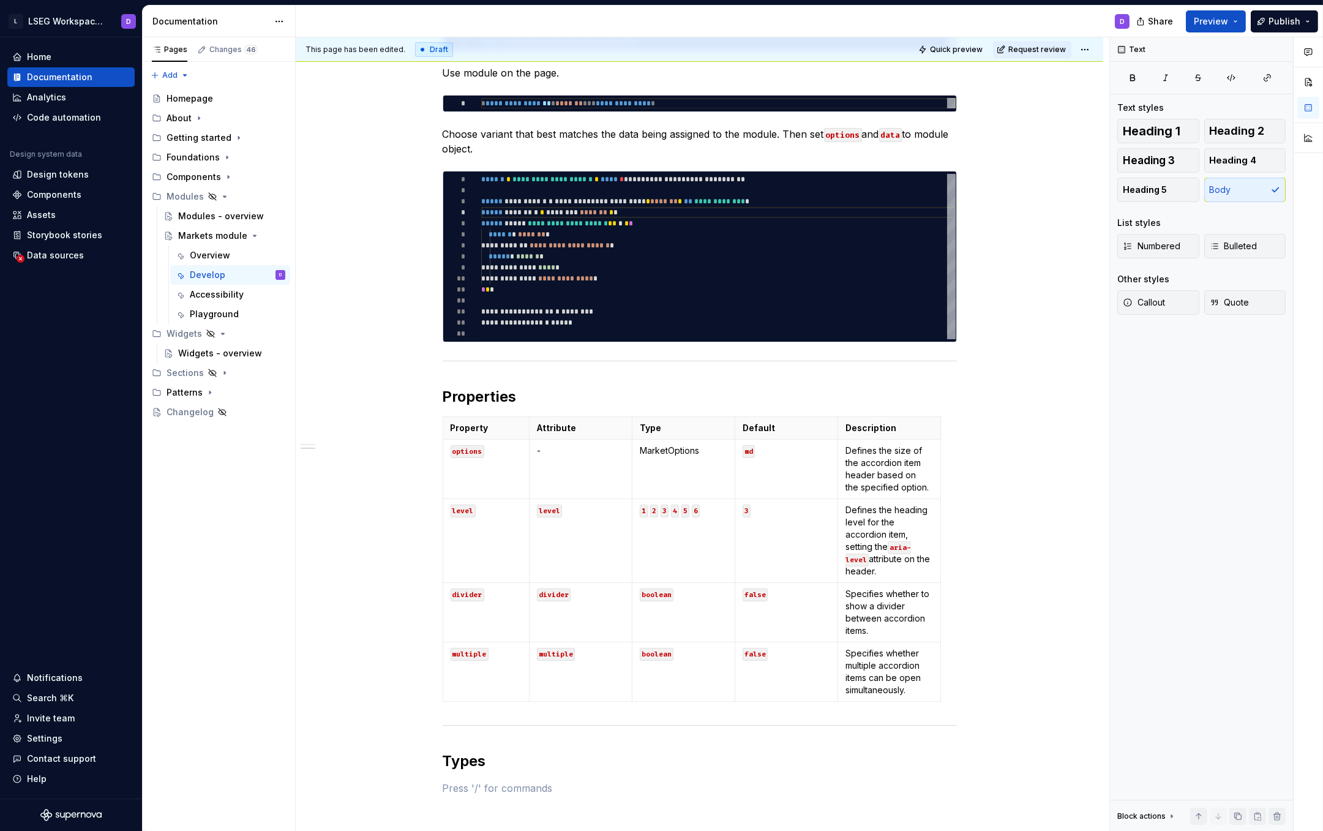
scroll to position [378, 0]
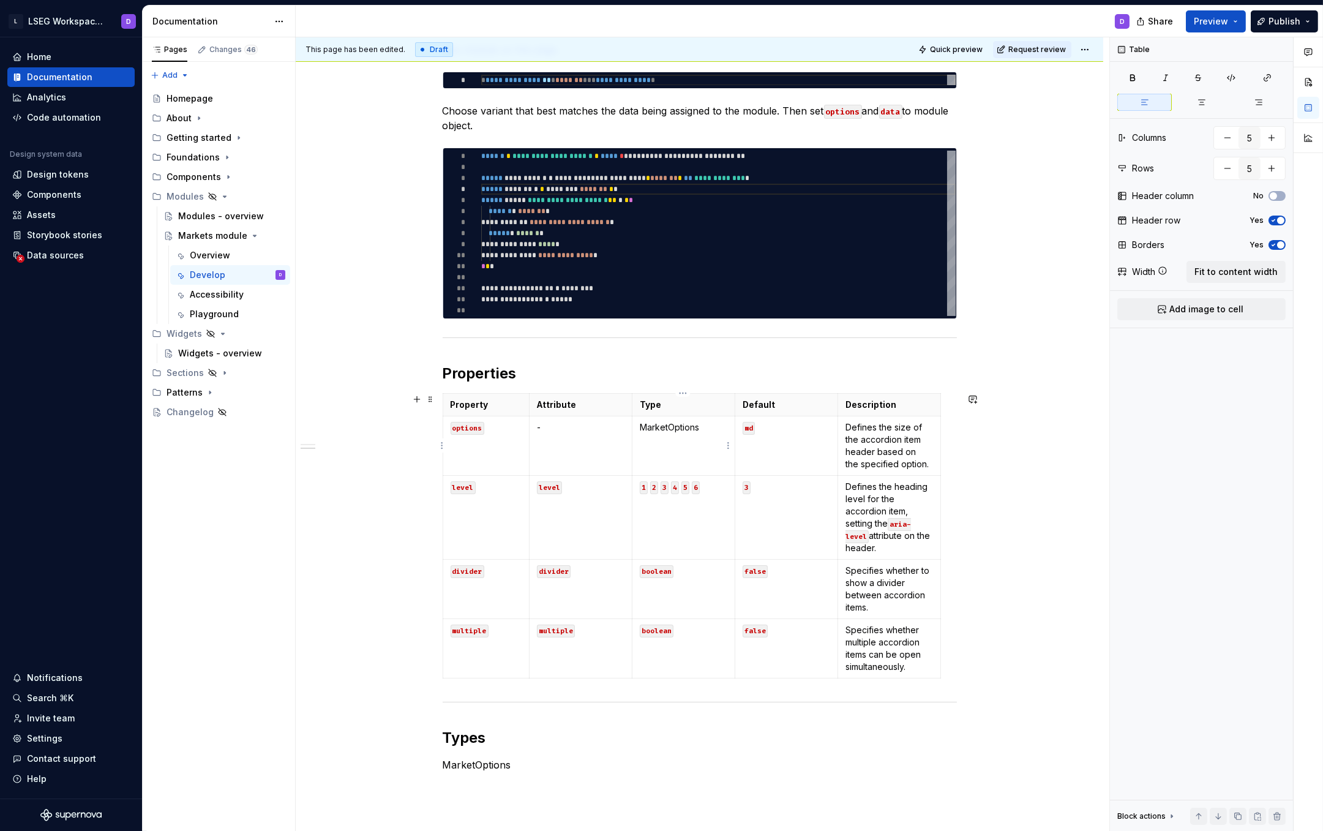
click at [672, 431] on p "MarketOptions" at bounding box center [684, 427] width 88 height 12
click at [754, 408] on button "button" at bounding box center [754, 405] width 17 height 17
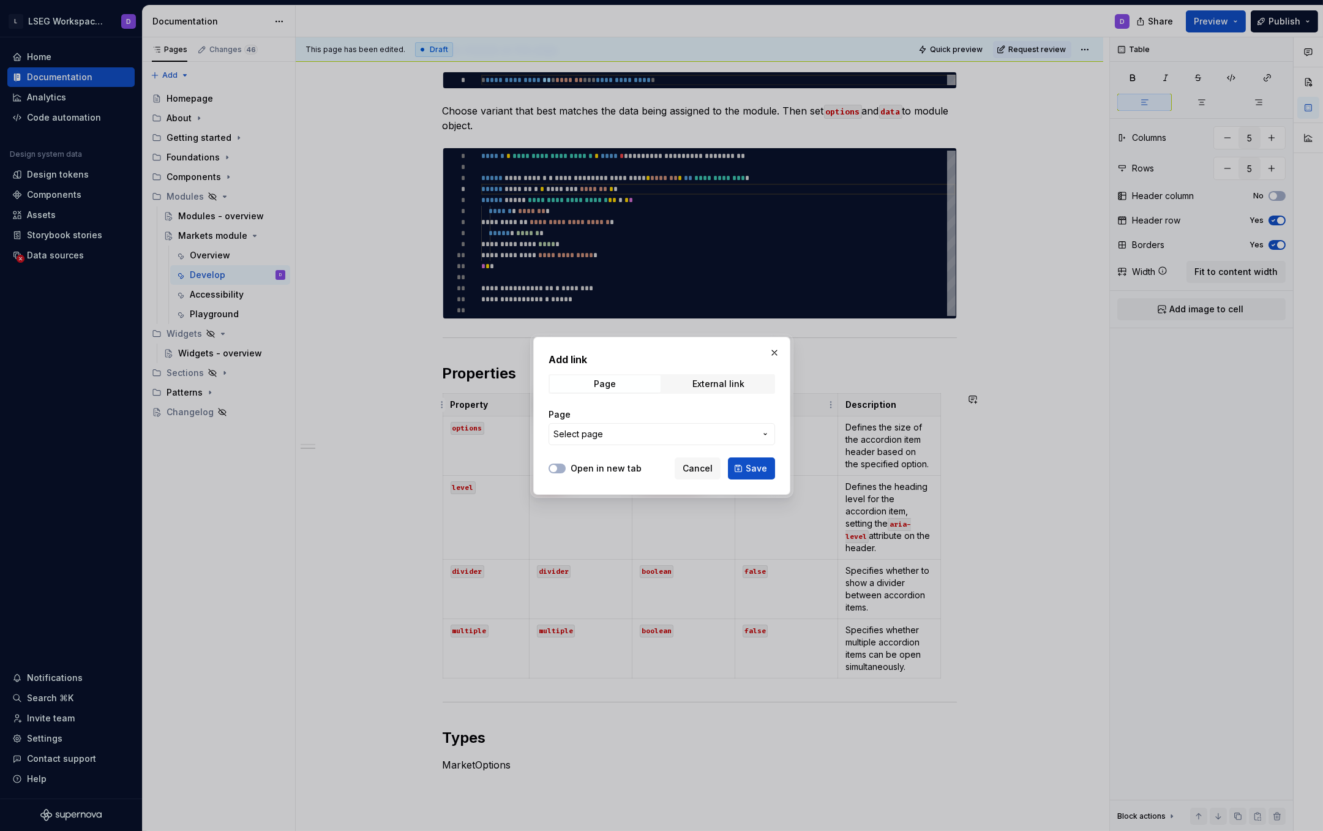
click at [642, 438] on span "Select page" at bounding box center [654, 434] width 202 height 12
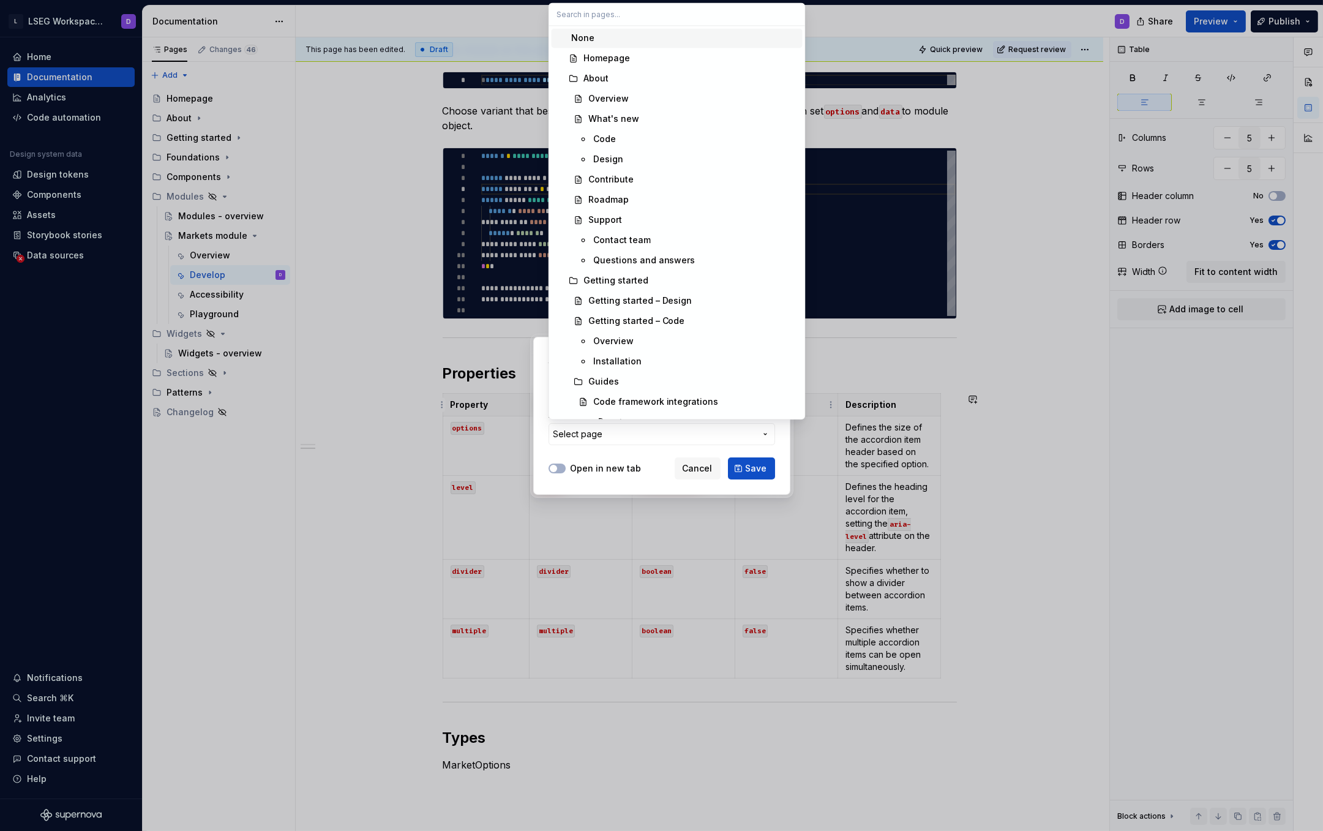
click at [736, 447] on div "Add link Page External link Page Select page Open in new tab Cancel Save" at bounding box center [661, 415] width 1323 height 831
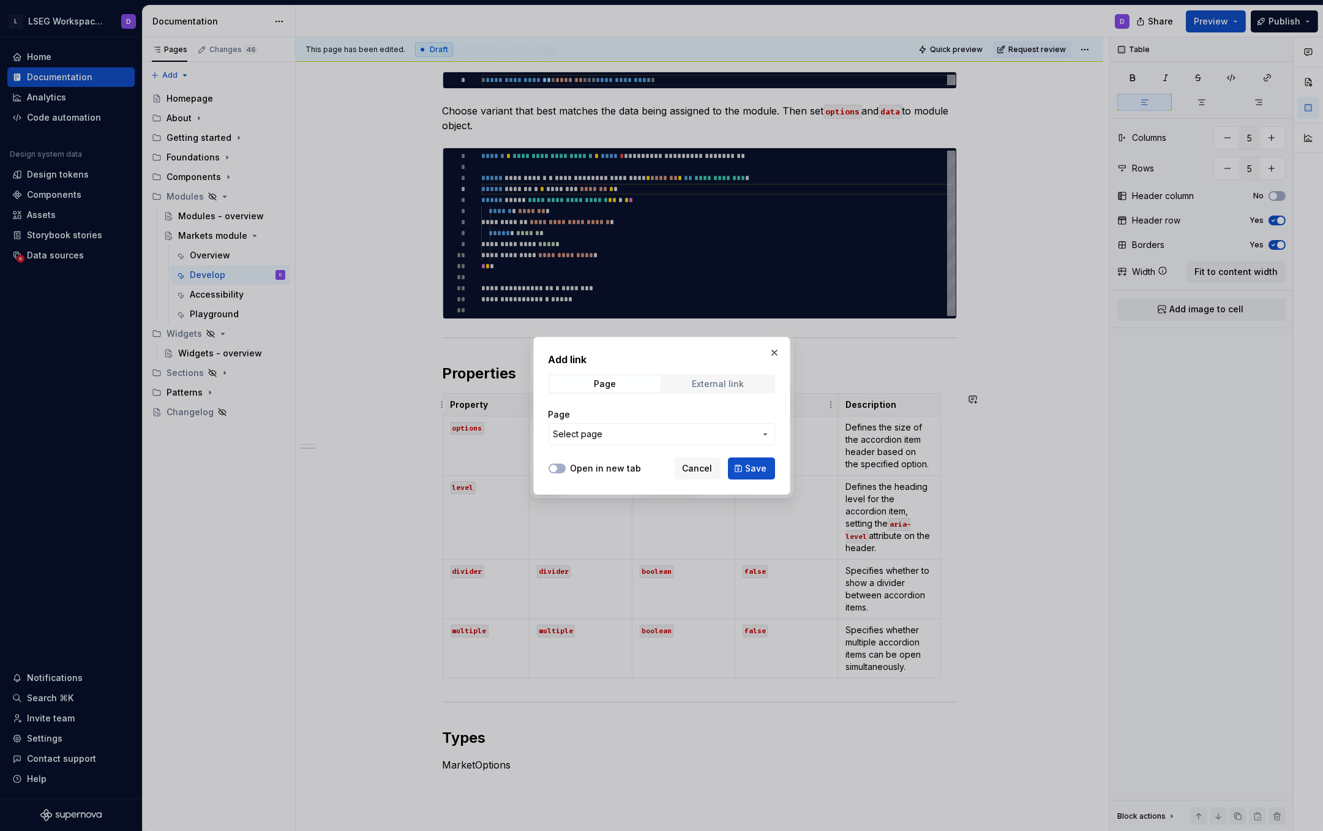
click at [727, 385] on div "External link" at bounding box center [718, 384] width 52 height 10
click at [622, 386] on span "Page" at bounding box center [605, 383] width 111 height 17
click at [602, 432] on span "Select page" at bounding box center [654, 434] width 202 height 12
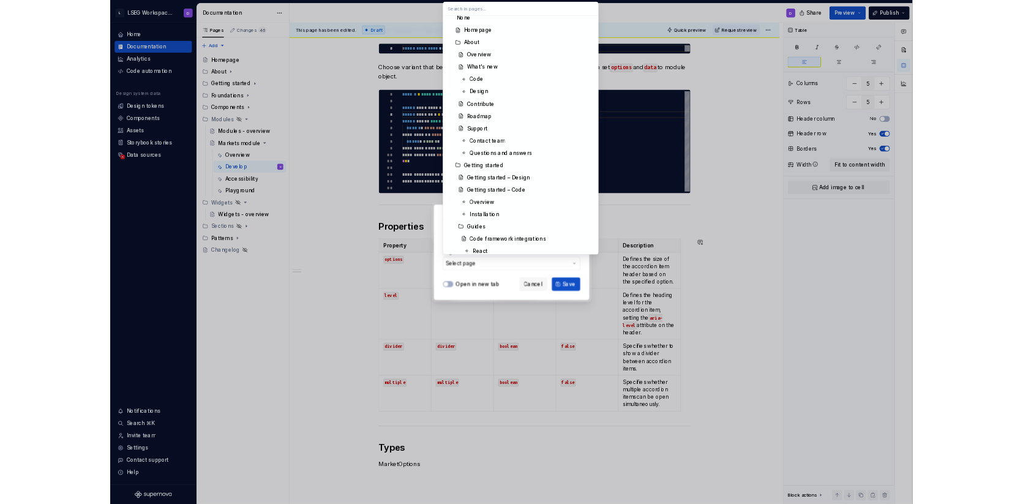
scroll to position [376, 0]
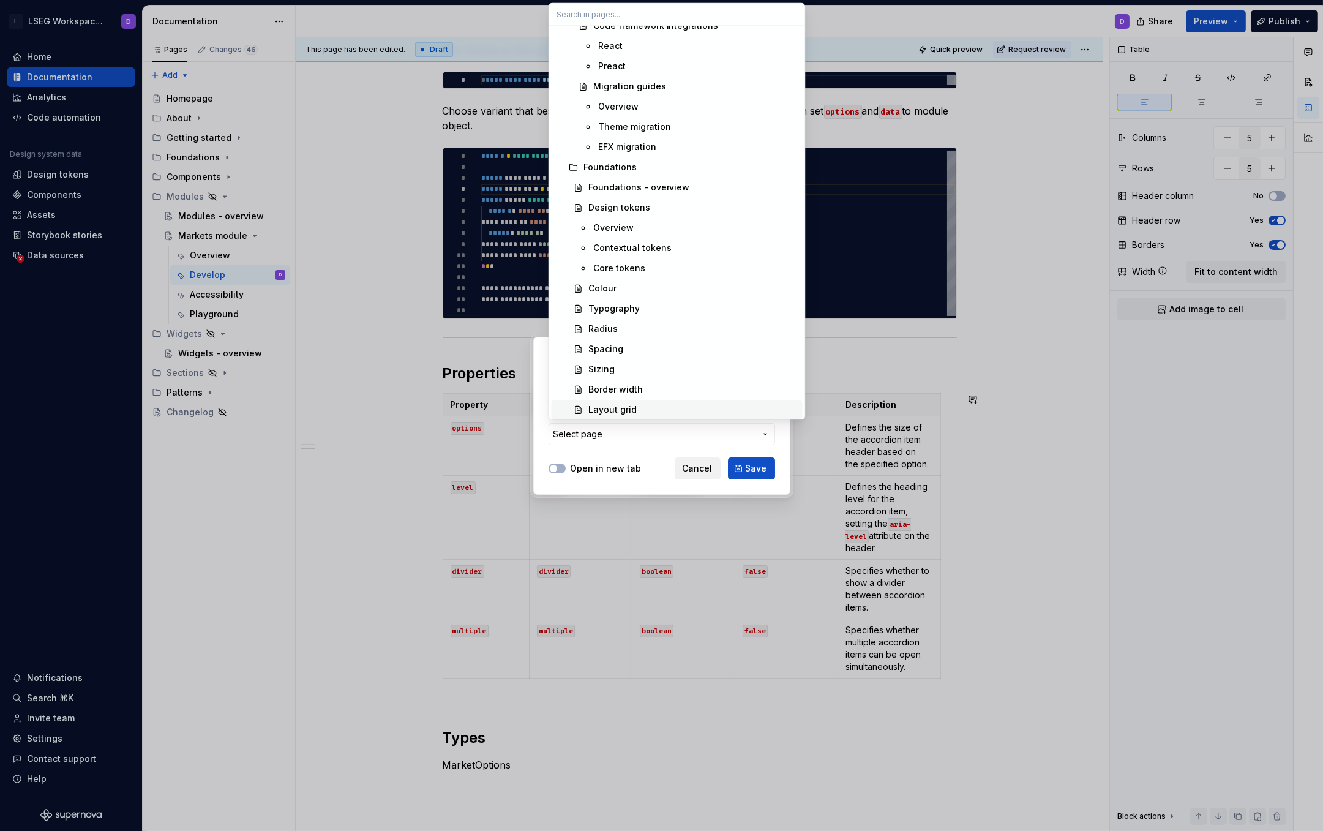
click at [697, 463] on div "Add link Page External link Page Select page Open in new tab Cancel Save" at bounding box center [661, 415] width 1323 height 831
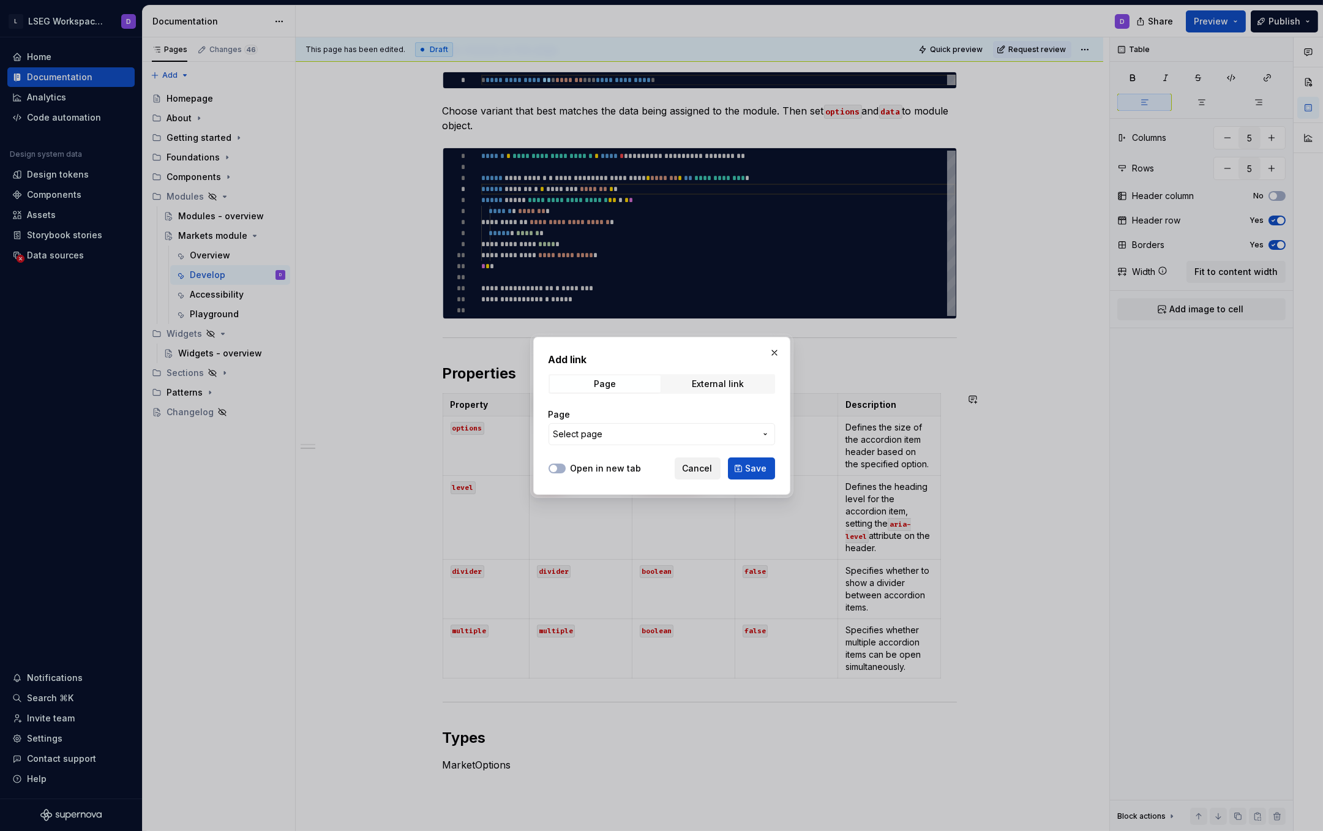
click at [702, 467] on span "Cancel" at bounding box center [698, 468] width 30 height 12
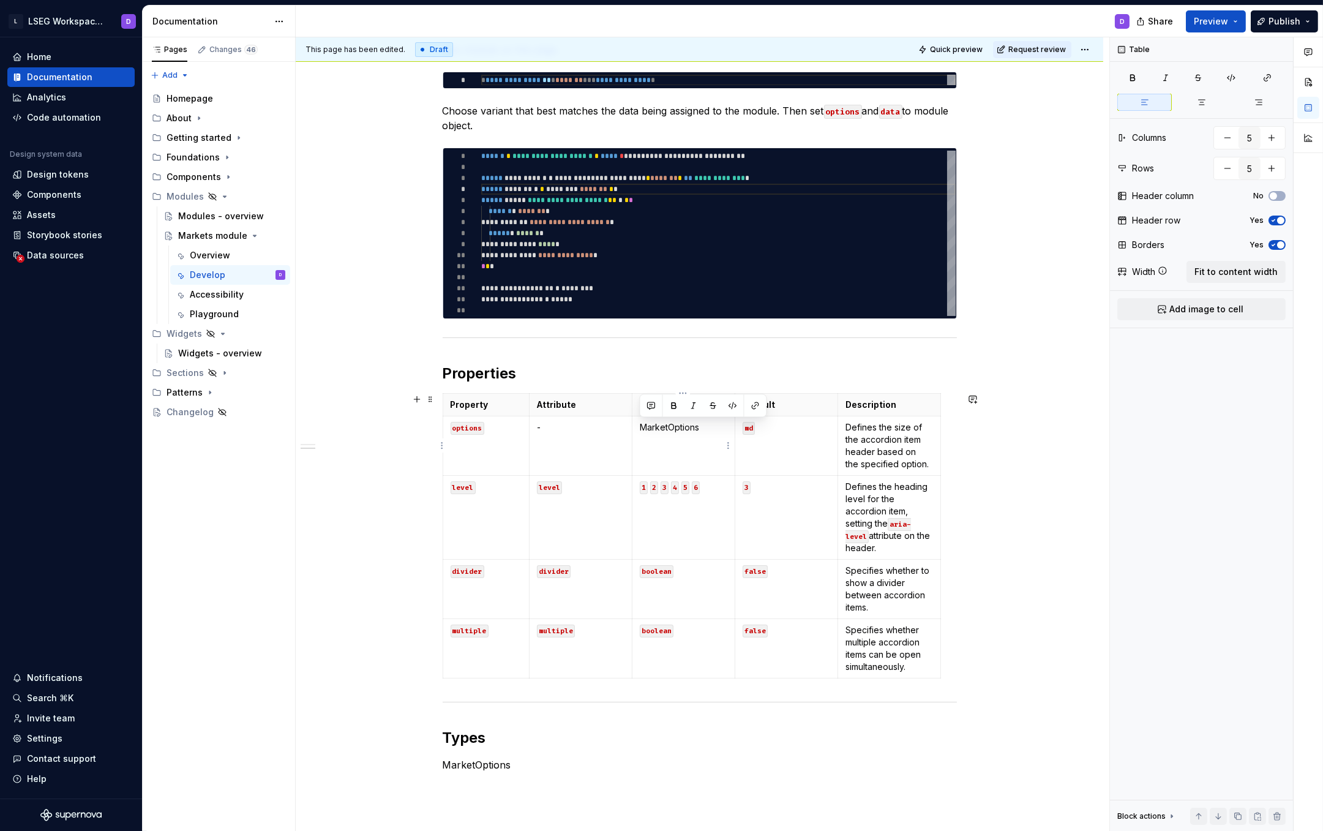
click at [675, 459] on td "MarketOptions" at bounding box center [683, 445] width 103 height 59
click at [477, 765] on p "MarketOptions" at bounding box center [700, 764] width 514 height 15
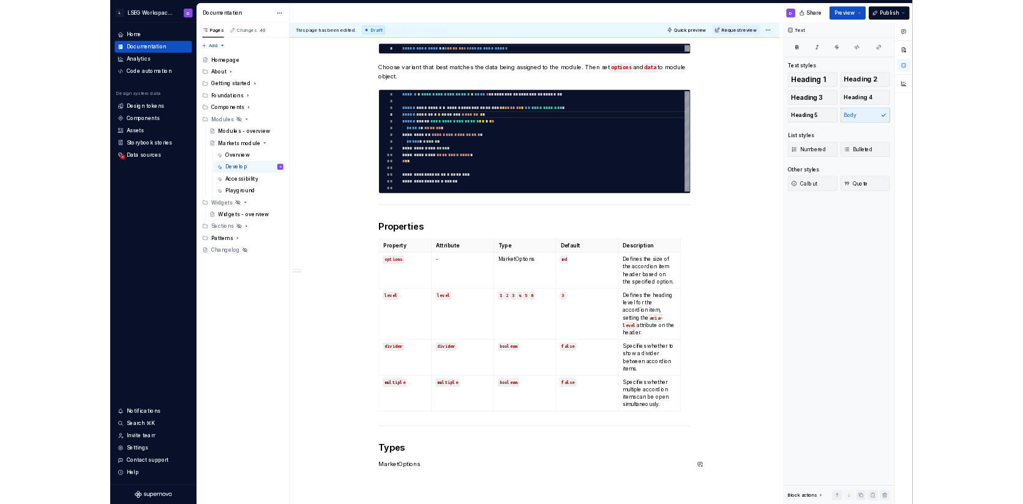
scroll to position [32, 163]
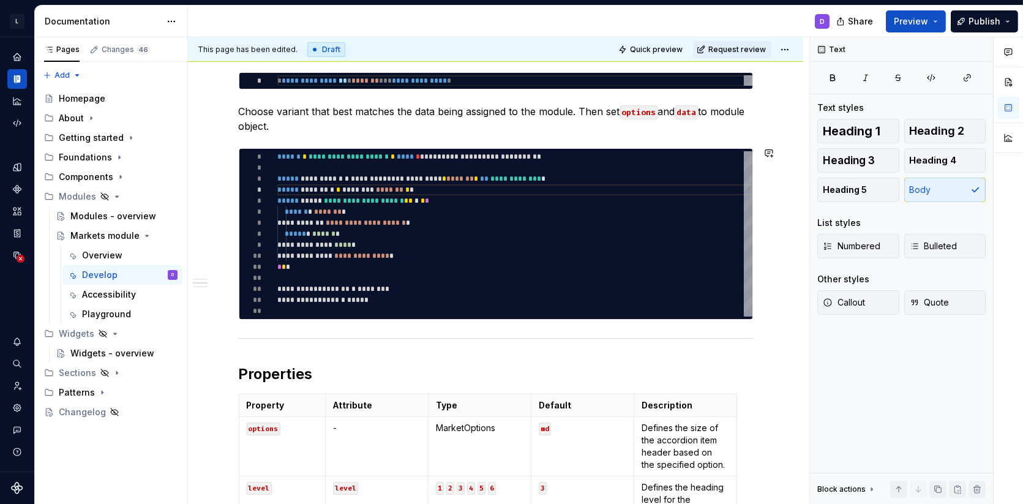
type textarea "*"
